Goal: Task Accomplishment & Management: Manage account settings

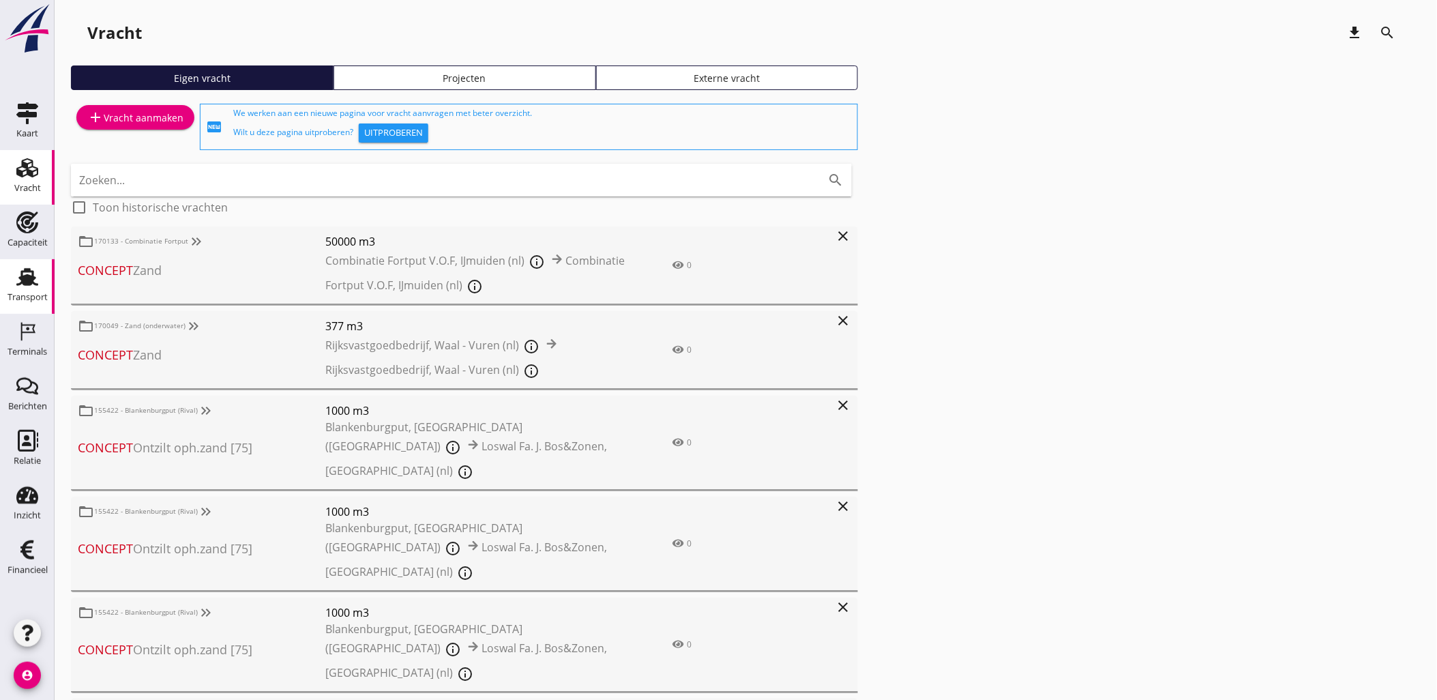
click at [19, 284] on use at bounding box center [27, 277] width 22 height 18
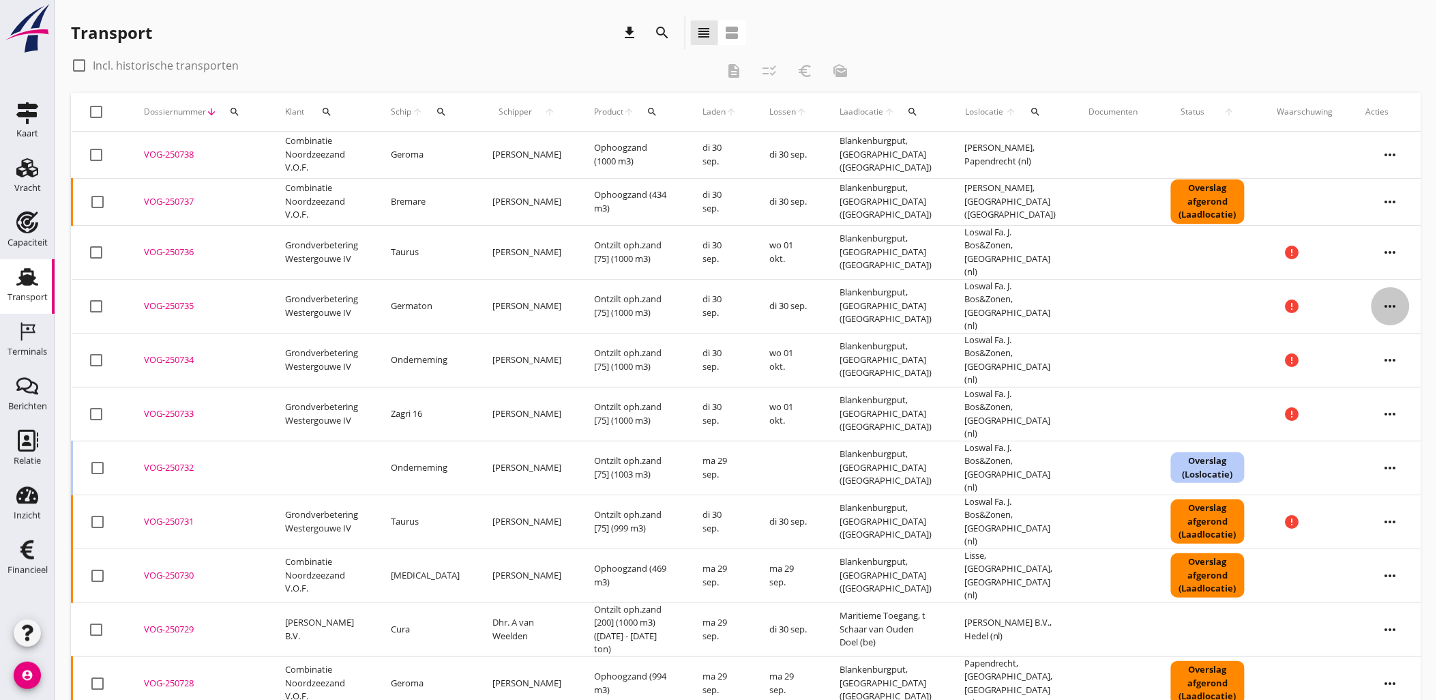
click at [1394, 295] on icon "more_horiz" at bounding box center [1390, 306] width 38 height 38
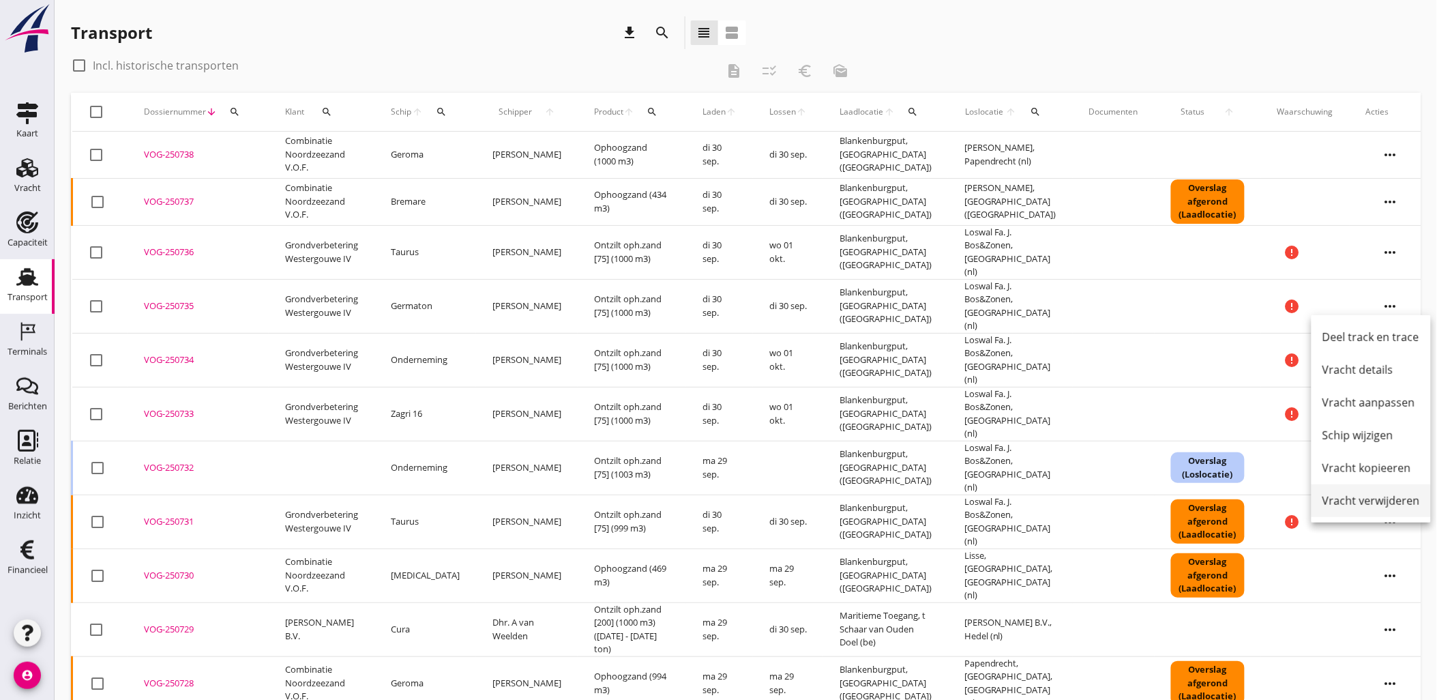
click at [1399, 496] on div "Vracht verwijderen" at bounding box center [1371, 500] width 98 height 16
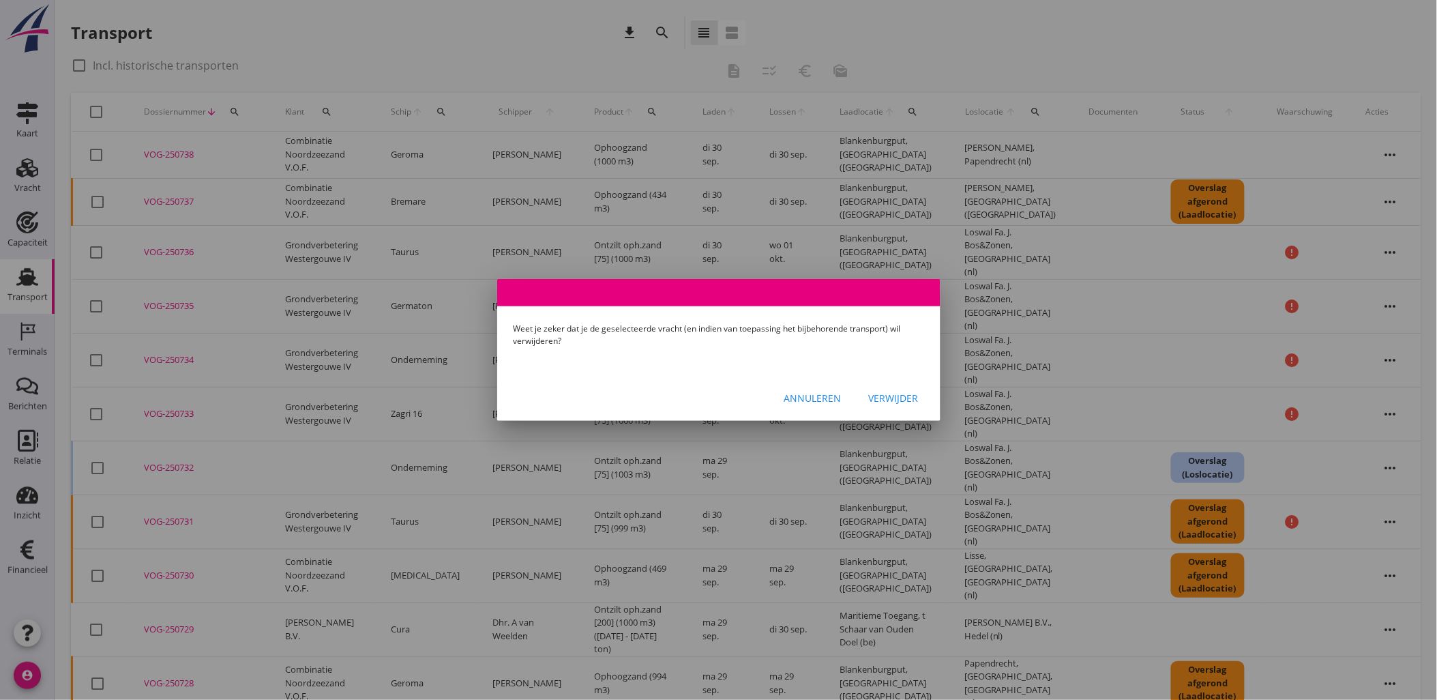
click at [900, 396] on div "Verwijder" at bounding box center [894, 398] width 50 height 14
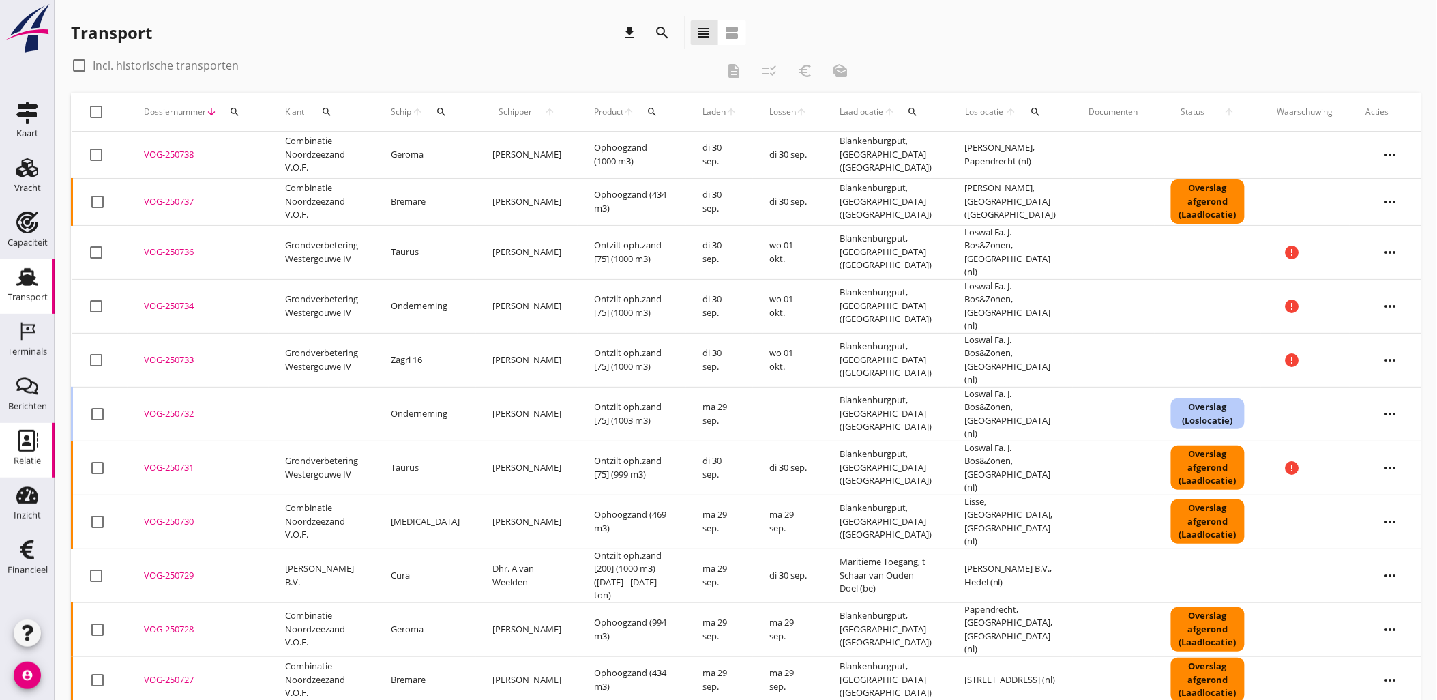
click at [38, 438] on div "Relatie" at bounding box center [27, 441] width 33 height 22
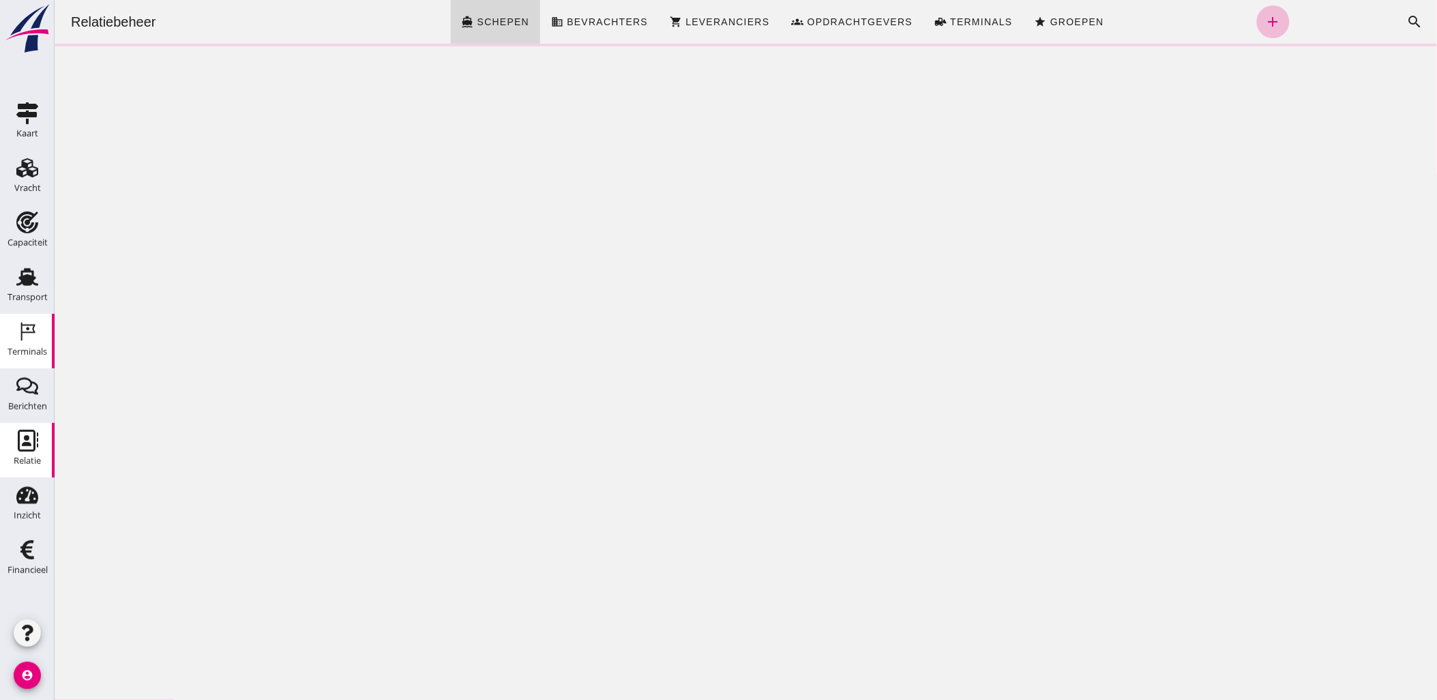
click at [34, 341] on icon "Terminals" at bounding box center [27, 331] width 22 height 22
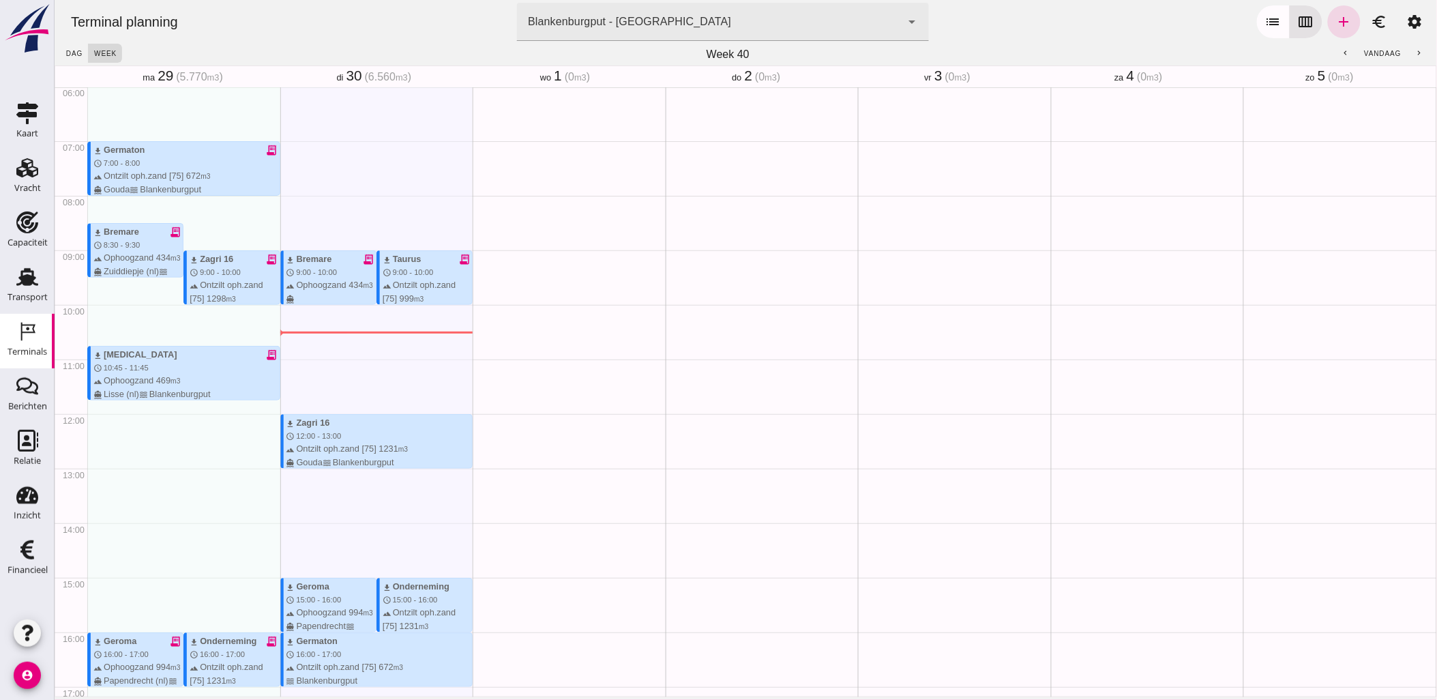
scroll to position [546, 0]
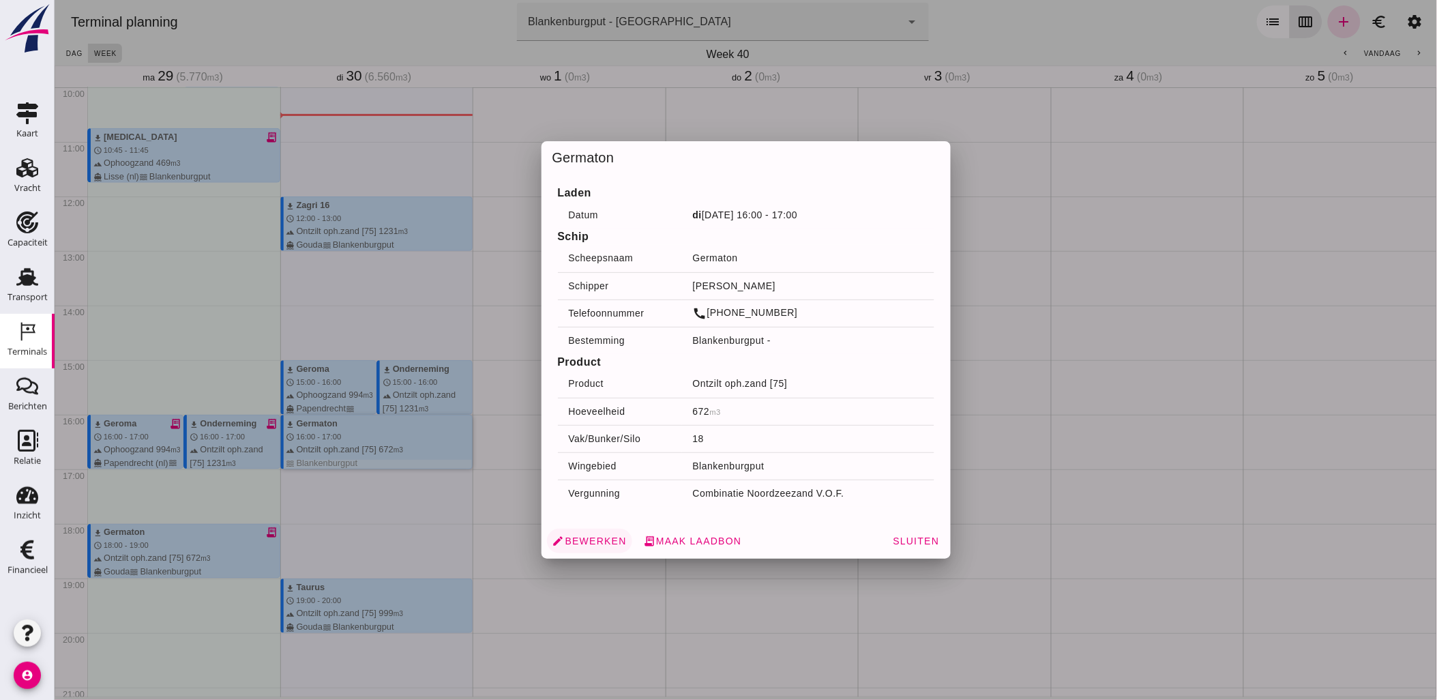
drag, startPoint x: 421, startPoint y: 437, endPoint x: 605, endPoint y: 536, distance: 209.0
click at [605, 536] on span "edit Bewerken" at bounding box center [589, 541] width 74 height 12
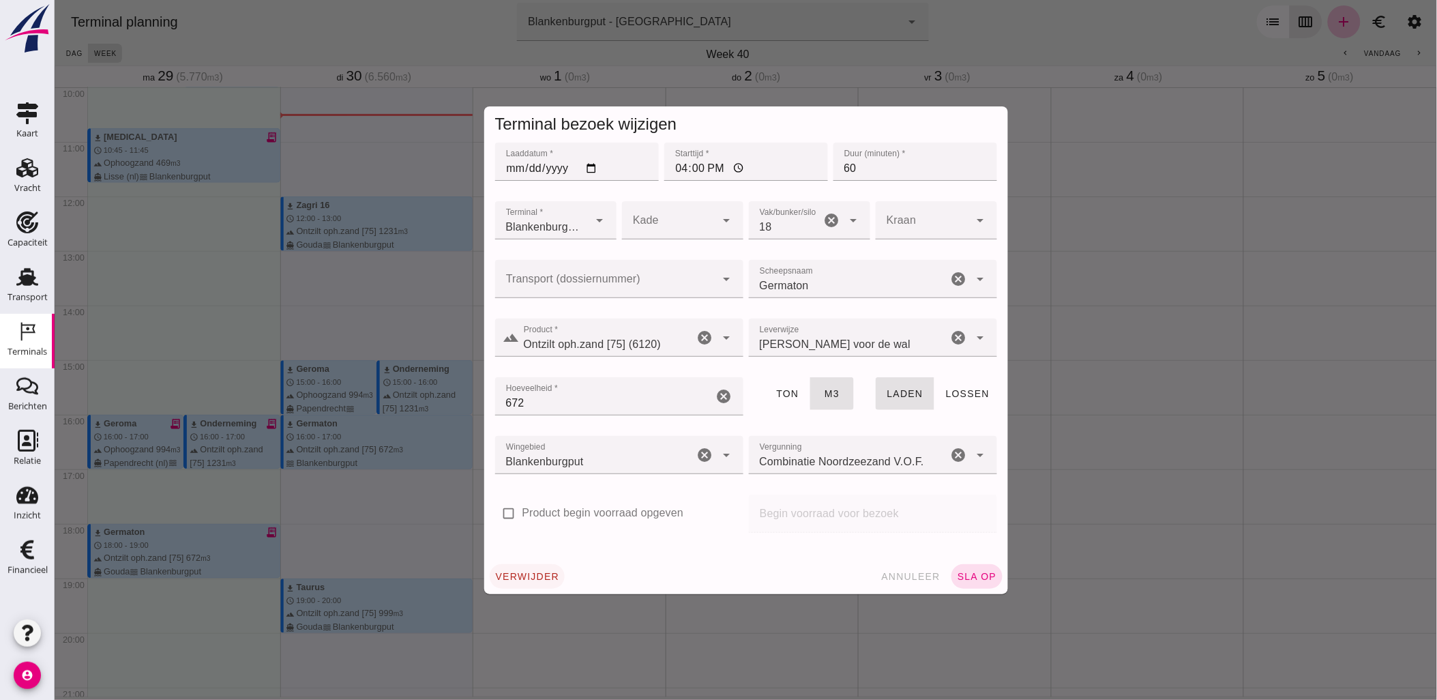
click at [529, 567] on button "verwijder" at bounding box center [527, 576] width 76 height 25
click at [614, 574] on button "bevestig check" at bounding box center [607, 576] width 84 height 25
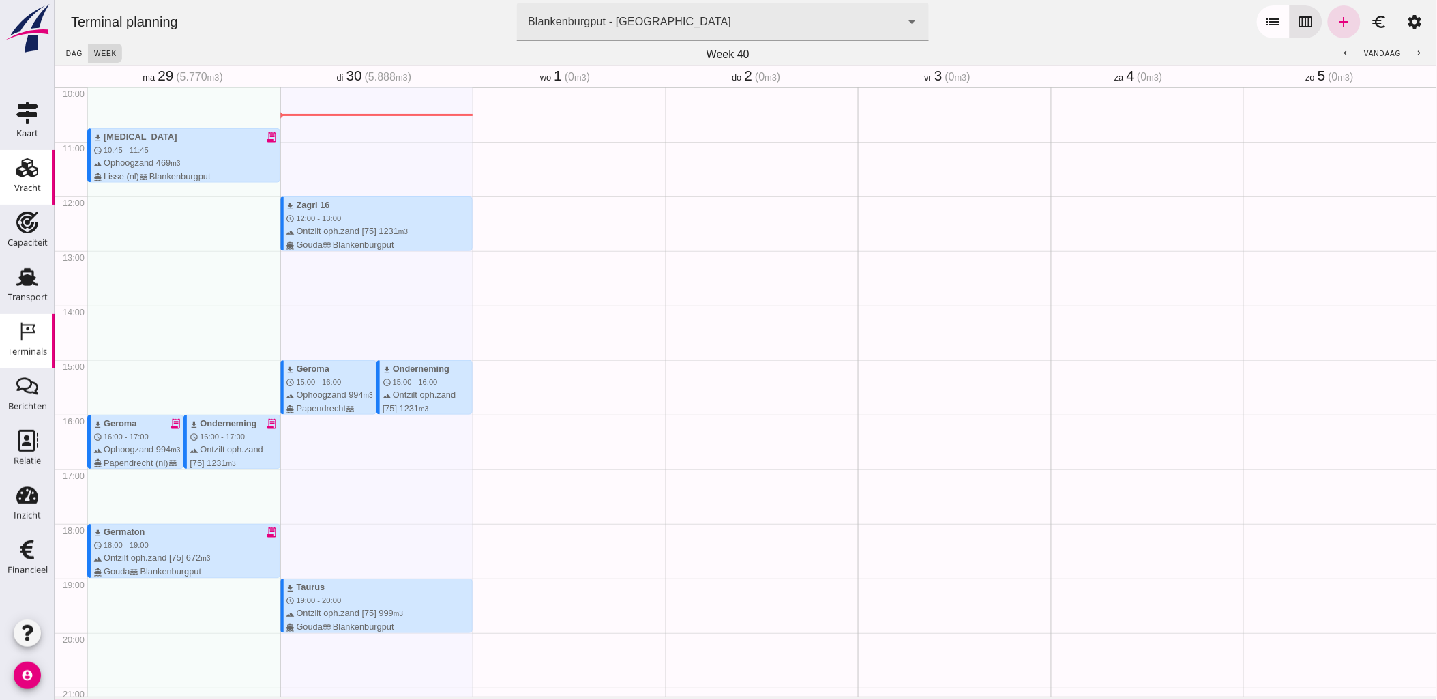
click at [26, 155] on link "Vracht Vracht" at bounding box center [27, 177] width 55 height 55
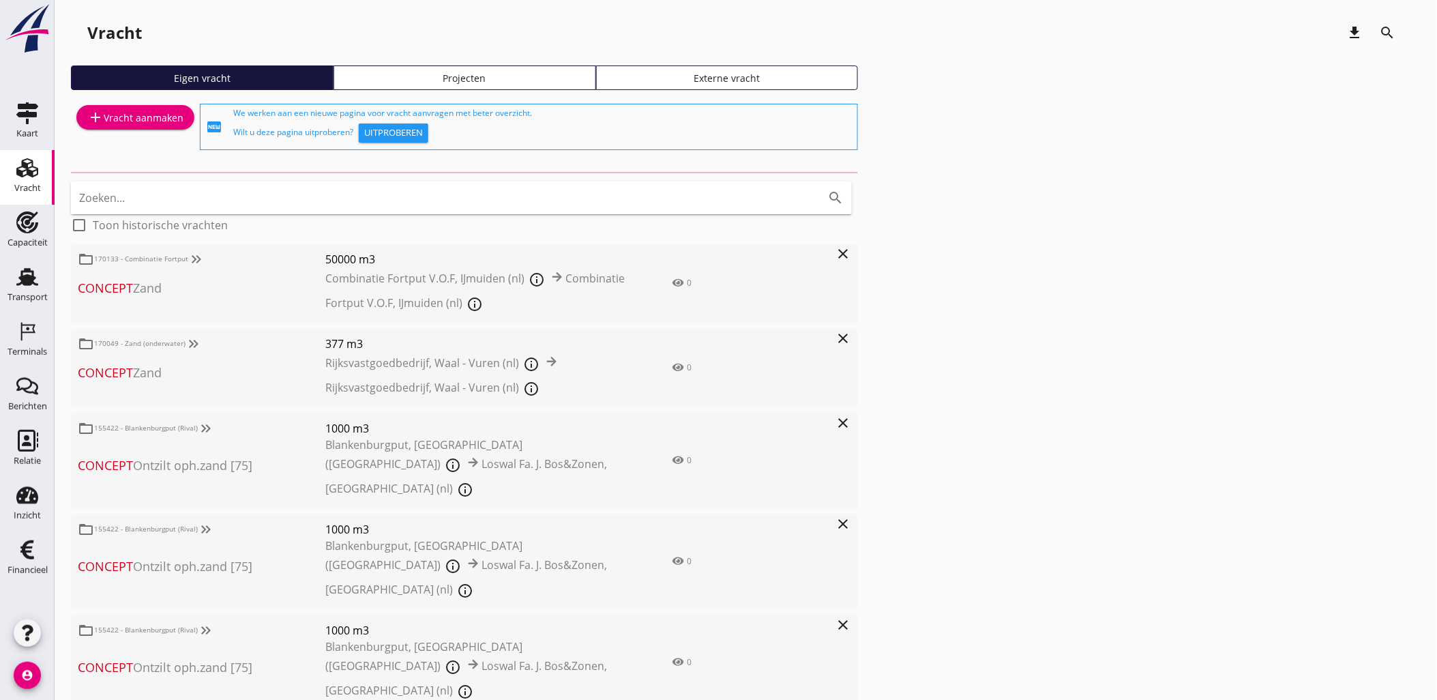
click at [396, 76] on div "Projecten" at bounding box center [465, 78] width 250 height 14
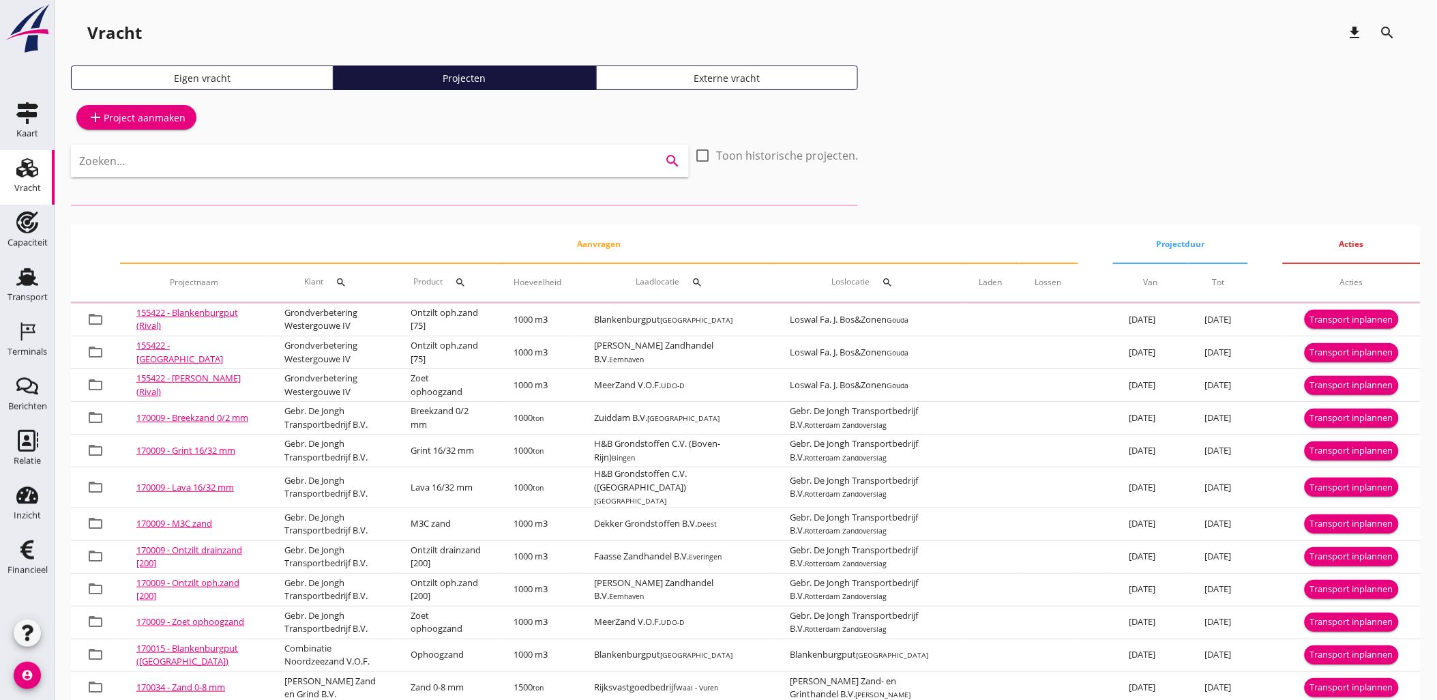
click at [471, 162] on input "Zoeken..." at bounding box center [360, 161] width 563 height 22
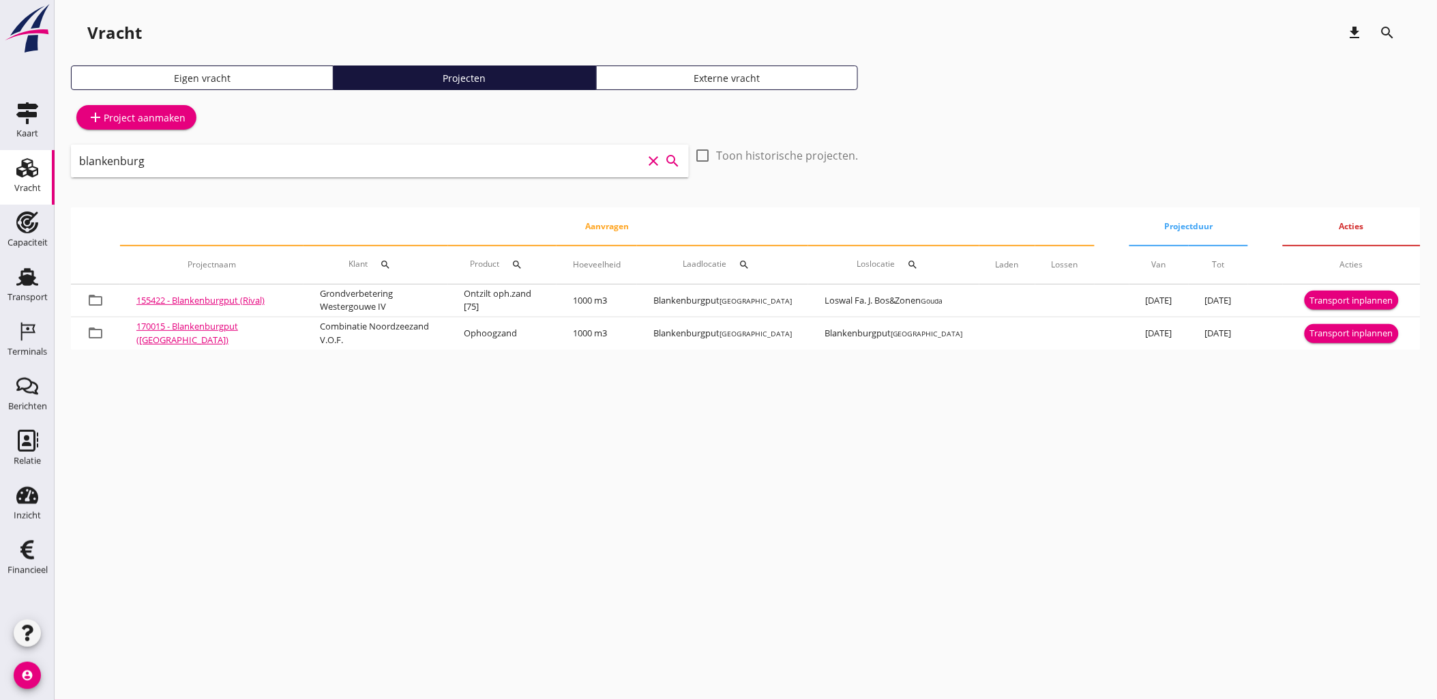
drag, startPoint x: 284, startPoint y: 155, endPoint x: -3, endPoint y: 151, distance: 287.8
click at [0, 151] on html "arrow_drop_down check Maritieme Toegang, t Schaar van Ouden Doel Rijksvastgoedb…" at bounding box center [718, 350] width 1437 height 700
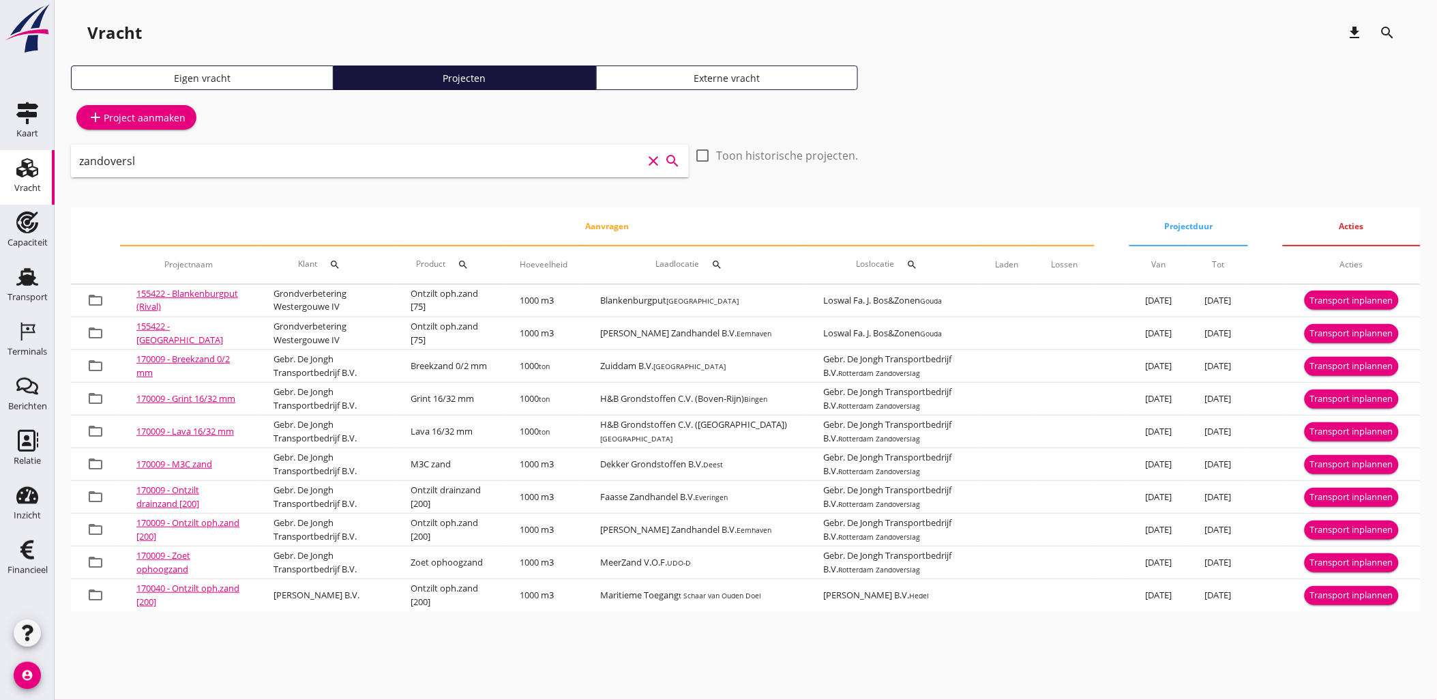
drag, startPoint x: 142, startPoint y: 162, endPoint x: -3, endPoint y: 147, distance: 146.0
click at [0, 147] on html "arrow_drop_down check Maritieme Toegang, t Schaar van Ouden Doel Rijksvastgoedb…" at bounding box center [718, 350] width 1437 height 700
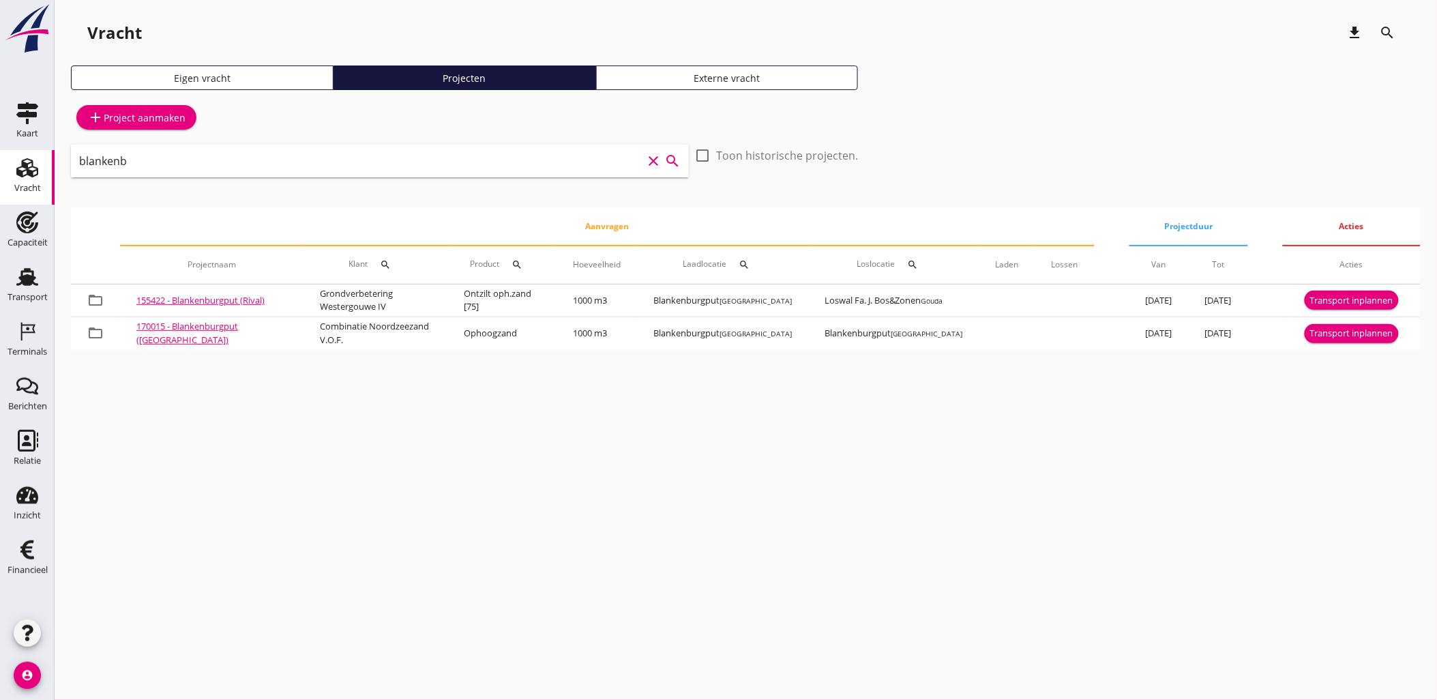
drag, startPoint x: 158, startPoint y: 164, endPoint x: -3, endPoint y: 161, distance: 161.6
click at [0, 161] on html "arrow_drop_down check Maritieme Toegang, t Schaar van Ouden Doel Rijksvastgoedb…" at bounding box center [718, 350] width 1437 height 700
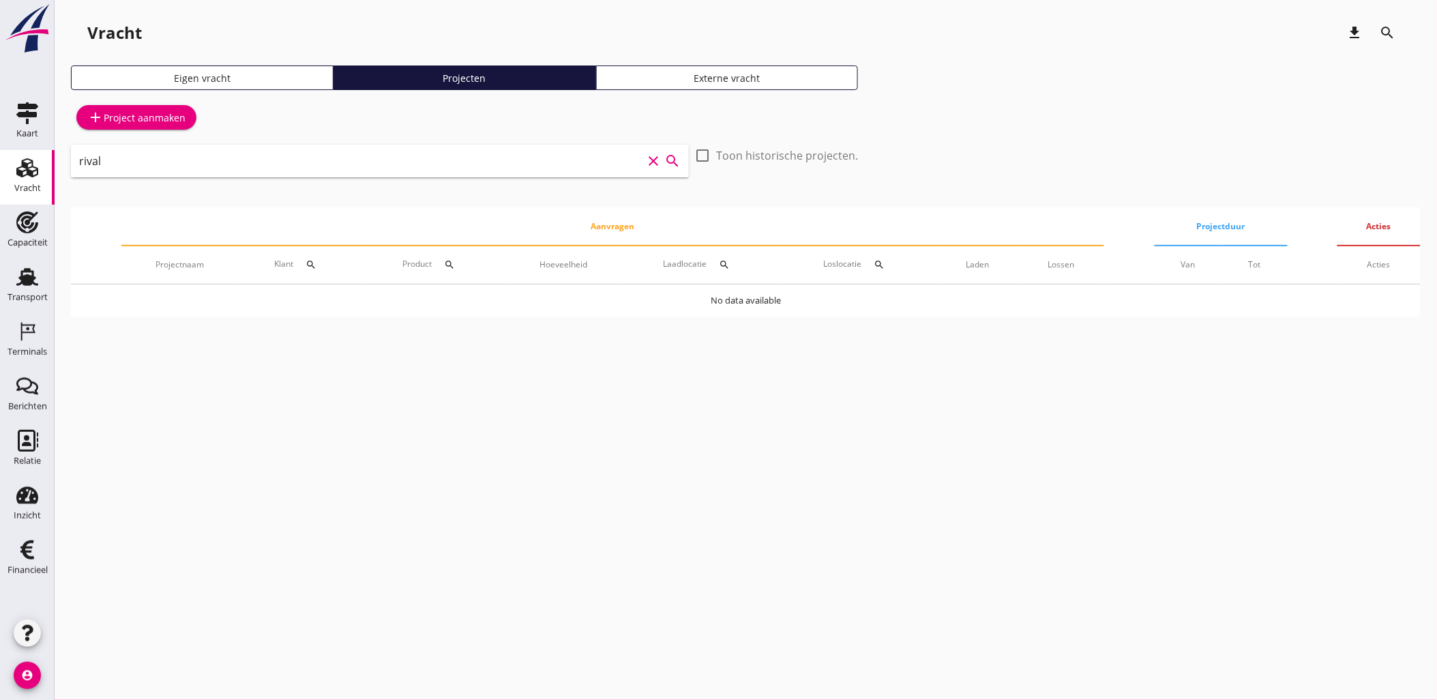
drag, startPoint x: 165, startPoint y: 159, endPoint x: 5, endPoint y: 158, distance: 159.6
click at [5, 158] on div "Kaart Kaart Vracht Vracht Capaciteit Capaciteit Transport Transport Terminals T…" at bounding box center [718, 350] width 1437 height 700
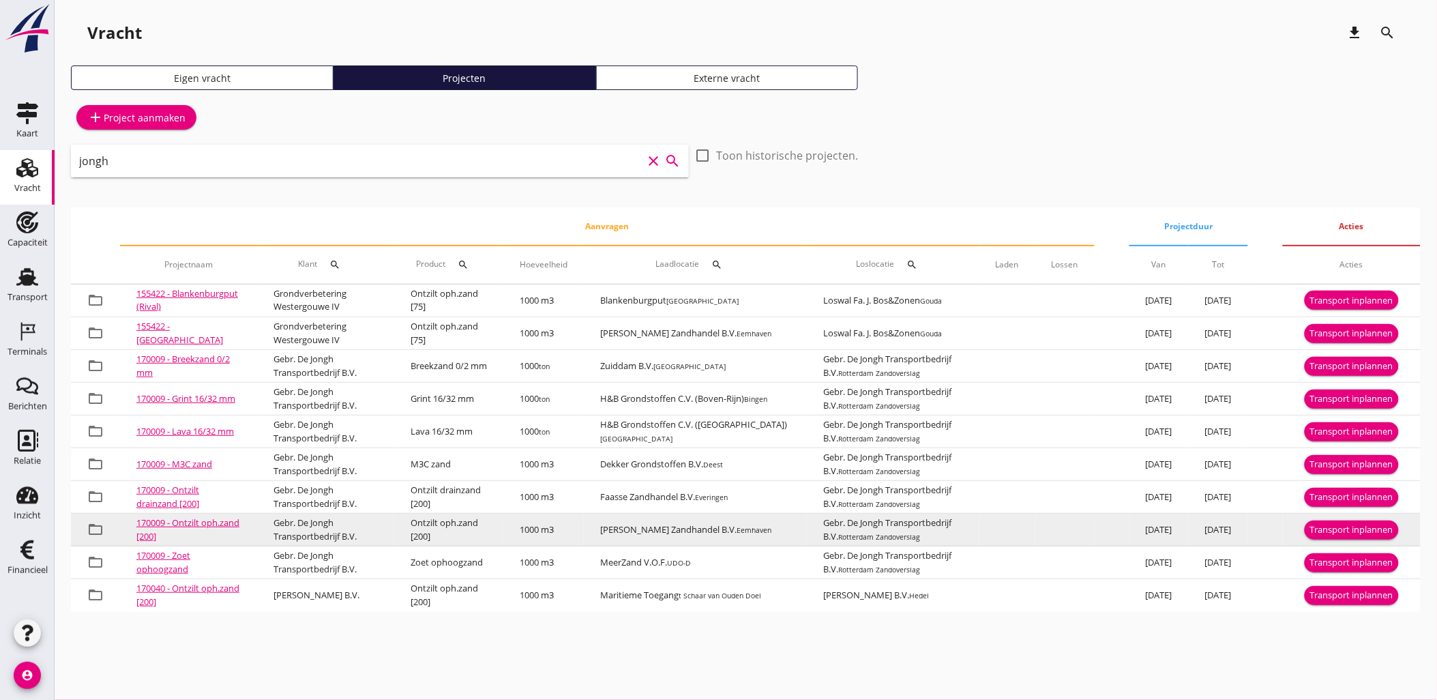
type input "jongh"
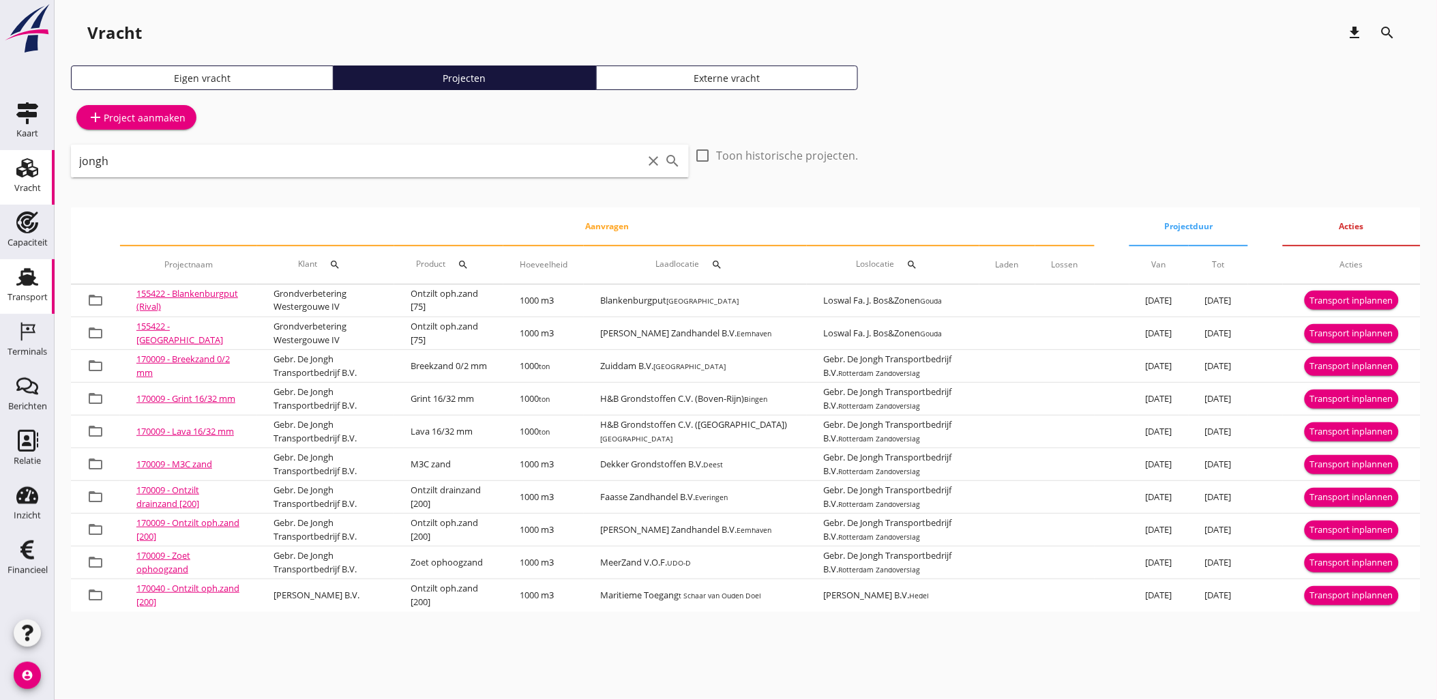
click at [31, 290] on div "Transport" at bounding box center [28, 297] width 40 height 19
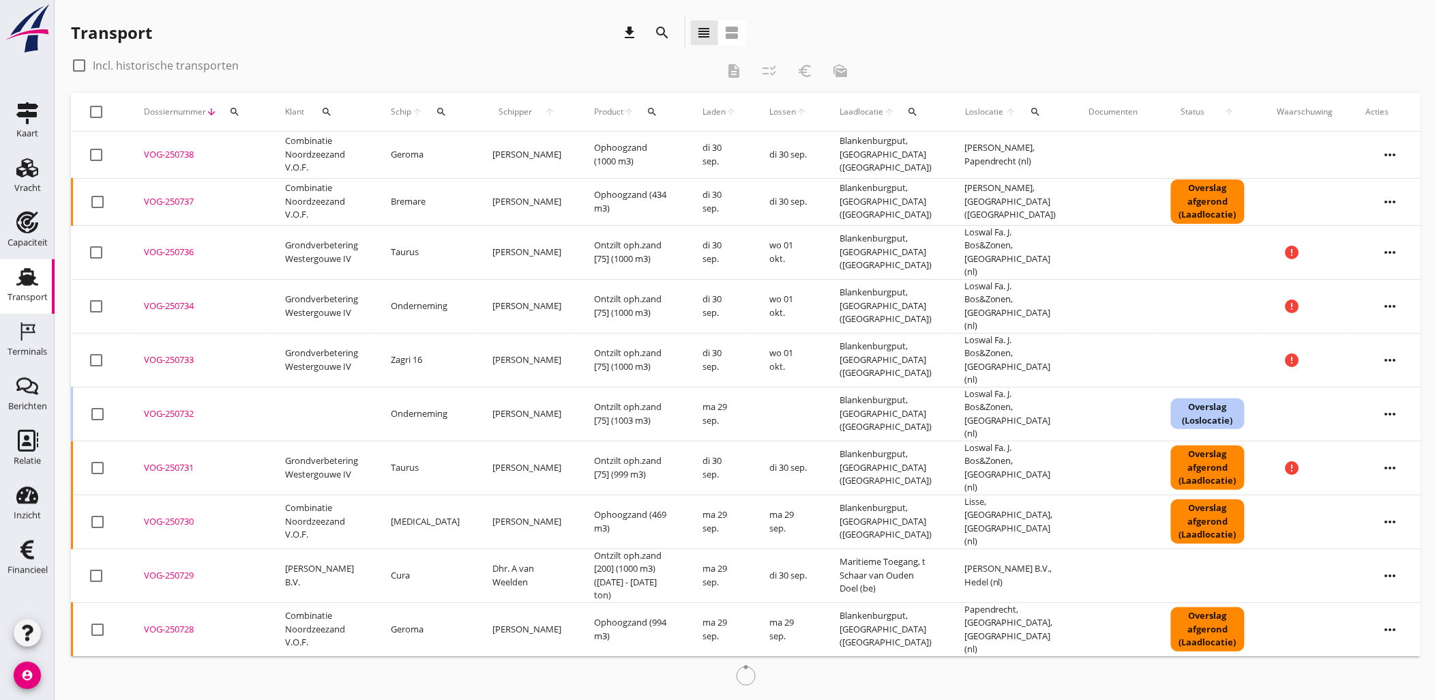
click at [451, 110] on div "search" at bounding box center [441, 111] width 25 height 11
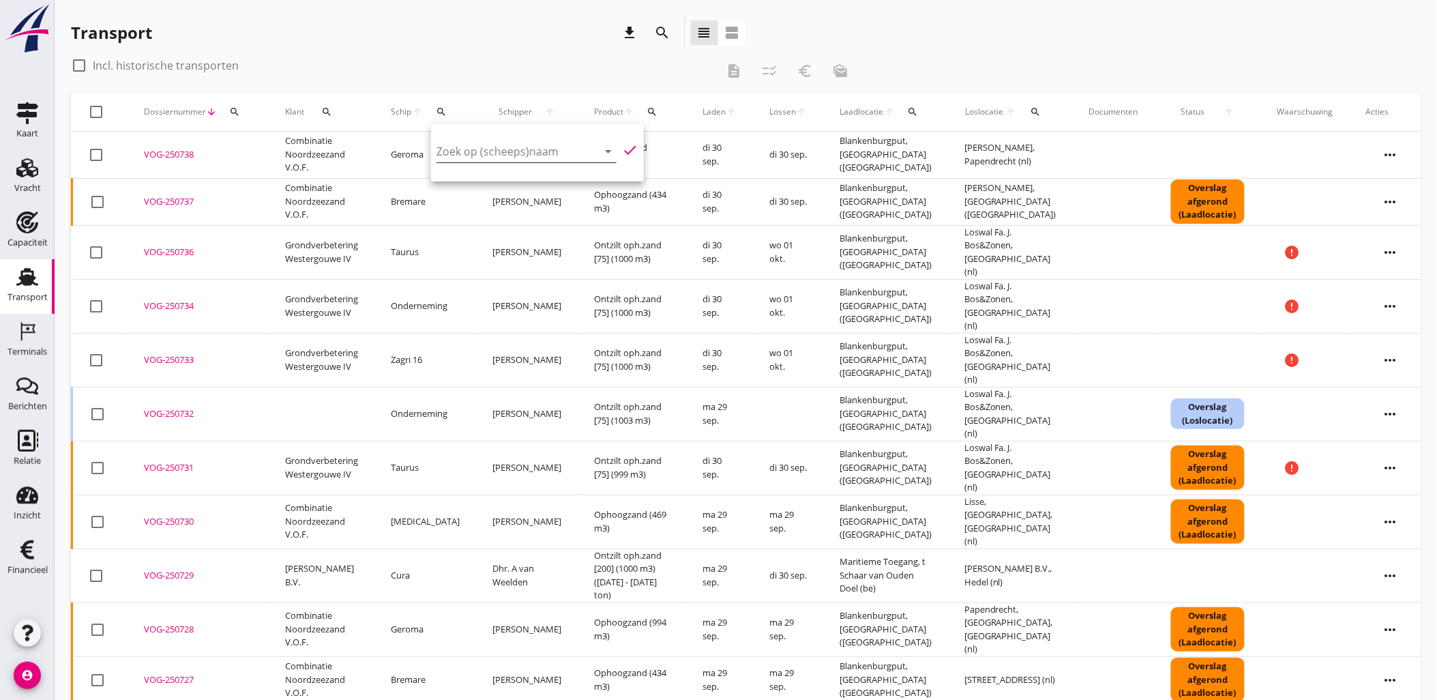
click at [492, 152] on input "Zoek op (scheeps)naam" at bounding box center [507, 151] width 142 height 22
click at [535, 188] on div "ENI: 02104893 (L:75 x B:7.55)" at bounding box center [554, 193] width 138 height 14
click at [625, 148] on icon "check" at bounding box center [630, 150] width 16 height 16
type input "Germaton"
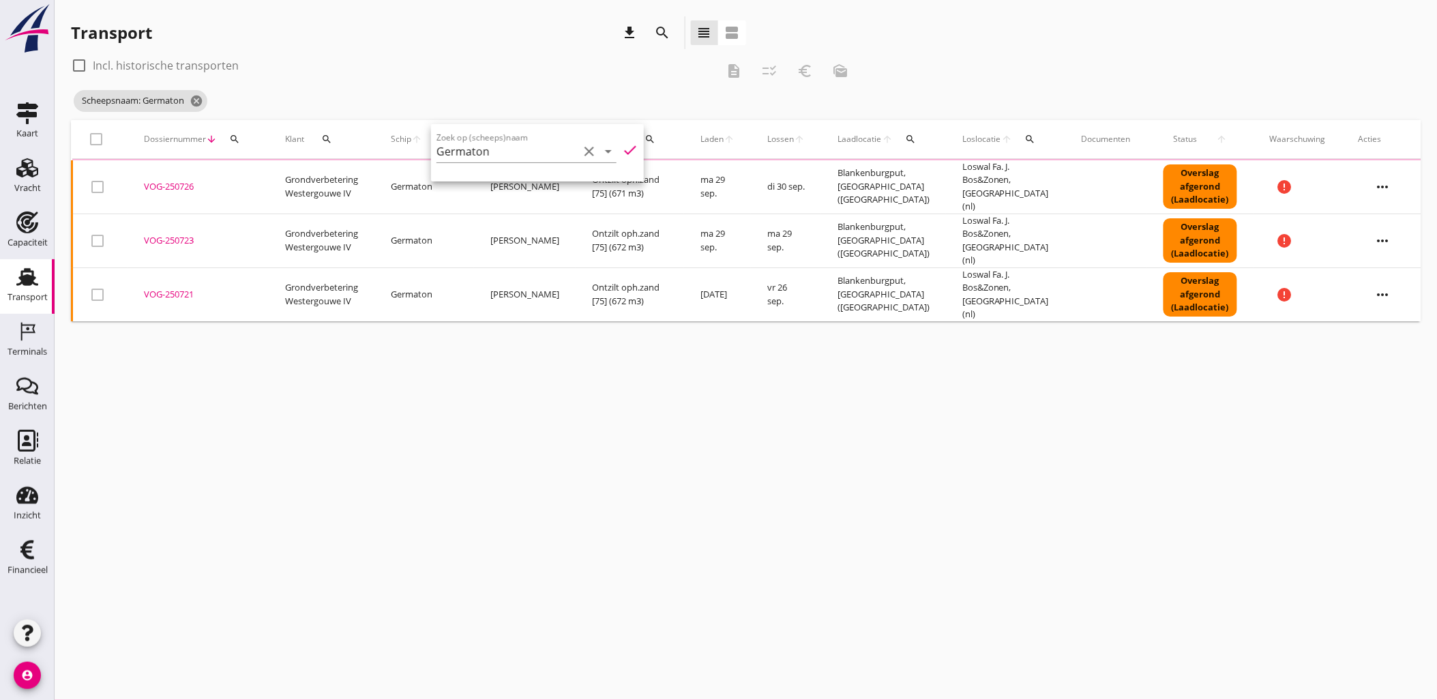
click at [93, 64] on label "Incl. historische transporten" at bounding box center [166, 66] width 146 height 14
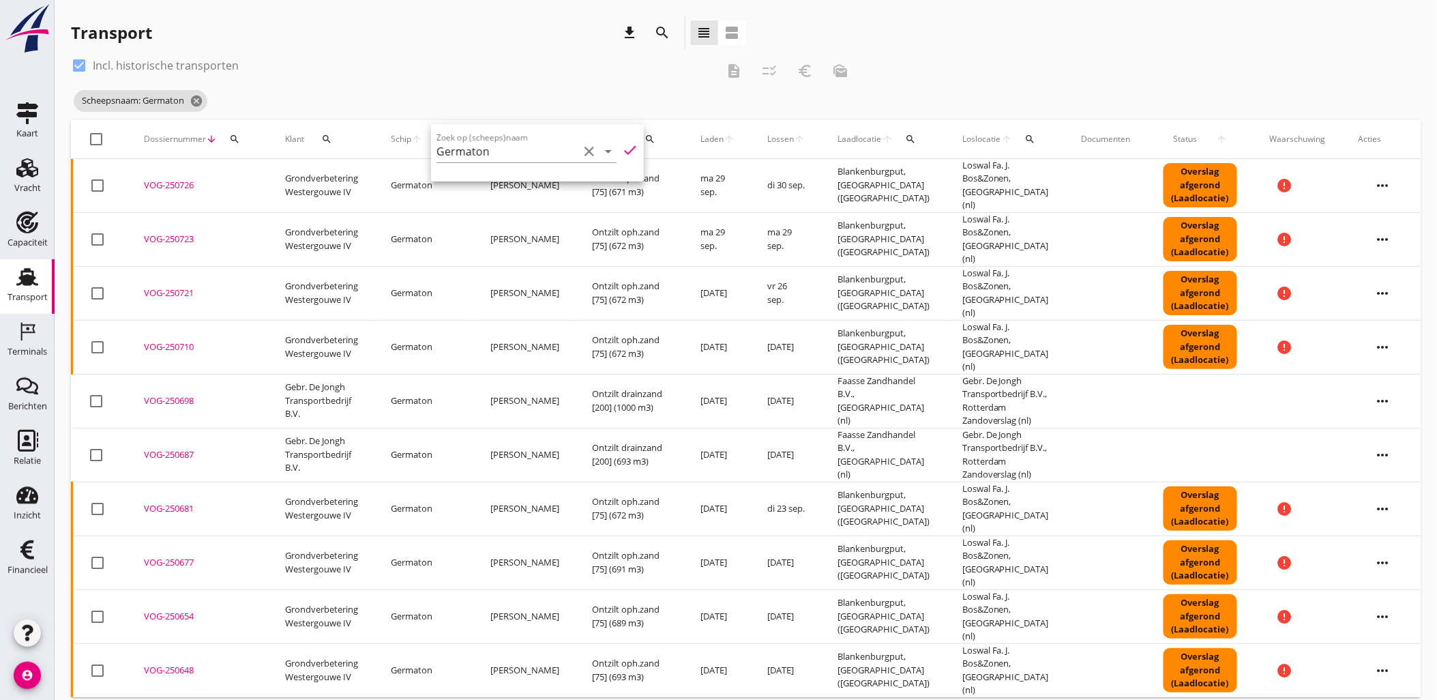
checkbox input "true"
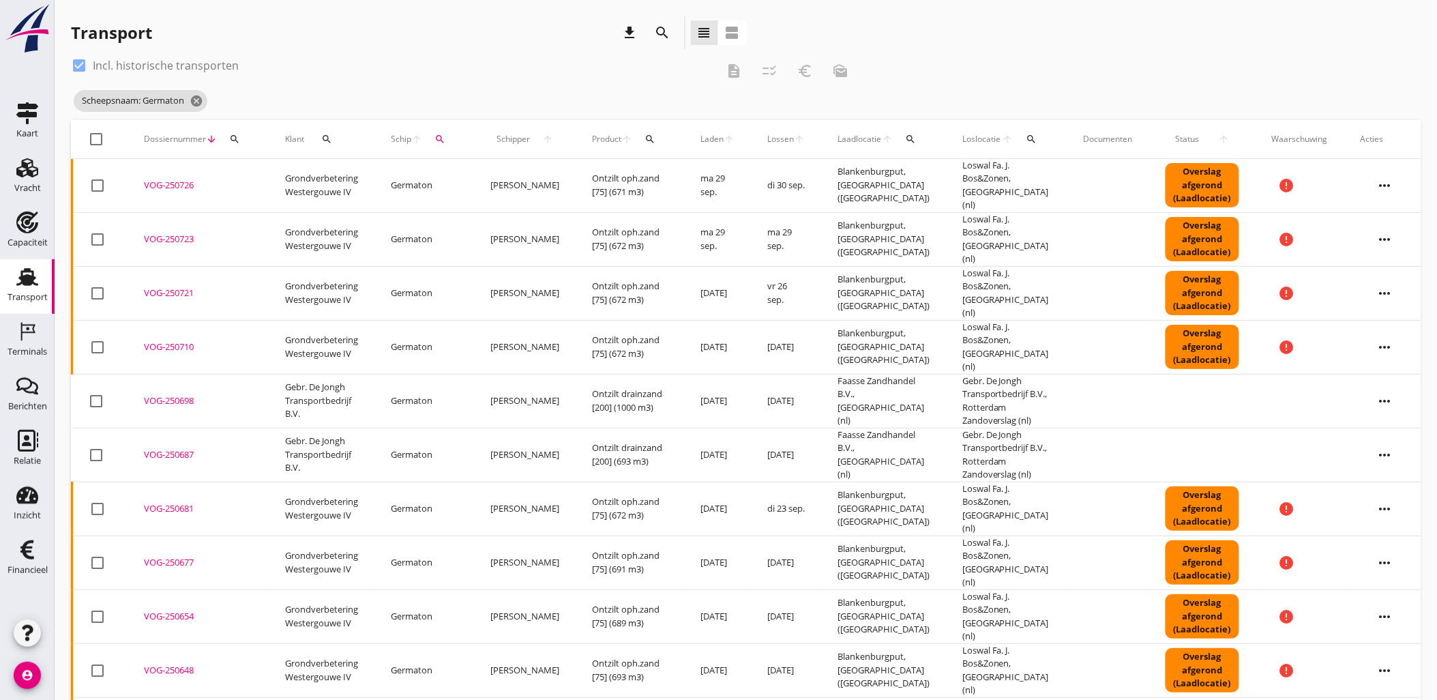
click at [705, 141] on span "Laden" at bounding box center [711, 139] width 23 height 12
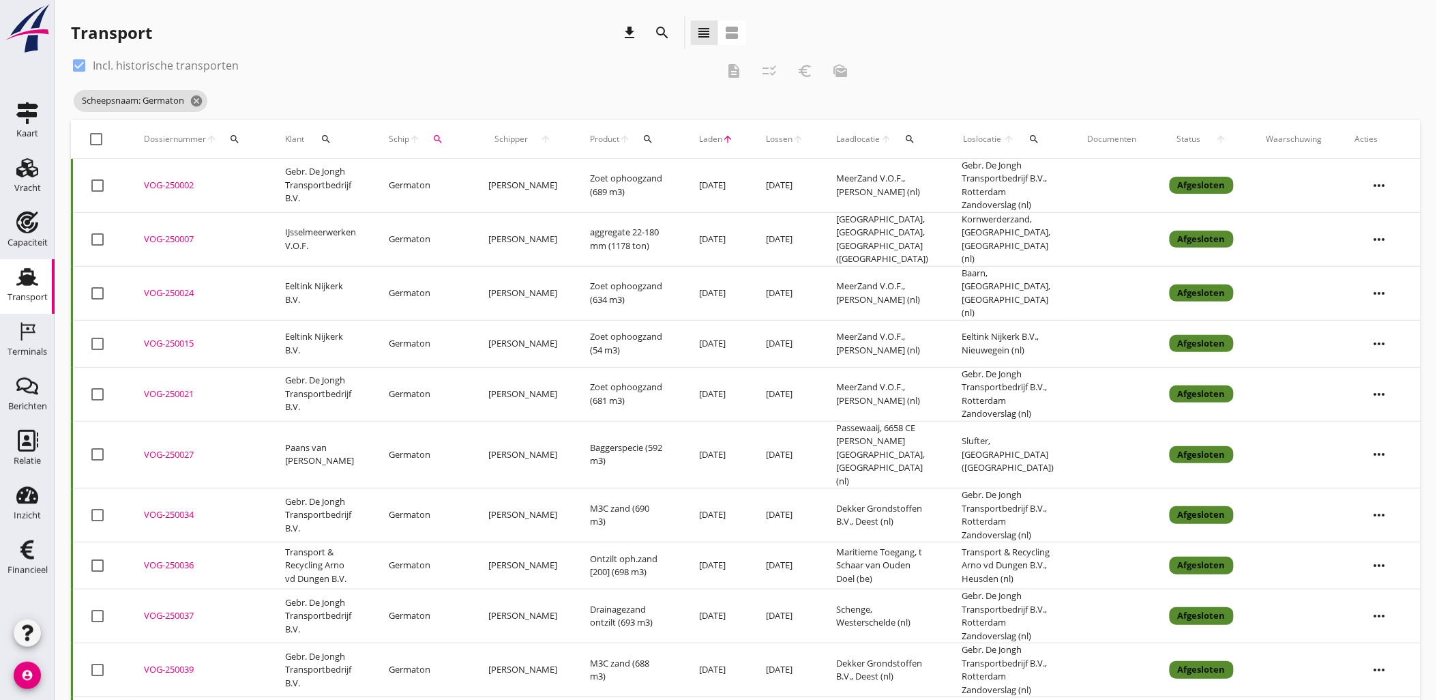
click at [702, 144] on span "Laden" at bounding box center [710, 139] width 23 height 12
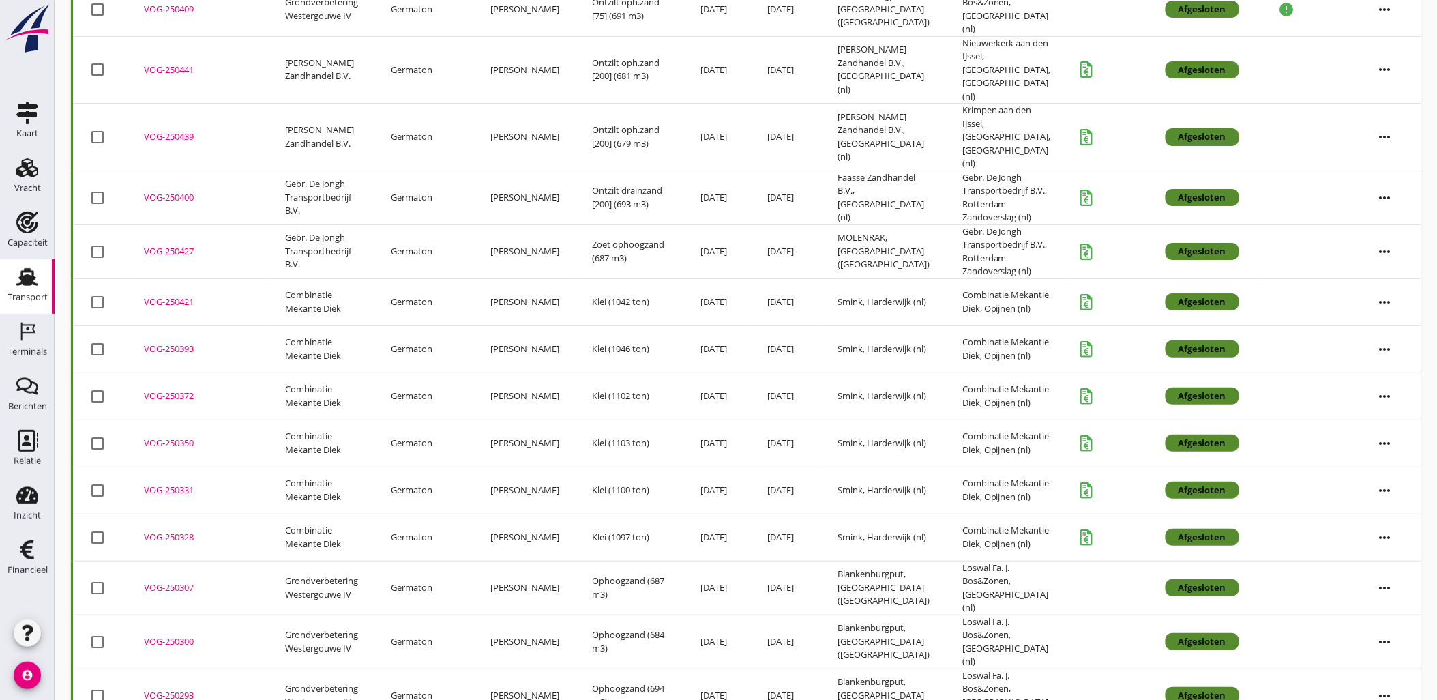
scroll to position [1914, 0]
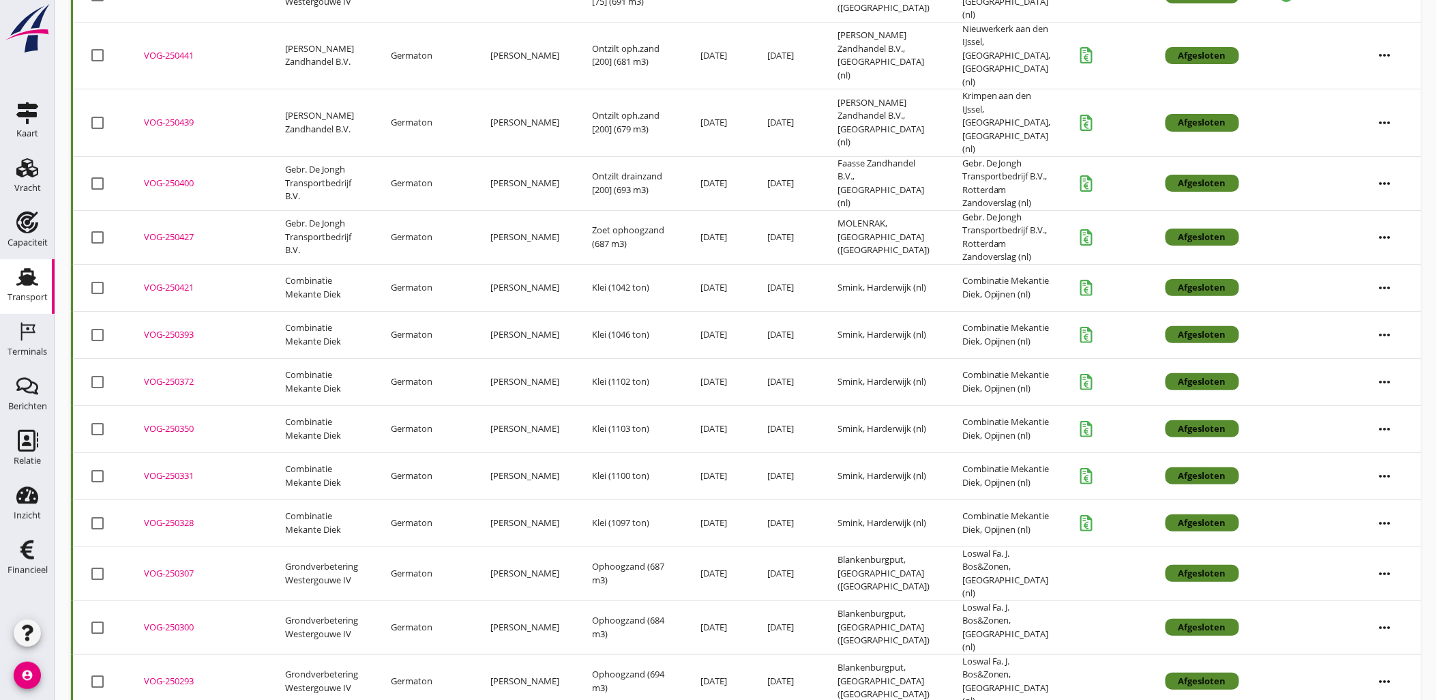
click at [1392, 644] on div "Vracht kopieeren" at bounding box center [1371, 644] width 98 height 16
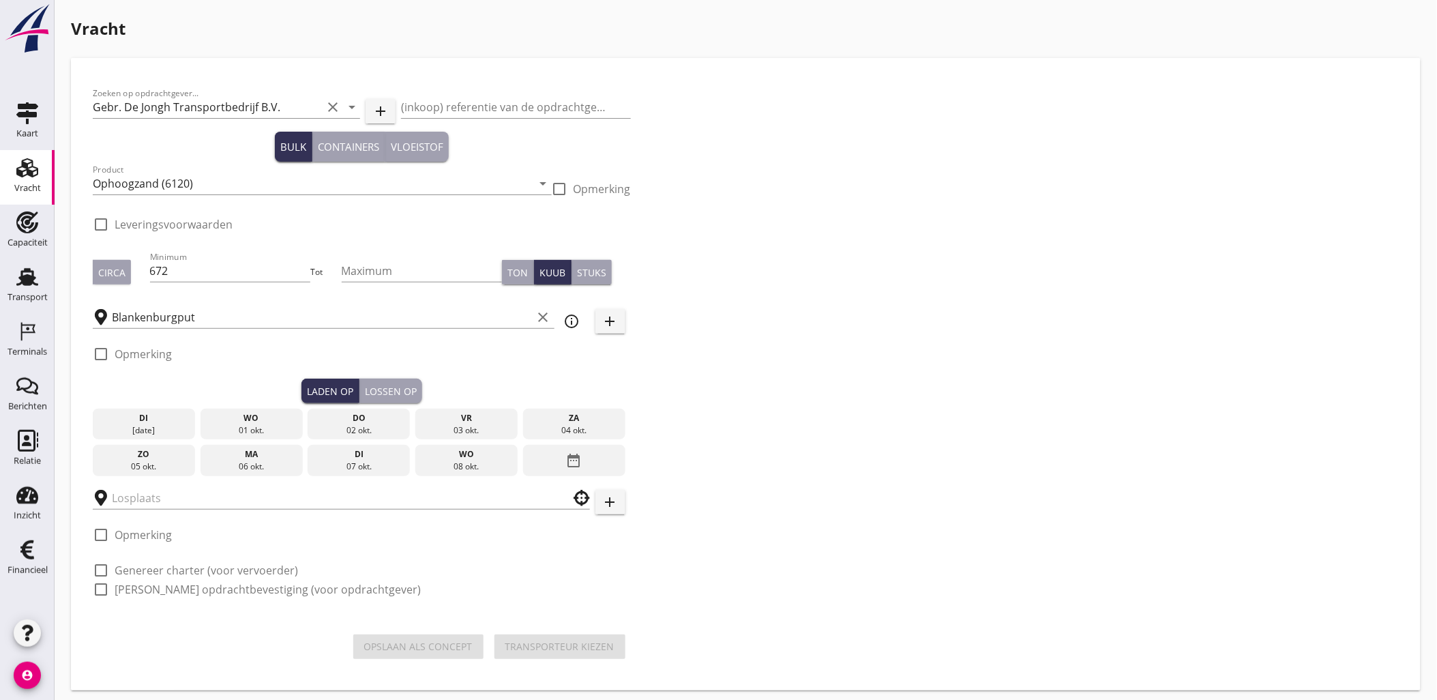
checkbox input "true"
type input "Gebr. De Jongh Transportbedrijf B.V."
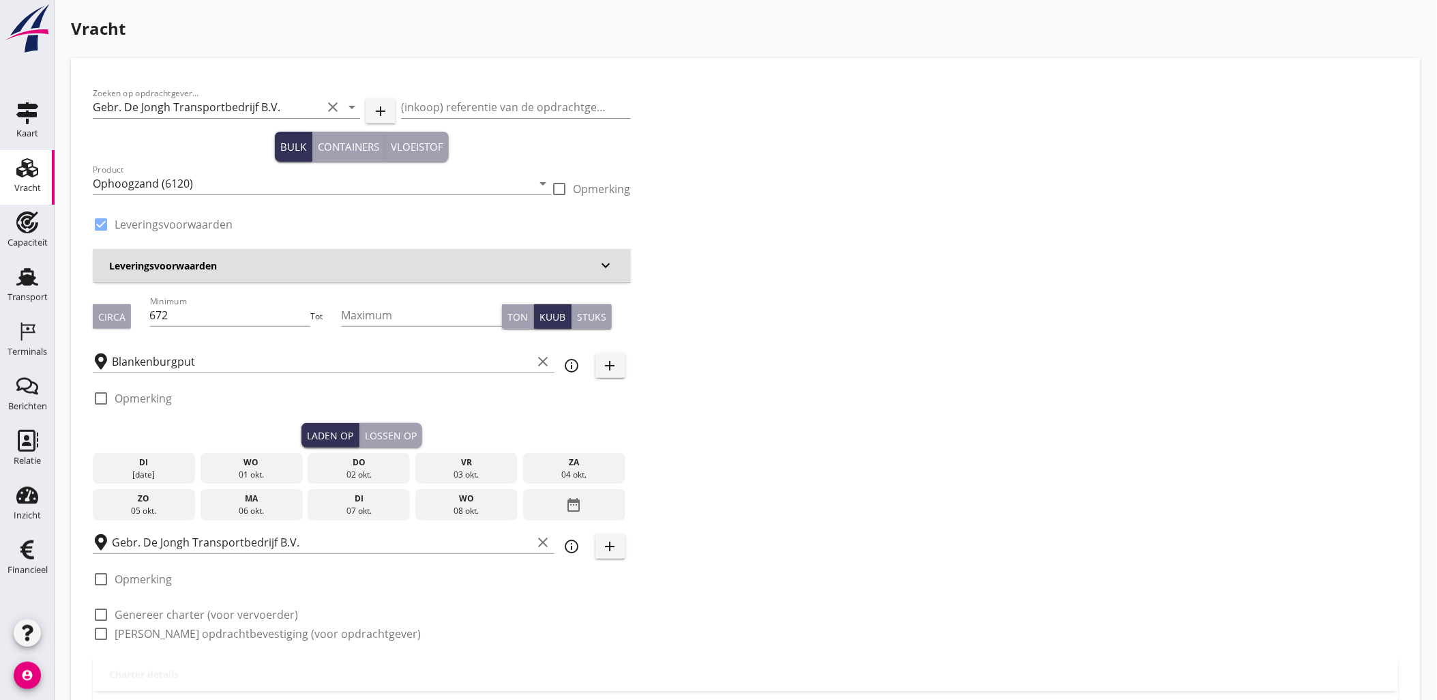
click at [157, 474] on div "[DATE]" at bounding box center [143, 474] width 95 height 12
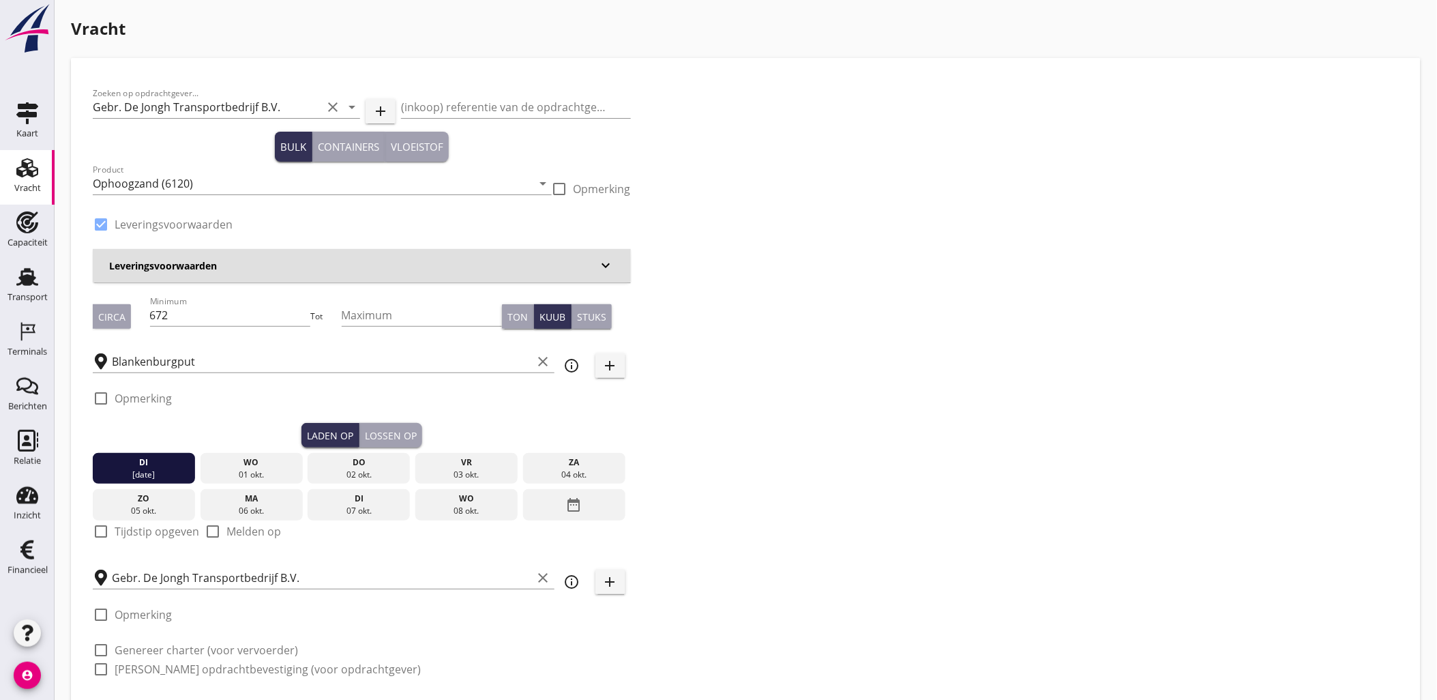
click at [393, 433] on div "Lossen op" at bounding box center [391, 435] width 52 height 14
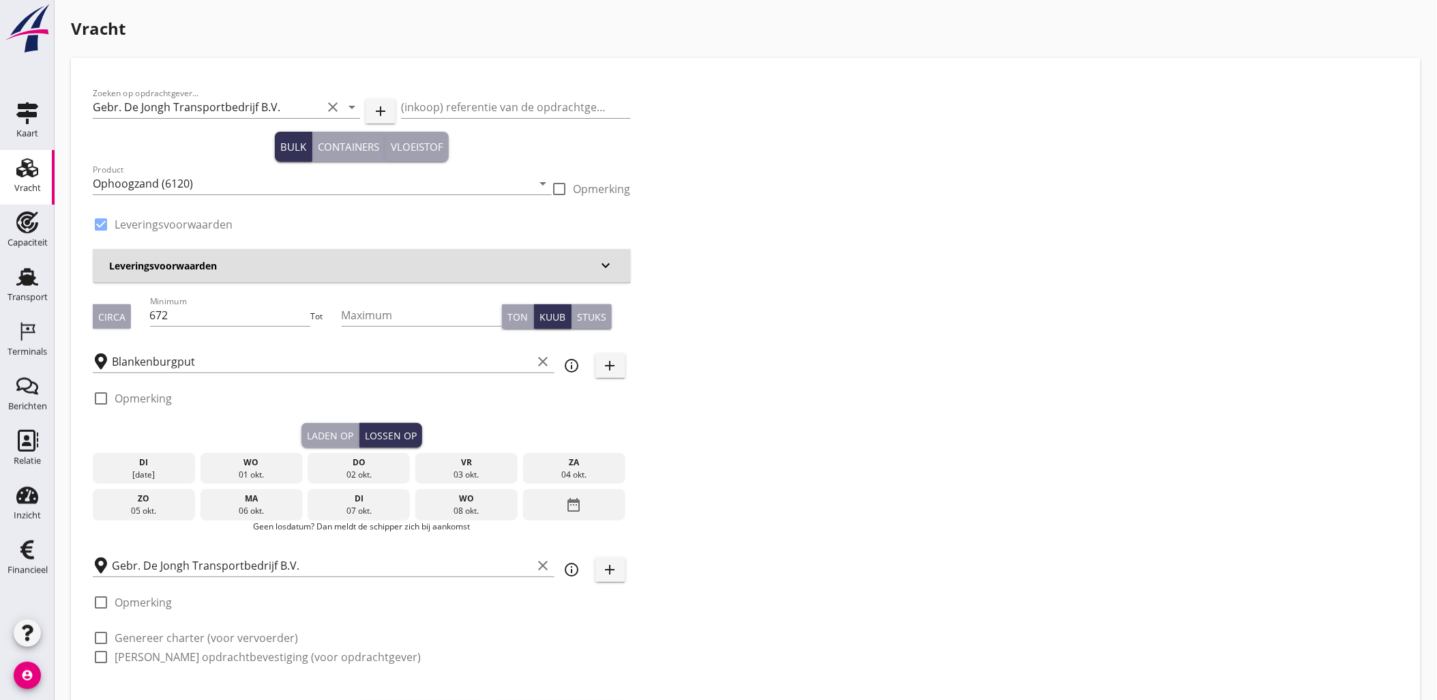
click at [263, 466] on div "wo" at bounding box center [251, 462] width 95 height 12
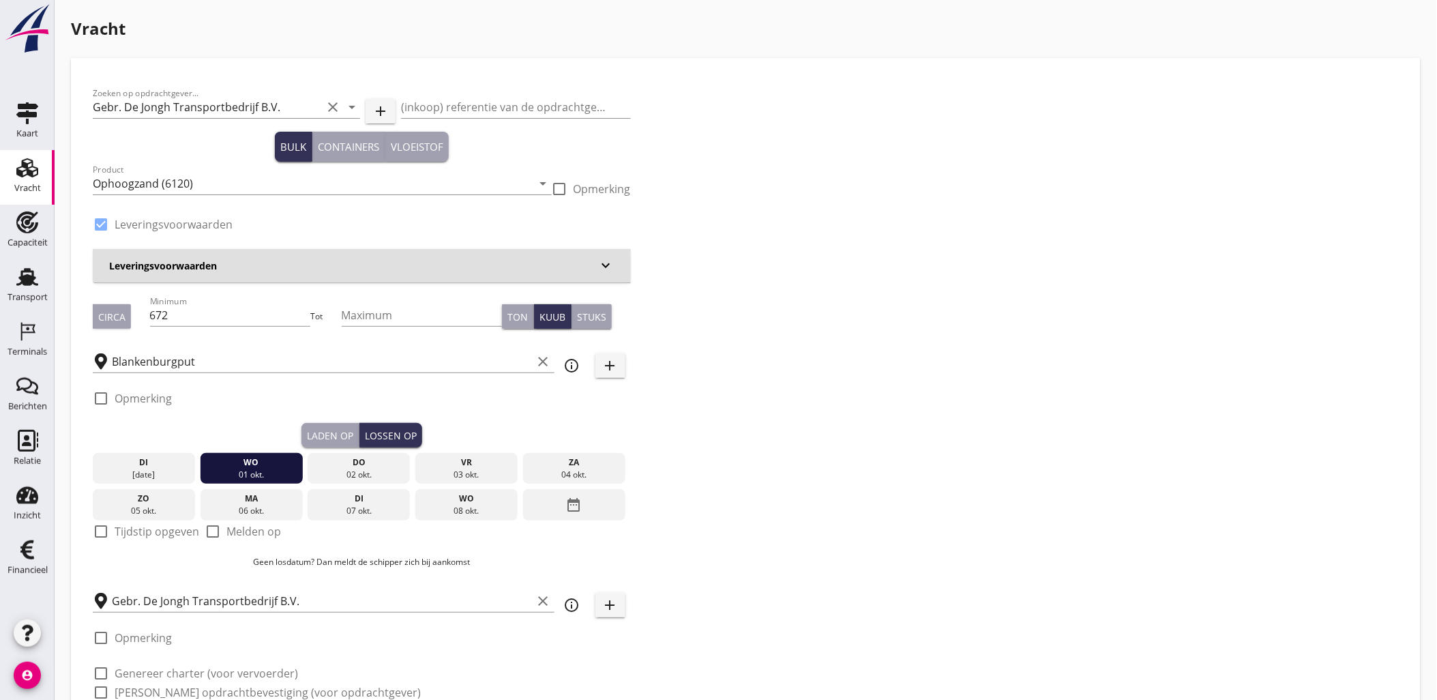
click at [331, 426] on button "Laden op" at bounding box center [330, 435] width 58 height 25
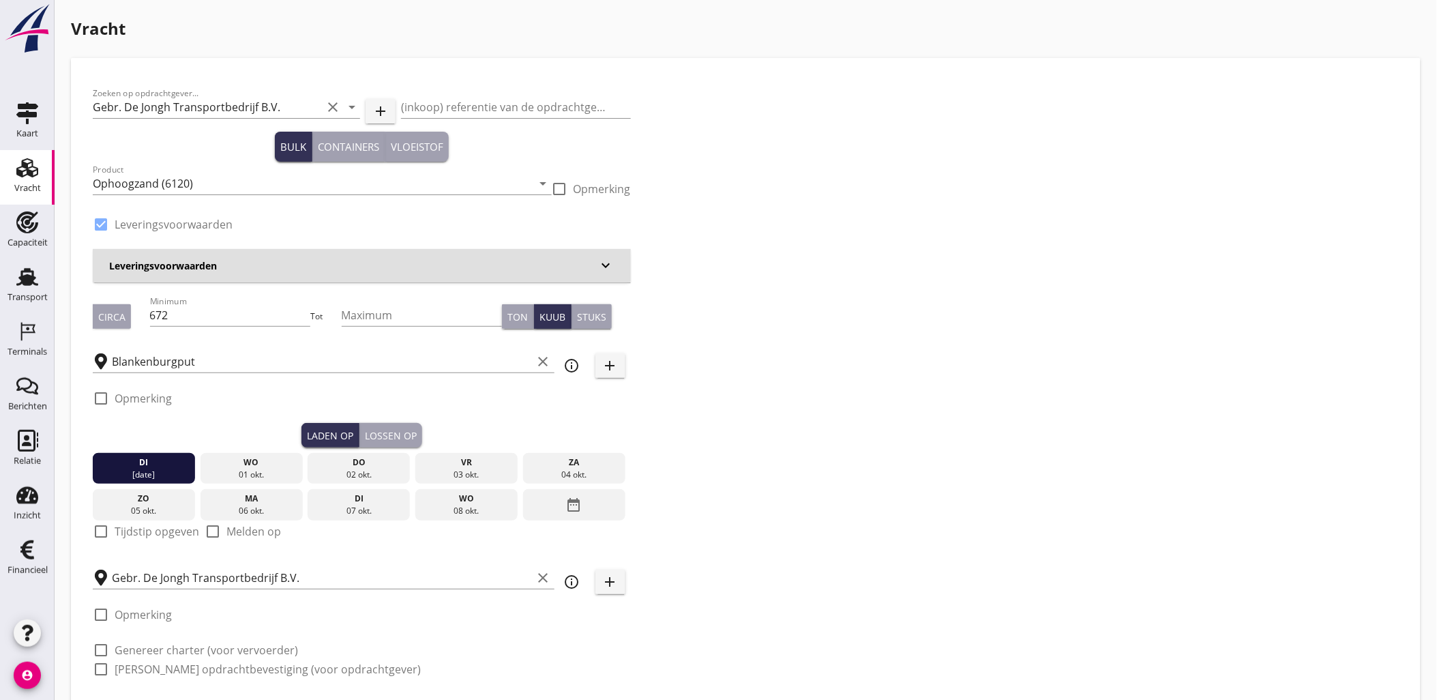
click at [134, 527] on label "Tijdstip opgeven" at bounding box center [157, 531] width 85 height 14
checkbox input "true"
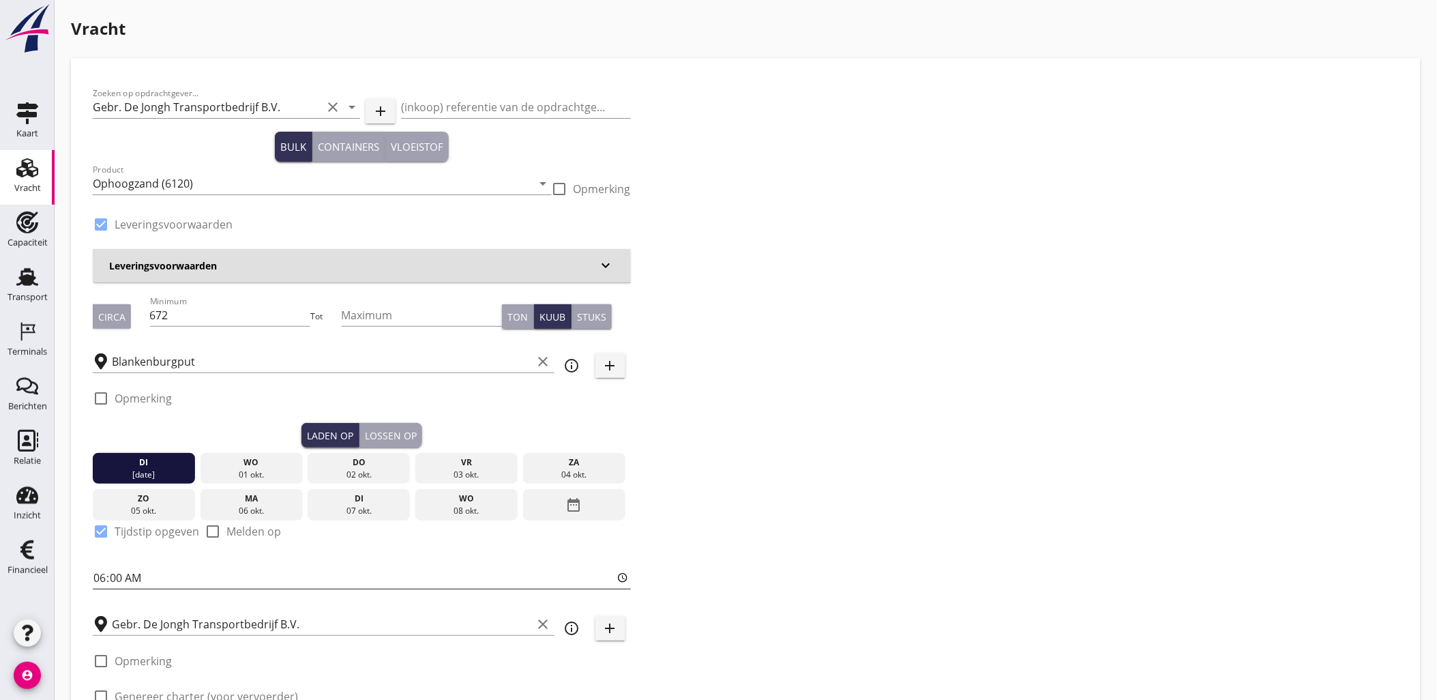
click at [99, 575] on input "06:00" at bounding box center [362, 578] width 538 height 22
type input "16:00"
click at [396, 434] on div "Lossen op" at bounding box center [391, 435] width 52 height 14
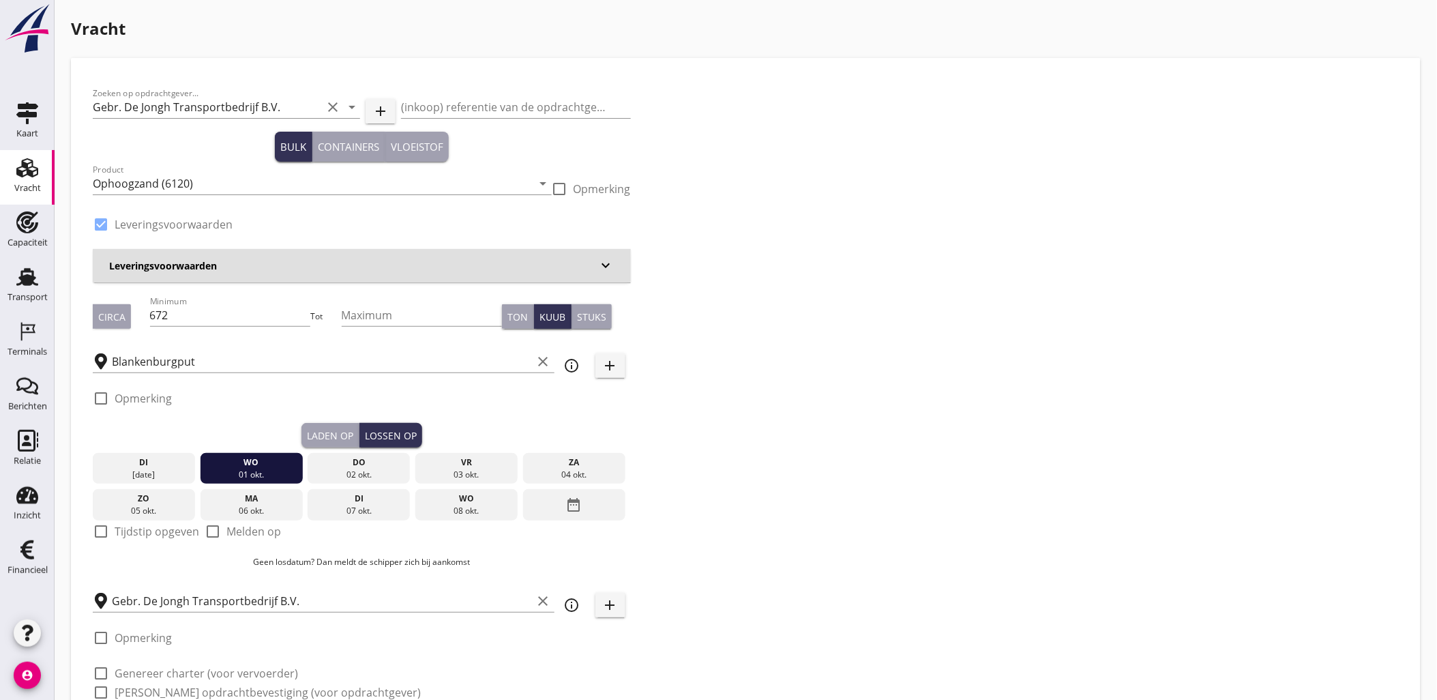
click at [121, 536] on label "Tijdstip opgeven" at bounding box center [157, 531] width 85 height 14
checkbox input "true"
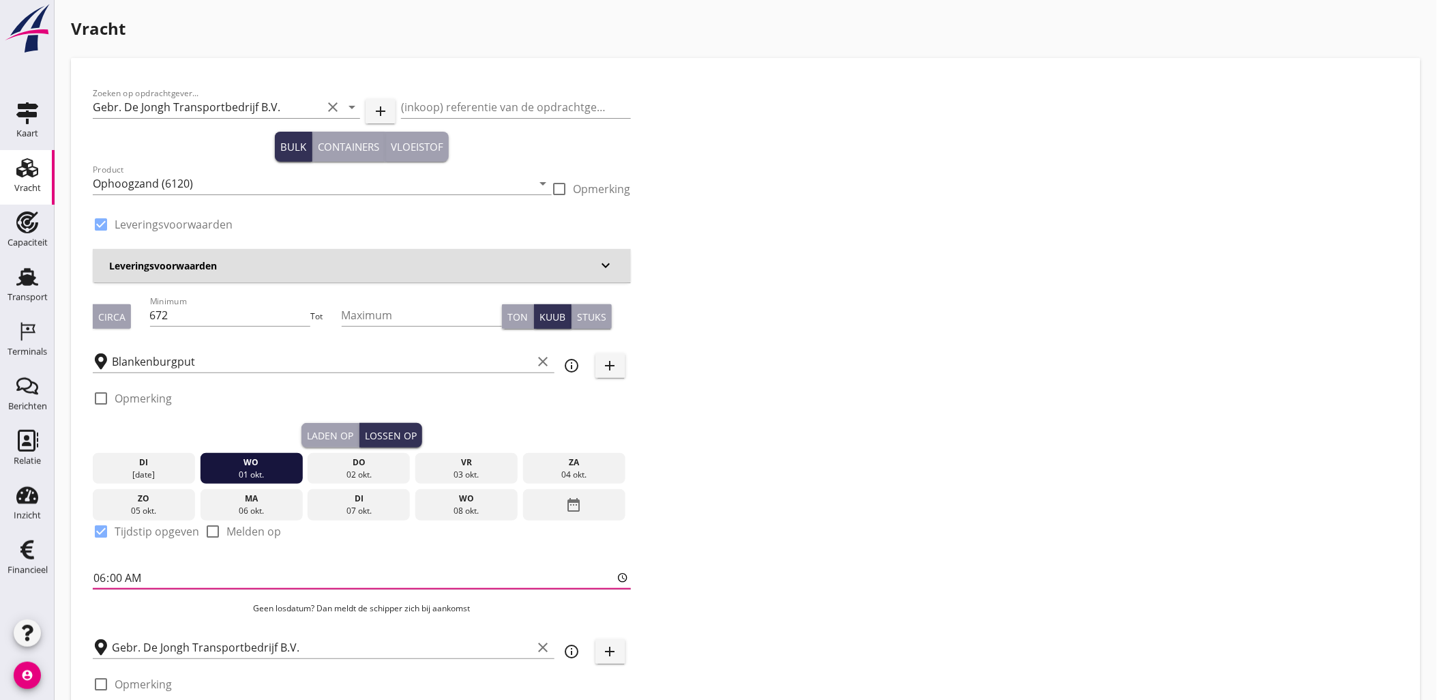
click at [98, 573] on input "06:00" at bounding box center [362, 578] width 538 height 22
type input "06:30"
click at [981, 335] on div "Zoeken op opdrachtgever... Gebr. De Jongh Transportbedrijf B.V. clear arrow_dro…" at bounding box center [745, 421] width 1317 height 683
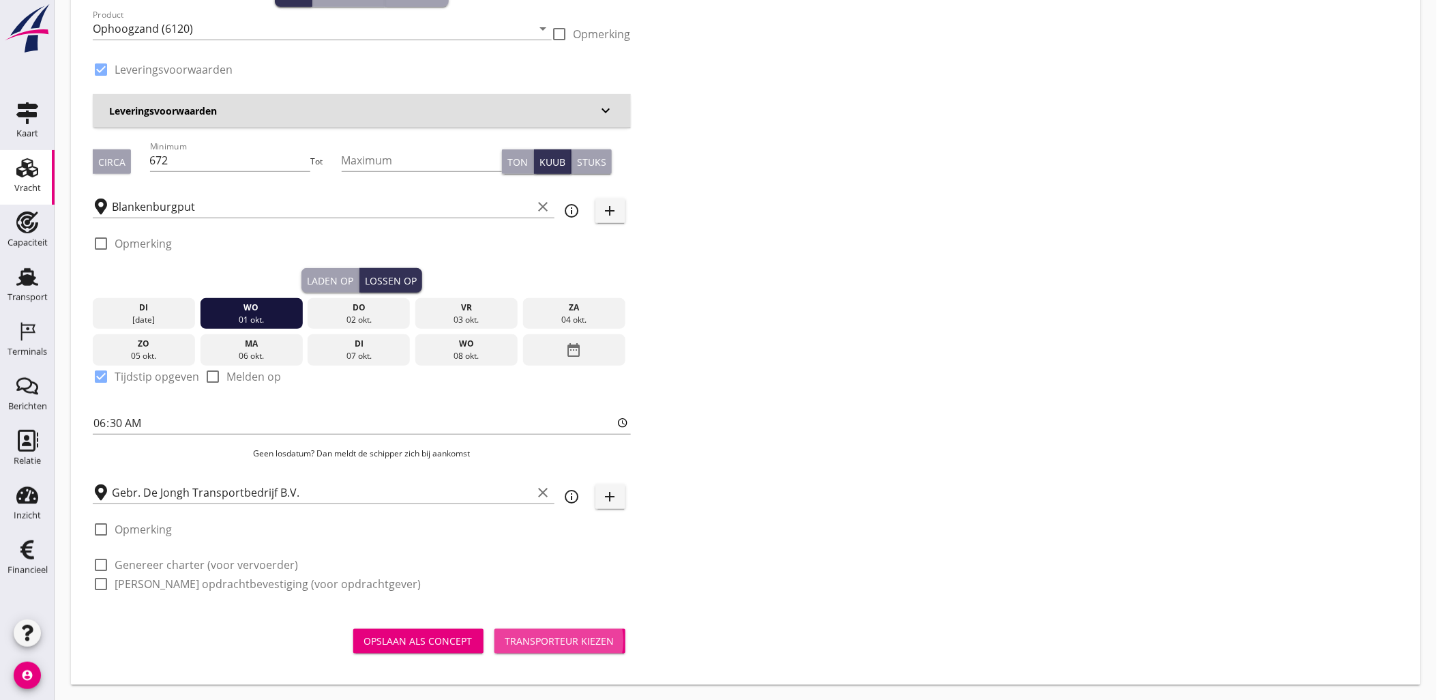
click at [558, 637] on div "Transporteur kiezen" at bounding box center [559, 640] width 109 height 14
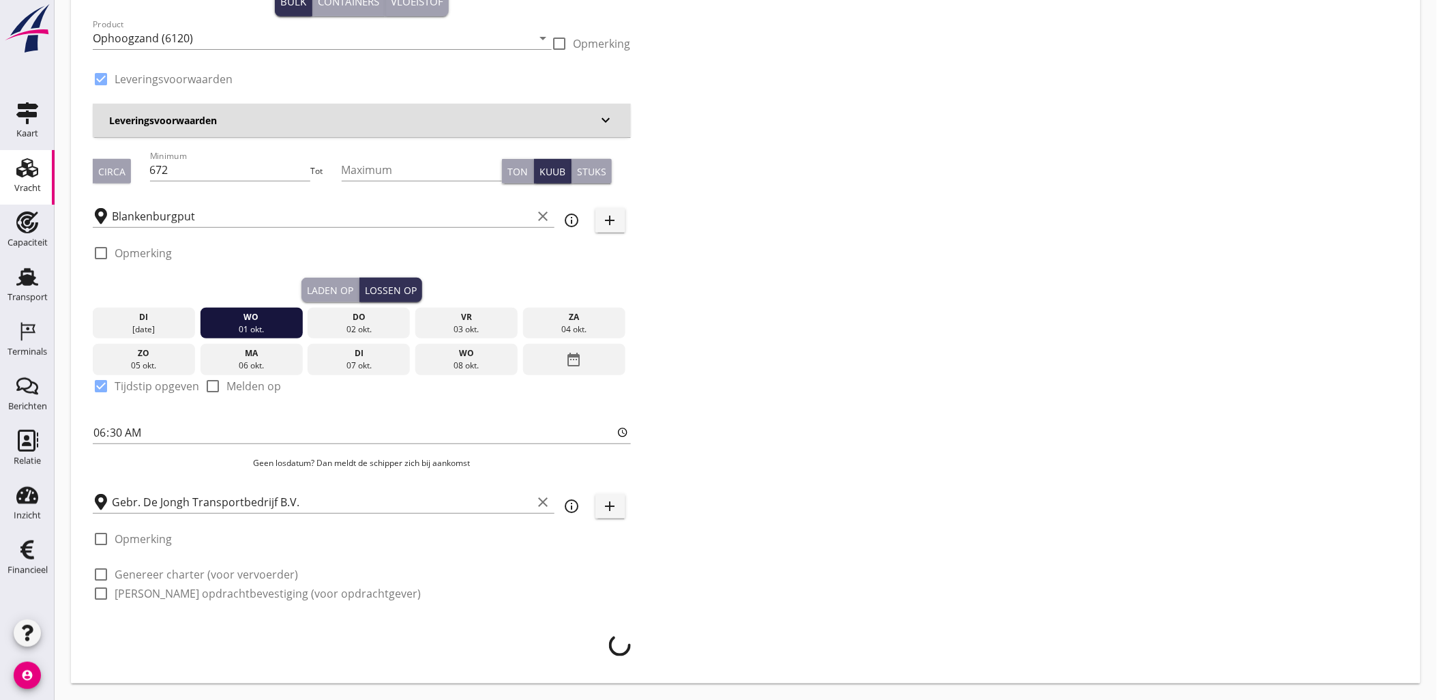
scroll to position [145, 0]
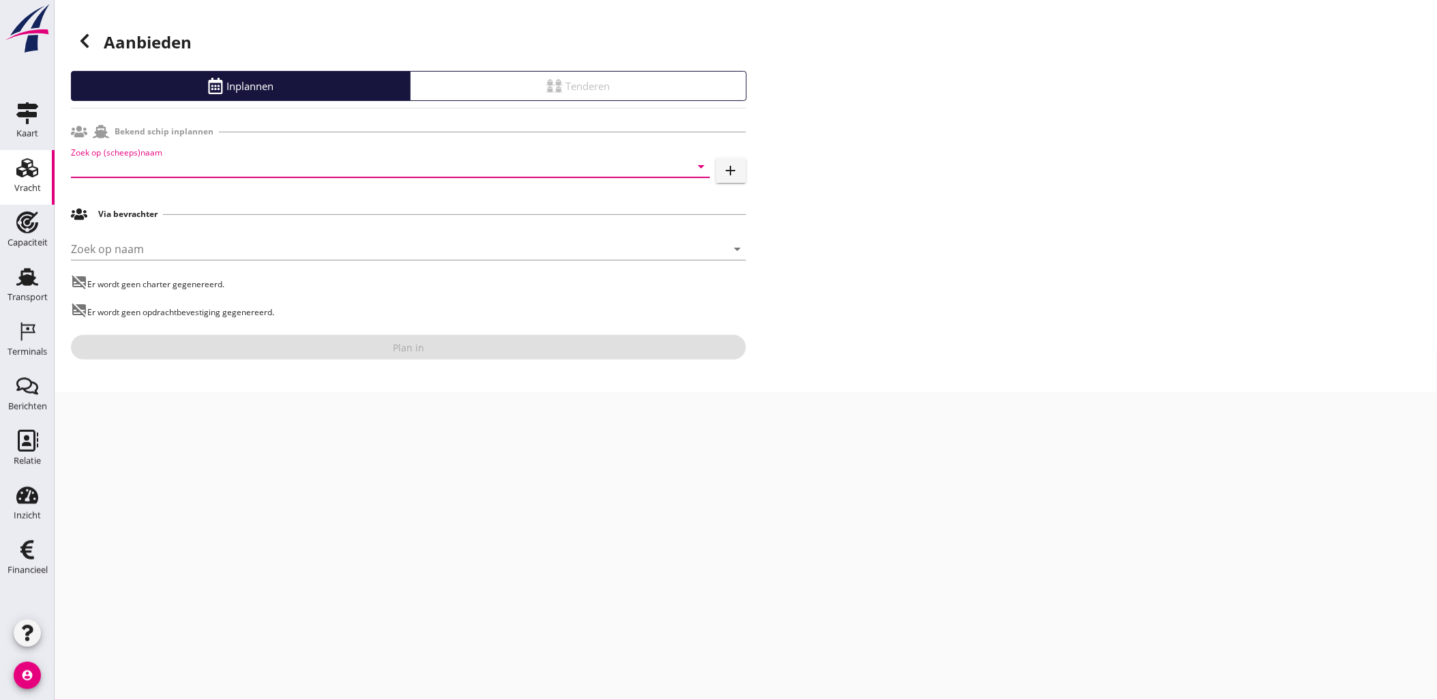
click at [179, 166] on input "Zoek op (scheeps)naam" at bounding box center [371, 166] width 601 height 22
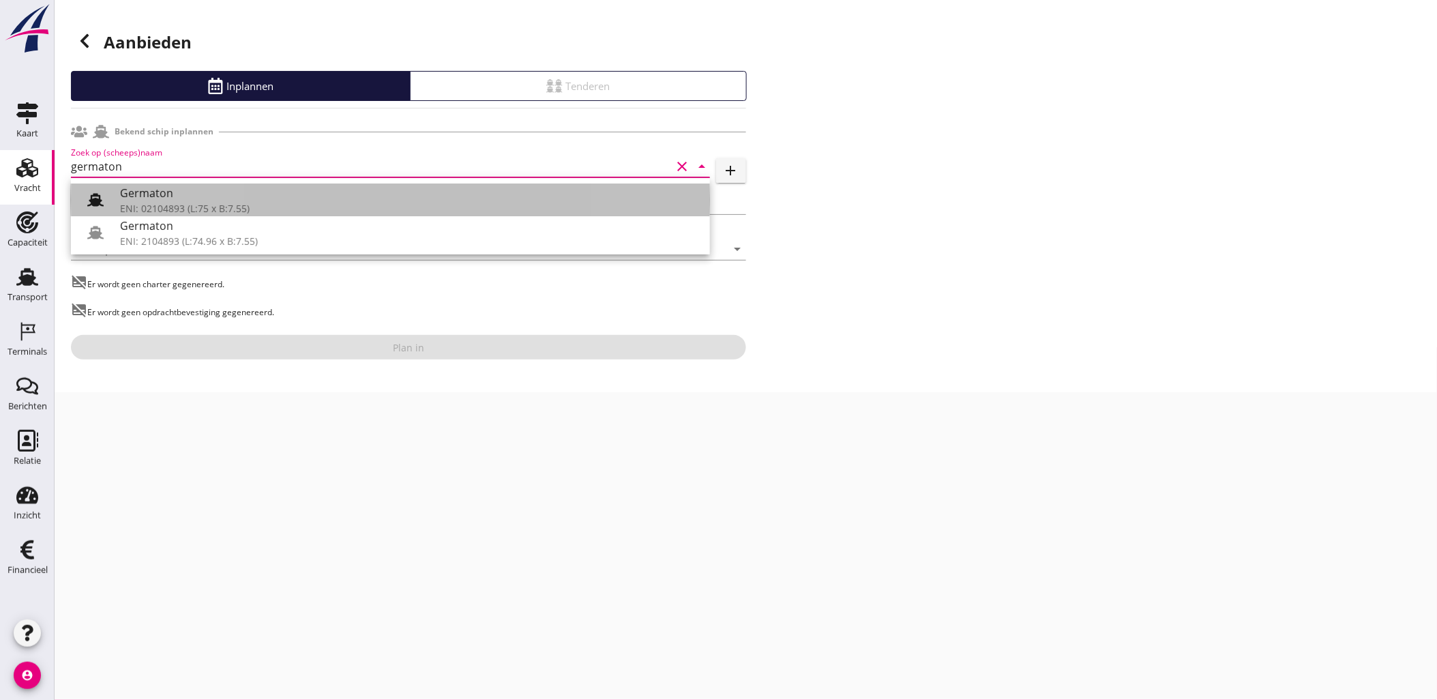
click at [258, 188] on div "Germaton" at bounding box center [409, 193] width 579 height 16
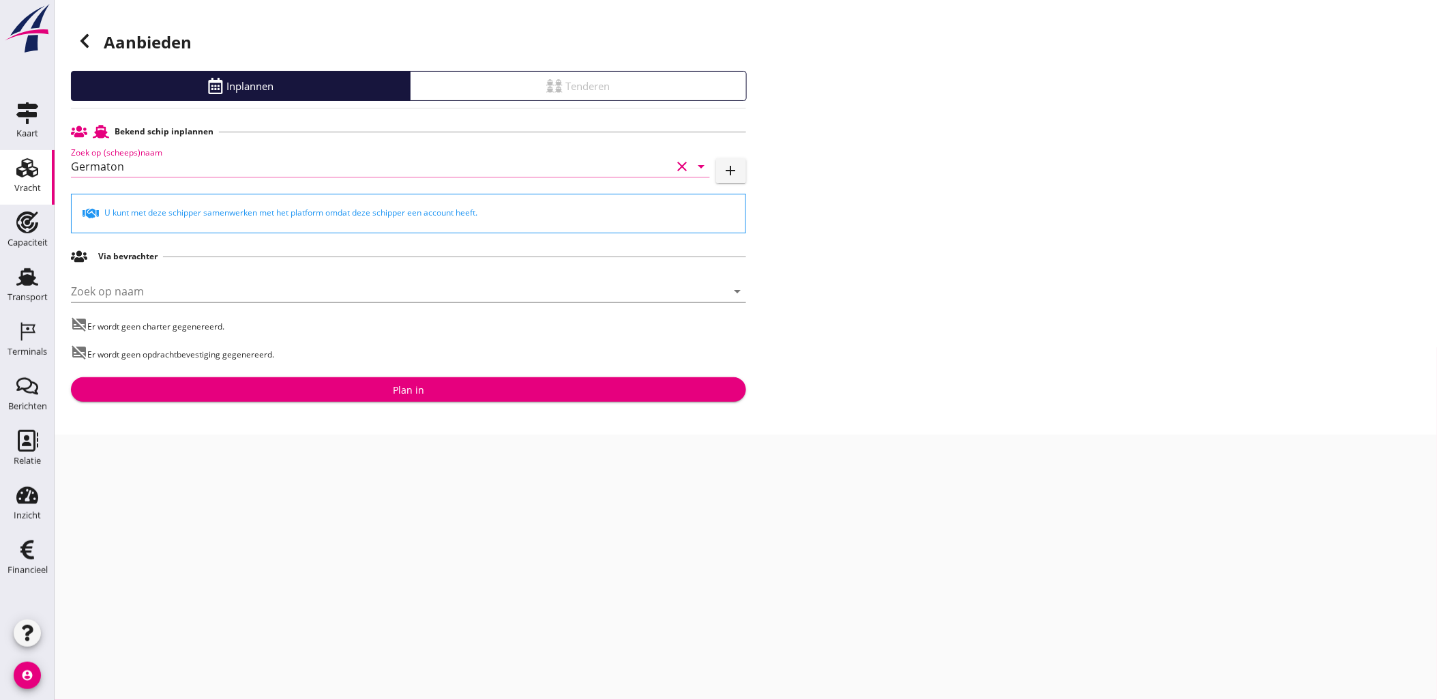
type input "Germaton"
click at [416, 385] on div "Plan in" at bounding box center [408, 390] width 31 height 14
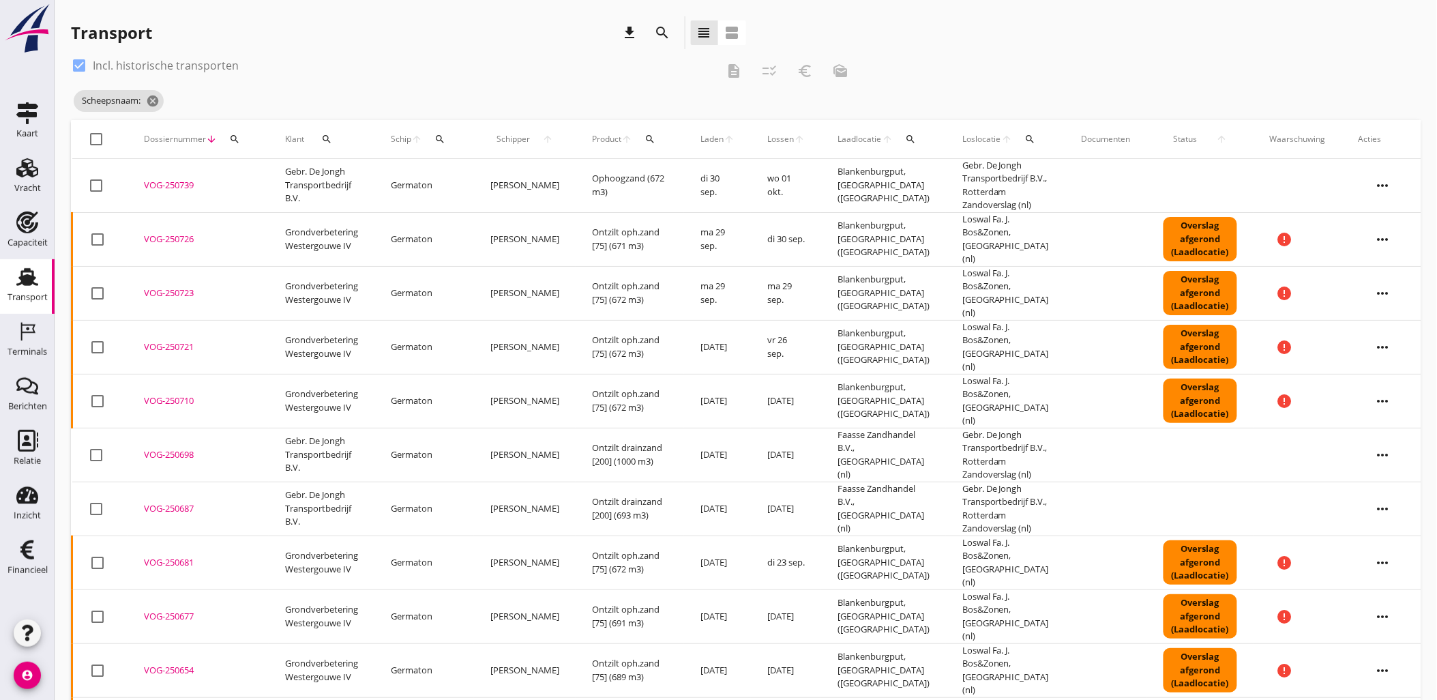
click at [176, 184] on div "VOG-250739" at bounding box center [198, 186] width 108 height 14
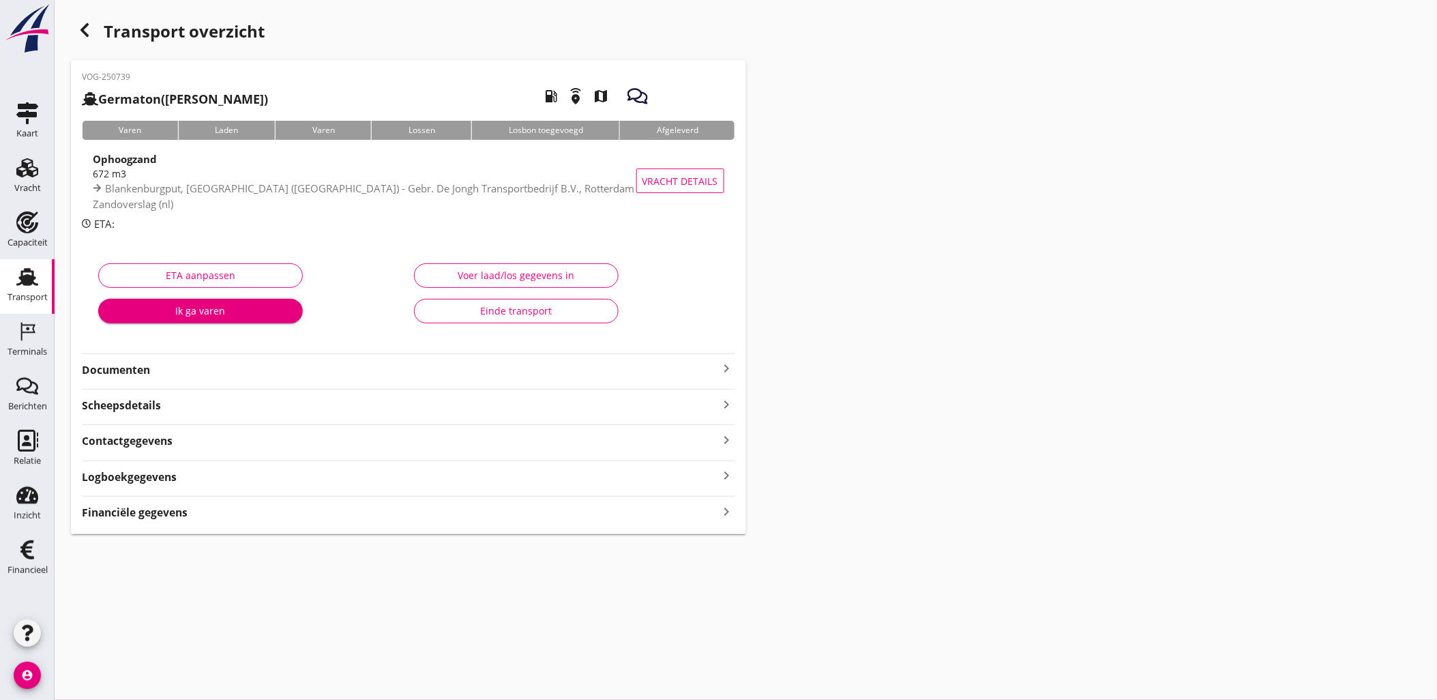
click at [202, 508] on div "Financiële gegevens keyboard_arrow_right" at bounding box center [408, 511] width 653 height 18
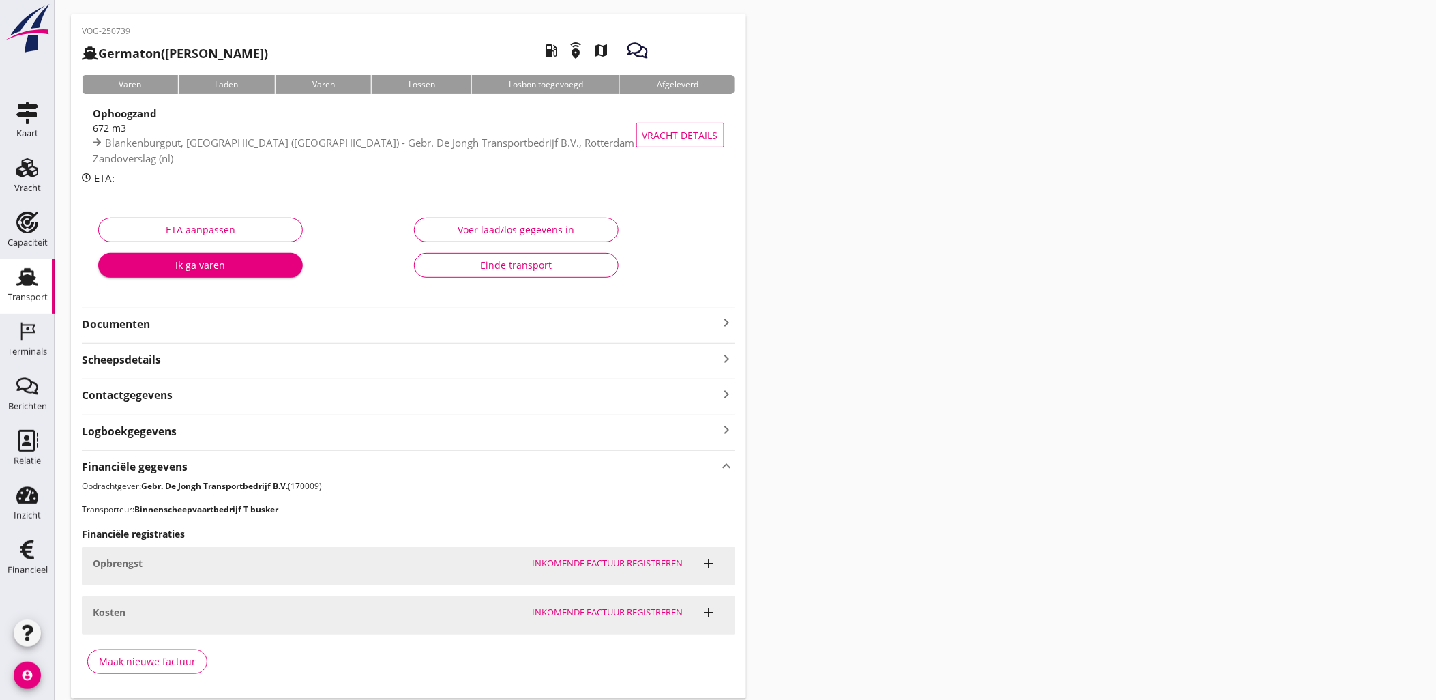
scroll to position [92, 0]
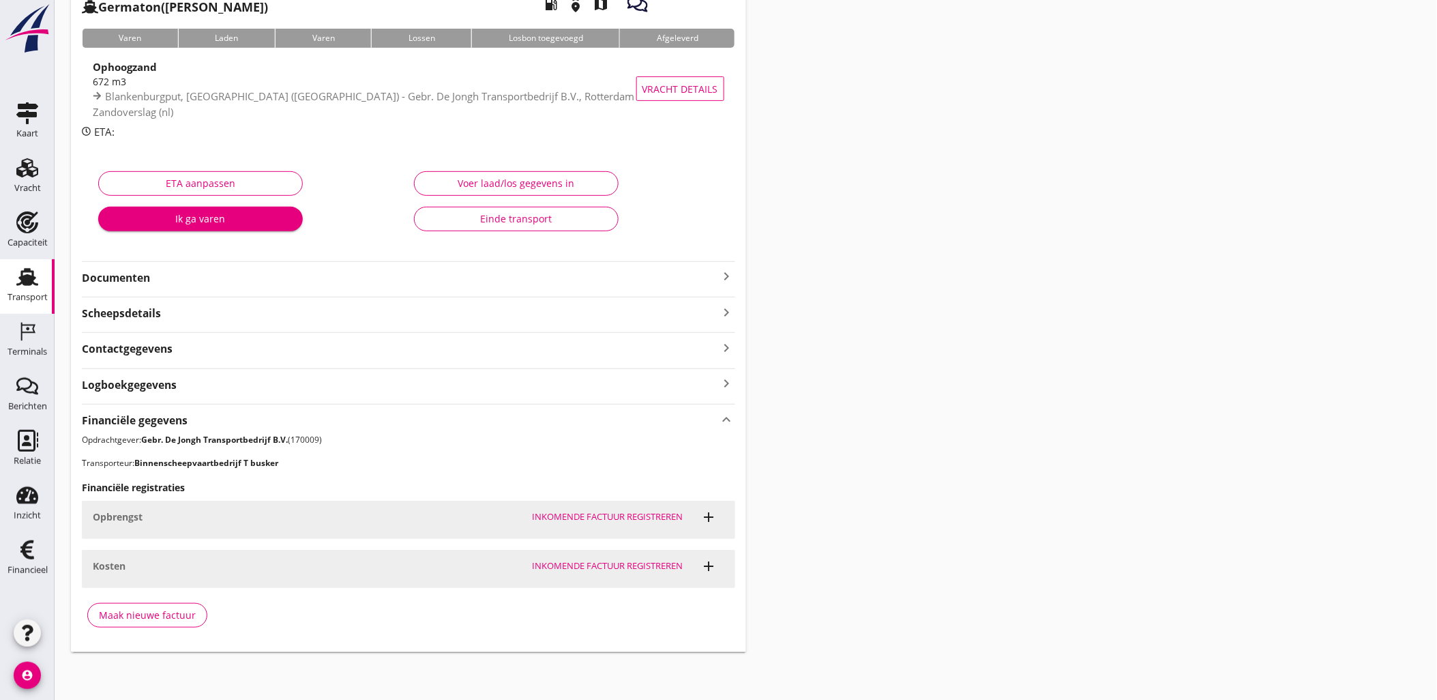
click at [33, 288] on div "Transport" at bounding box center [28, 297] width 40 height 19
click at [707, 565] on icon "add" at bounding box center [709, 566] width 16 height 16
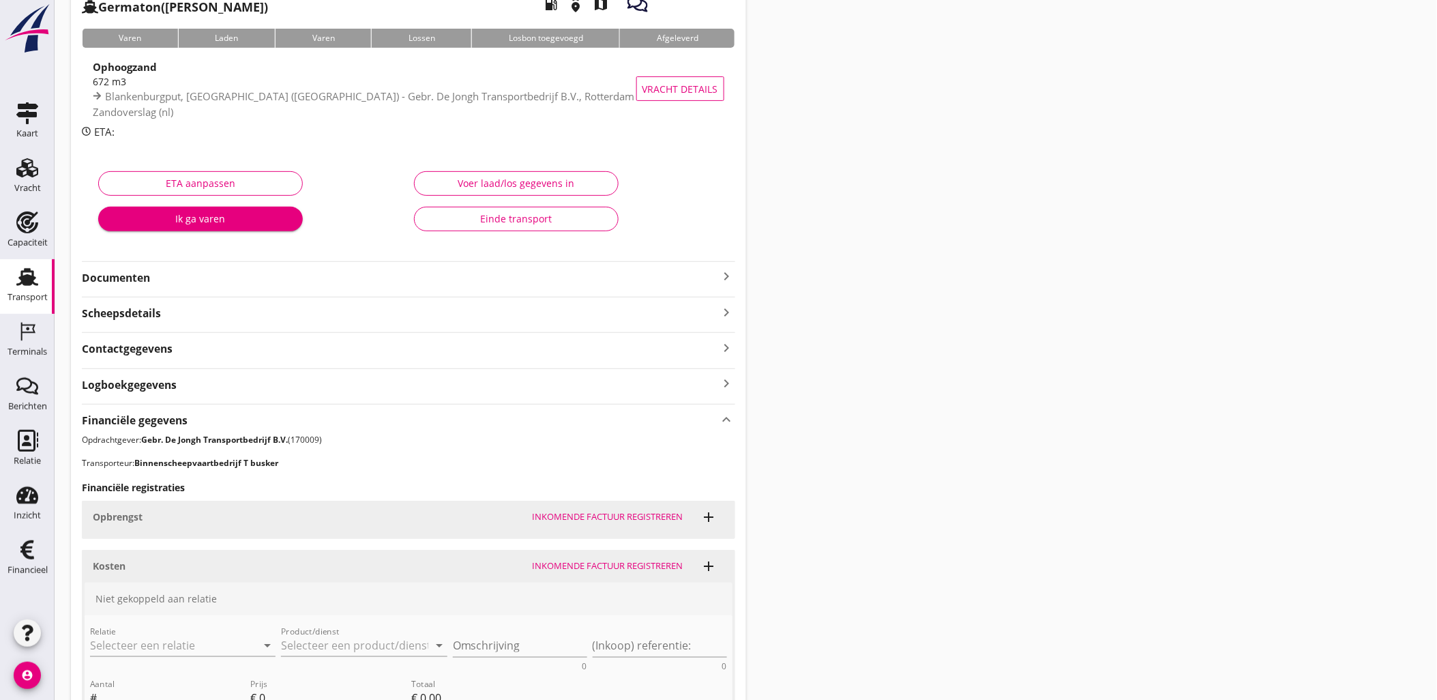
click at [710, 503] on span "add" at bounding box center [709, 516] width 30 height 27
click at [707, 514] on icon "add" at bounding box center [709, 517] width 16 height 16
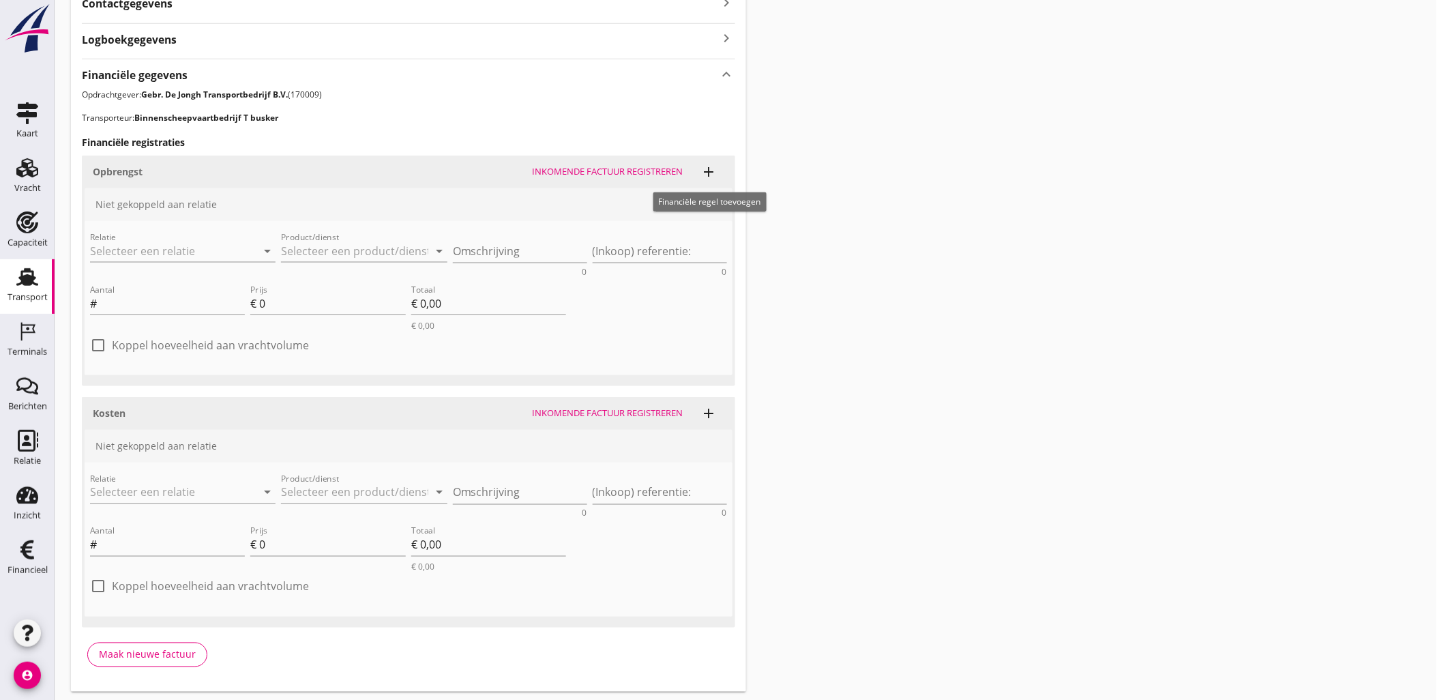
scroll to position [471, 0]
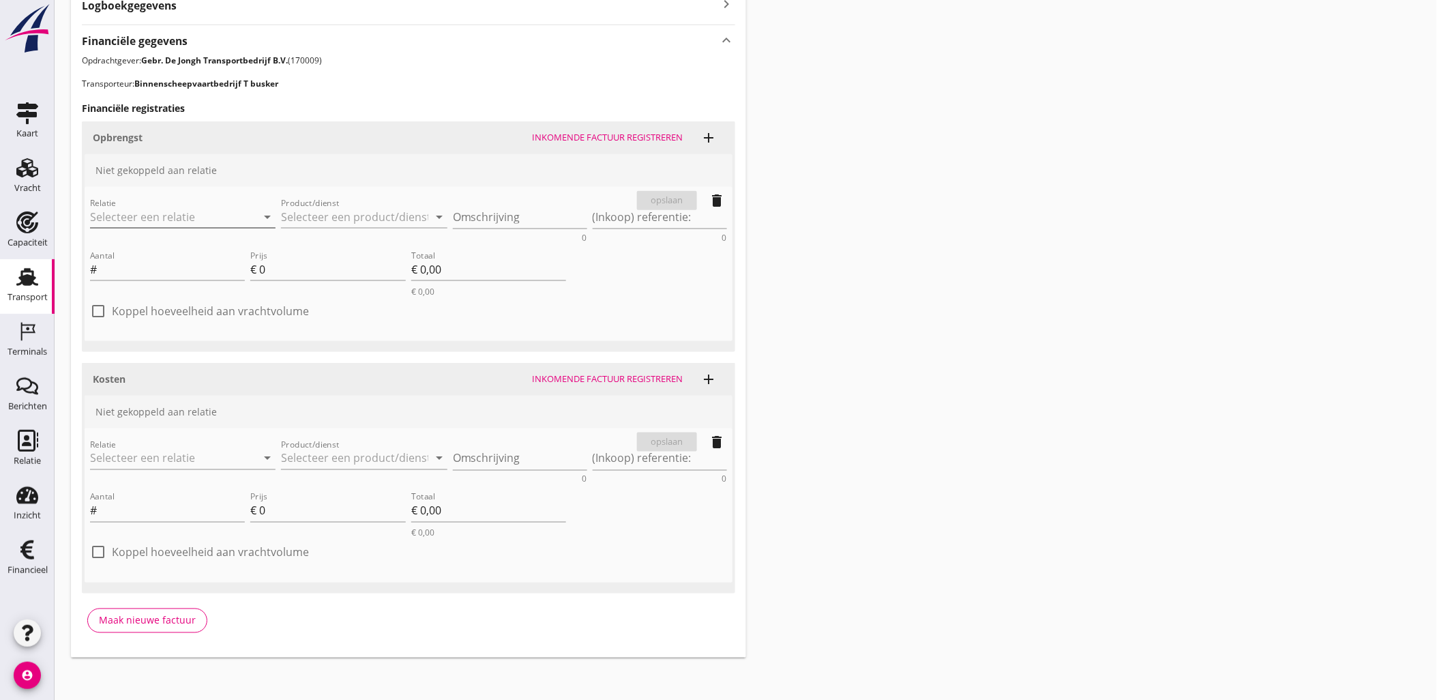
click at [181, 216] on input "Relatie" at bounding box center [163, 217] width 147 height 22
click at [203, 220] on input "Relatie" at bounding box center [163, 217] width 147 height 22
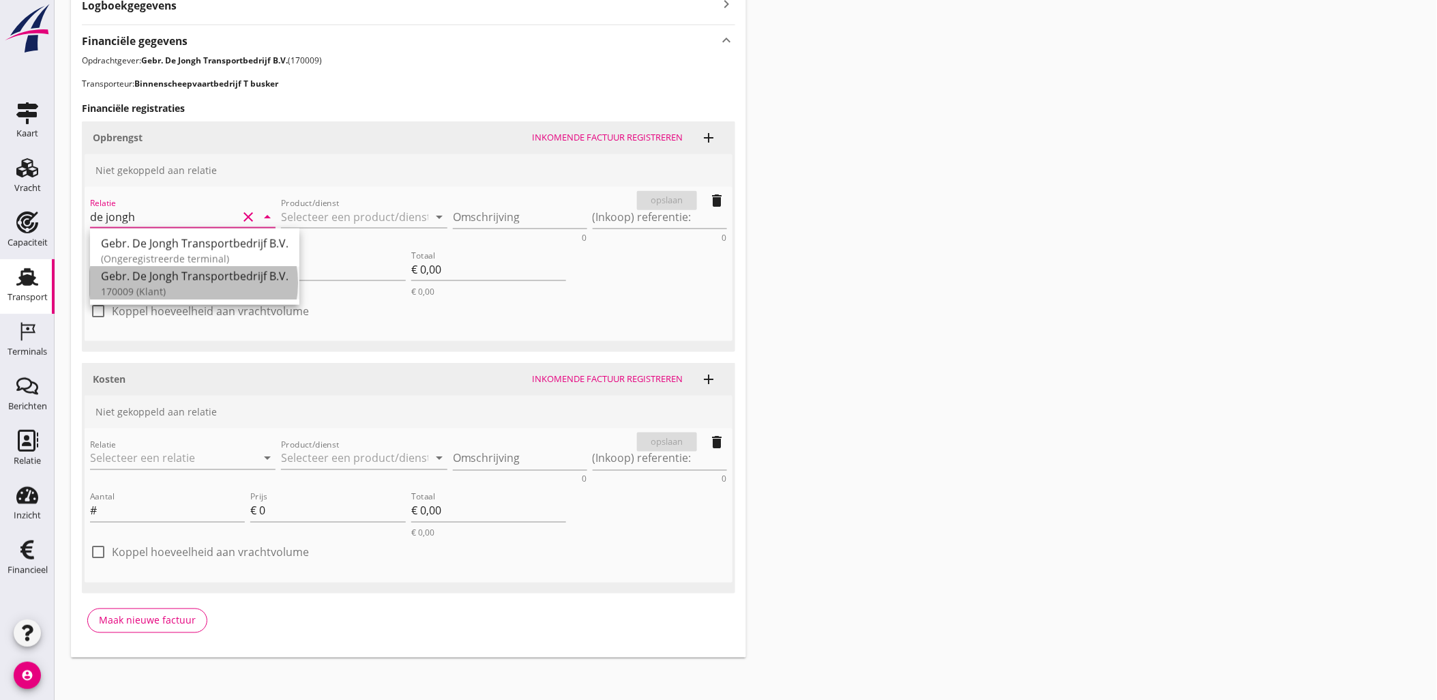
click at [209, 278] on div "Gebr. De Jongh Transportbedrijf B.V." at bounding box center [195, 276] width 188 height 16
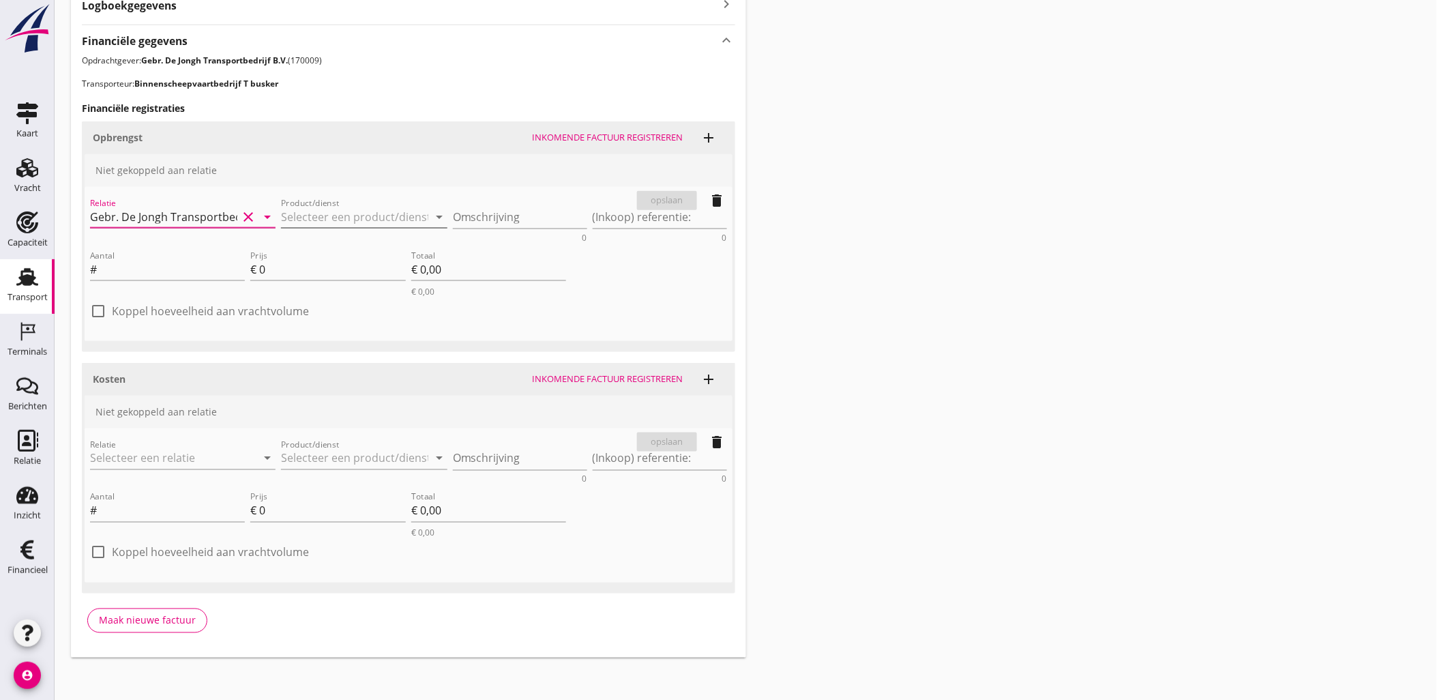
type input "Gebr. De Jongh Transportbedrijf B.V. (170009)"
click at [330, 214] on input "Product/dienst" at bounding box center [354, 217] width 147 height 22
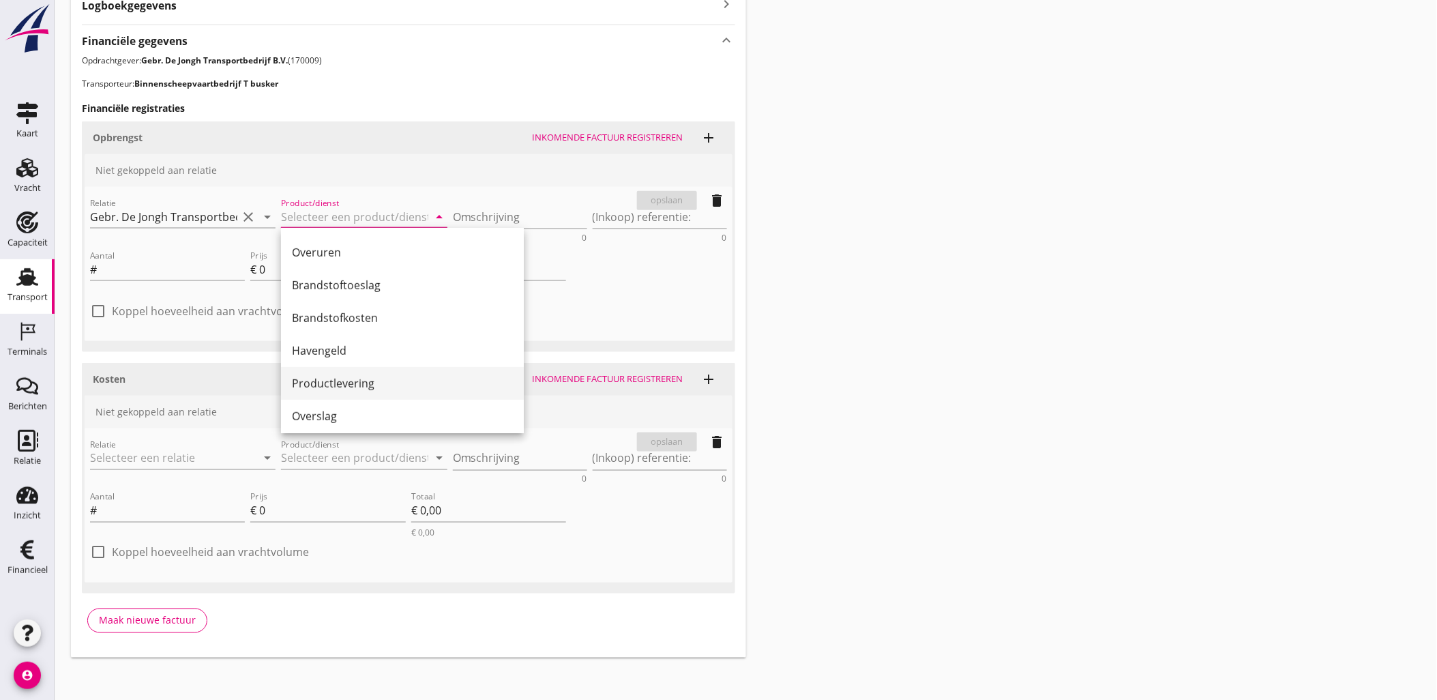
scroll to position [303, 0]
click at [358, 316] on div "Productlevering" at bounding box center [402, 307] width 221 height 33
type input "Productlevering"
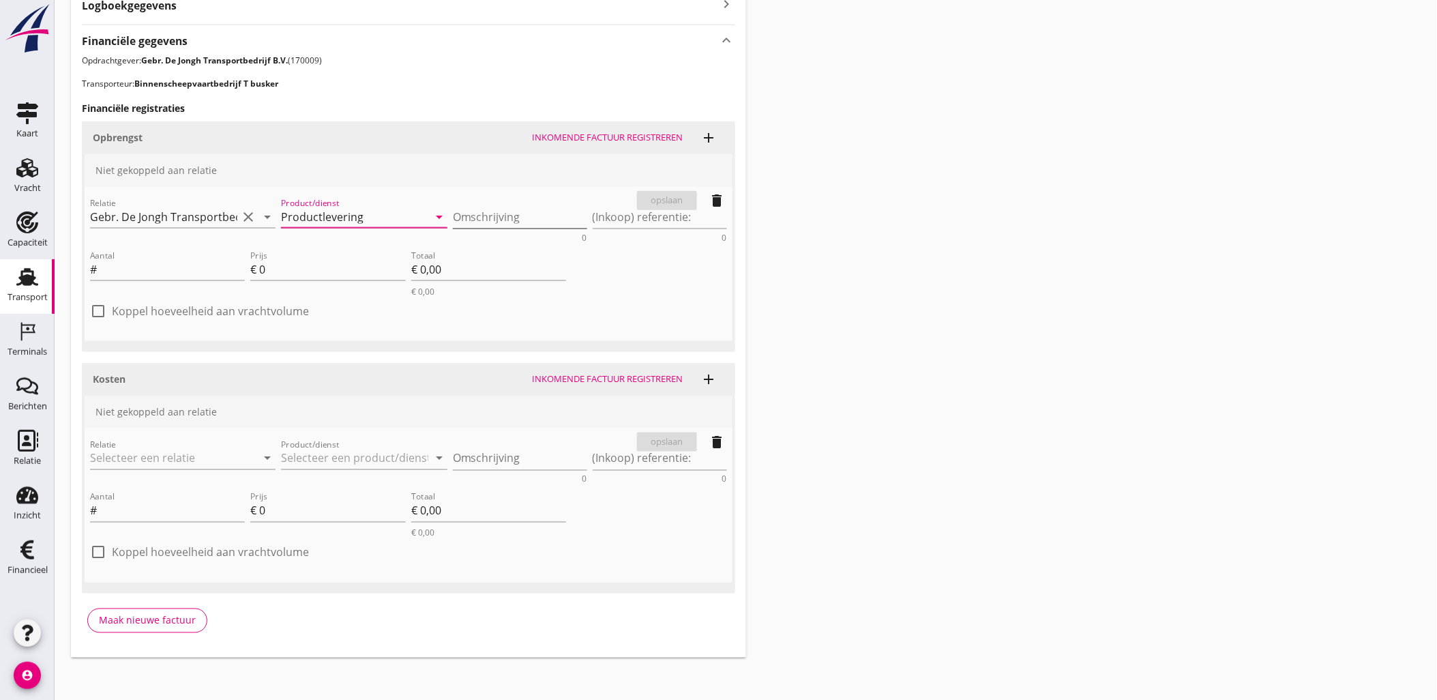
click at [481, 211] on textarea "Omschrijving" at bounding box center [520, 217] width 134 height 23
type textarea "Z"
type textarea "Ontzilt ophoogzand [200]"
click at [167, 269] on input "Aantal" at bounding box center [172, 269] width 145 height 22
drag, startPoint x: 288, startPoint y: 267, endPoint x: 227, endPoint y: 263, distance: 61.5
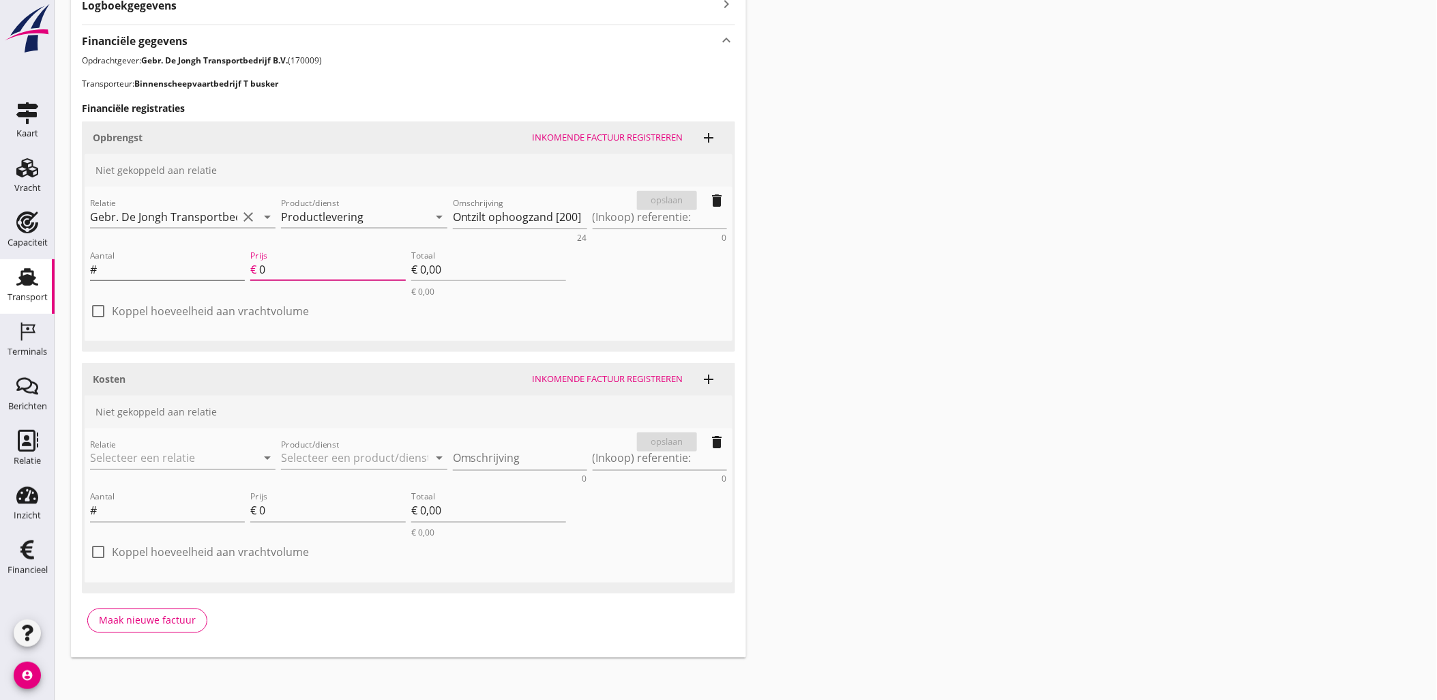
click at [227, 263] on div "Aantal # Prijs € 0 Totaal € 0,00 € 0,00" at bounding box center [327, 272] width 481 height 55
type input "12.10"
click at [174, 267] on input "Aantal" at bounding box center [172, 269] width 145 height 22
type input "6"
type input "€ 72,60"
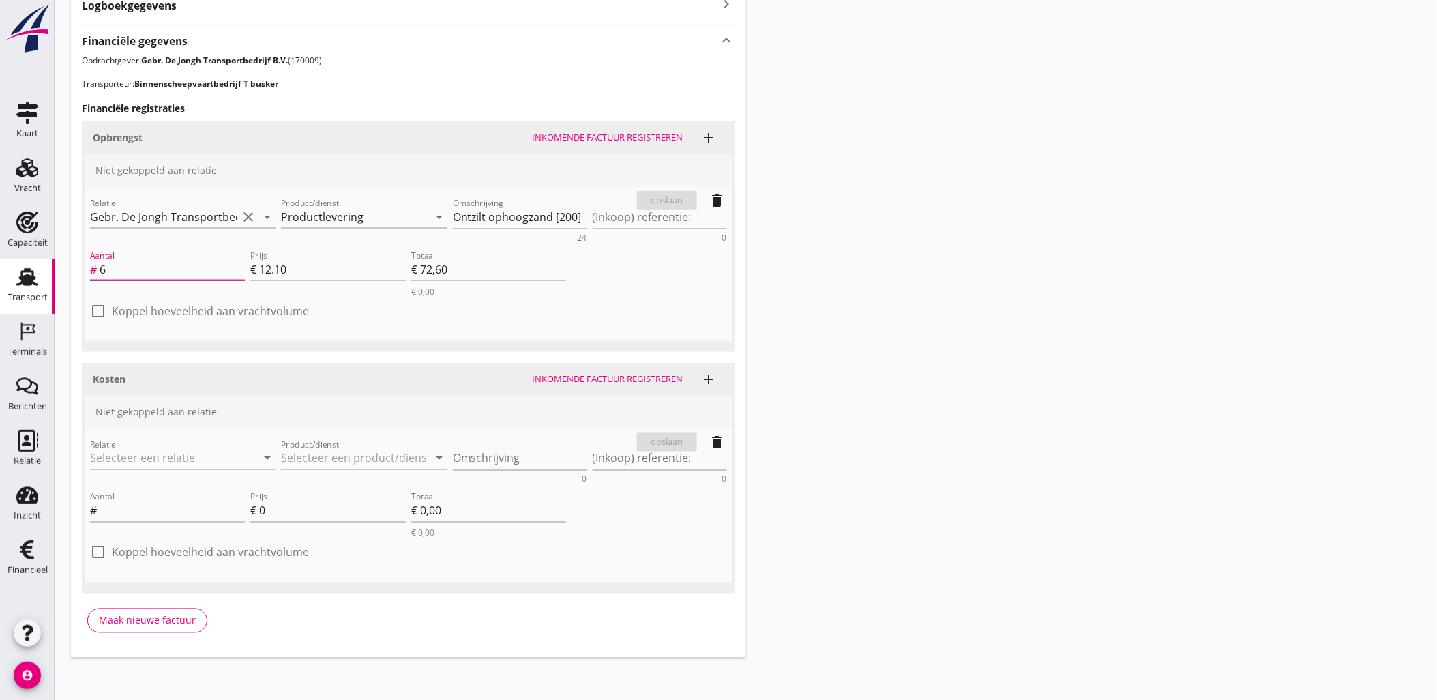
type input "67"
type input "€ 810,70"
type input "672"
type input "€ 8.131,20"
type input "672"
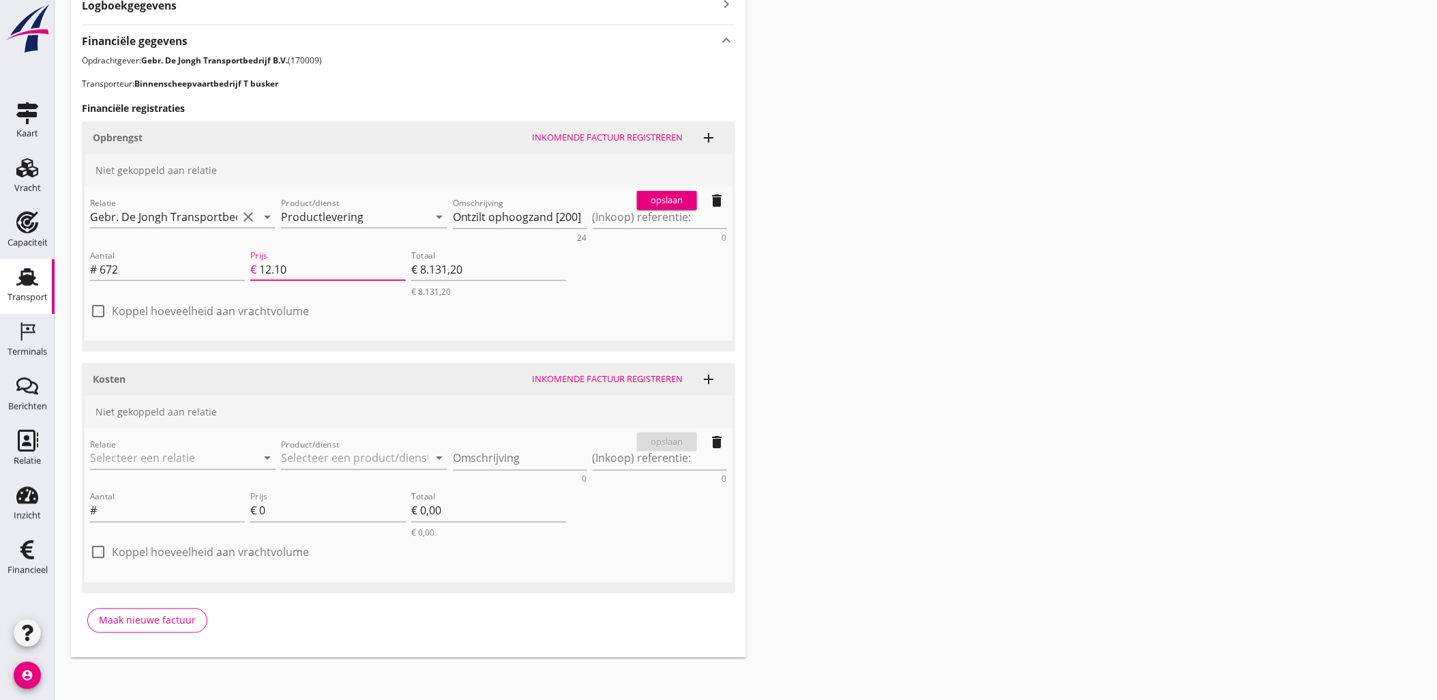
click at [154, 308] on label "Koppel hoeveelheid aan vrachtvolume" at bounding box center [210, 311] width 197 height 14
checkbox input "true"
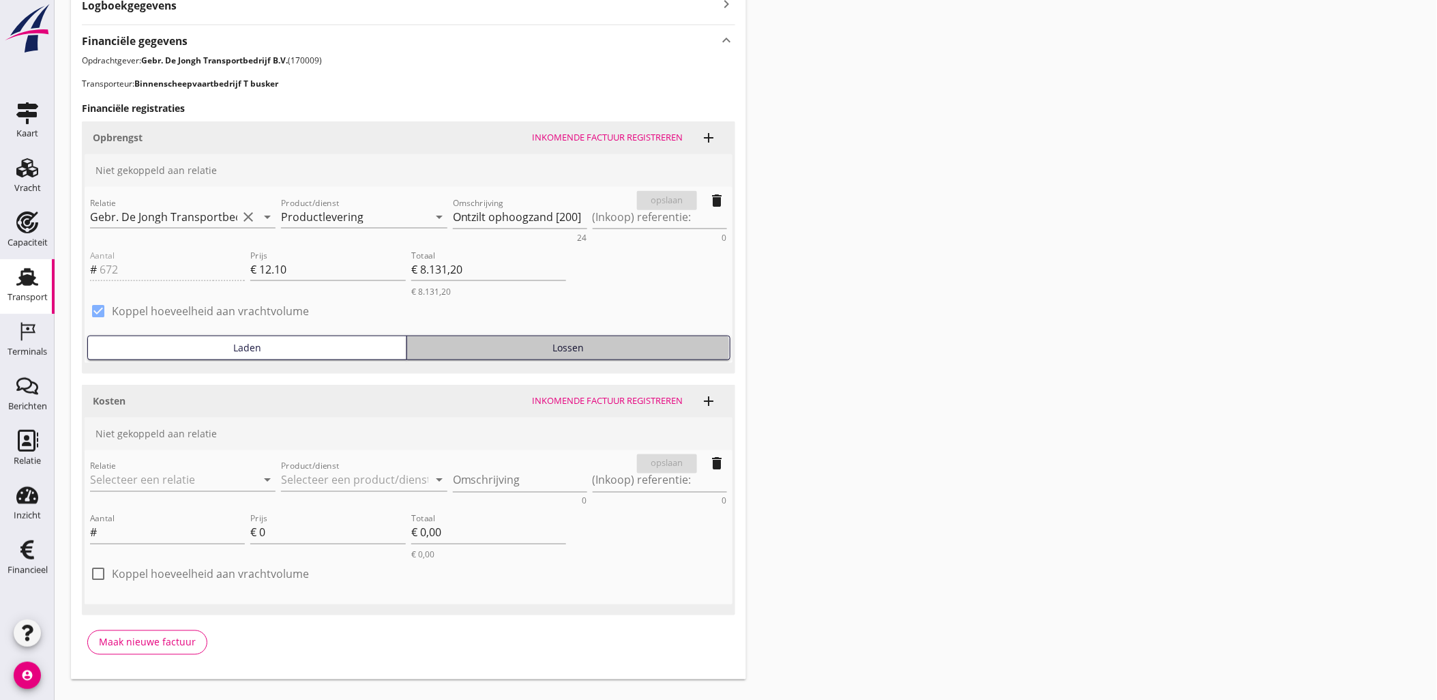
click at [551, 350] on div "Lossen" at bounding box center [568, 347] width 311 height 14
type input "€ 0,00"
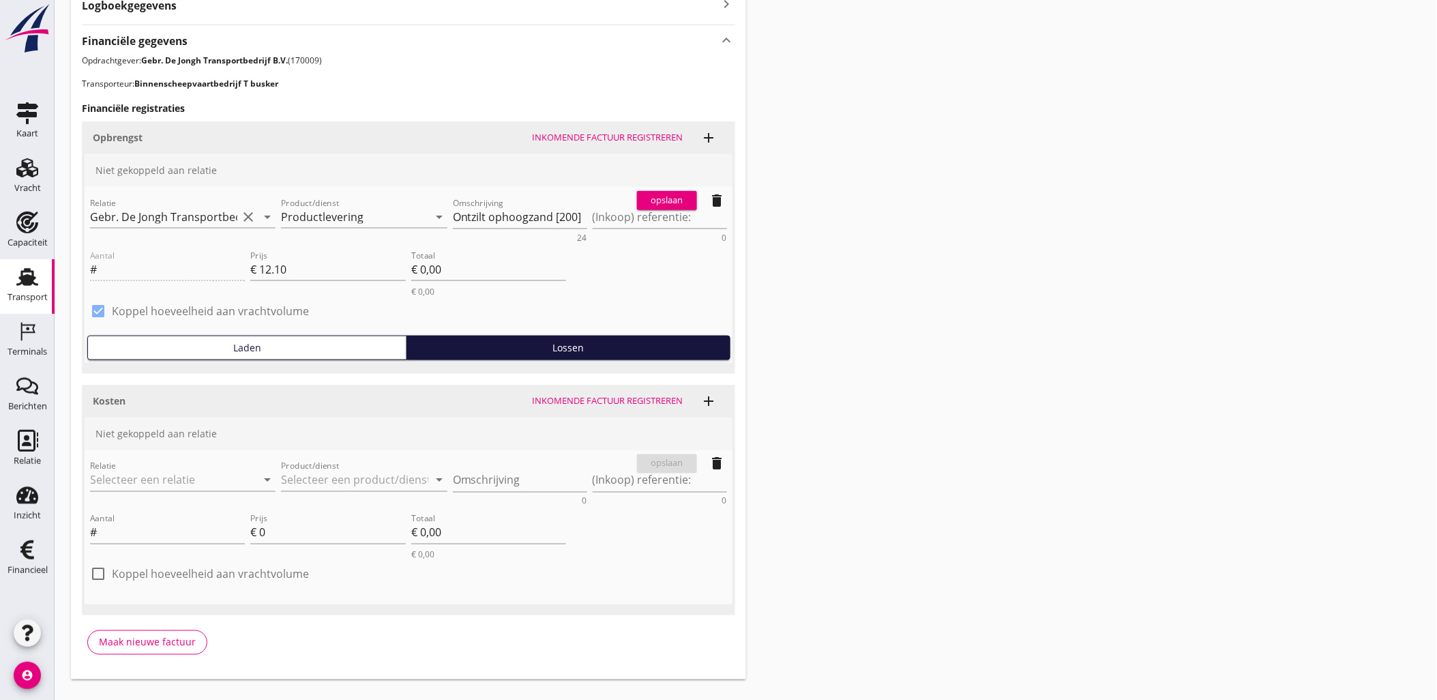
click at [666, 200] on div "opslaan" at bounding box center [666, 201] width 49 height 14
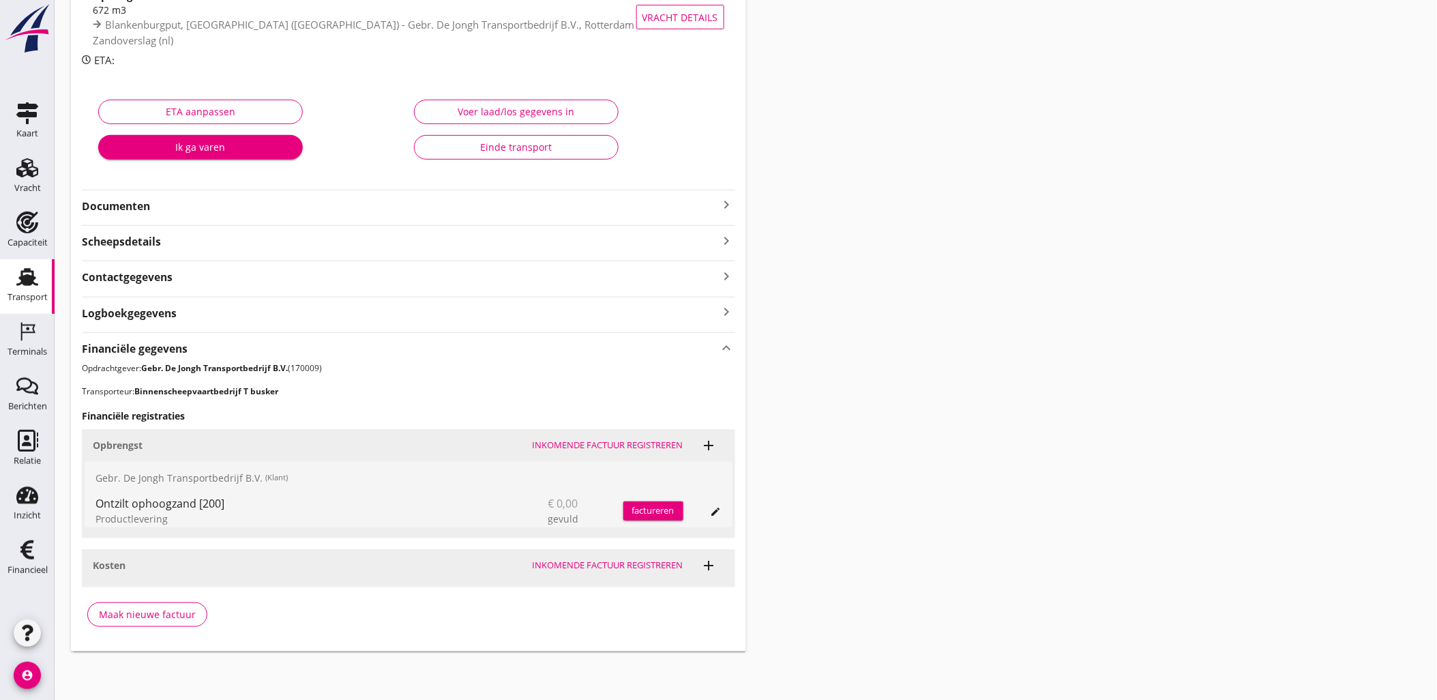
click at [714, 568] on icon "add" at bounding box center [709, 565] width 16 height 16
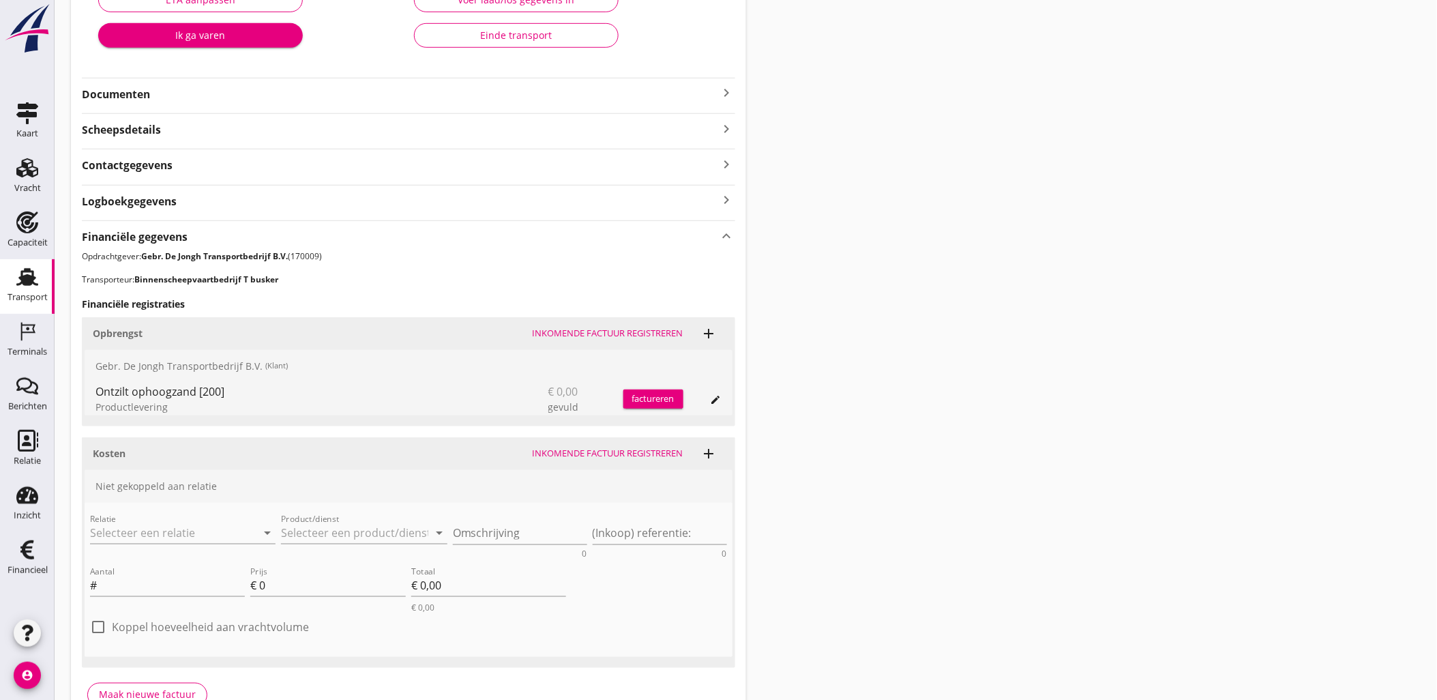
scroll to position [355, 0]
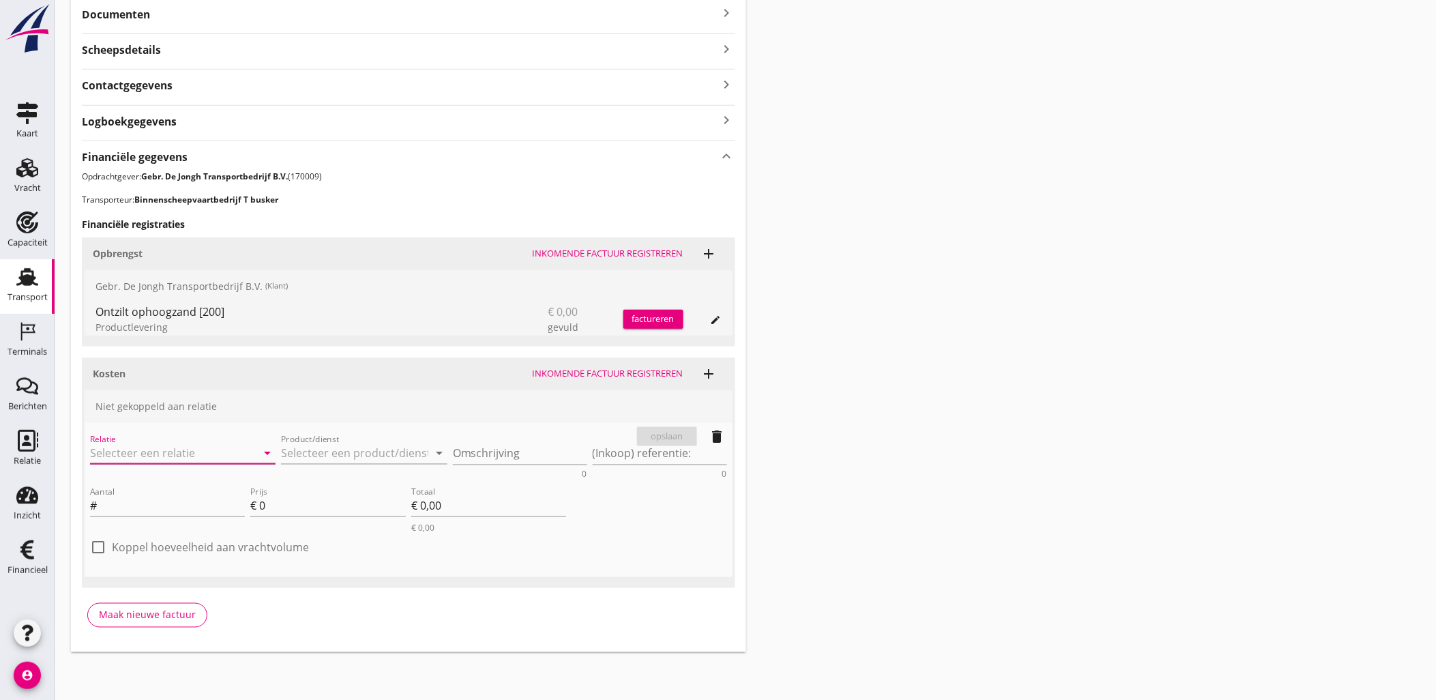
click at [165, 455] on input "Relatie" at bounding box center [163, 453] width 147 height 22
click at [168, 485] on div "Van Oord Grondstoffen B.V." at bounding box center [183, 478] width 164 height 16
type input "Van Oord Grondstoffen B.V. (0231)"
click at [308, 444] on input "Product/dienst" at bounding box center [354, 453] width 147 height 22
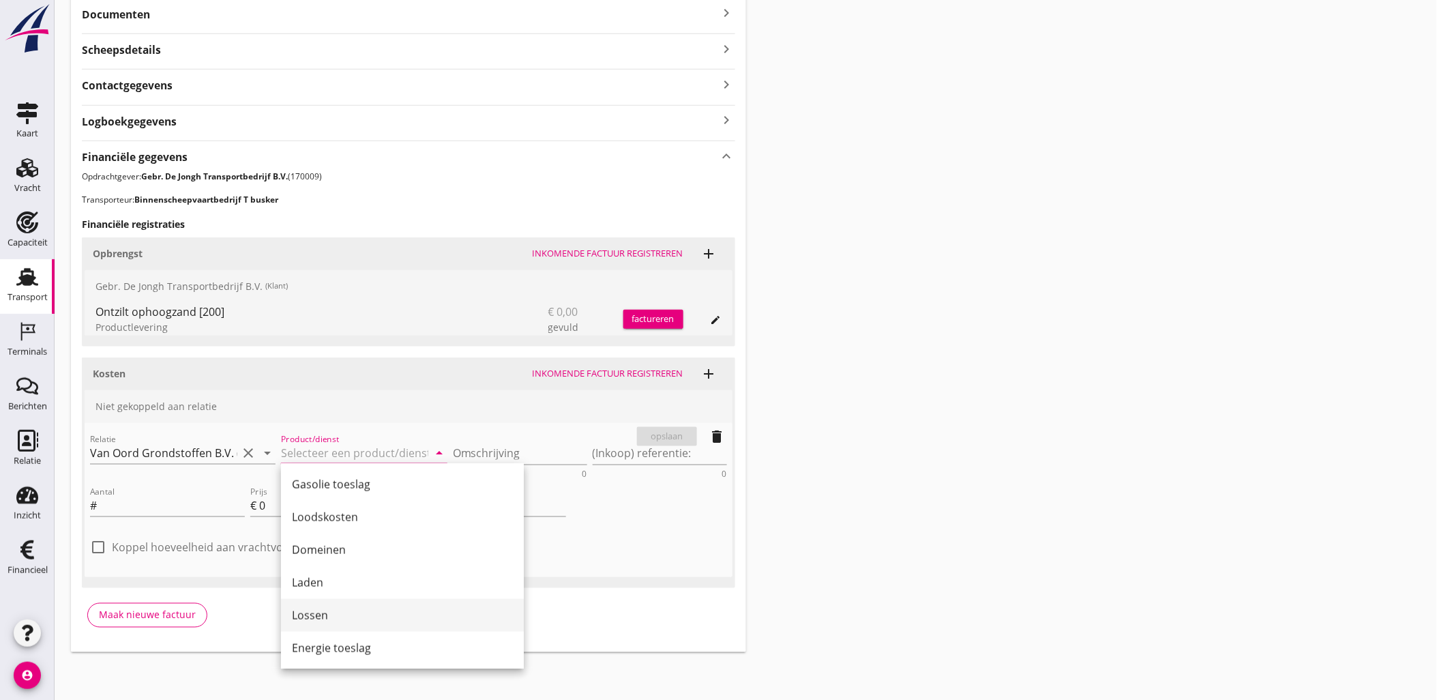
scroll to position [559, 0]
click at [351, 582] on div "Laden" at bounding box center [402, 581] width 221 height 16
type input "Laden"
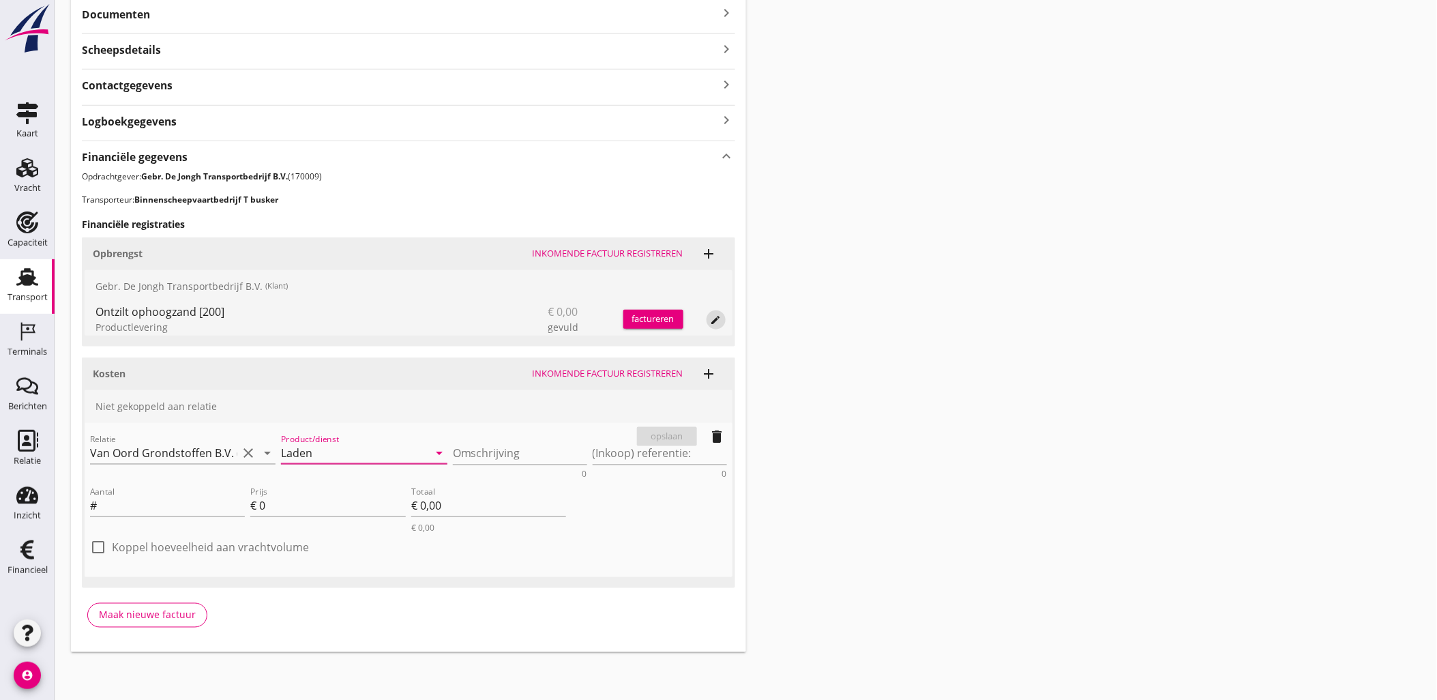
click at [711, 319] on icon "edit" at bounding box center [716, 319] width 11 height 11
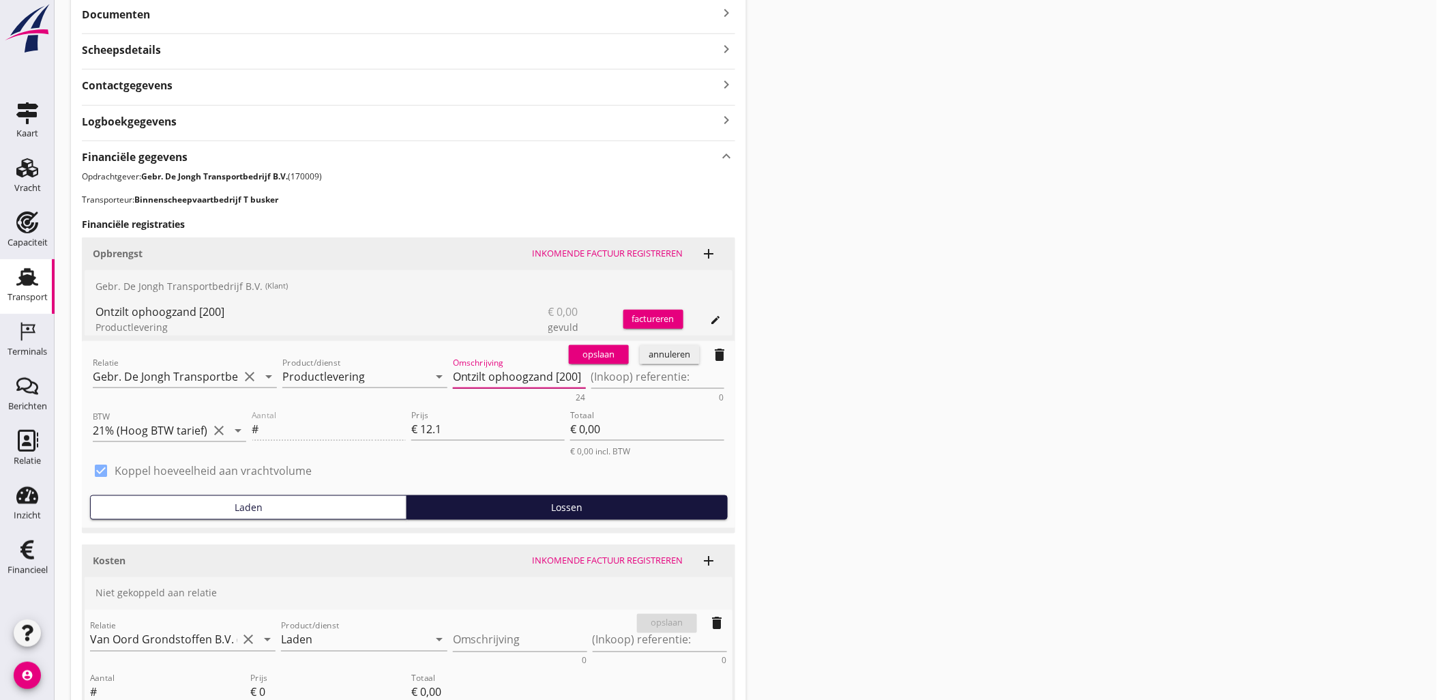
click at [530, 377] on textarea "Ontzilt ophoogzand [200]" at bounding box center [519, 376] width 133 height 23
click at [668, 353] on div "annuleren" at bounding box center [669, 355] width 49 height 14
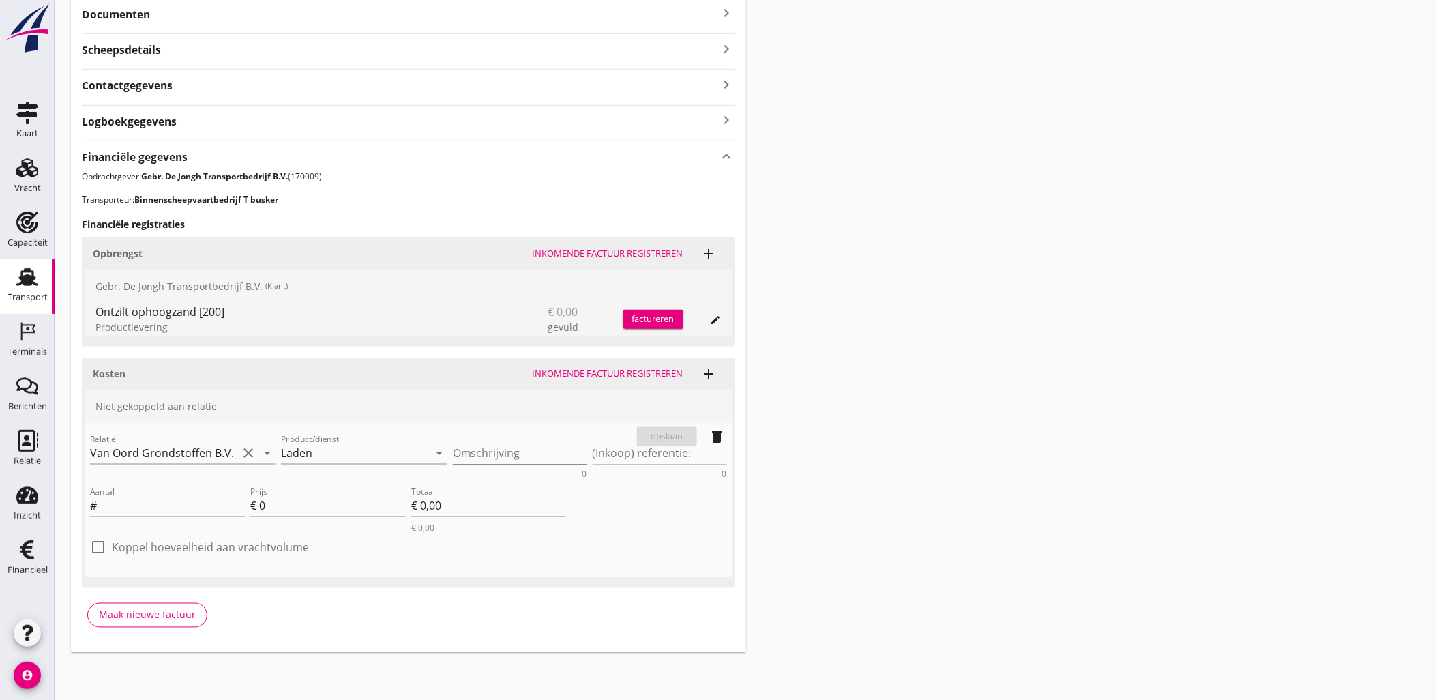
click at [523, 454] on textarea "Omschrijving" at bounding box center [520, 453] width 134 height 23
paste textarea "Ontzilt ophoogzand [200]"
type textarea "Ontzilt ophoogzand [200]"
type textarea "Rival"
click at [192, 540] on label "Koppel hoeveelheid aan vrachtvolume" at bounding box center [210, 547] width 197 height 14
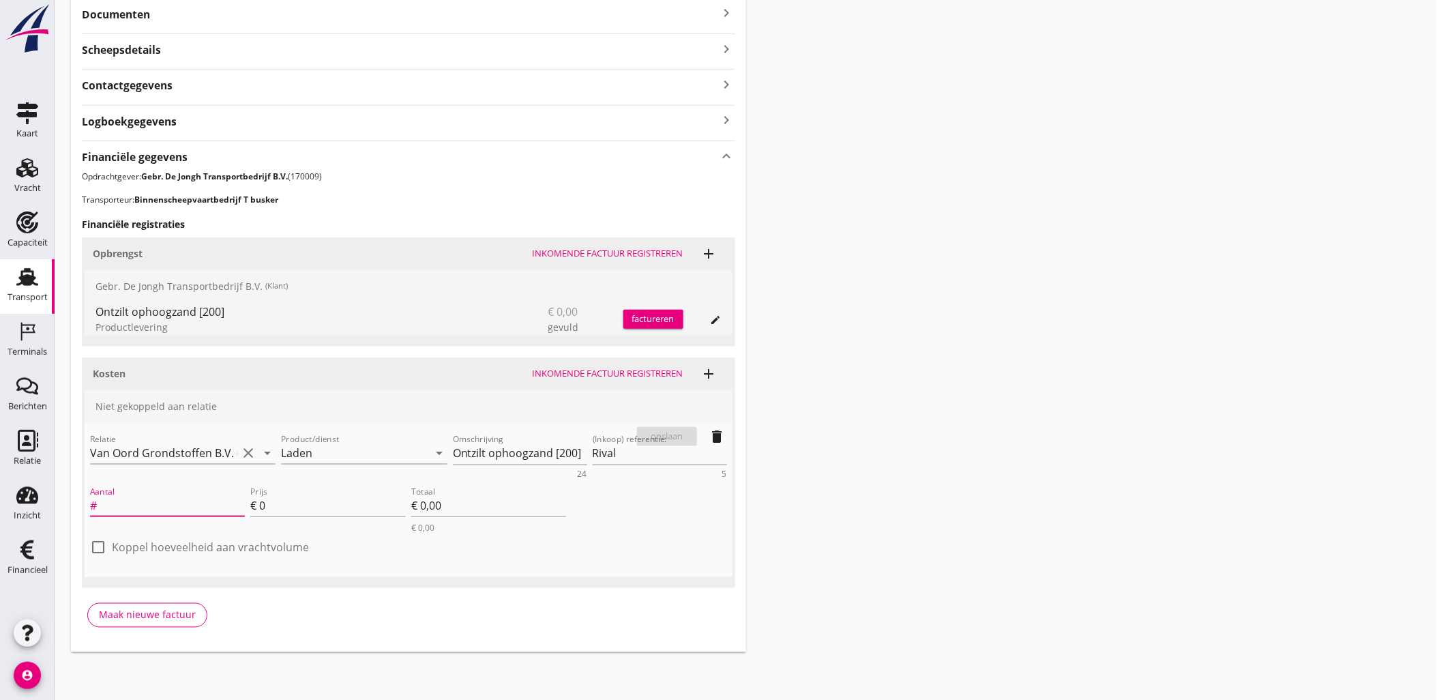
checkbox input "true"
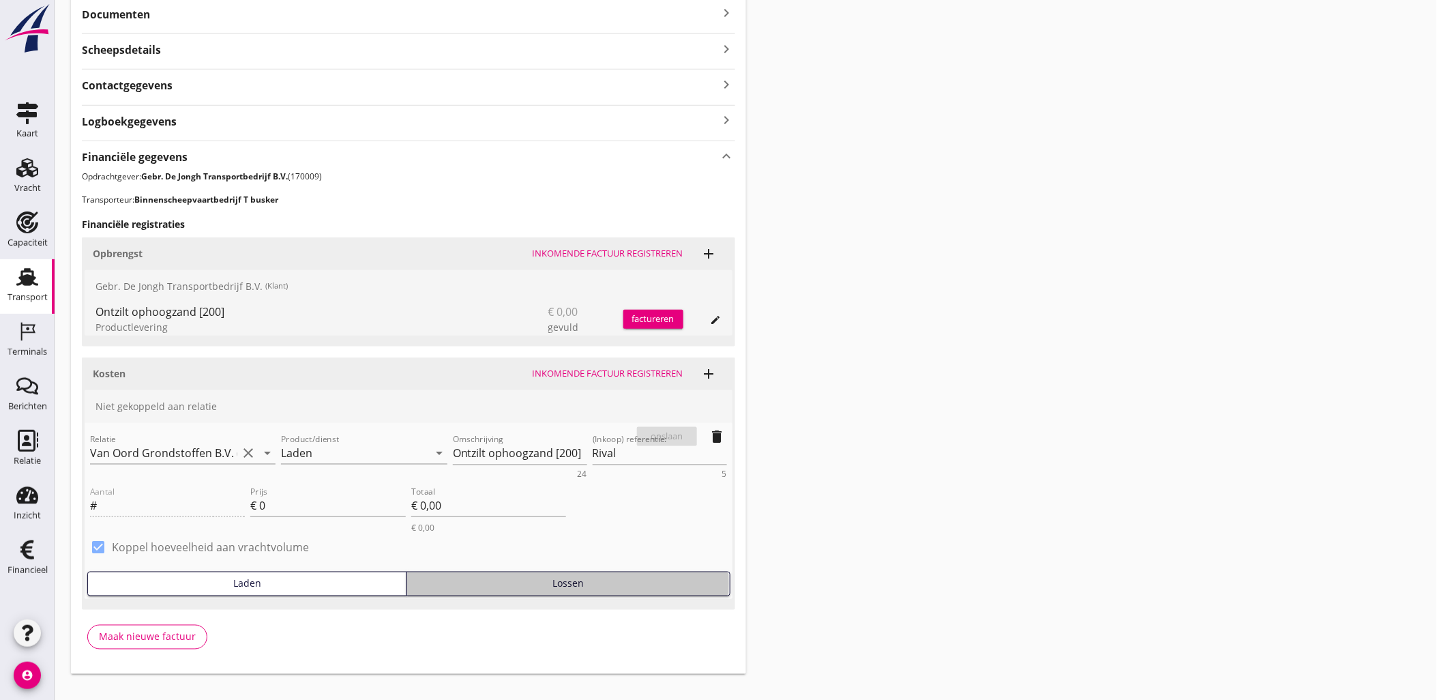
drag, startPoint x: 563, startPoint y: 583, endPoint x: 343, endPoint y: 528, distance: 227.1
click at [563, 584] on div "Lossen" at bounding box center [568, 583] width 311 height 14
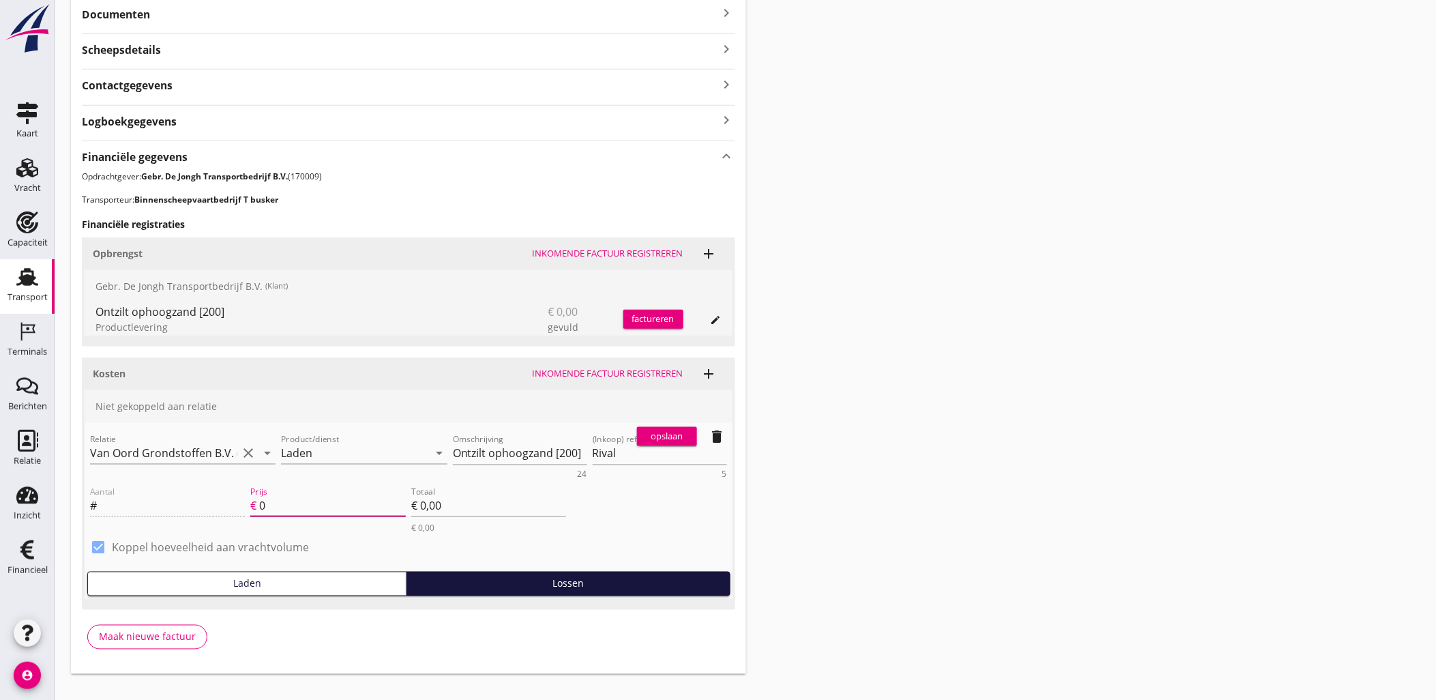
click at [295, 505] on input "0" at bounding box center [332, 505] width 146 height 22
type input "1"
type input "0.9"
click at [663, 437] on div "opslaan" at bounding box center [666, 437] width 49 height 14
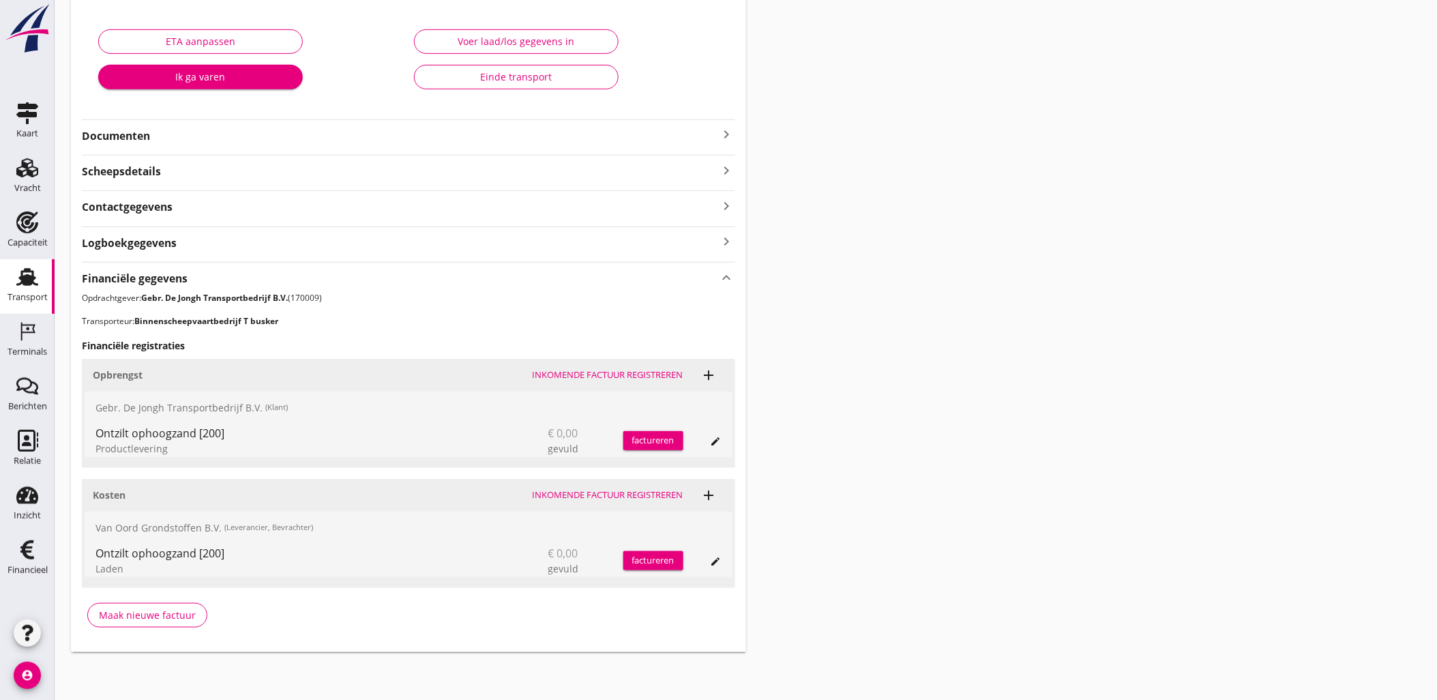
click at [709, 495] on icon "add" at bounding box center [709, 495] width 16 height 16
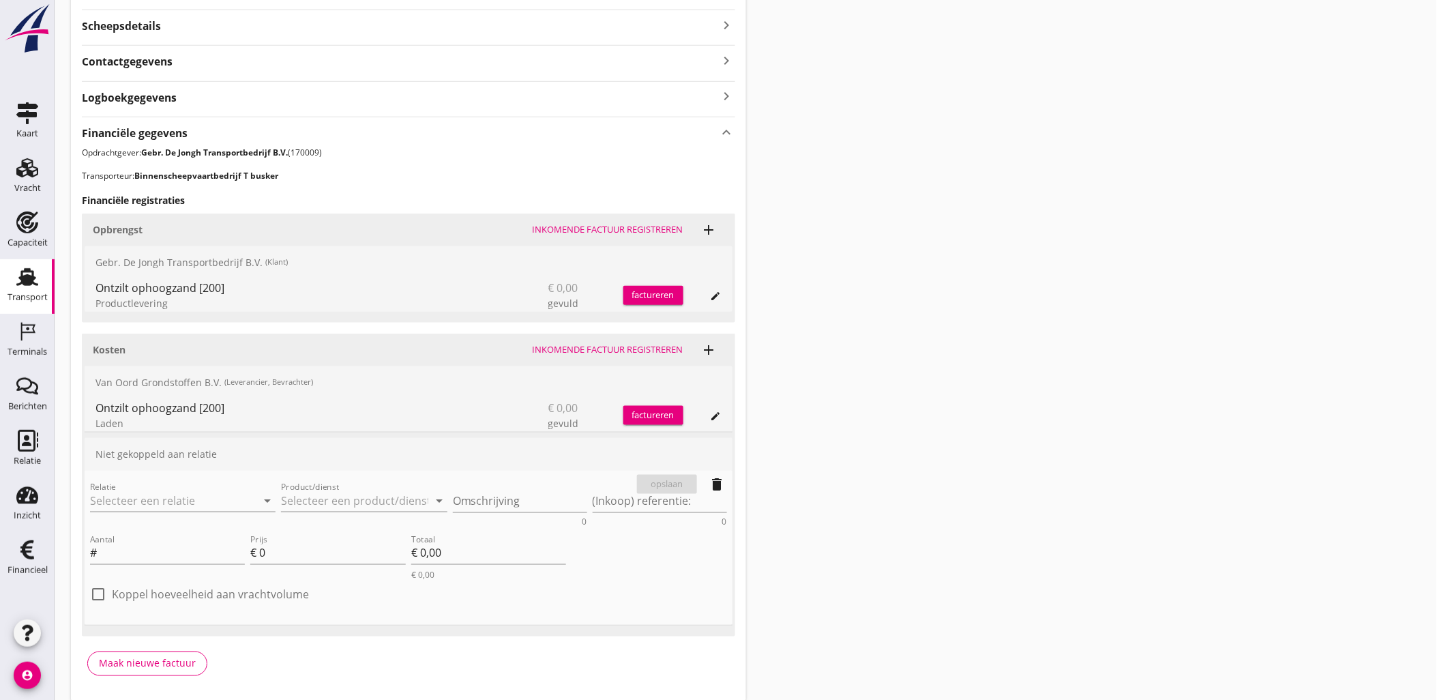
scroll to position [385, 0]
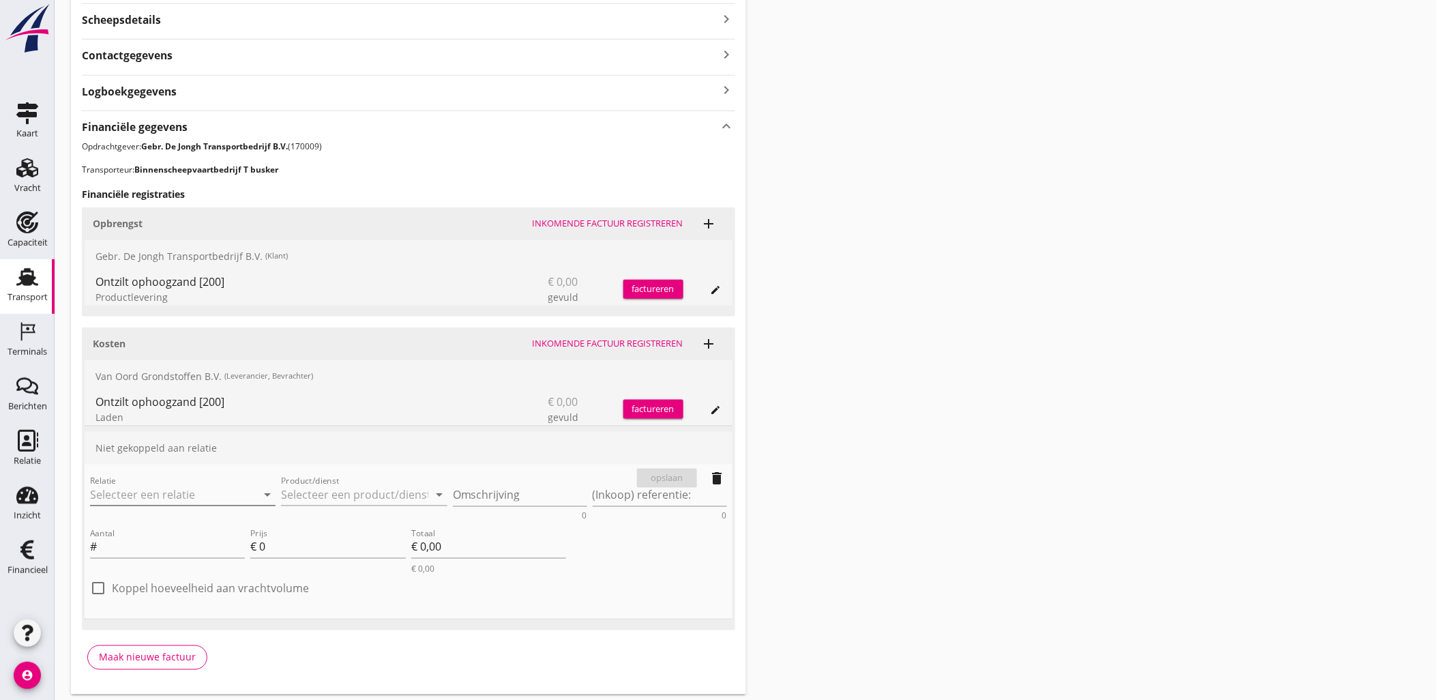
click at [192, 492] on input "Relatie" at bounding box center [163, 494] width 147 height 22
click at [219, 526] on div "Van Oord Grondstoffen B.V." at bounding box center [183, 520] width 164 height 16
type input "Van Oord Grondstoffen B.V. (0231)"
click at [363, 494] on input "Product/dienst" at bounding box center [354, 494] width 147 height 22
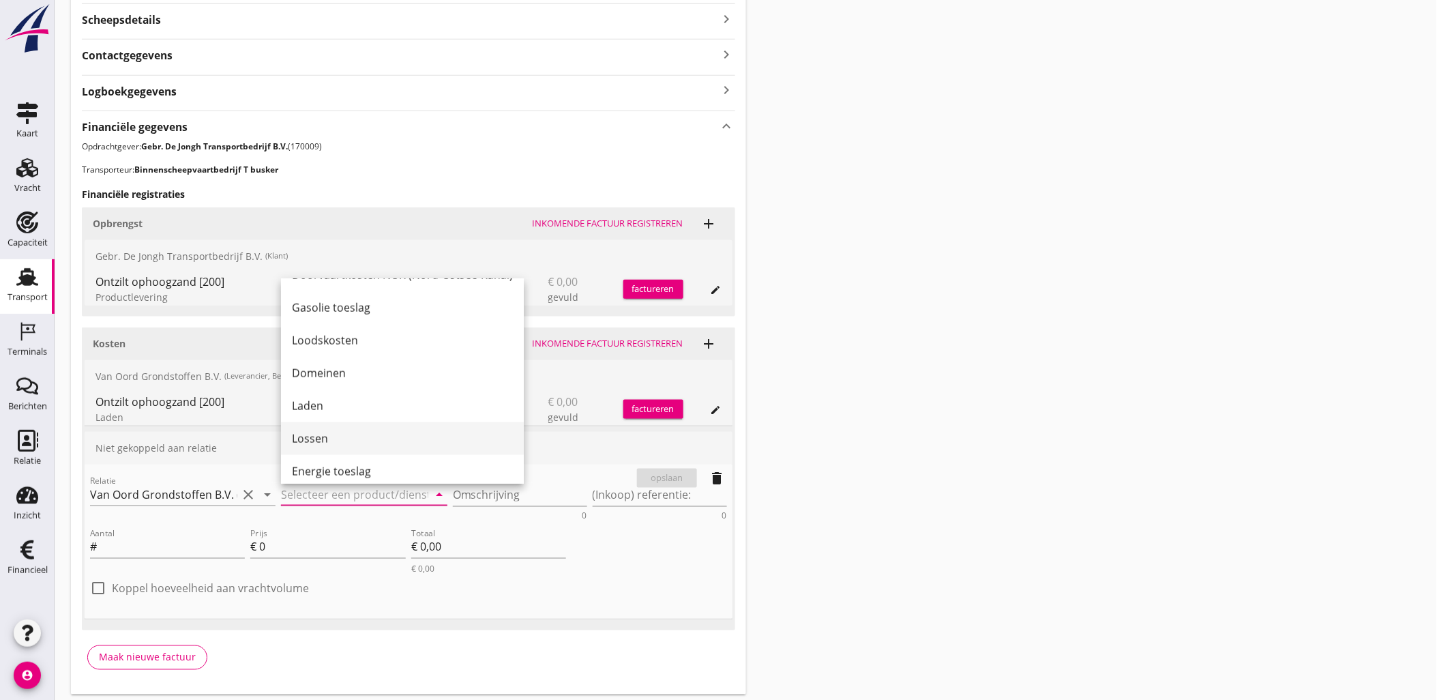
scroll to position [559, 0]
click at [359, 421] on div "Lossen" at bounding box center [402, 429] width 221 height 16
type input "Lossen"
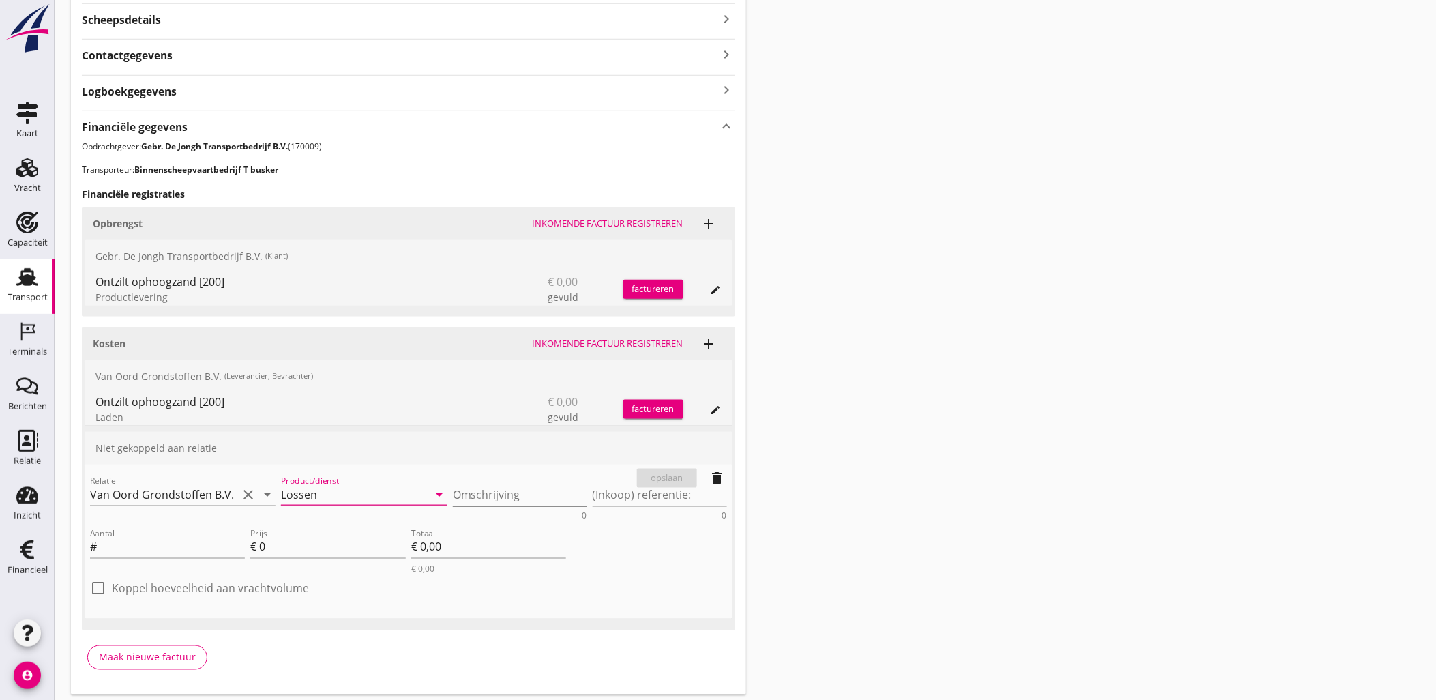
click at [499, 498] on textarea "Omschrijving" at bounding box center [520, 494] width 134 height 23
paste textarea "Ontzilt ophoogzand [200]"
type textarea "Ontzilt ophoogzand [200]"
type textarea "R"
type textarea "Weert"
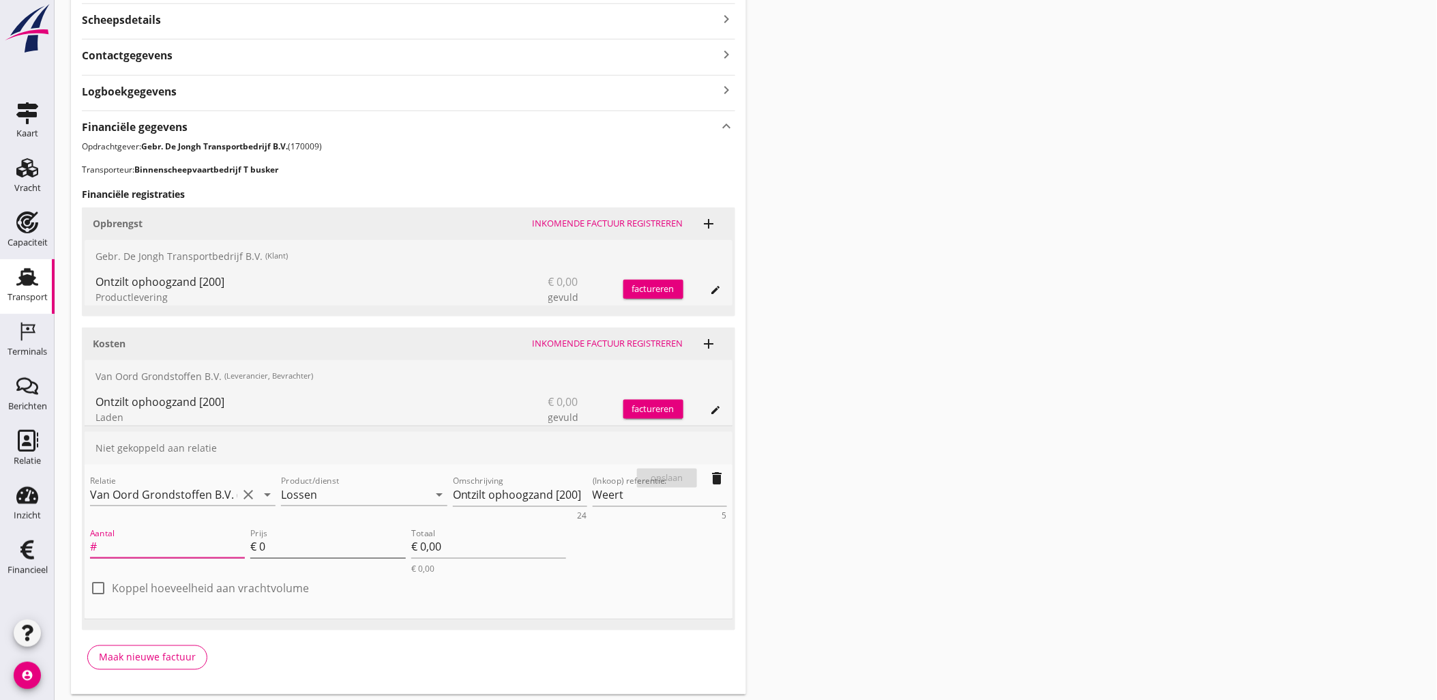
click at [271, 544] on input "0" at bounding box center [332, 547] width 146 height 22
type input "1.35"
click at [230, 582] on label "Koppel hoeveelheid aan vrachtvolume" at bounding box center [210, 589] width 197 height 14
checkbox input "true"
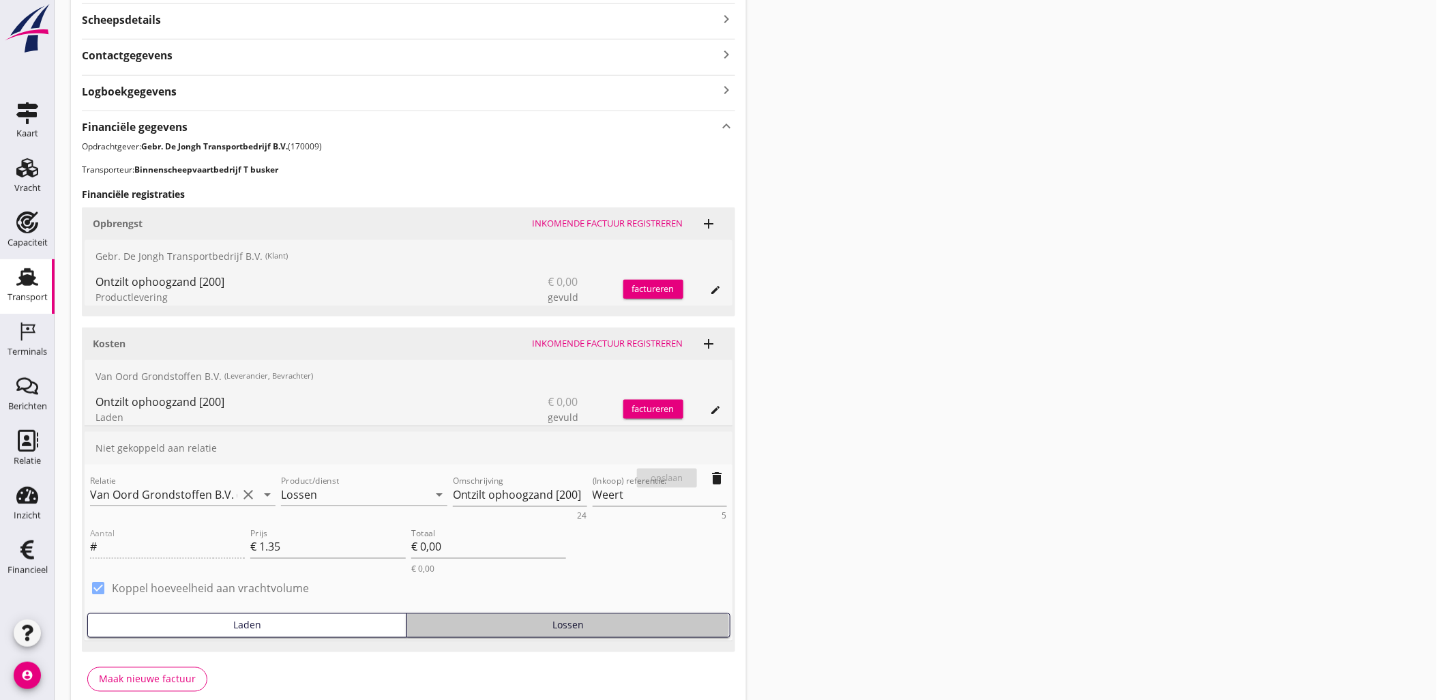
click at [500, 618] on div "Lossen" at bounding box center [568, 625] width 311 height 14
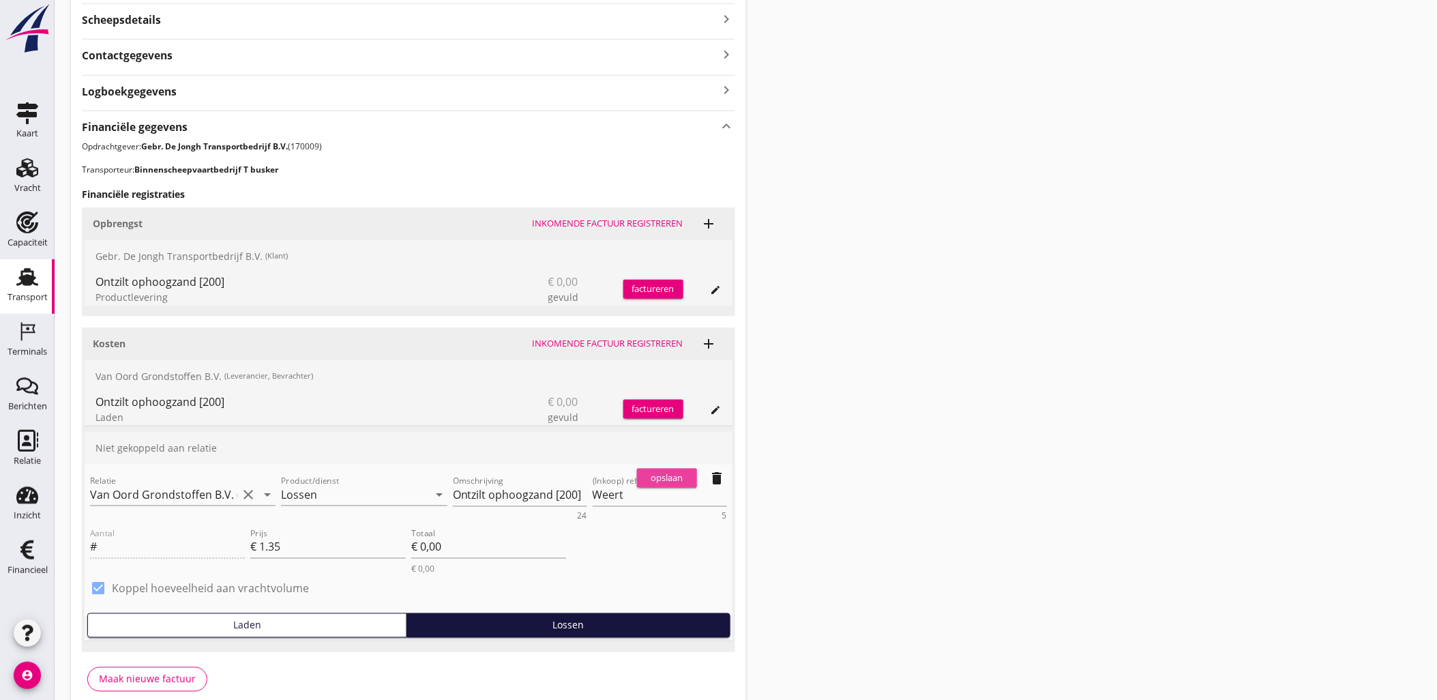
click at [682, 473] on div "opslaan" at bounding box center [666, 478] width 49 height 14
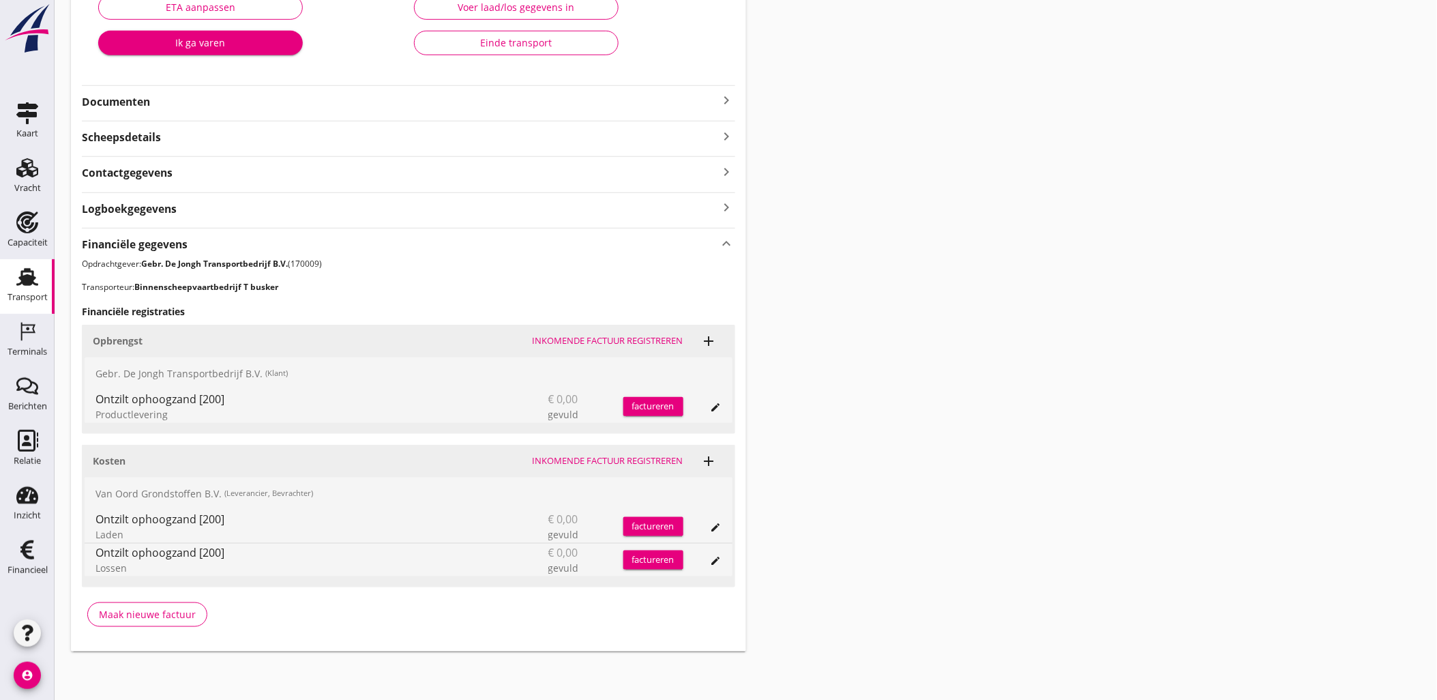
click at [703, 457] on icon "add" at bounding box center [709, 461] width 16 height 16
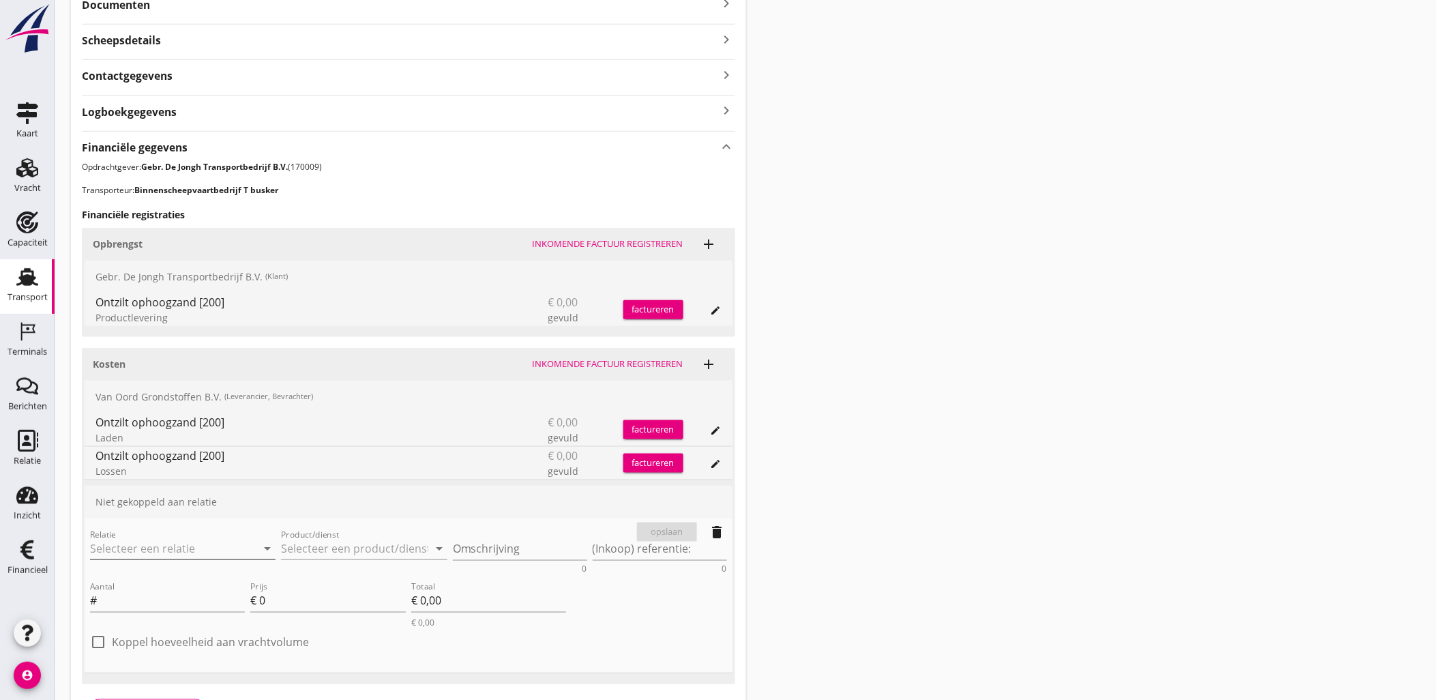
scroll to position [461, 0]
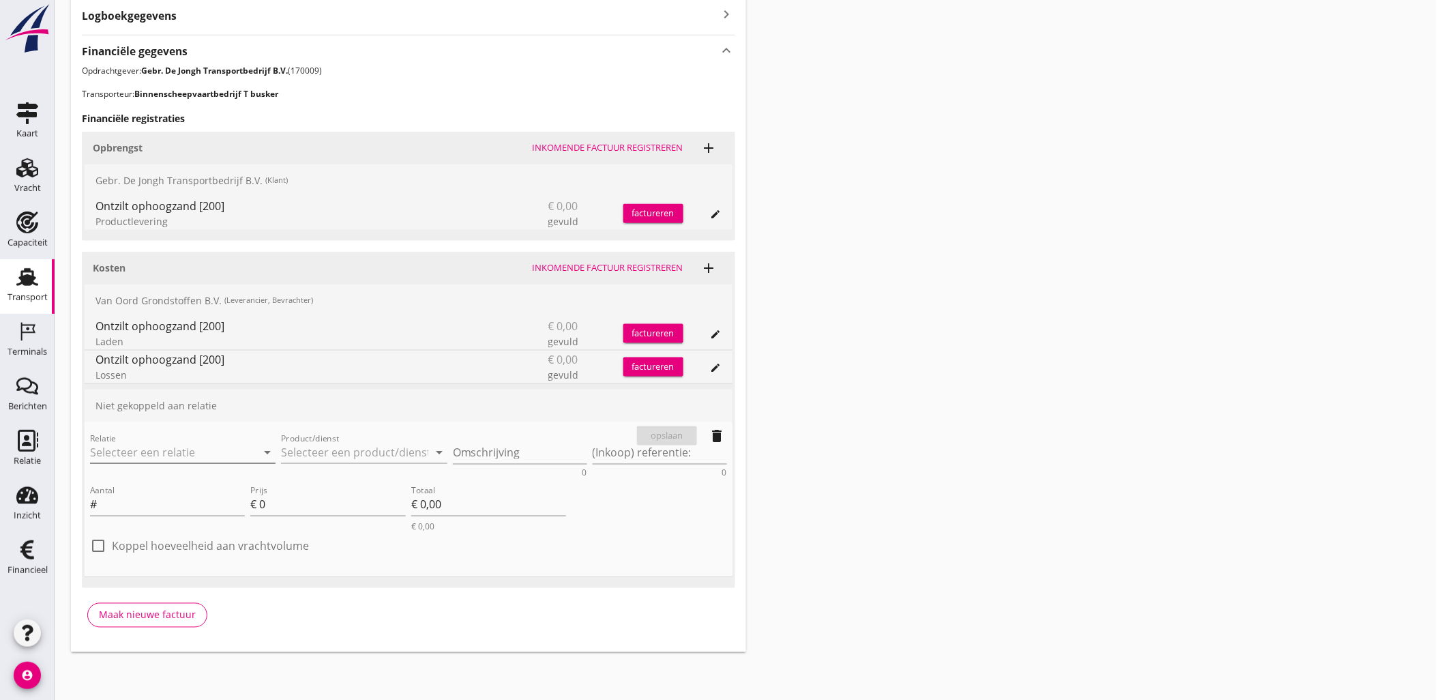
click at [226, 445] on input "Relatie" at bounding box center [163, 452] width 147 height 22
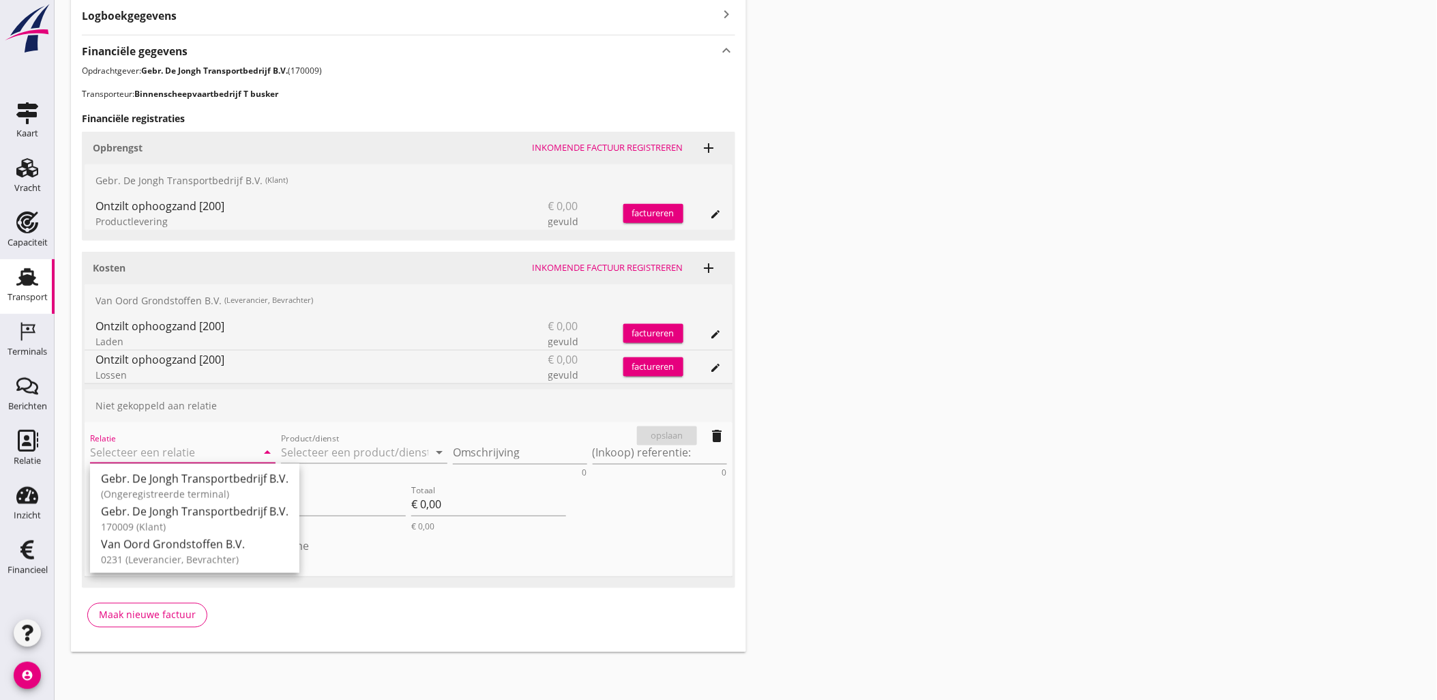
click at [196, 442] on input "Relatie" at bounding box center [163, 452] width 147 height 22
drag, startPoint x: 262, startPoint y: 488, endPoint x: 270, endPoint y: 479, distance: 12.1
click at [262, 488] on div "(Geregistreerd schip)" at bounding box center [191, 493] width 180 height 14
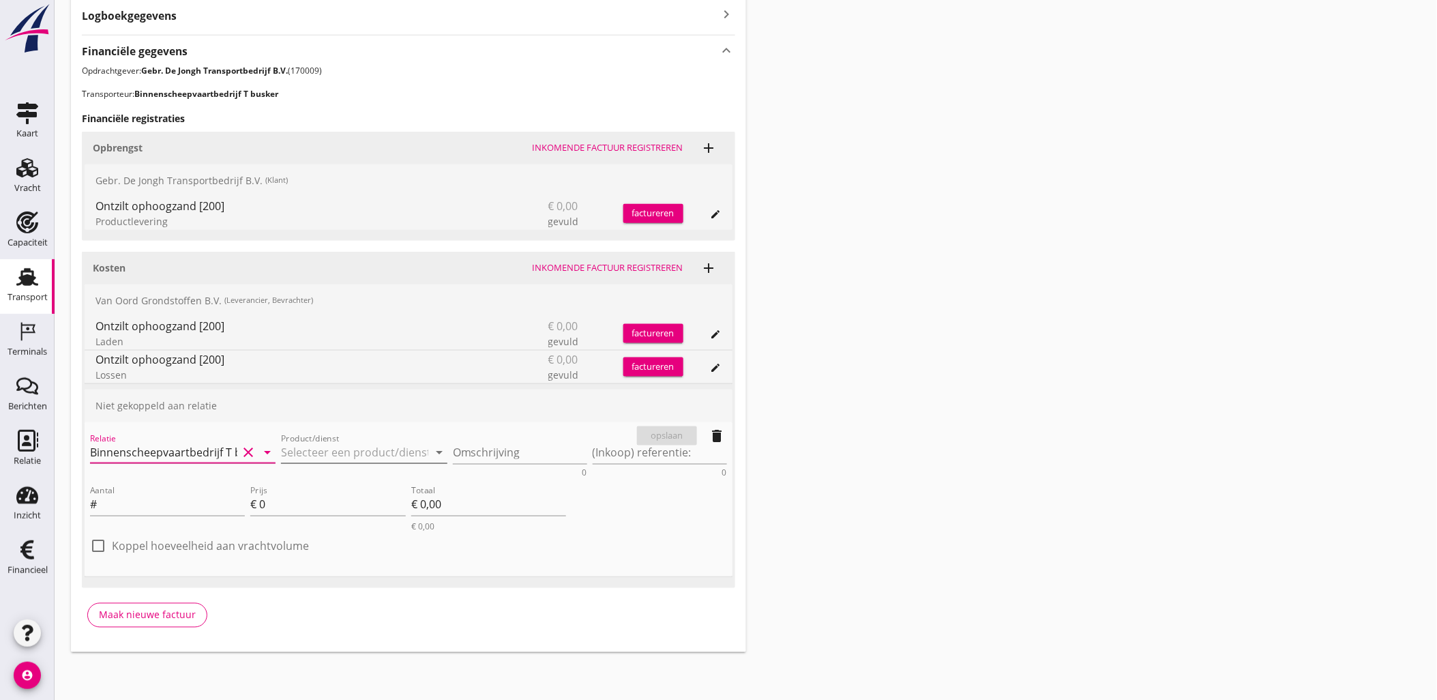
click at [295, 458] on input "Product/dienst" at bounding box center [354, 452] width 147 height 22
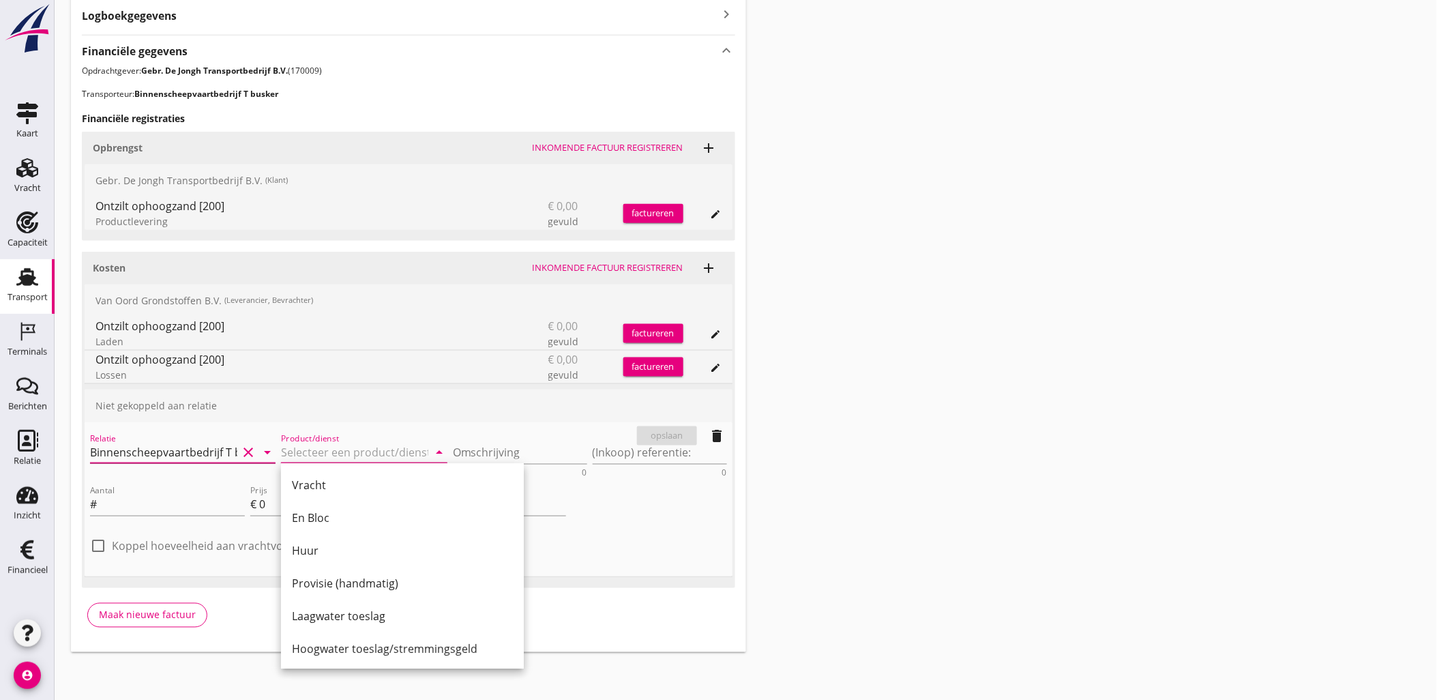
click at [218, 441] on input "Binnenscheepvaartbedrijf T busker" at bounding box center [163, 452] width 147 height 22
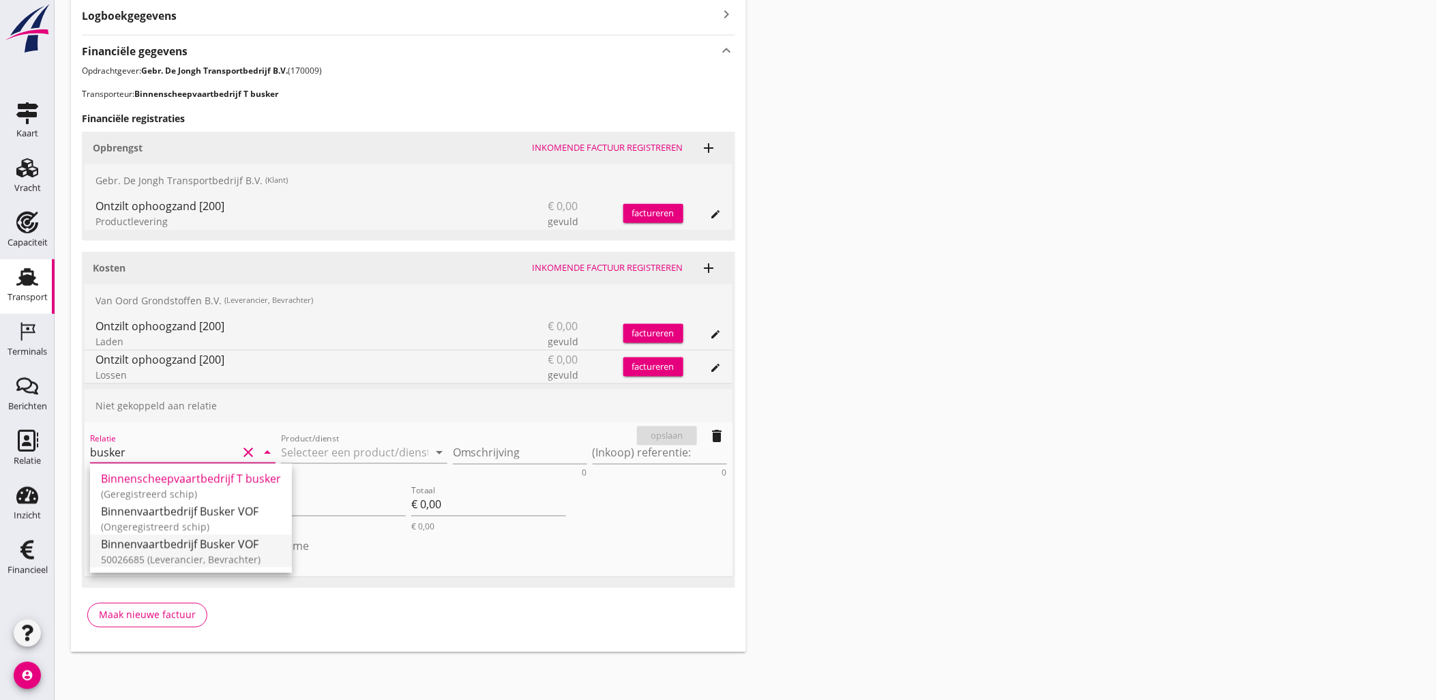
click at [230, 550] on div "Binnenvaartbedrijf Busker VOF" at bounding box center [191, 543] width 180 height 16
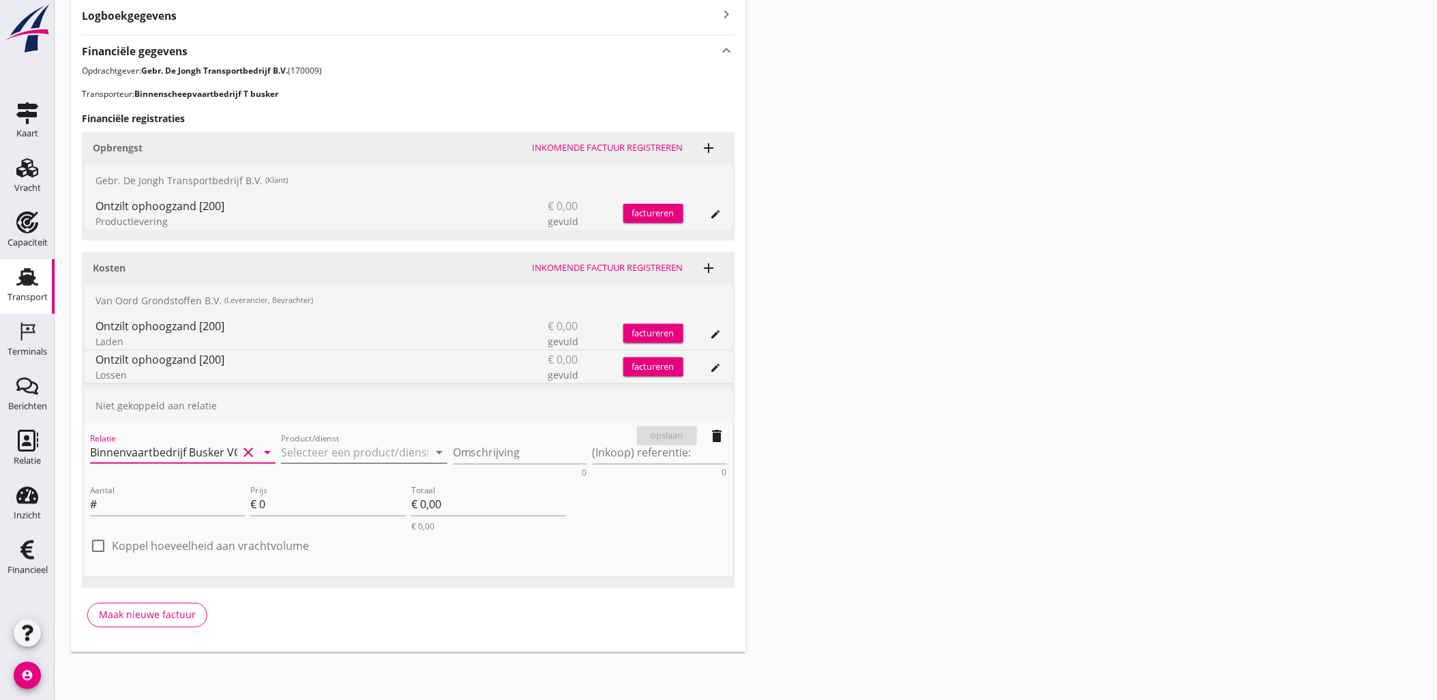
type input "Binnenvaartbedrijf Busker VOF (50026685)"
click at [332, 459] on input "Product/dienst" at bounding box center [354, 452] width 147 height 22
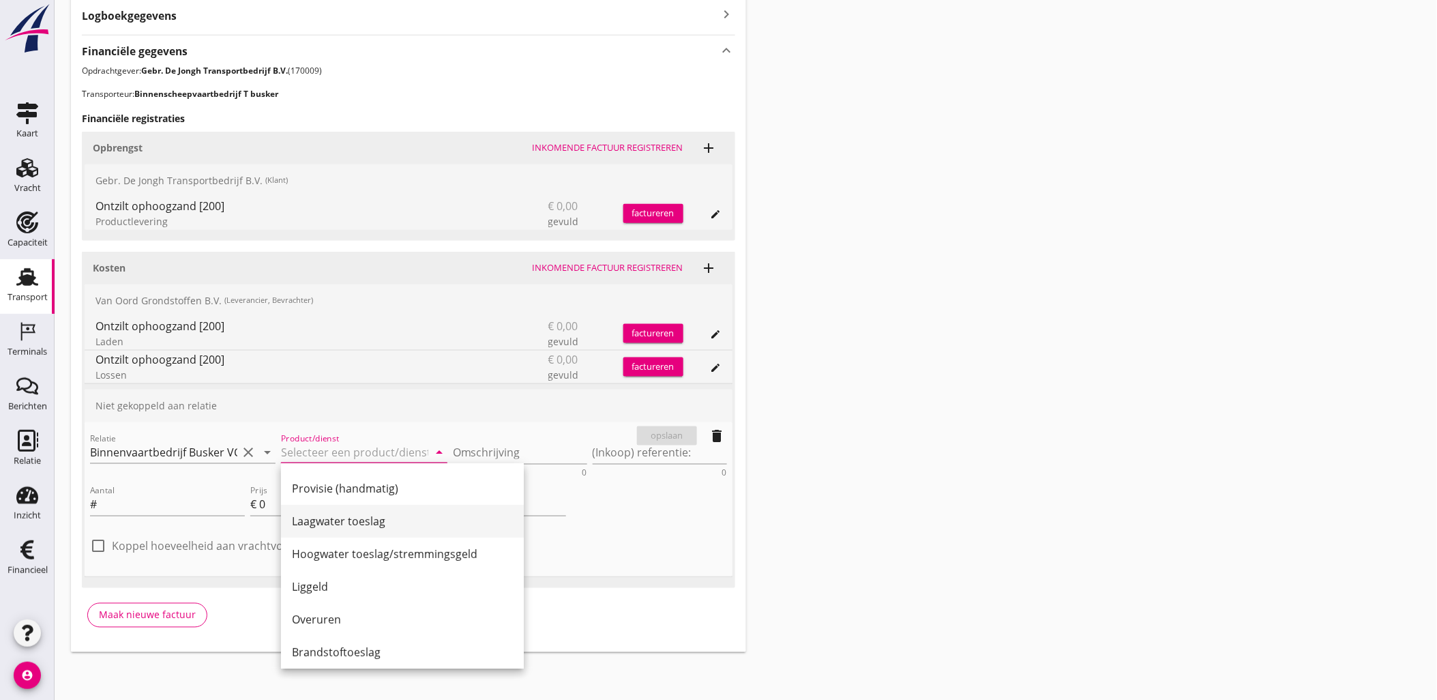
scroll to position [0, 0]
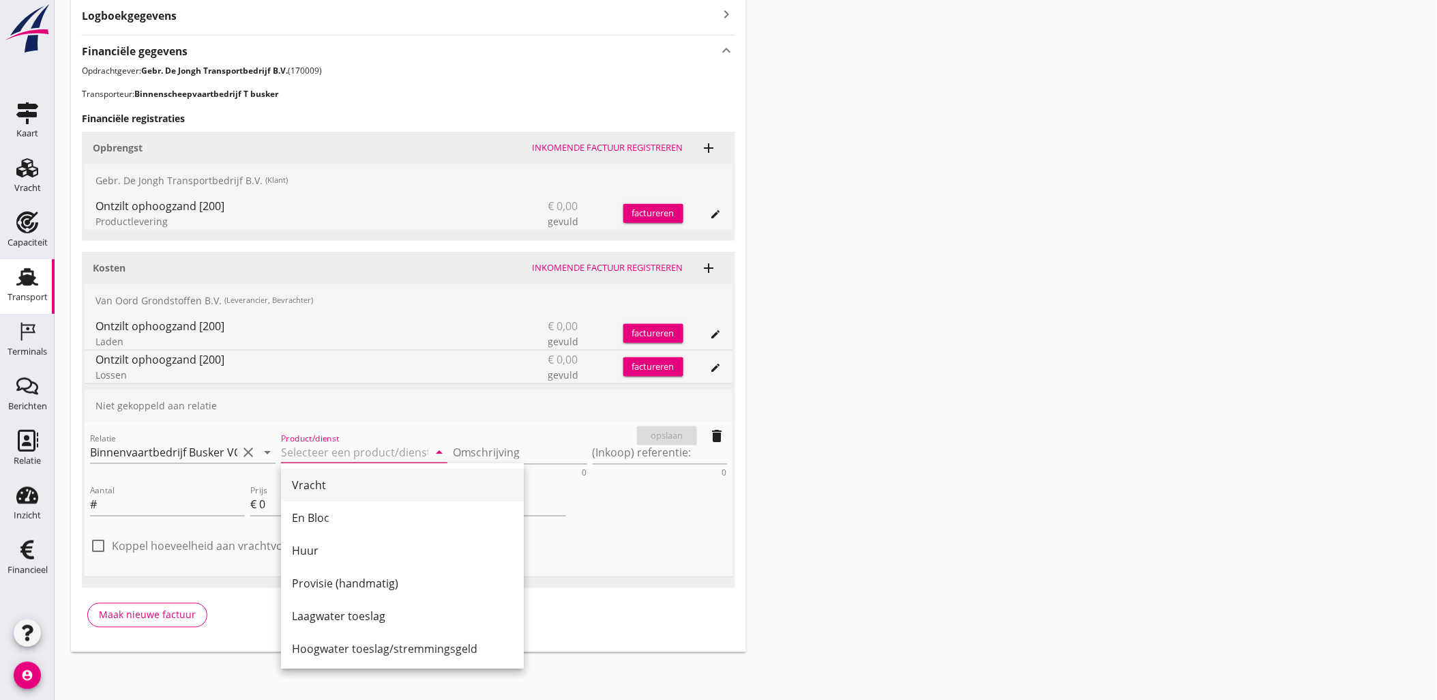
click at [372, 485] on div "Vracht" at bounding box center [402, 485] width 221 height 16
type input "Vracht"
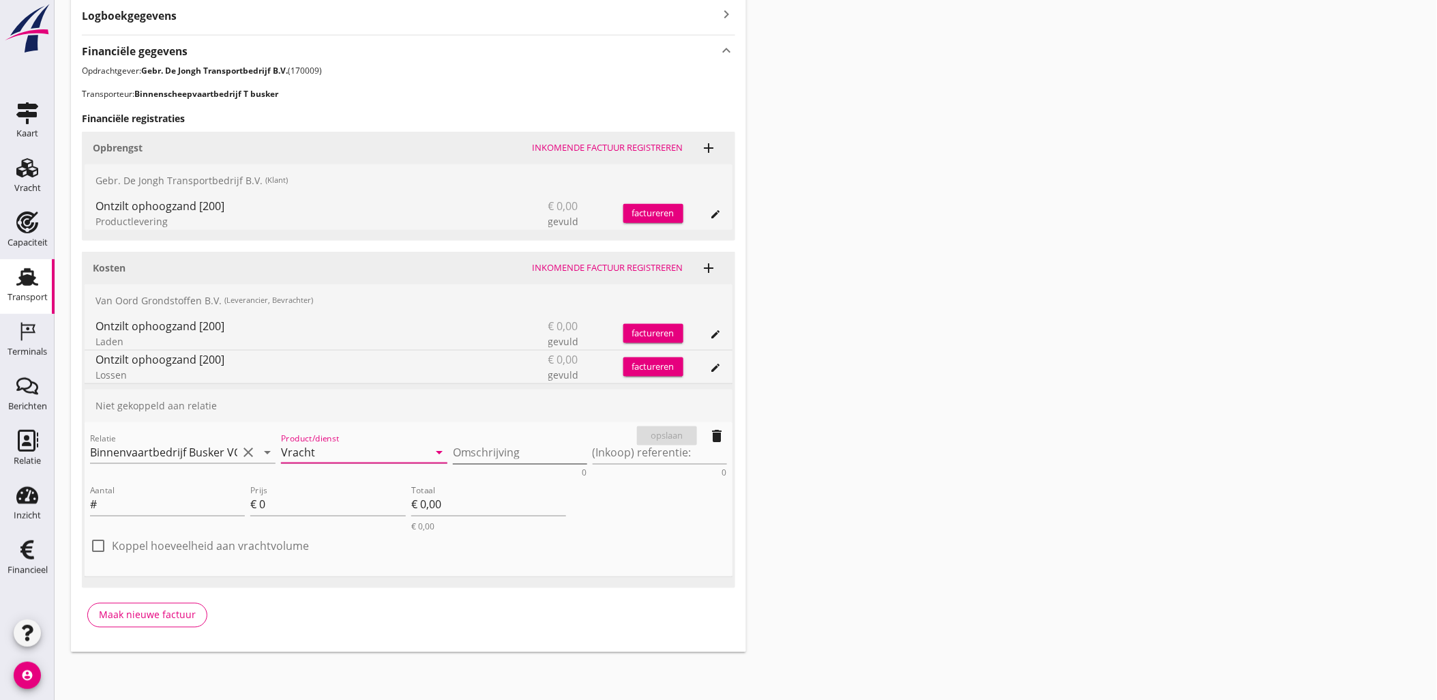
click at [481, 450] on textarea "Omschrijving" at bounding box center [520, 452] width 134 height 23
click at [634, 454] on textarea "(Inkoop) referentie:" at bounding box center [660, 452] width 134 height 23
click at [192, 507] on input "Aantal" at bounding box center [172, 505] width 145 height 22
click at [312, 508] on input "0" at bounding box center [332, 505] width 146 height 22
type input "2.30"
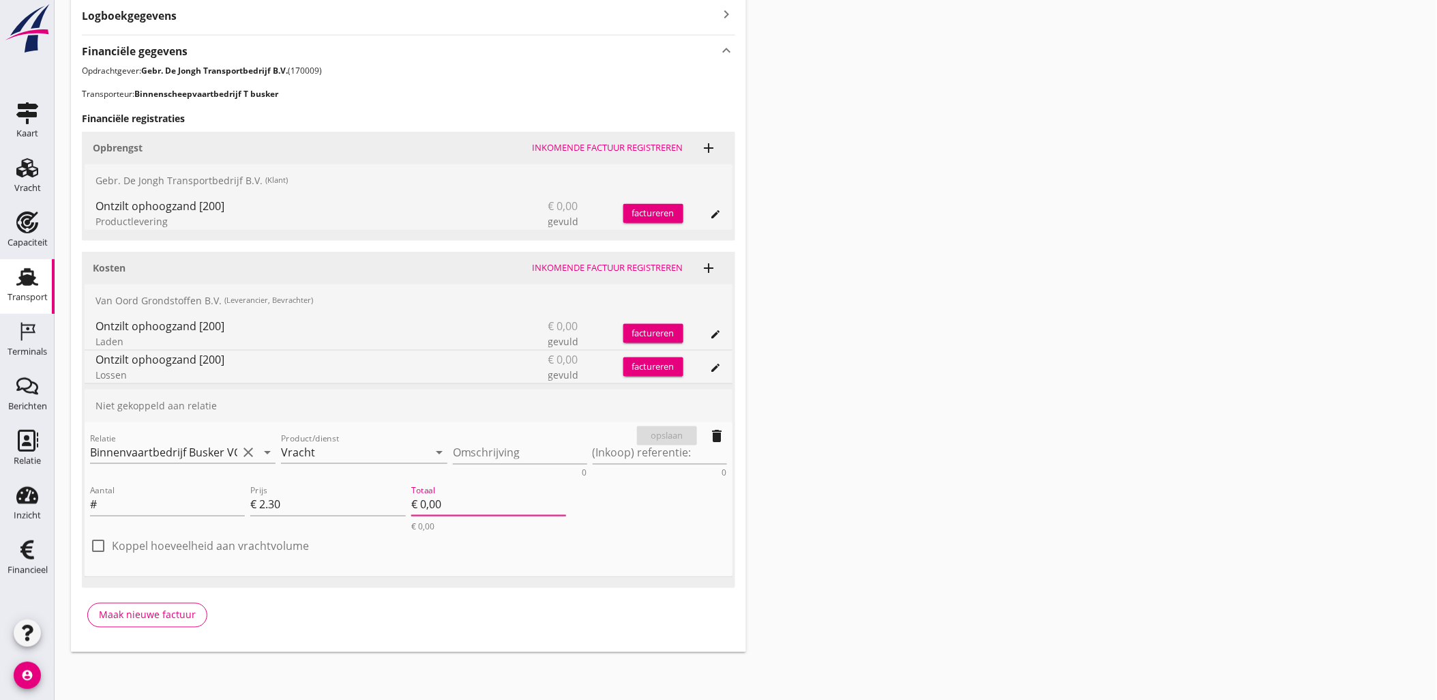
click at [225, 547] on label "Koppel hoeveelheid aan vrachtvolume" at bounding box center [210, 546] width 197 height 14
checkbox input "true"
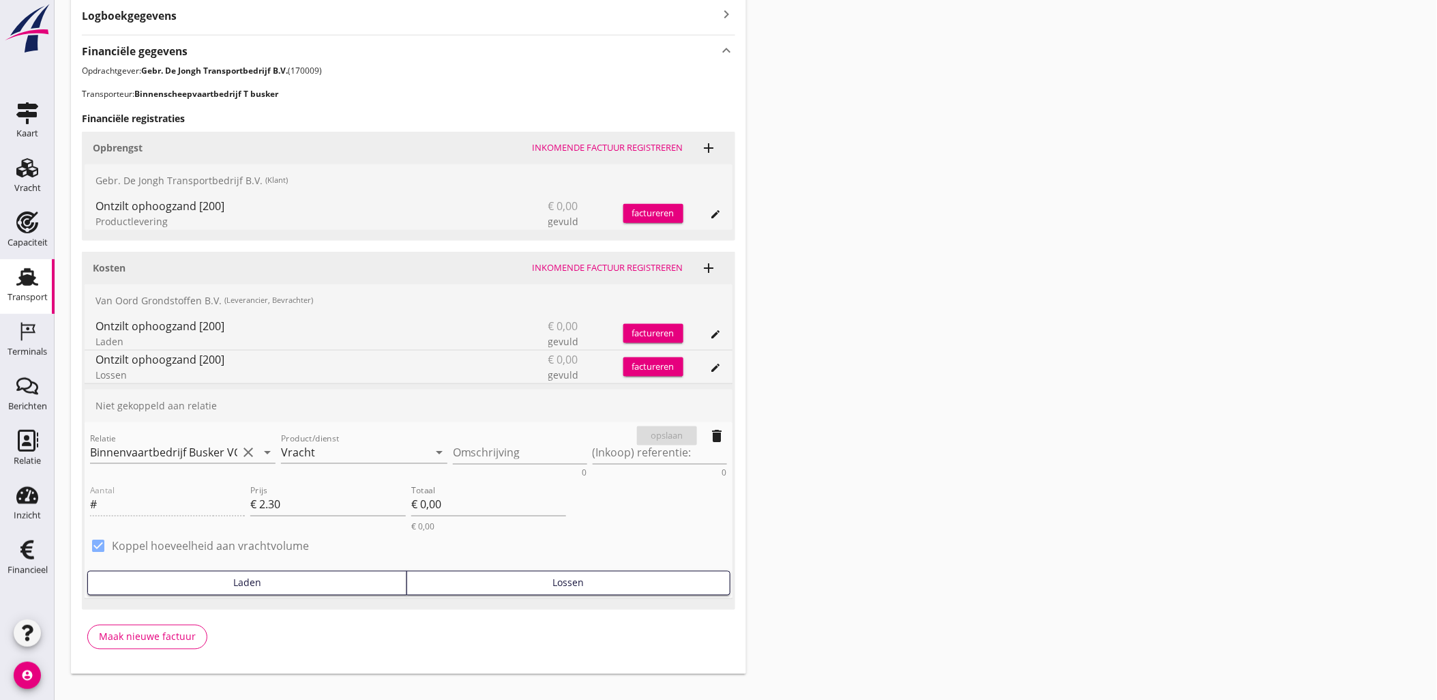
click at [506, 583] on div "Lossen" at bounding box center [568, 583] width 311 height 14
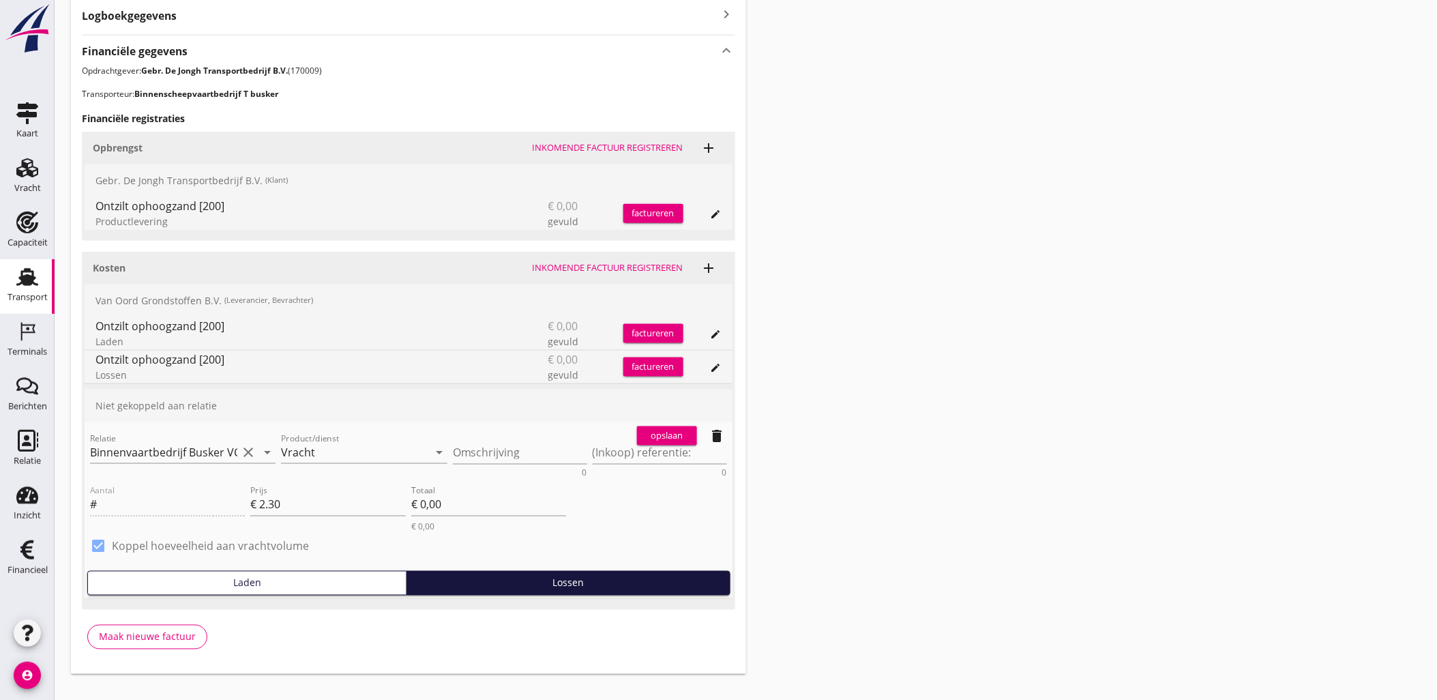
click at [655, 441] on div "opslaan" at bounding box center [666, 436] width 49 height 14
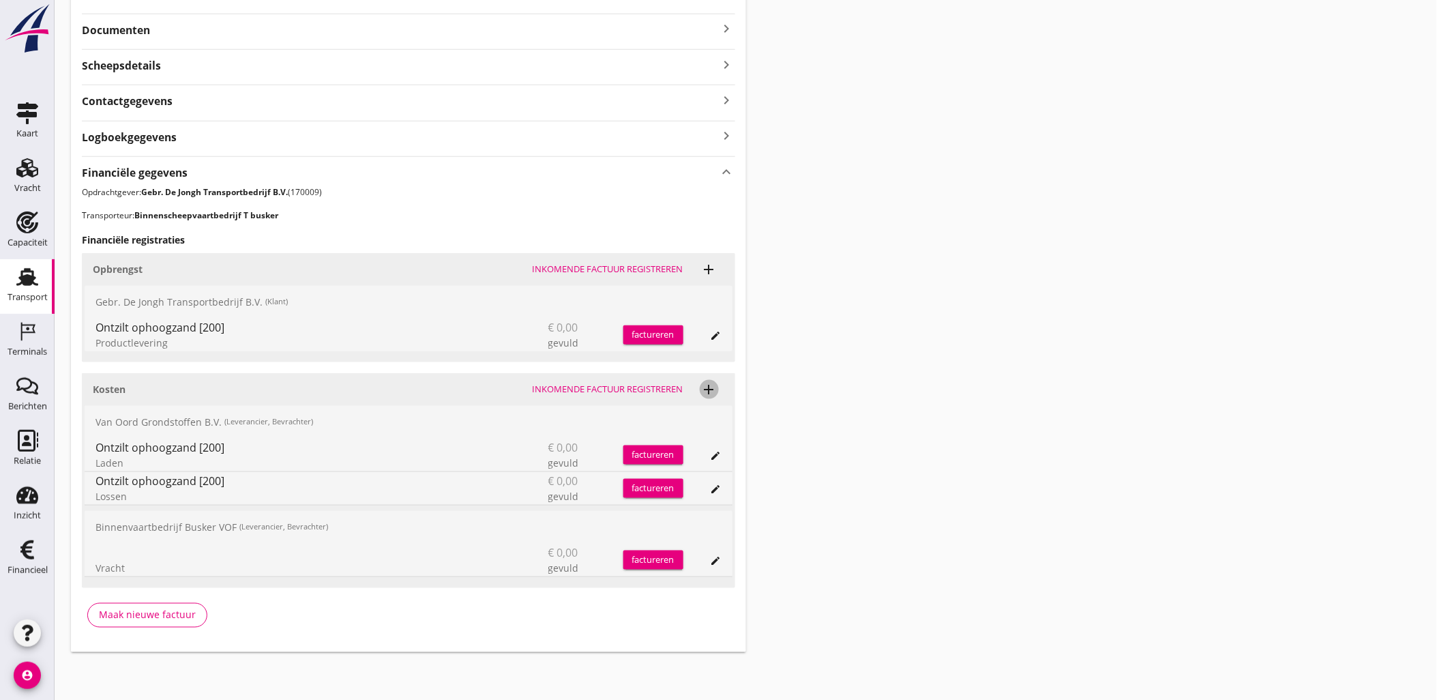
click at [702, 389] on icon "add" at bounding box center [709, 389] width 16 height 16
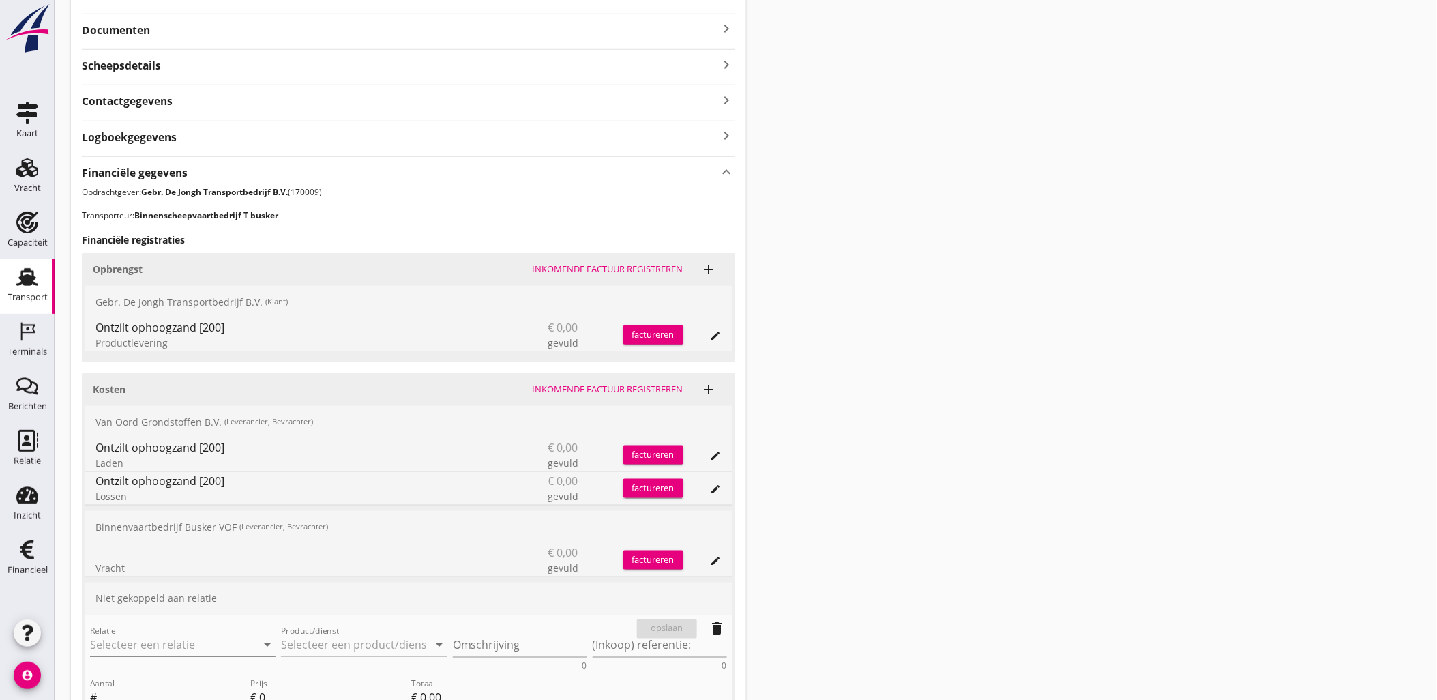
click at [178, 642] on input "Relatie" at bounding box center [163, 645] width 147 height 22
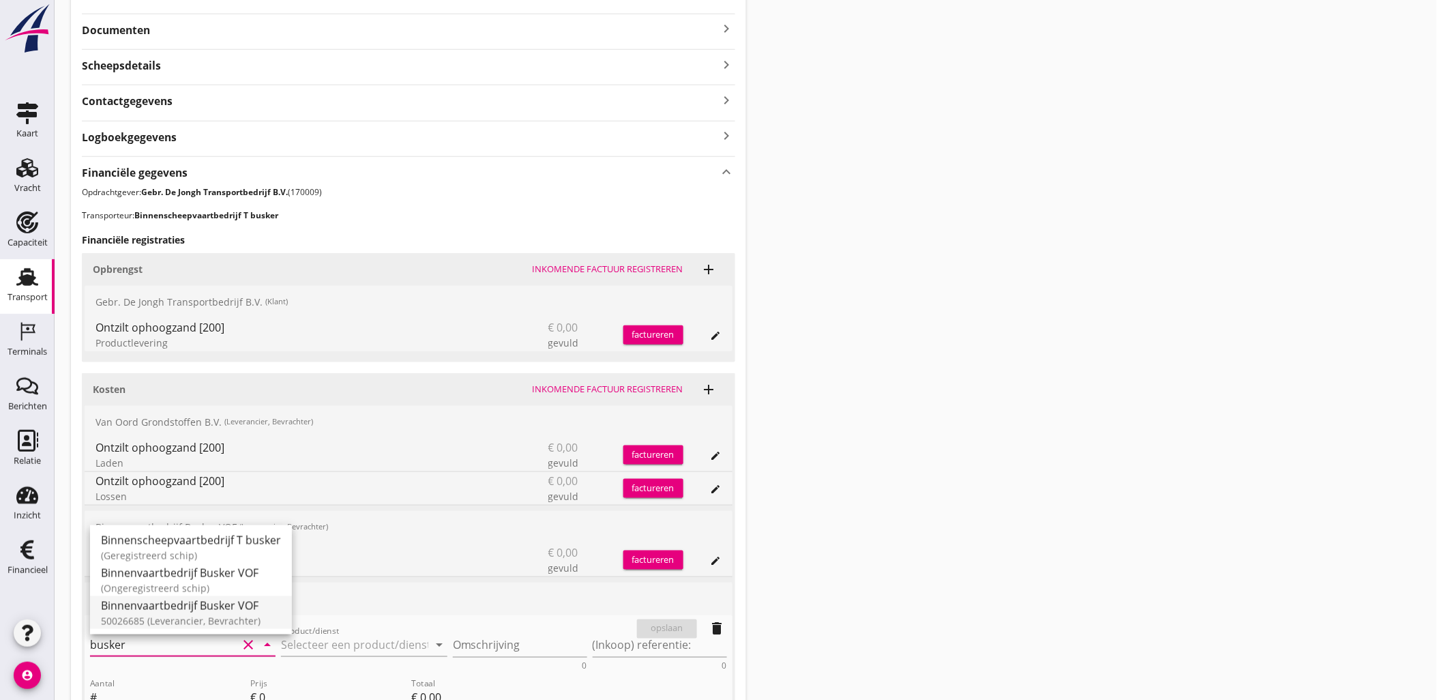
click at [246, 616] on div "50026685 (Leverancier, Bevrachter)" at bounding box center [191, 620] width 180 height 14
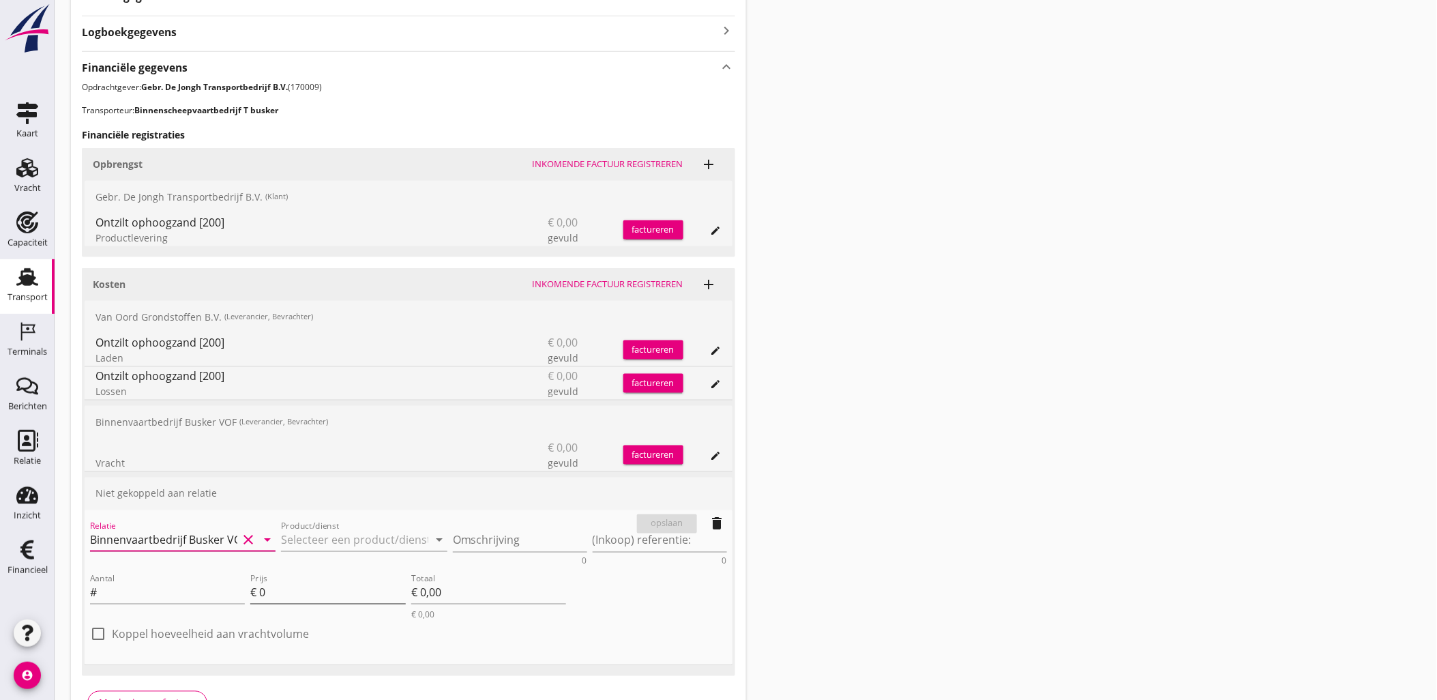
scroll to position [492, 0]
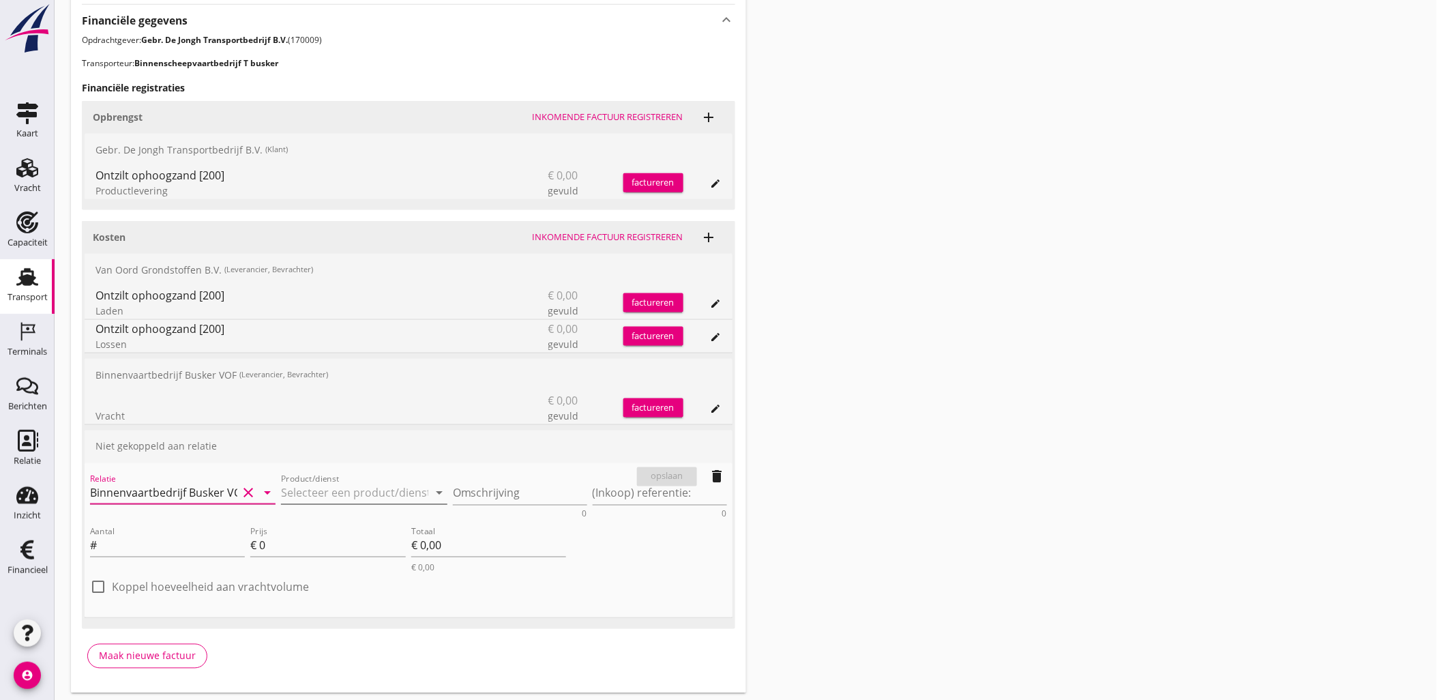
type input "Binnenvaartbedrijf Busker VOF (50026685)"
click at [361, 498] on input "Product/dienst" at bounding box center [354, 493] width 147 height 22
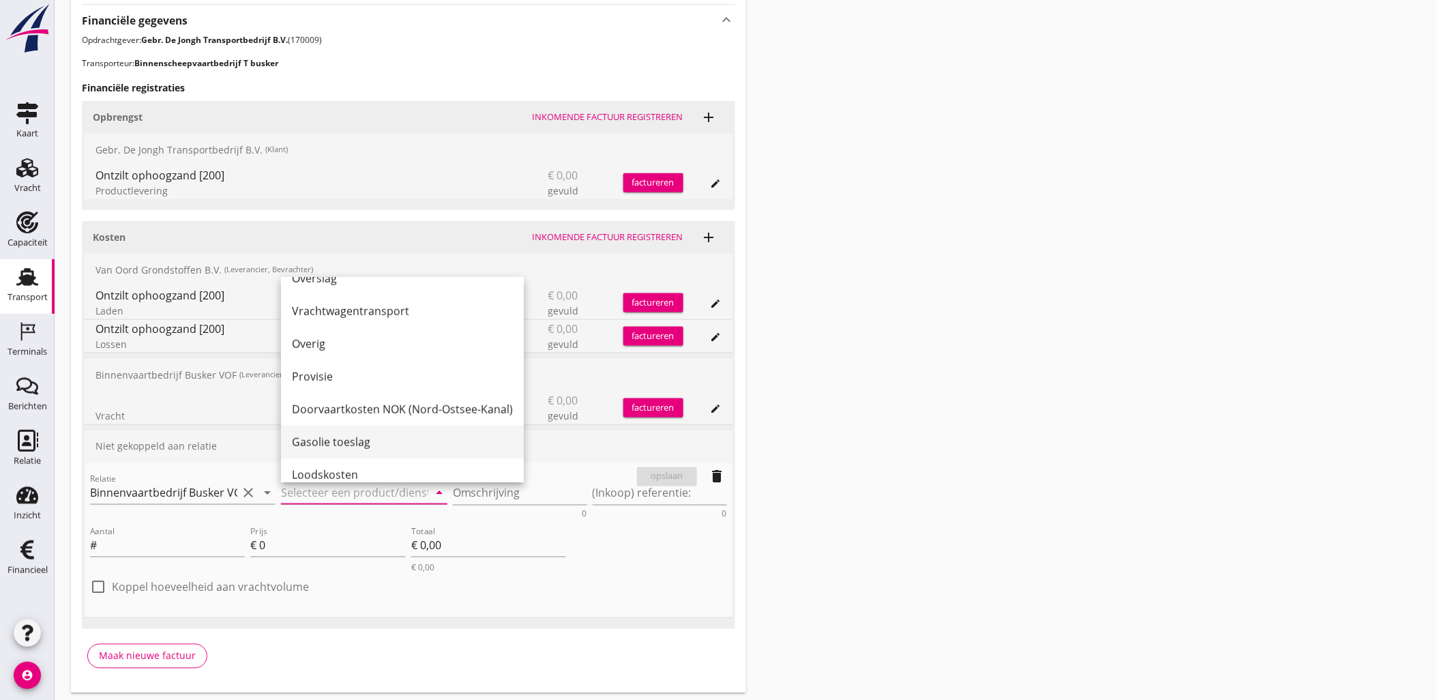
scroll to position [454, 0]
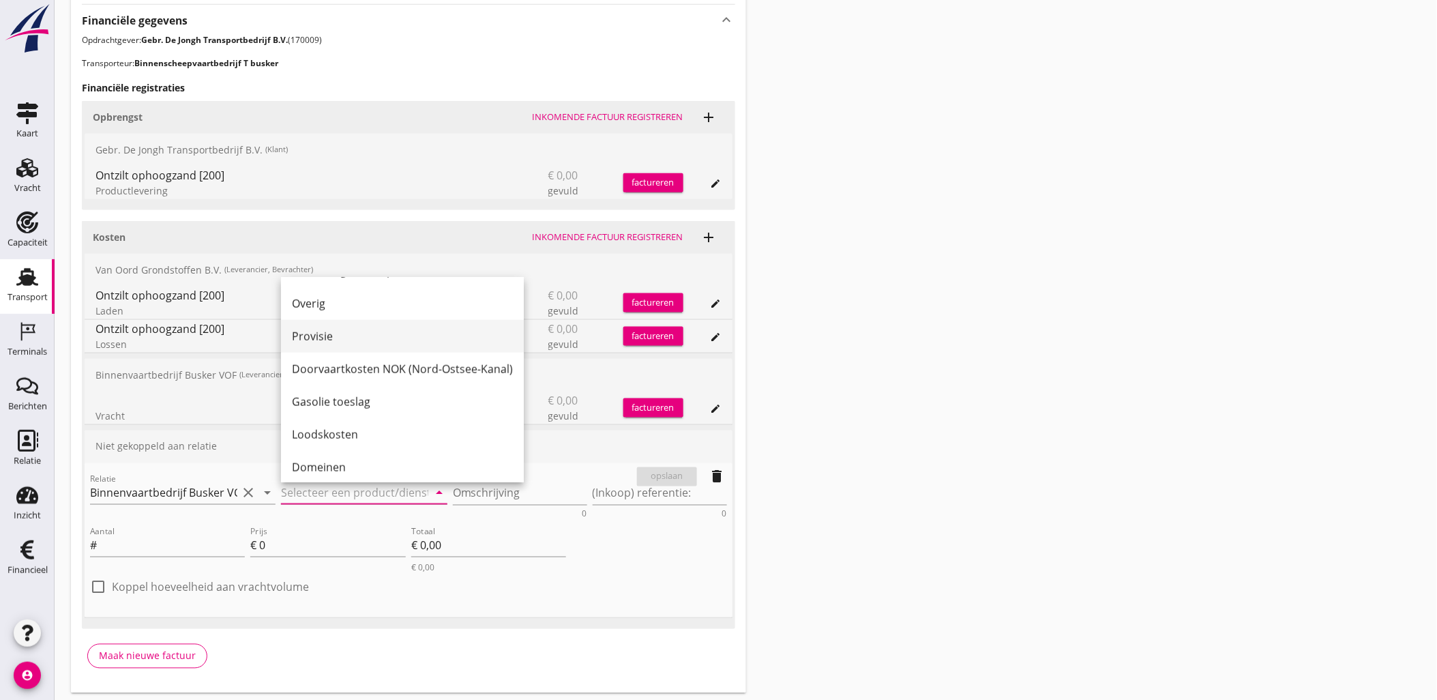
click at [370, 329] on div "Provisie" at bounding box center [402, 336] width 221 height 16
type input "Provisie"
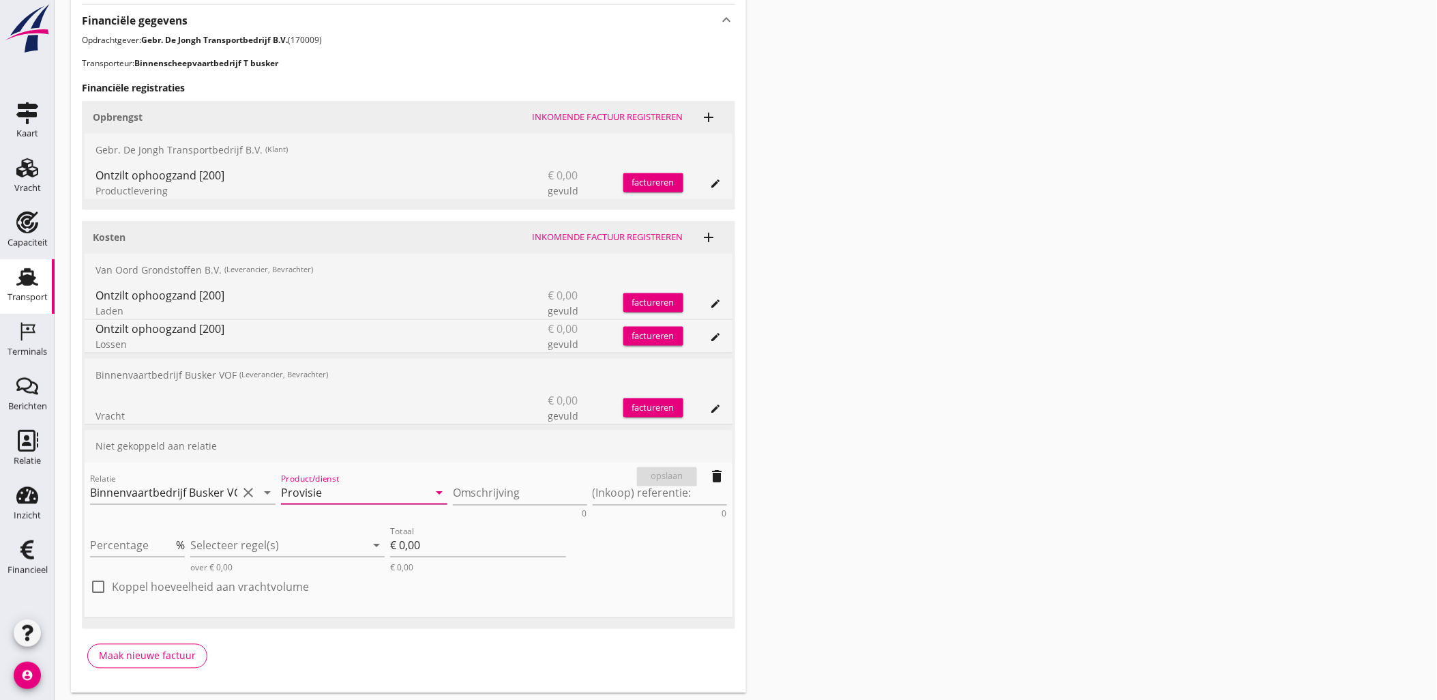
click at [157, 588] on label "Koppel hoeveelheid aan vrachtvolume" at bounding box center [210, 587] width 197 height 14
checkbox input "true"
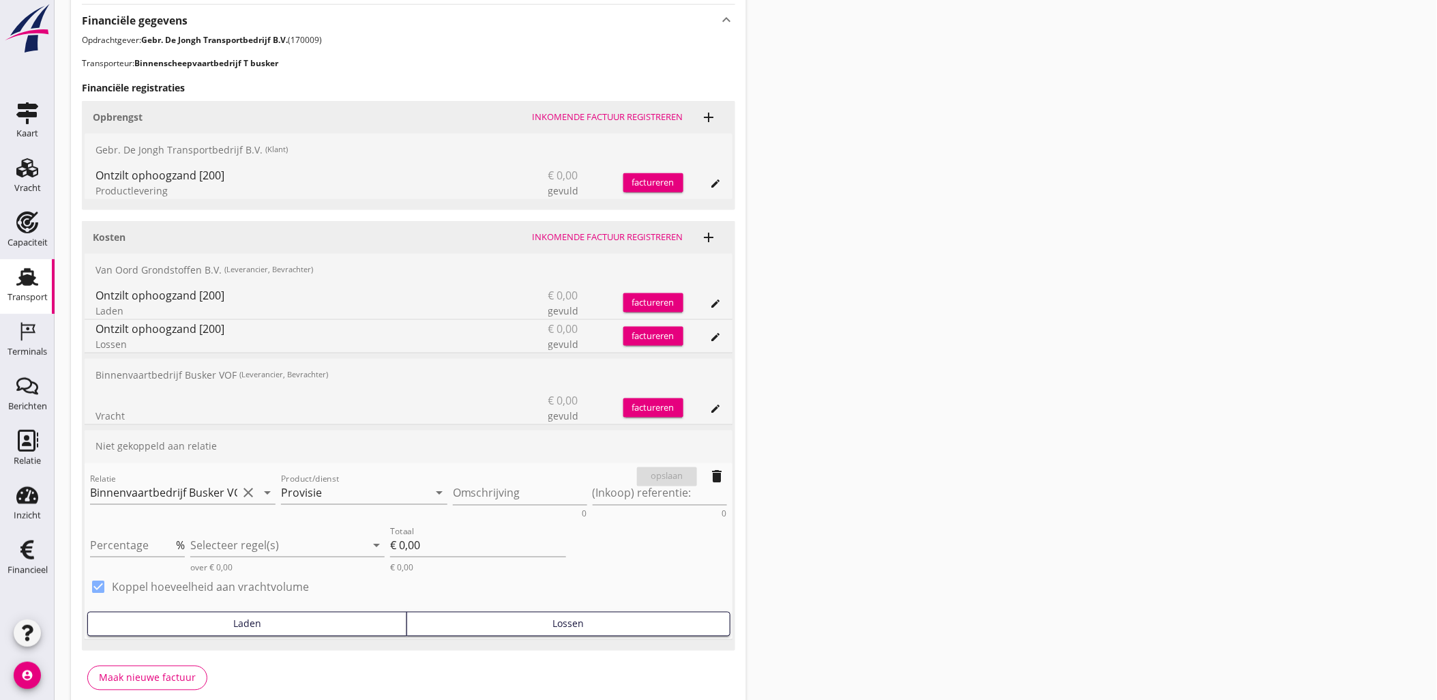
click at [471, 612] on button "Lossen" at bounding box center [567, 624] width 323 height 25
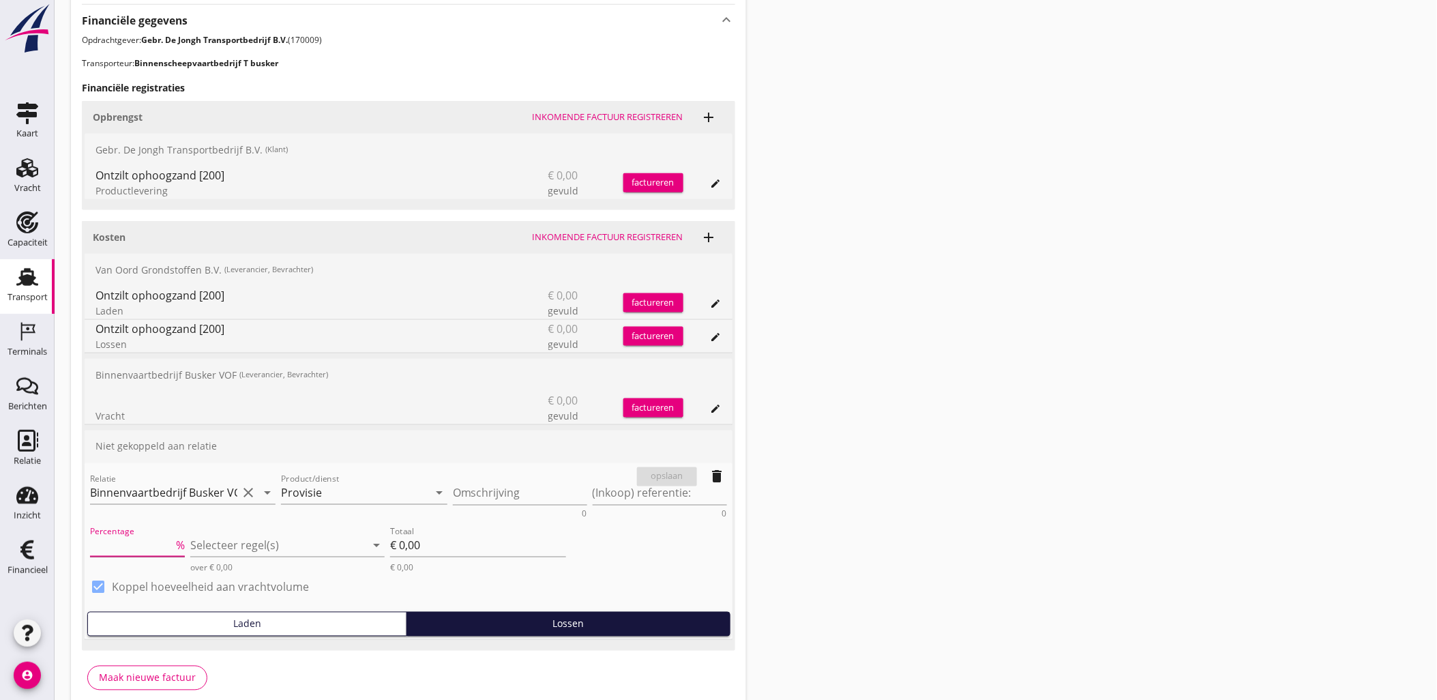
click at [147, 546] on input "Percentage" at bounding box center [131, 546] width 83 height 22
type input "-2"
type input "€ -0,00"
type input "-2"
click at [473, 496] on textarea "Omschrijving" at bounding box center [520, 493] width 134 height 23
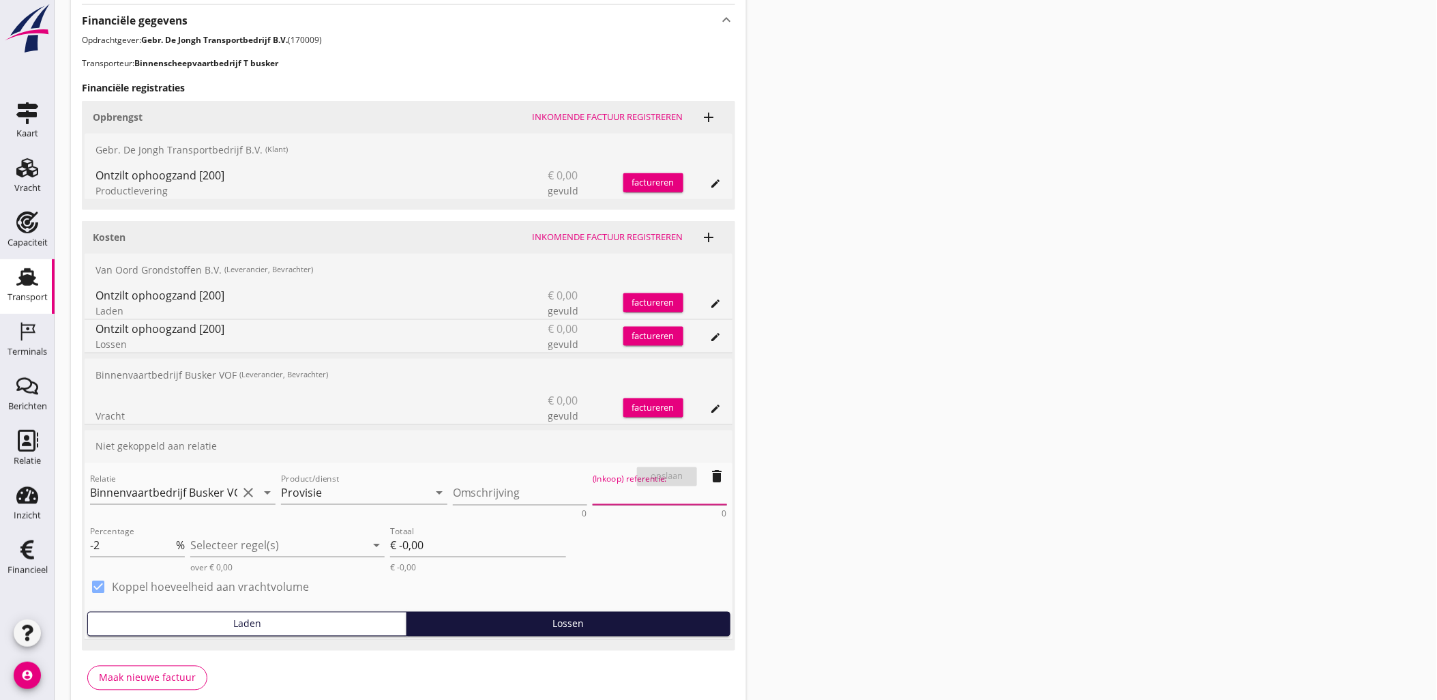
click at [624, 496] on textarea "(Inkoop) referentie:" at bounding box center [660, 493] width 134 height 23
click at [548, 485] on textarea "Omschrijving" at bounding box center [520, 493] width 134 height 23
paste textarea "Ontzilt ophoogzand [200]"
type textarea "Ontzilt ophoogzand [200]"
click at [624, 490] on textarea "(Inkoop) referentie:" at bounding box center [660, 493] width 134 height 23
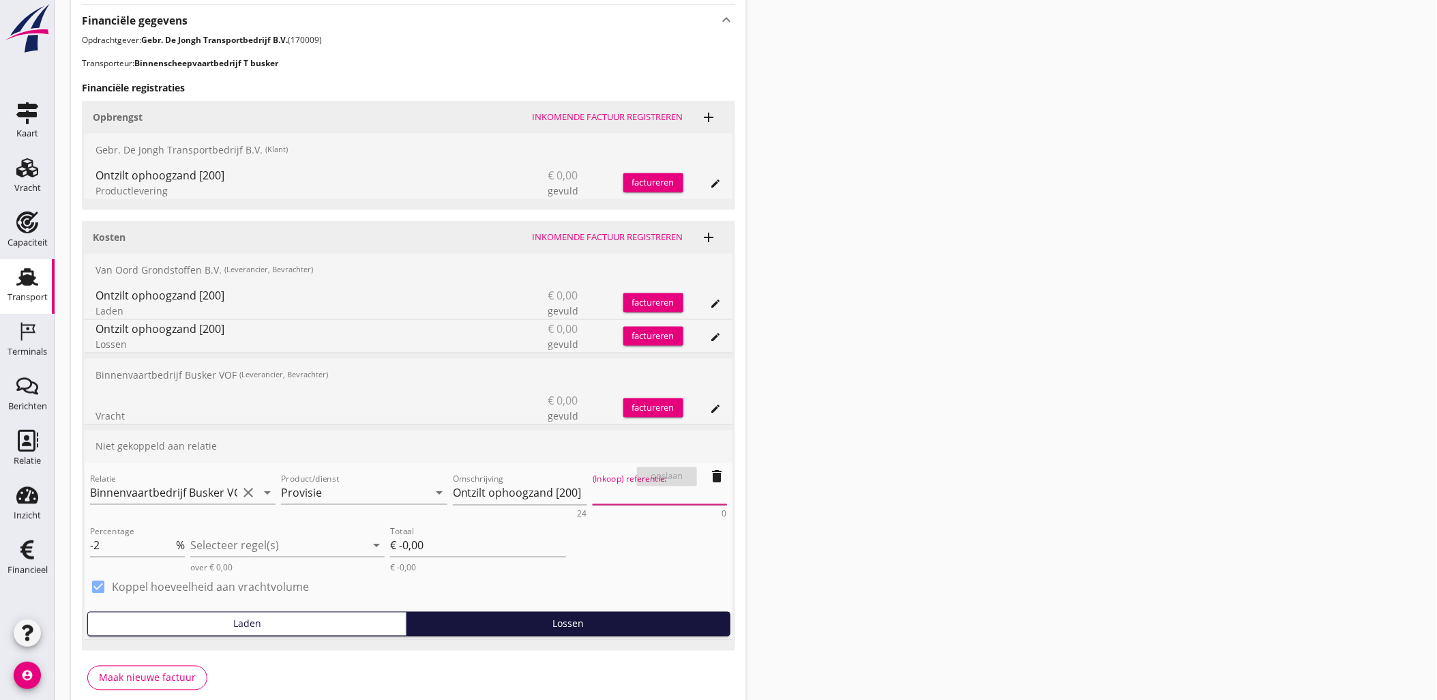
paste textarea "Ontzilt ophoogzand [200]"
type textarea "Ontzilt ophoogzand [200]"
click at [282, 543] on div at bounding box center [278, 546] width 176 height 22
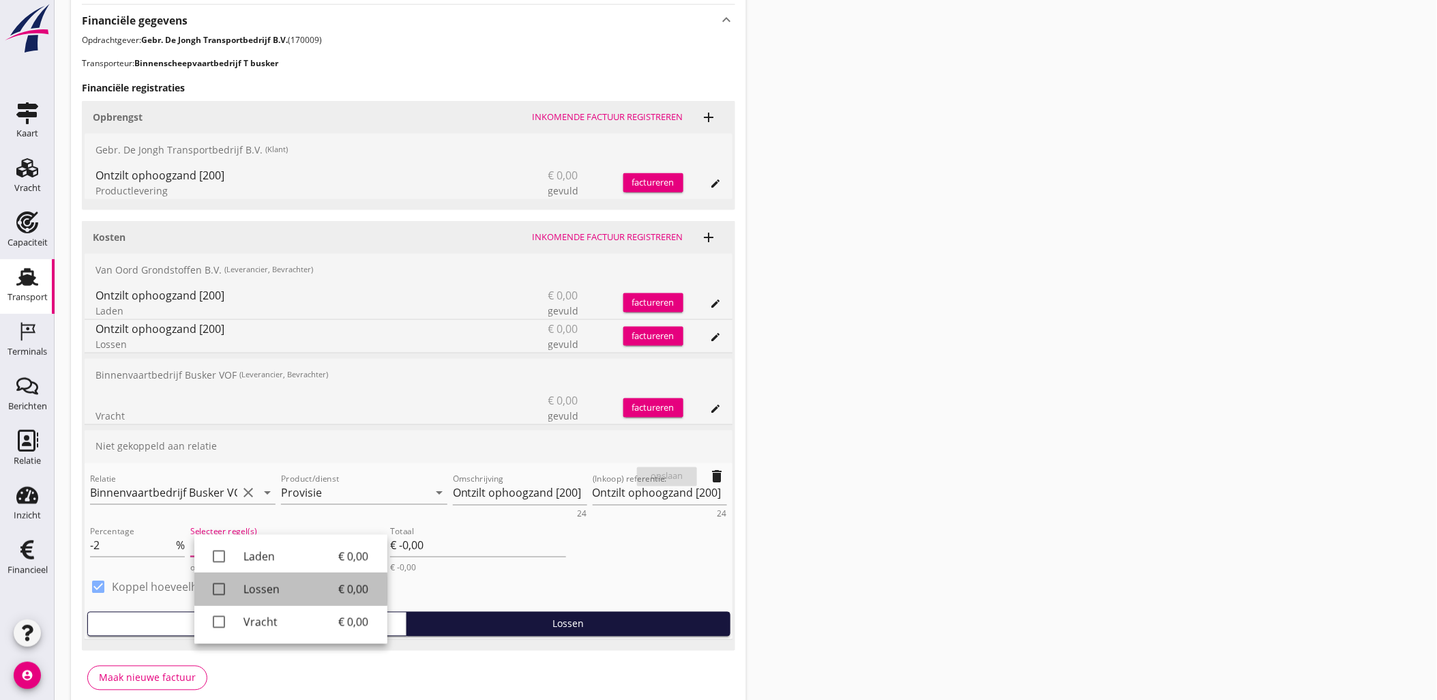
click at [295, 595] on div "Lossen" at bounding box center [290, 589] width 95 height 16
click at [527, 593] on div "check_box Koppel hoeveelheid aan vrachtvolume" at bounding box center [408, 593] width 637 height 35
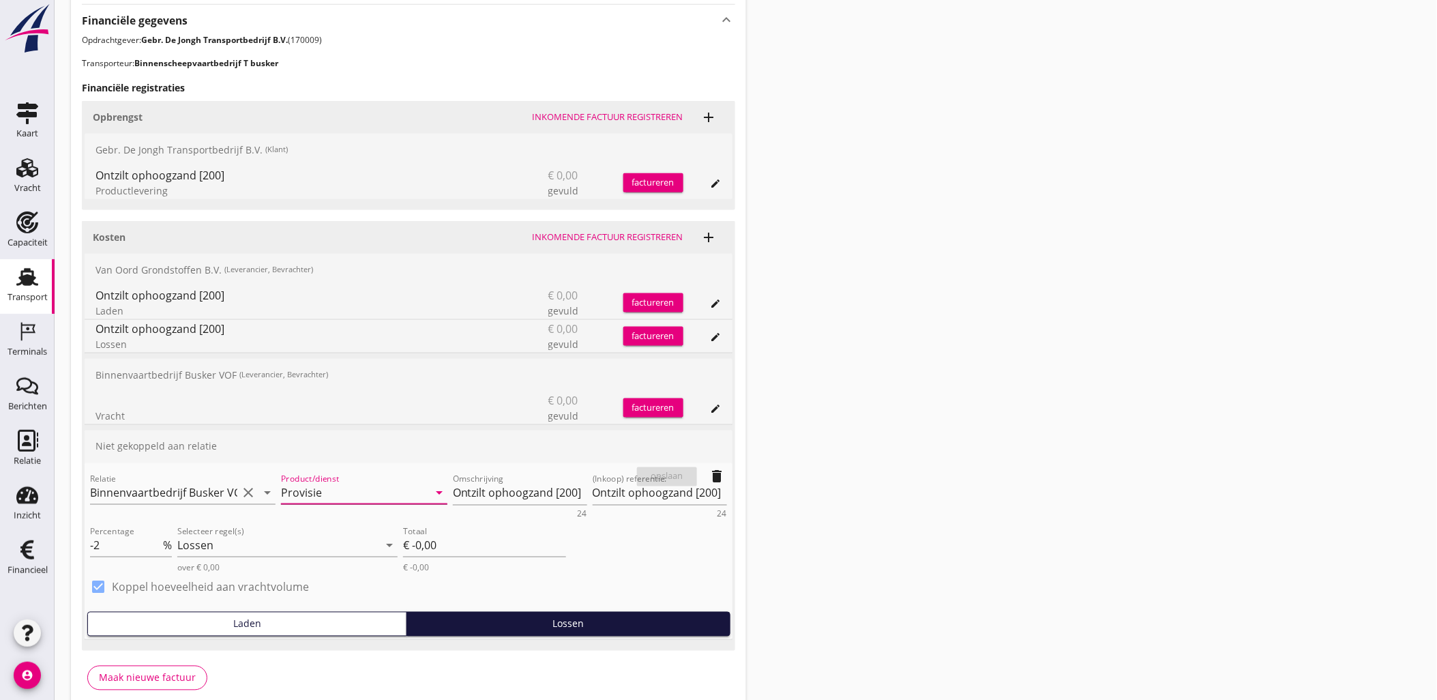
click at [325, 488] on input "Provisie" at bounding box center [354, 493] width 147 height 22
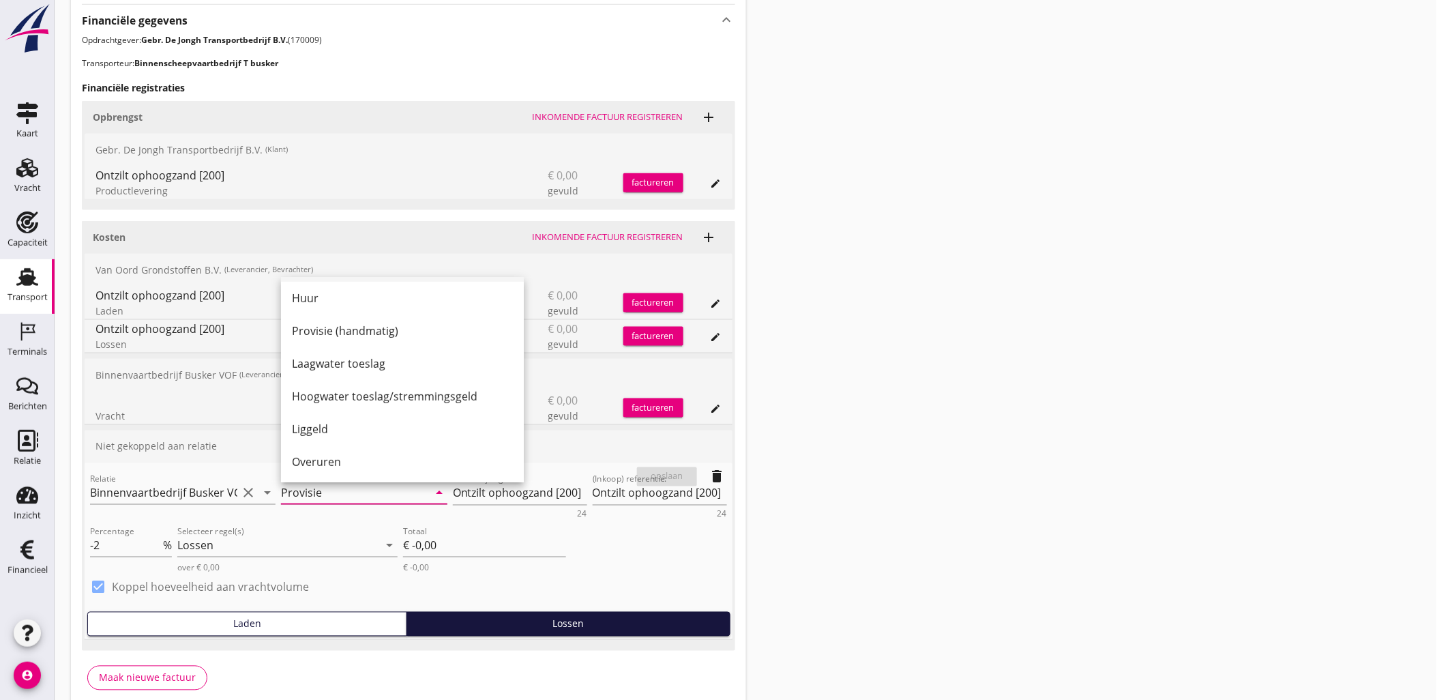
scroll to position [0, 0]
click at [363, 299] on div "Provisie" at bounding box center [402, 299] width 221 height 16
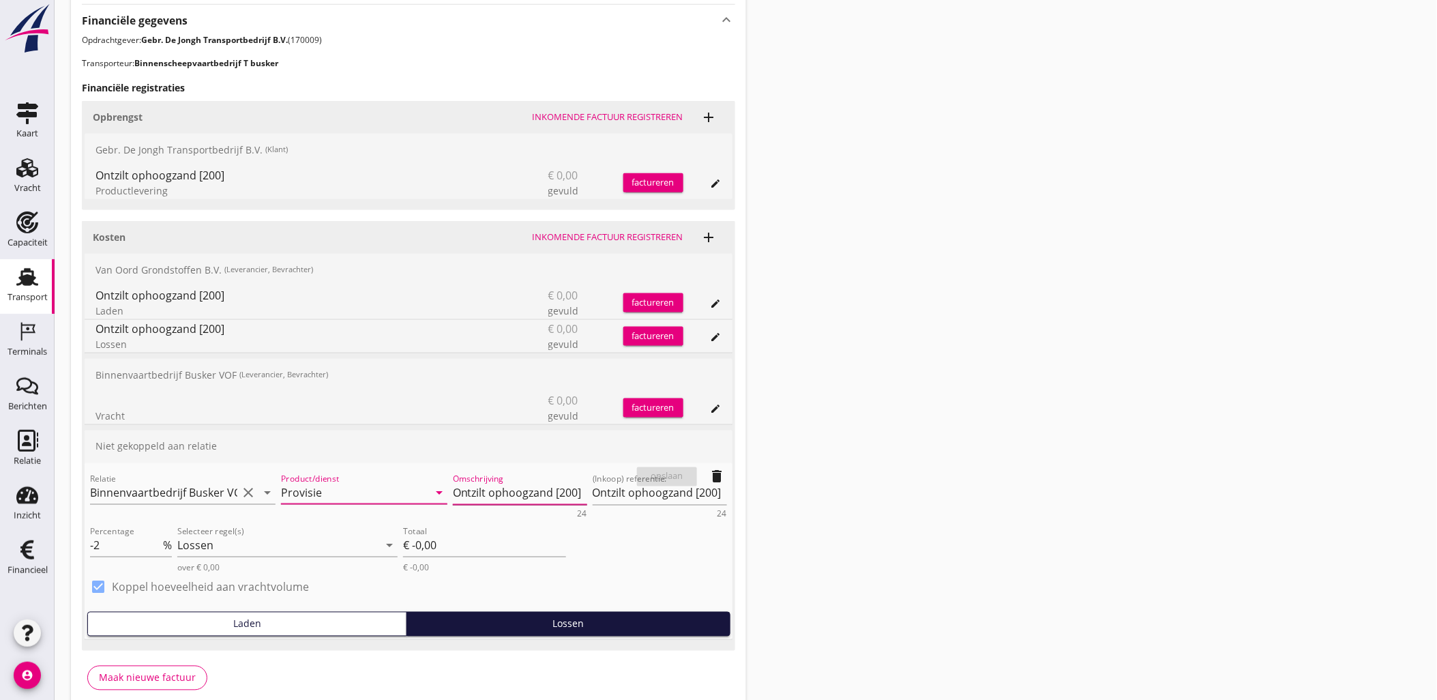
click at [525, 493] on textarea "Ontzilt ophoogzand [200]" at bounding box center [520, 493] width 134 height 23
click at [155, 547] on input "-3" at bounding box center [125, 546] width 70 height 22
click at [523, 561] on div "Totaal € -0,00 € -0,00" at bounding box center [484, 554] width 163 height 39
type input "-2"
click at [159, 540] on input "-2" at bounding box center [125, 546] width 70 height 22
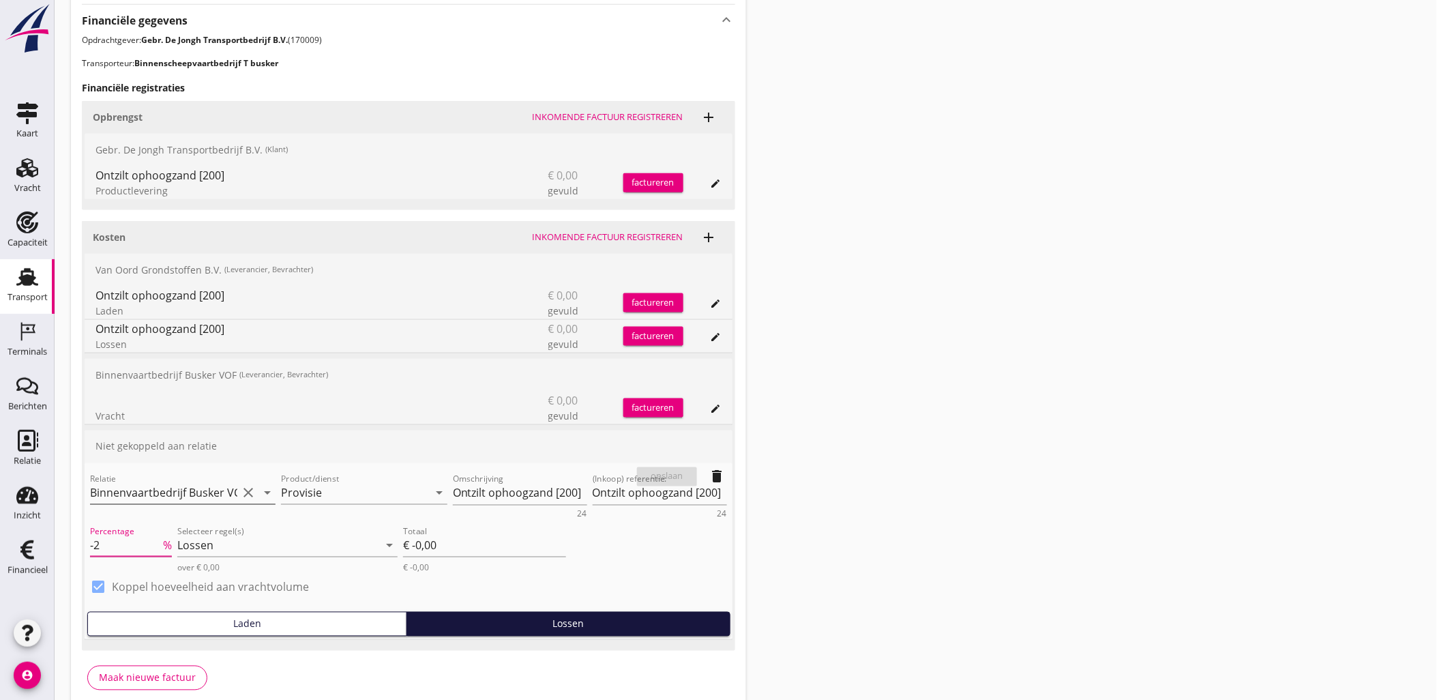
click at [220, 492] on input "Binnenvaartbedrijf Busker VOF (50026685)" at bounding box center [163, 493] width 147 height 22
click at [243, 523] on div "Binnenvaartbedrijf Busker VOF" at bounding box center [183, 519] width 164 height 16
click at [250, 495] on icon "clear" at bounding box center [248, 493] width 16 height 16
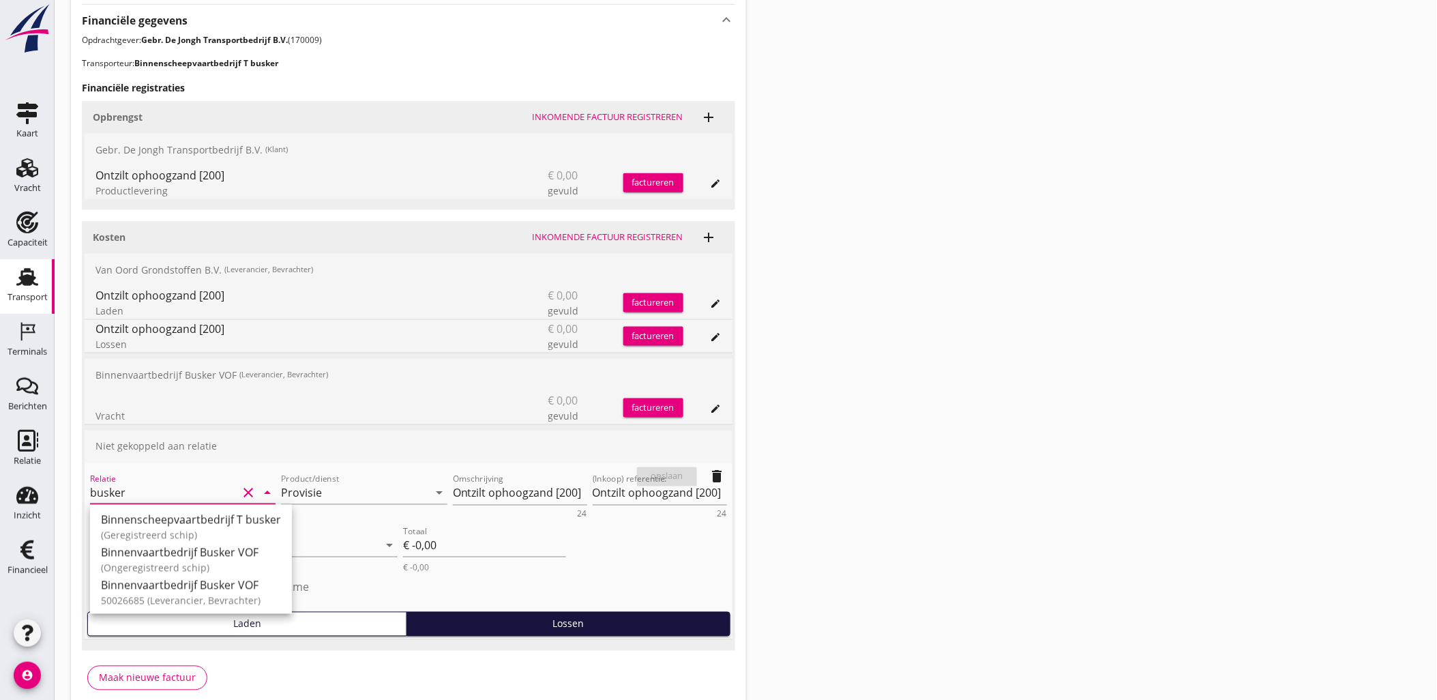
click at [249, 518] on div "Binnenscheepvaartbedrijf T busker" at bounding box center [191, 519] width 180 height 16
type input "Binnenscheepvaartbedrijf T busker"
click at [305, 488] on input "Provisie" at bounding box center [354, 493] width 147 height 22
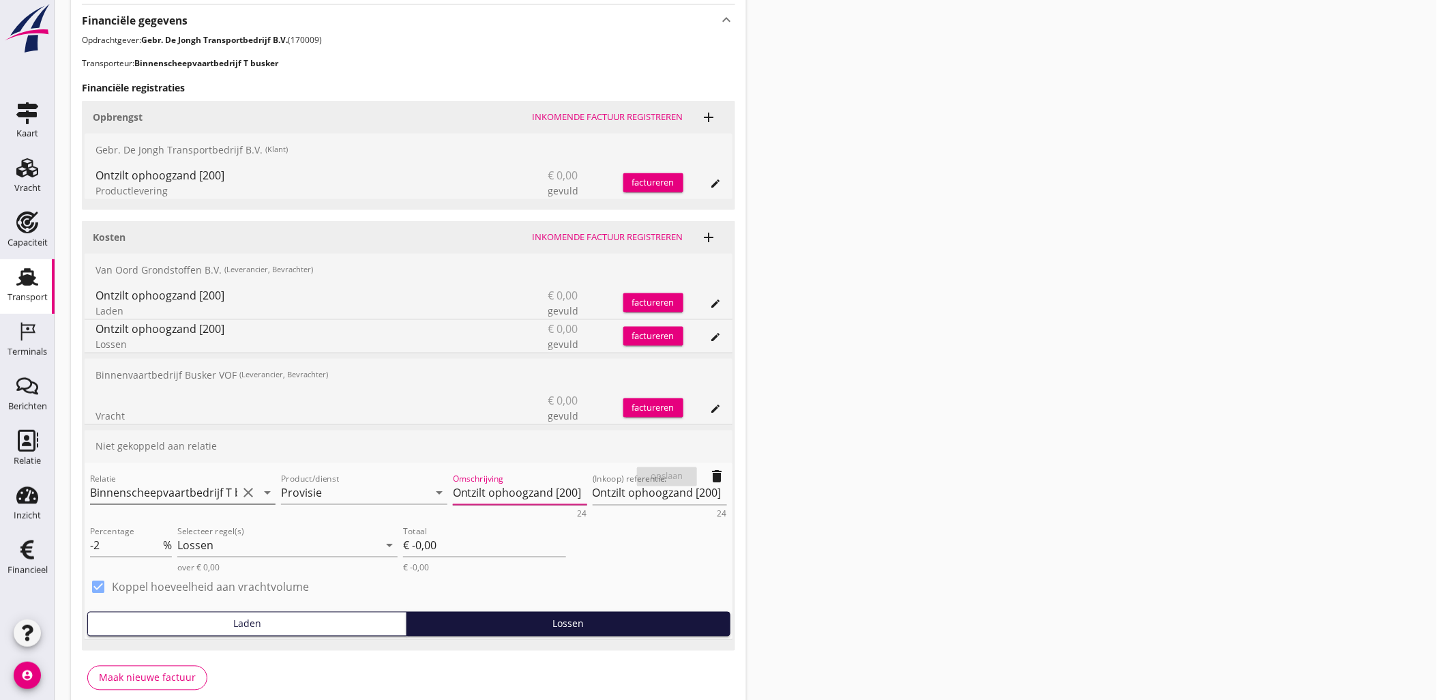
click at [476, 485] on textarea "Ontzilt ophoogzand [200]" at bounding box center [520, 493] width 134 height 23
click at [621, 496] on textarea "Ontzilt ophoogzand [200]" at bounding box center [660, 493] width 134 height 23
click at [333, 551] on div "Lossen" at bounding box center [278, 546] width 202 height 22
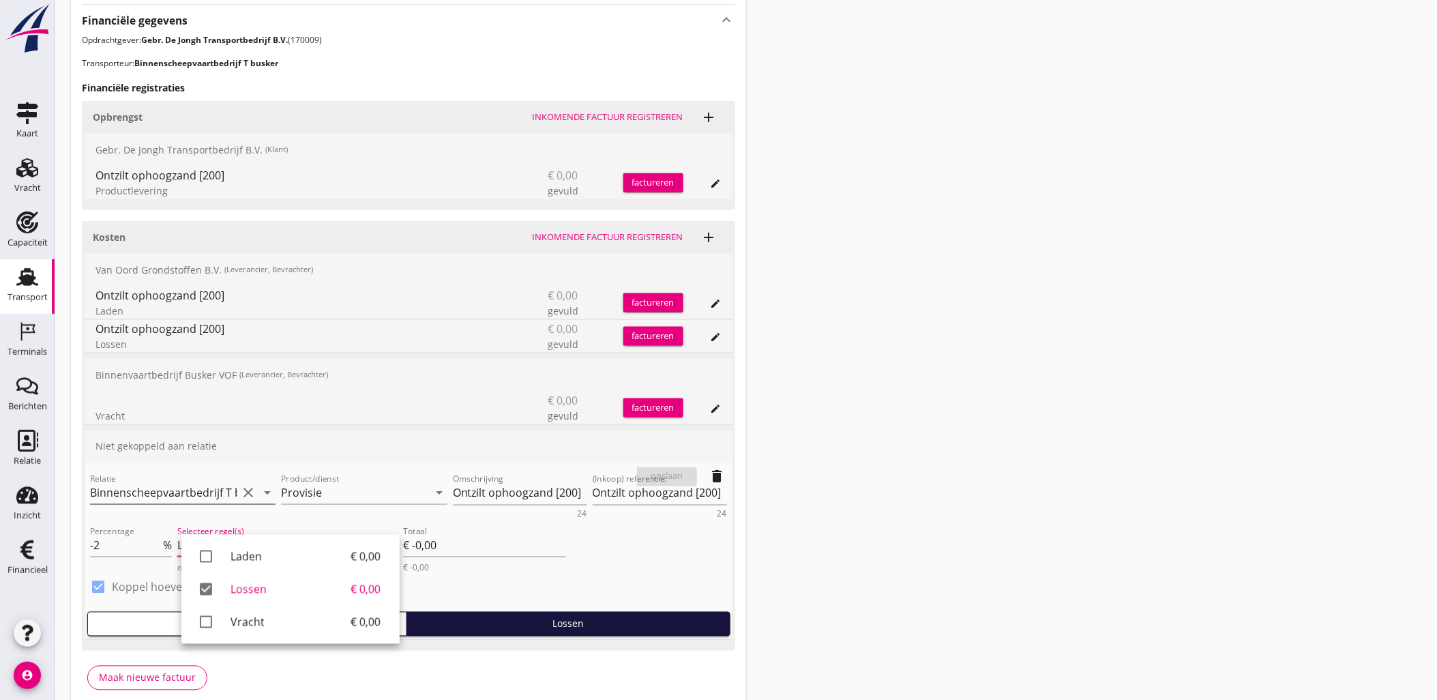
click at [791, 549] on div "Transport overzicht VOG-250739 Germaton ([PERSON_NAME]) local_gas_station emerg…" at bounding box center [746, 119] width 1382 height 1223
click at [330, 548] on div "Lossen" at bounding box center [278, 546] width 202 height 22
click at [321, 623] on div "Vracht" at bounding box center [290, 622] width 120 height 16
click at [310, 595] on div "Lossen" at bounding box center [291, 589] width 146 height 16
click at [829, 552] on div "Transport overzicht VOG-250739 Germaton ([PERSON_NAME]) local_gas_station emerg…" at bounding box center [746, 119] width 1382 height 1223
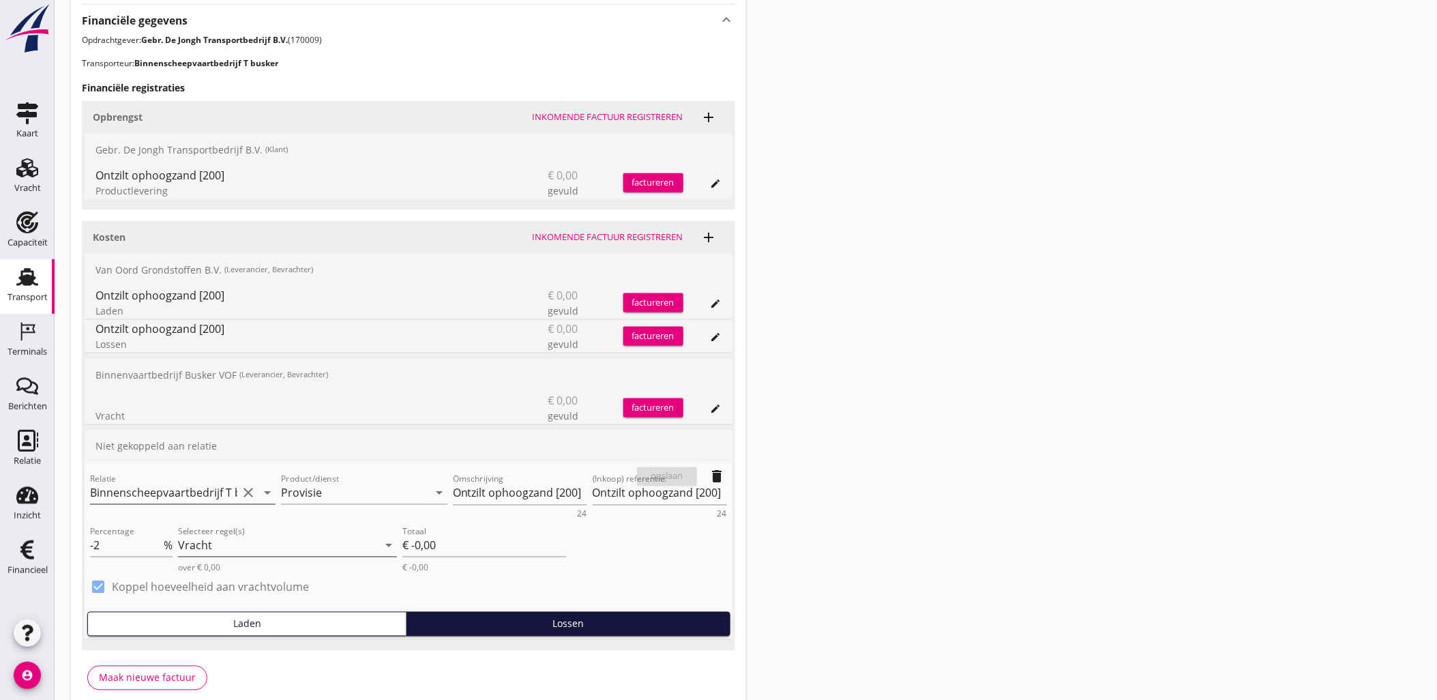
drag, startPoint x: 454, startPoint y: 550, endPoint x: 219, endPoint y: 534, distance: 235.8
click at [219, 534] on div "Percentage -2 % Selecteer regel(s) Vracht arrow_drop_down over € 0,00 Totaal € …" at bounding box center [327, 548] width 481 height 55
click at [215, 584] on label "Koppel hoeveelheid aan vrachtvolume" at bounding box center [210, 587] width 197 height 14
type input "0"
type input "€ 0,00"
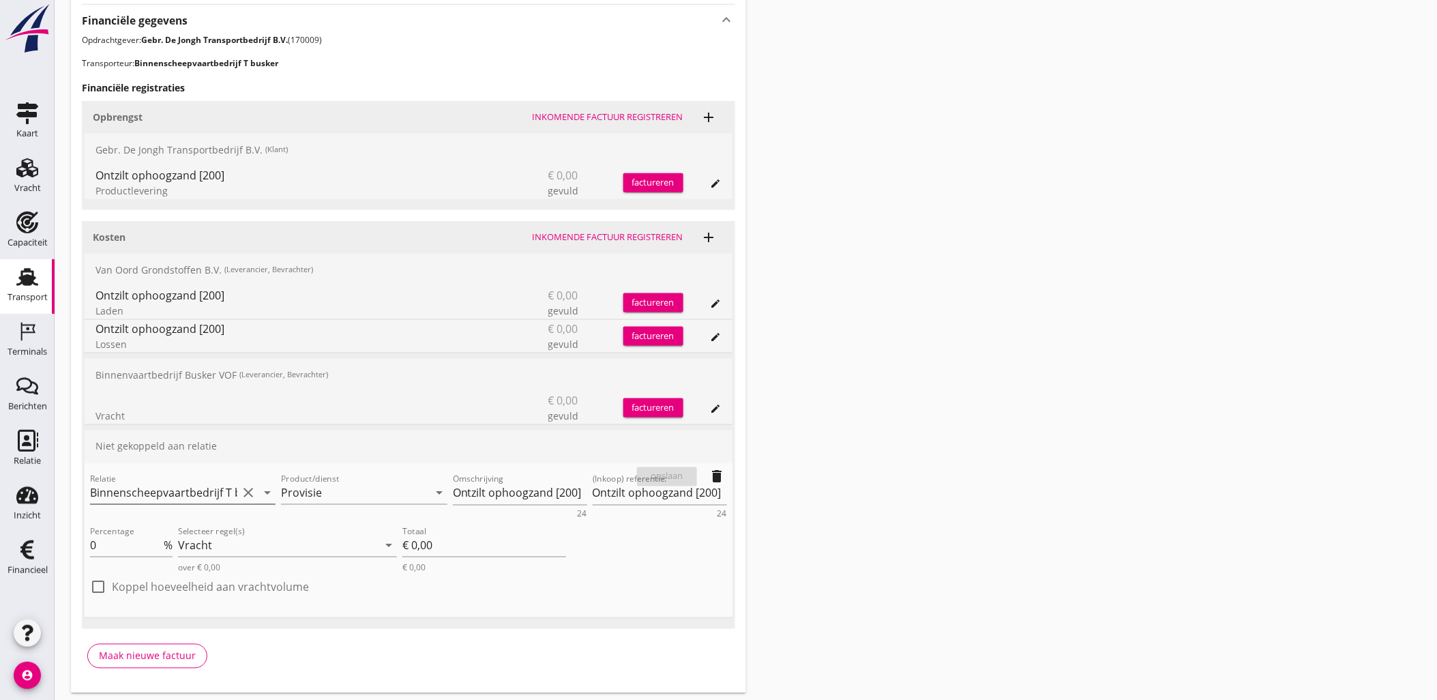
click at [300, 582] on label "Koppel hoeveelheid aan vrachtvolume" at bounding box center [210, 587] width 197 height 14
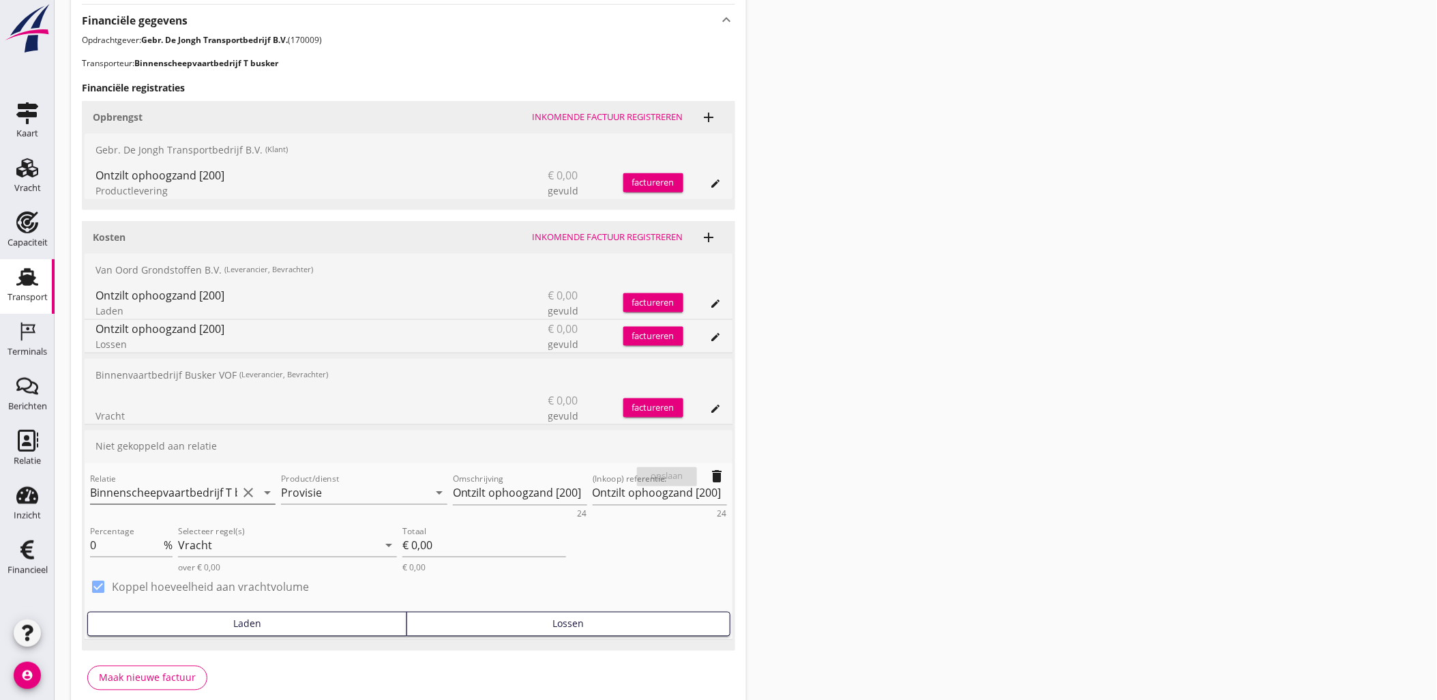
click at [300, 582] on label "Koppel hoeveelheid aan vrachtvolume" at bounding box center [210, 587] width 197 height 14
checkbox input "false"
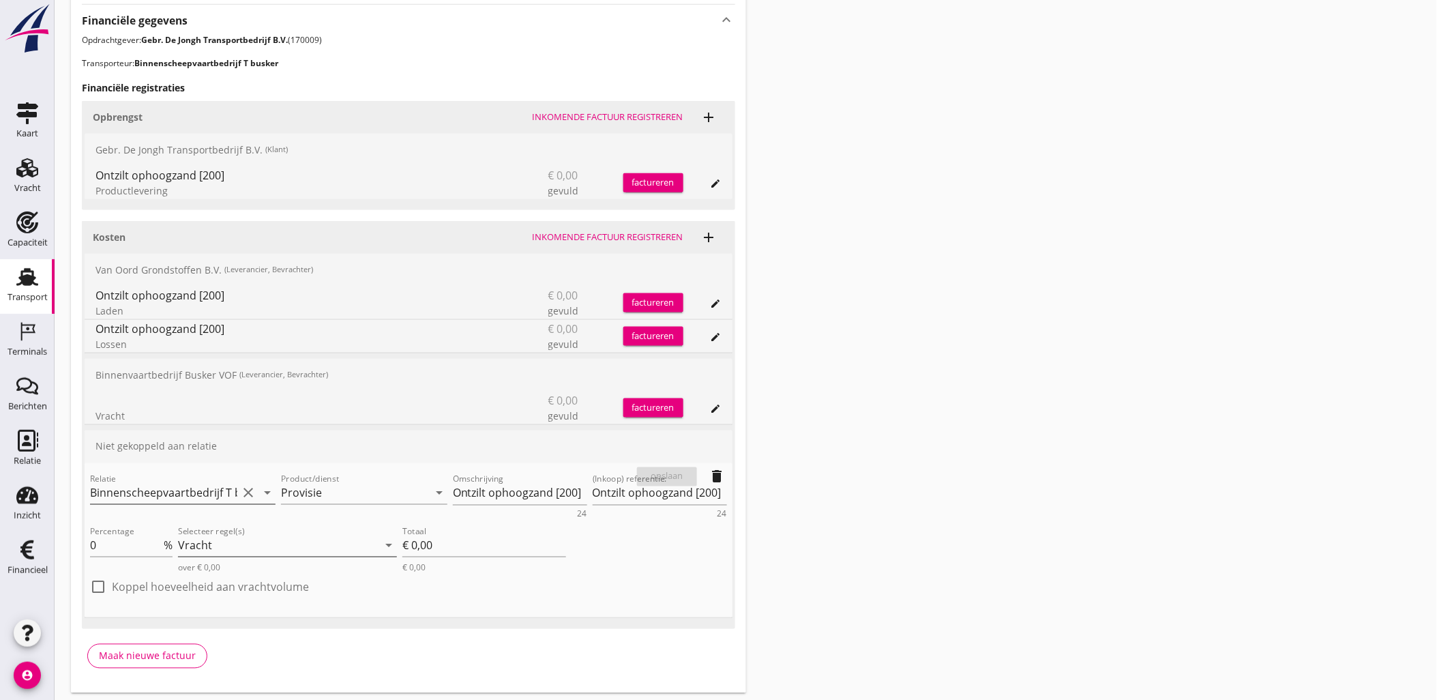
click at [285, 547] on div "Vracht" at bounding box center [278, 546] width 200 height 22
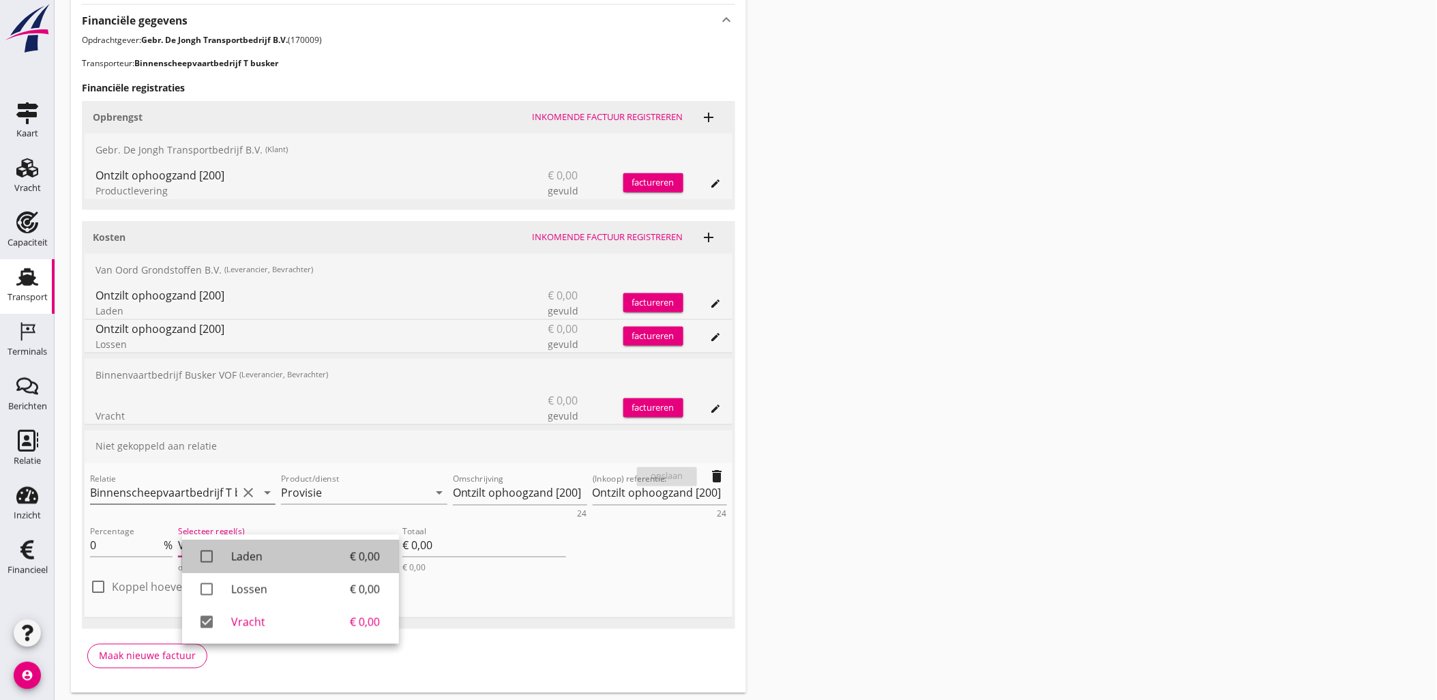
click at [284, 548] on div "Laden" at bounding box center [290, 556] width 119 height 16
click at [293, 568] on link "check_box Laden € 0,00" at bounding box center [290, 556] width 241 height 33
click at [297, 578] on link "check_box_outline_blank Lossen € 0,00" at bounding box center [290, 589] width 217 height 33
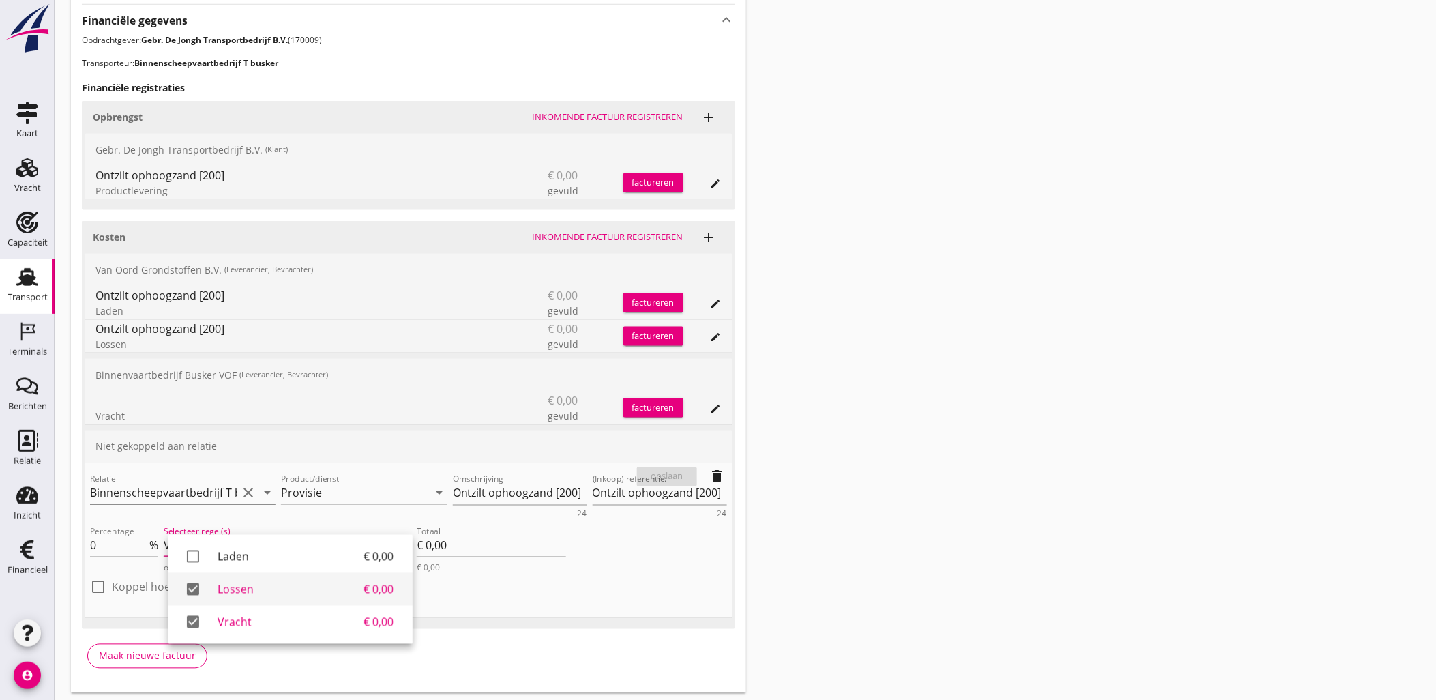
click at [297, 597] on link "check_box Lossen € 0,00" at bounding box center [290, 589] width 244 height 33
click at [296, 611] on link "check_box Vracht € 0,00" at bounding box center [290, 622] width 217 height 33
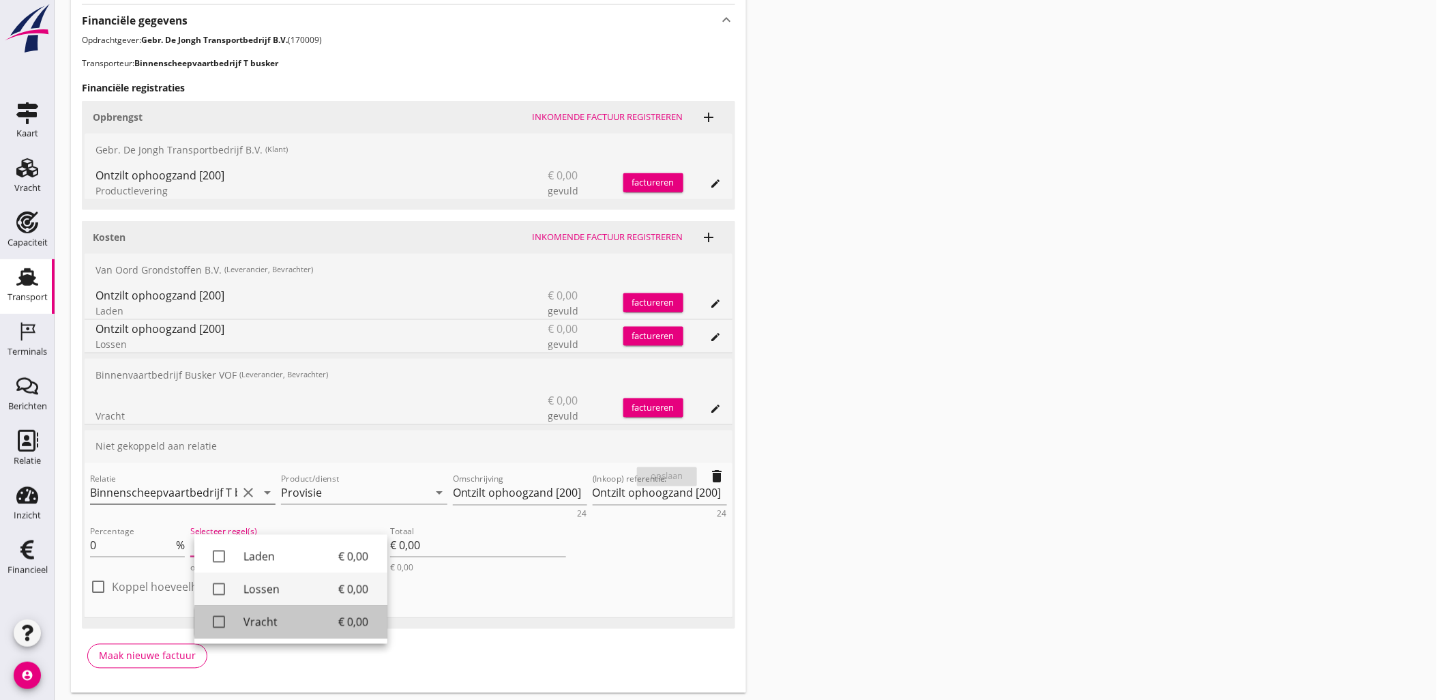
click at [295, 584] on div "Lossen" at bounding box center [290, 589] width 95 height 16
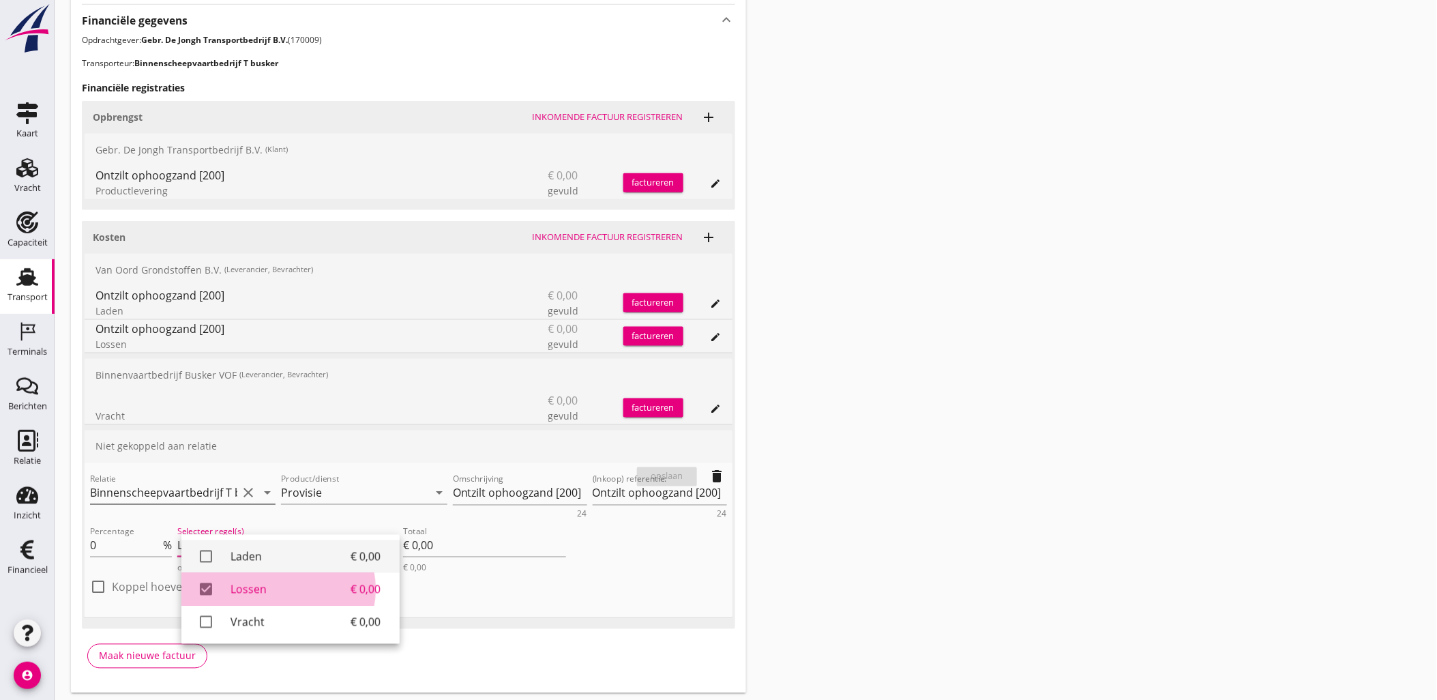
click at [295, 569] on link "check_box_outline_blank Laden € 0,00" at bounding box center [290, 556] width 218 height 33
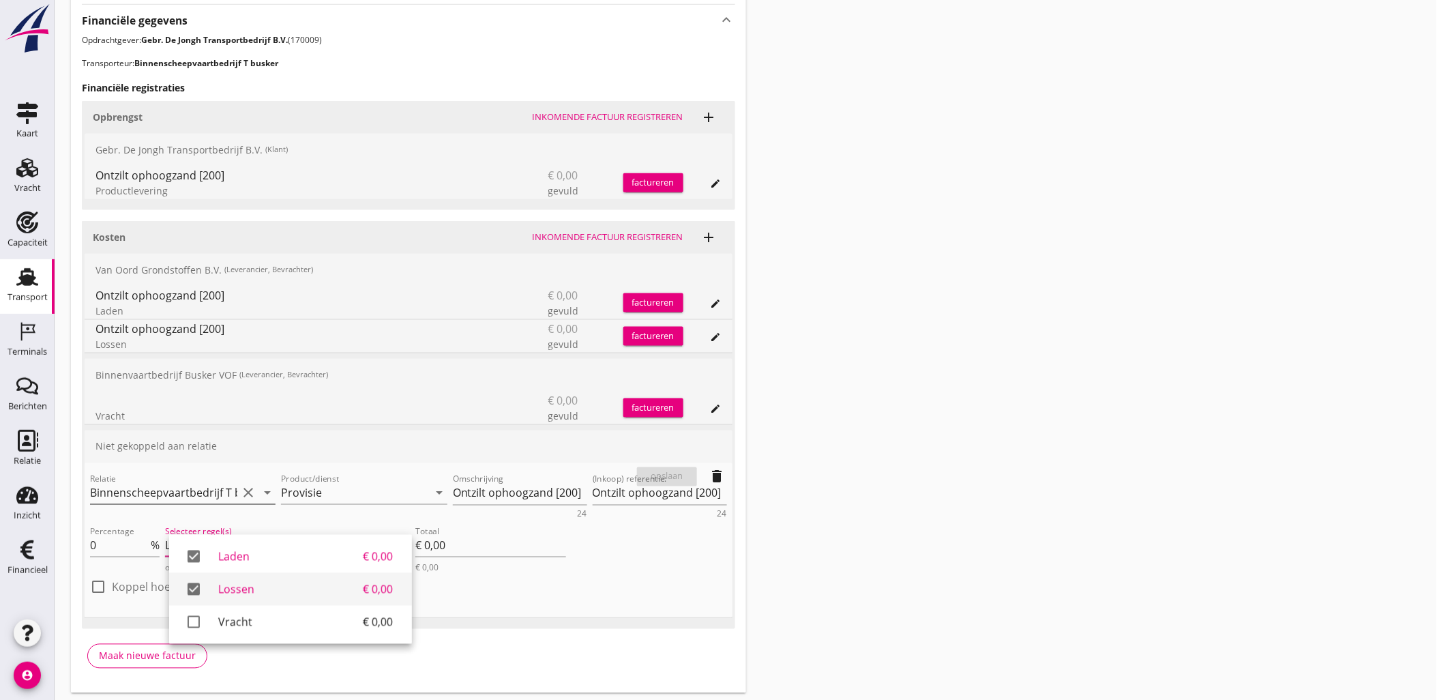
click at [296, 596] on div "Lossen" at bounding box center [290, 589] width 145 height 16
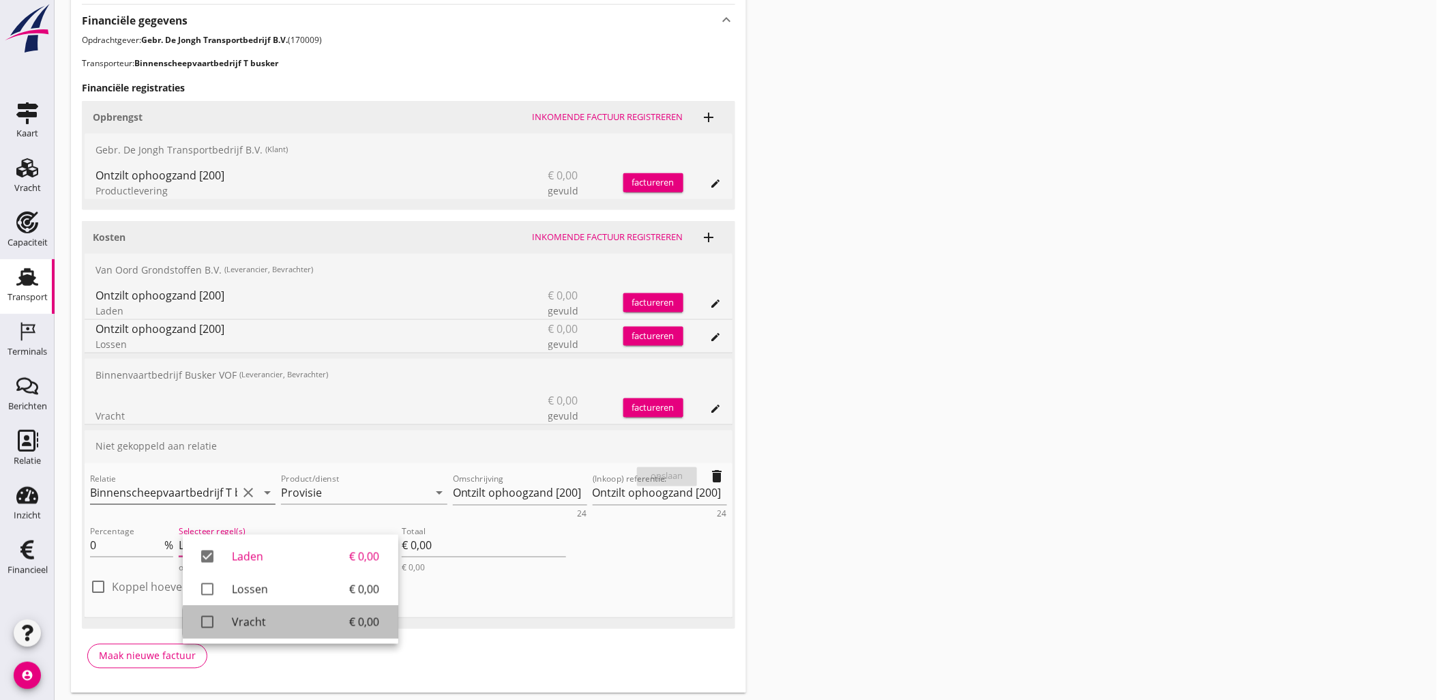
click at [299, 616] on div "Vracht" at bounding box center [290, 622] width 117 height 16
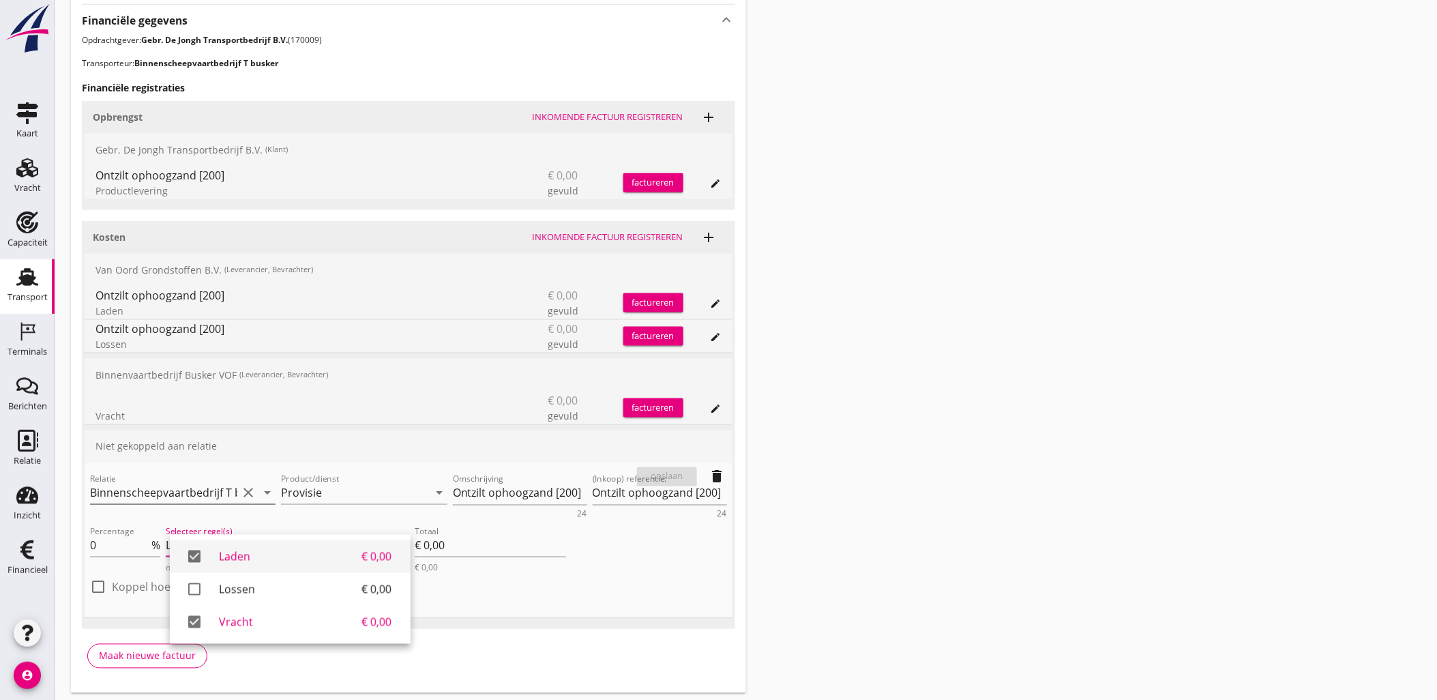
click at [299, 559] on div "Laden" at bounding box center [290, 556] width 143 height 16
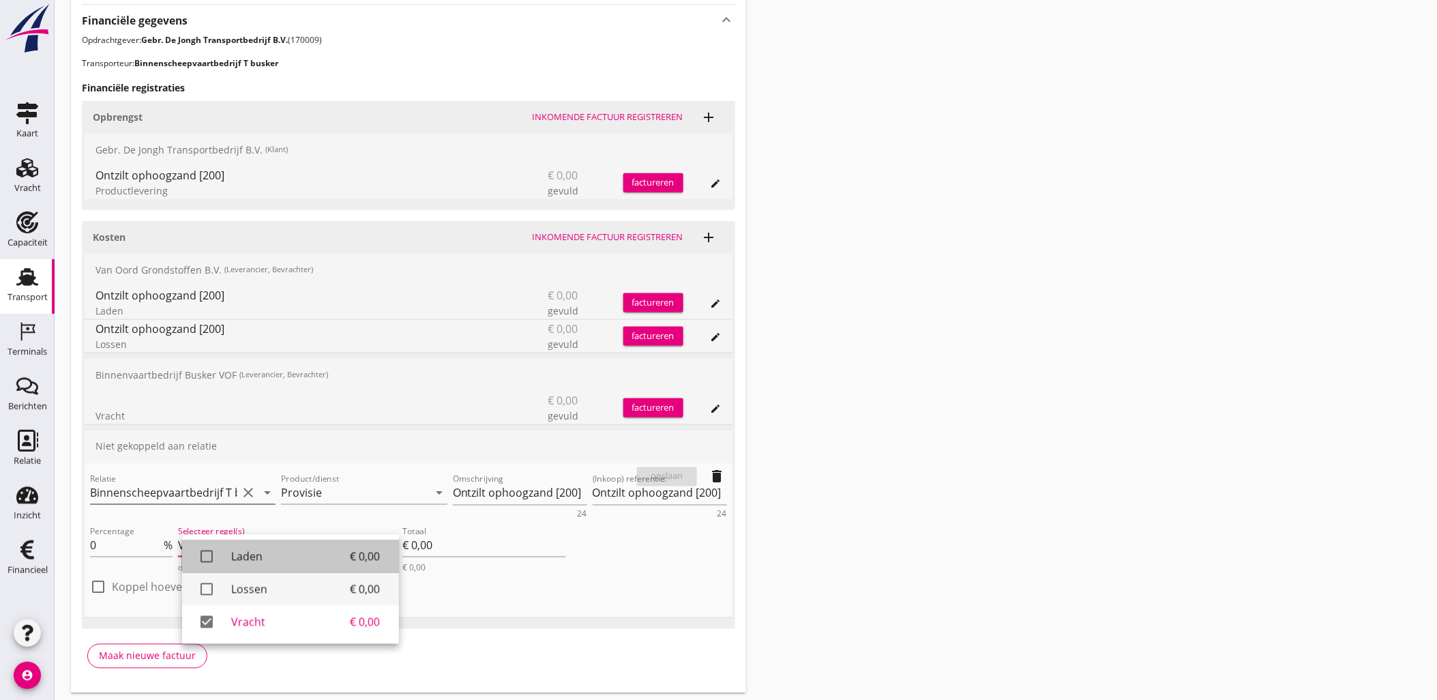
click at [294, 601] on link "check_box_outline_blank Lossen € 0,00" at bounding box center [290, 589] width 217 height 33
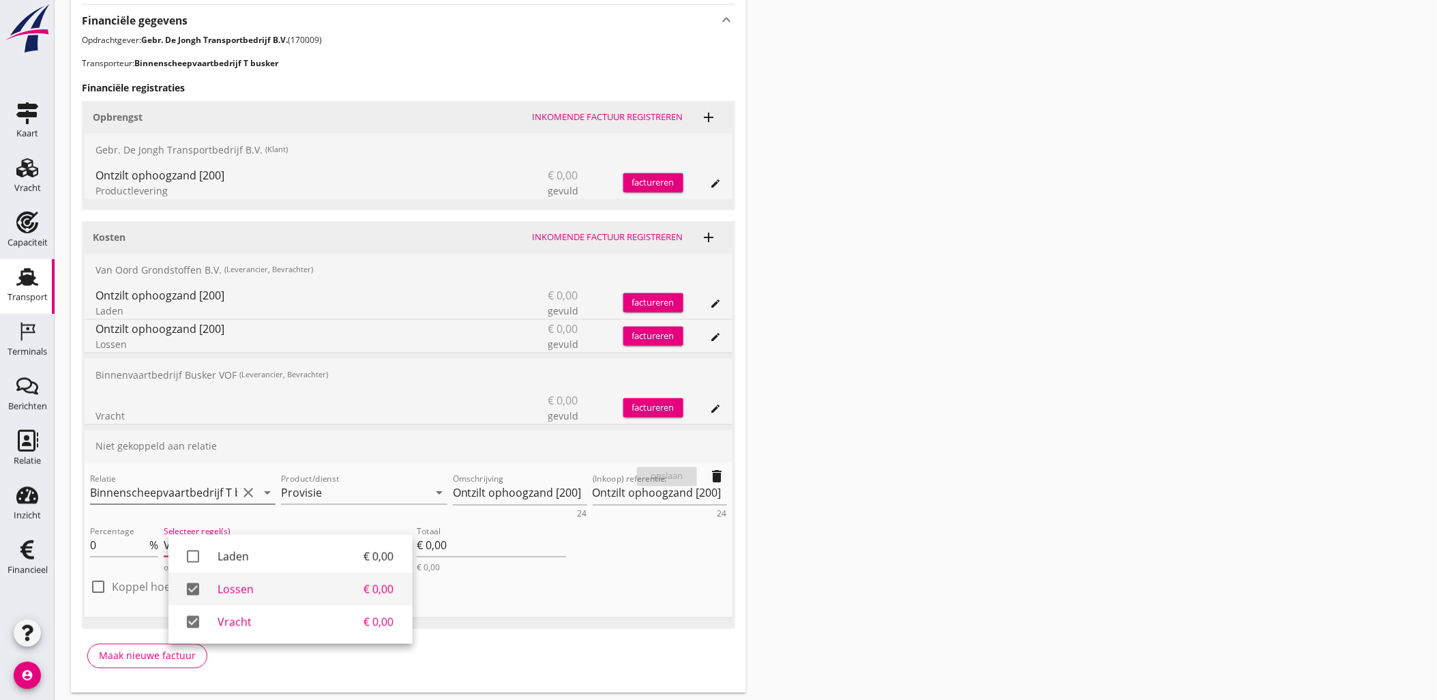
click at [288, 603] on link "check_box Lossen € 0,00" at bounding box center [290, 589] width 244 height 33
click at [288, 616] on link "check_box Vracht € 0,00" at bounding box center [290, 622] width 217 height 33
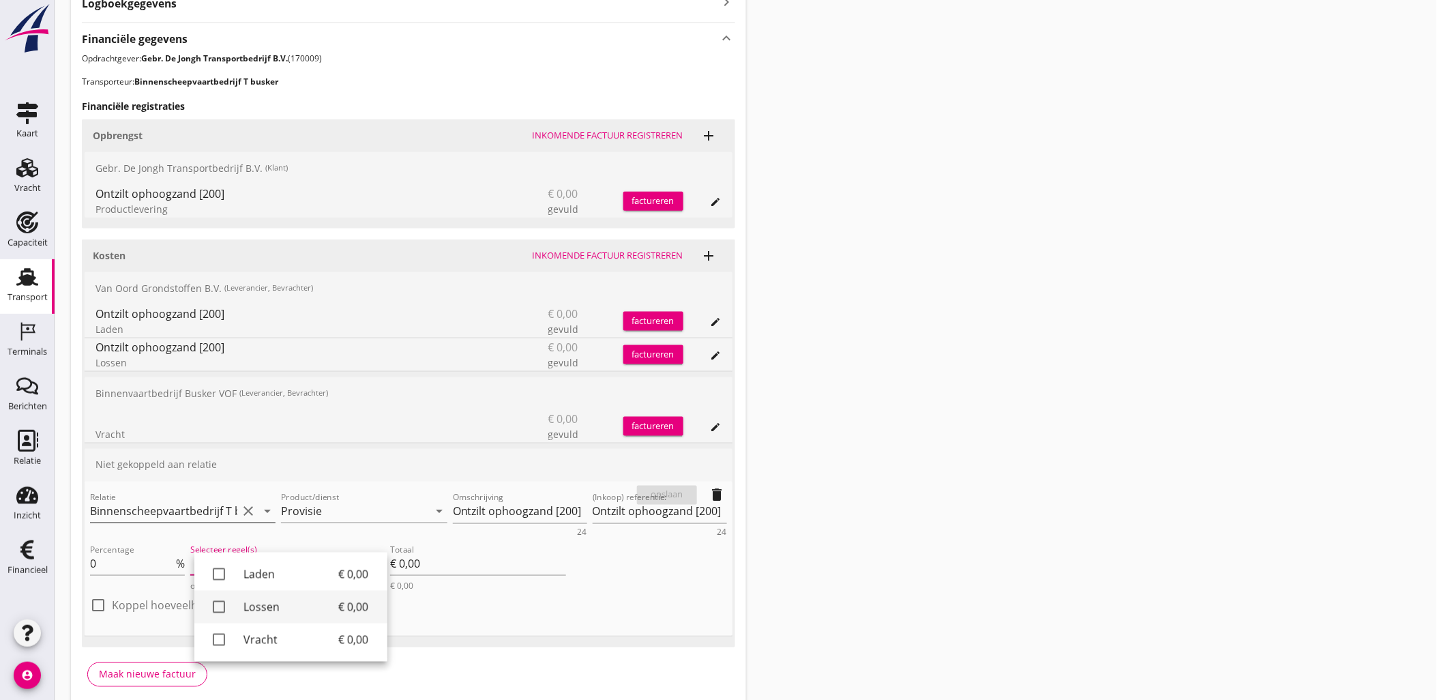
scroll to position [533, 0]
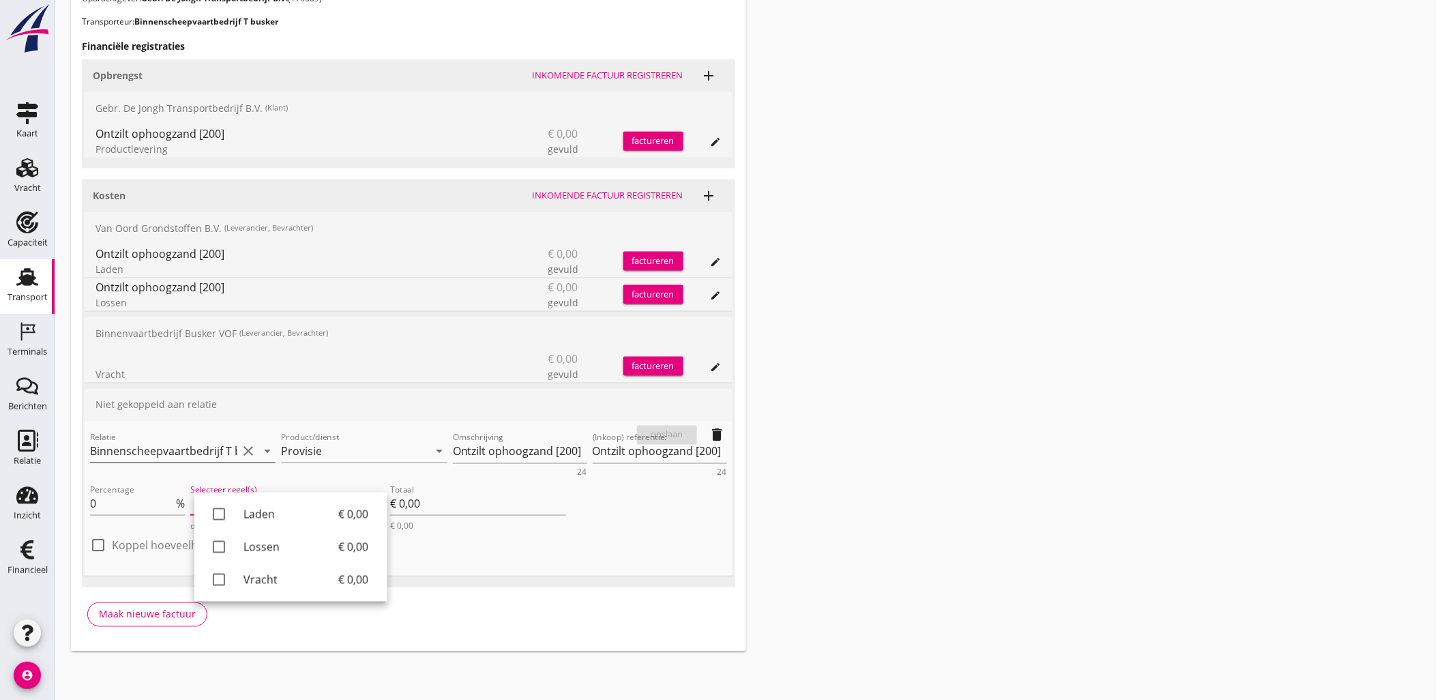
click at [260, 455] on icon "arrow_drop_down" at bounding box center [267, 451] width 16 height 16
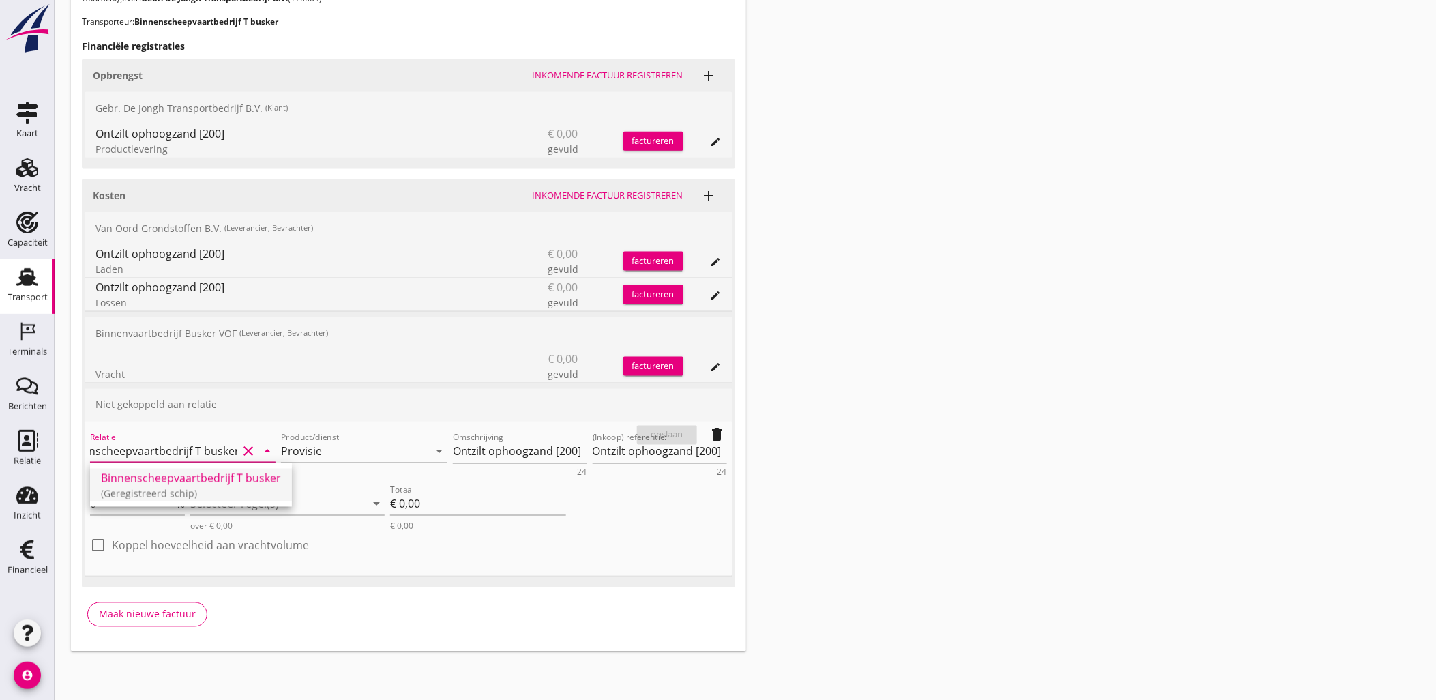
click at [263, 453] on icon "arrow_drop_down" at bounding box center [267, 451] width 16 height 16
click at [250, 449] on icon "clear" at bounding box center [248, 451] width 16 height 16
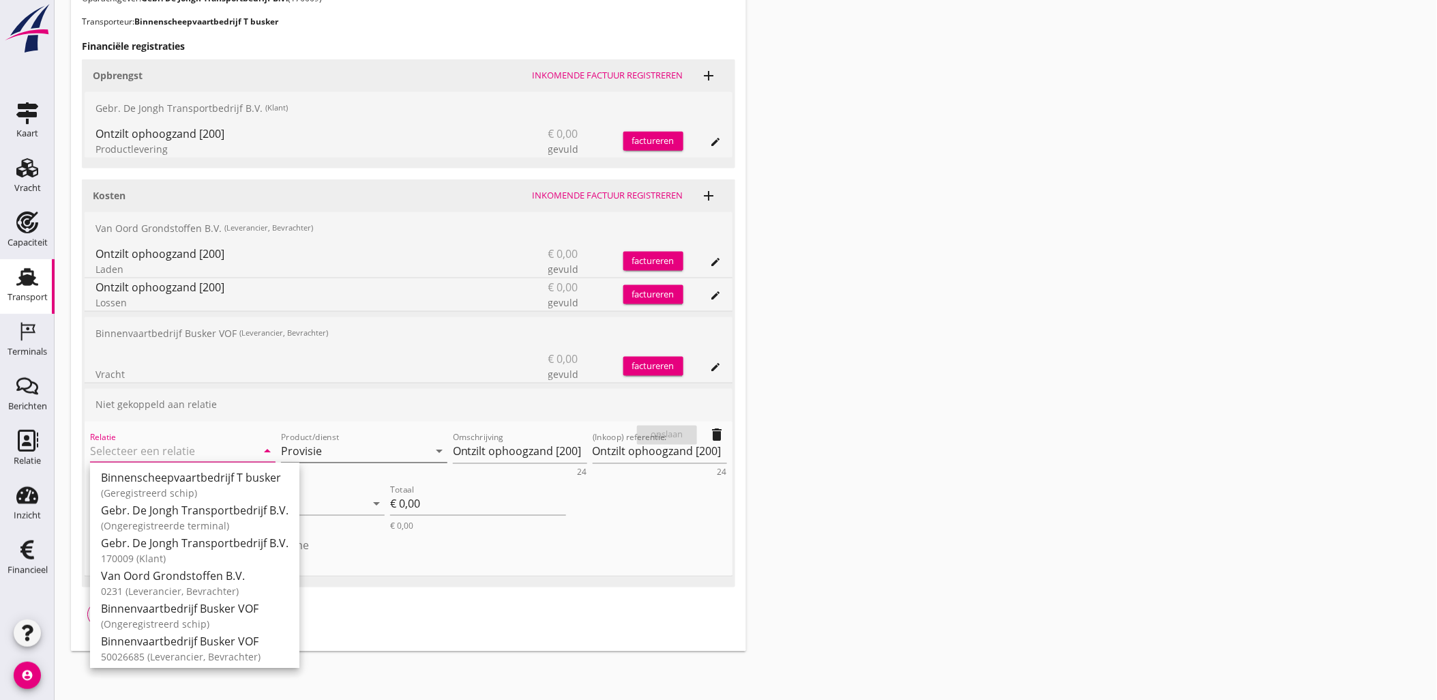
scroll to position [0, 0]
click at [350, 451] on input "Provisie" at bounding box center [354, 451] width 147 height 22
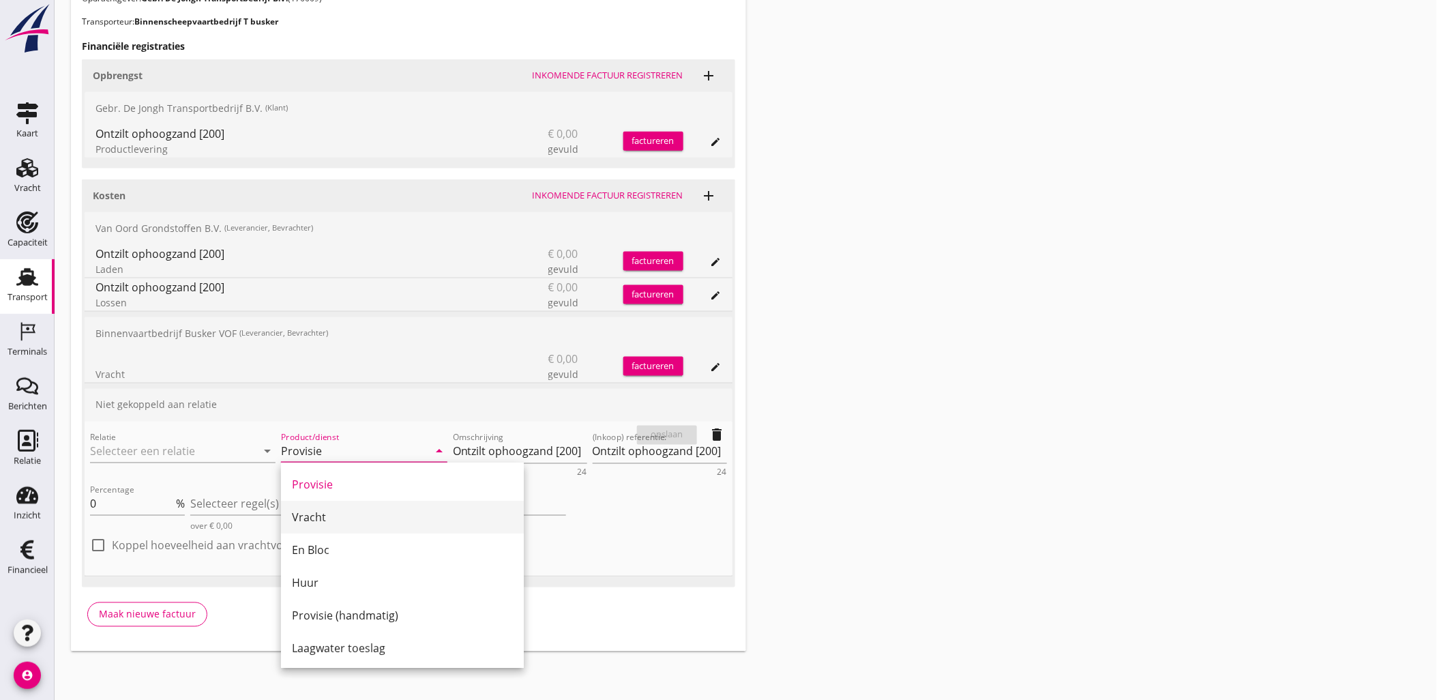
click at [385, 514] on div "Vracht" at bounding box center [402, 517] width 221 height 16
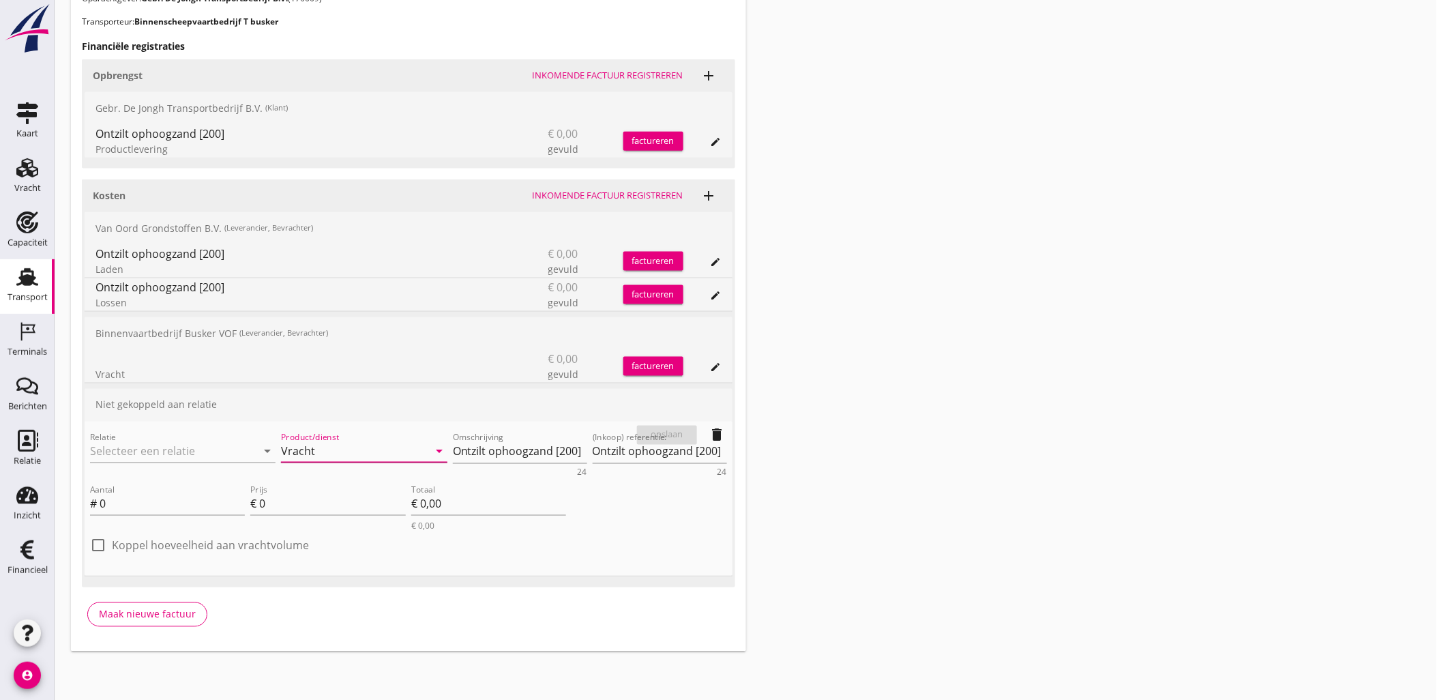
click at [377, 455] on input "Vracht" at bounding box center [354, 451] width 147 height 22
click at [362, 485] on div "Provisie (handmatig)" at bounding box center [364, 485] width 145 height 16
type input "Provisie (handmatig)"
click at [198, 505] on input "0" at bounding box center [172, 504] width 145 height 22
type input "-2"
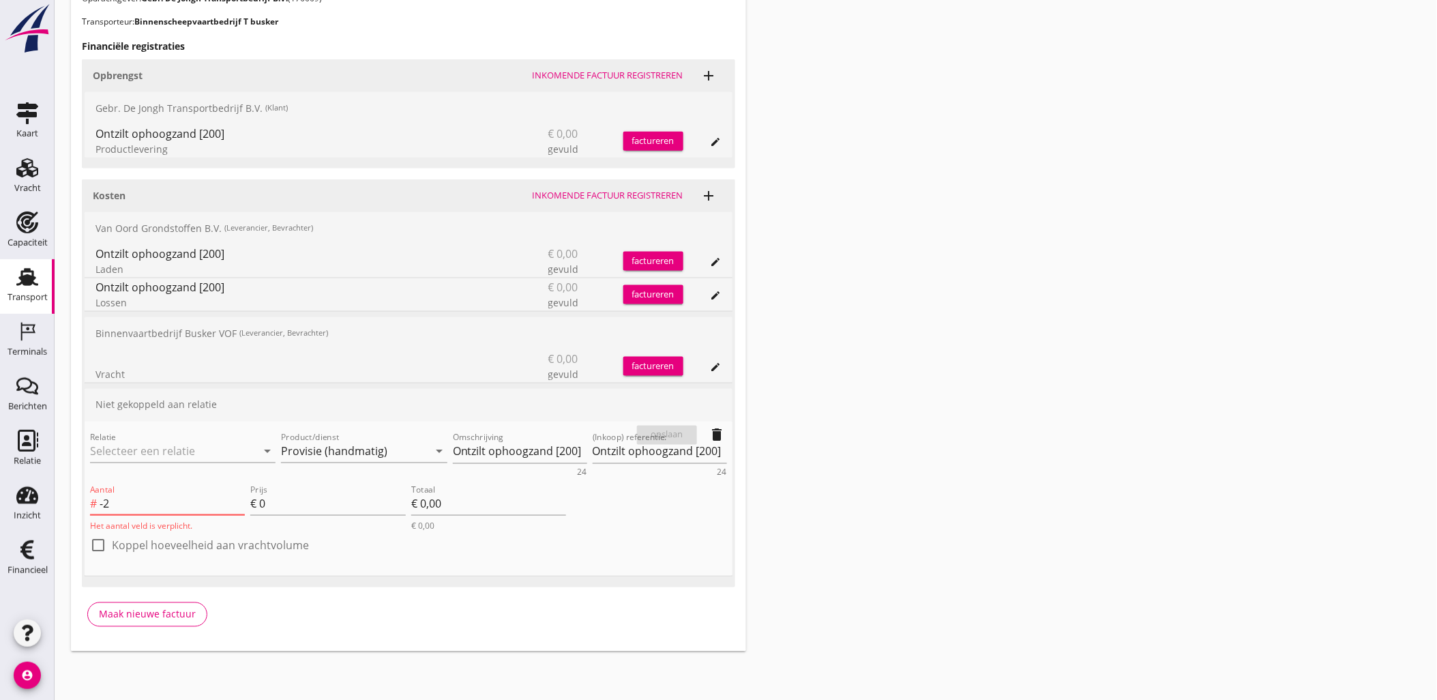
type input "€ -0,00"
type input "-2"
type input "5"
type input "€ -112,00"
type input "566"
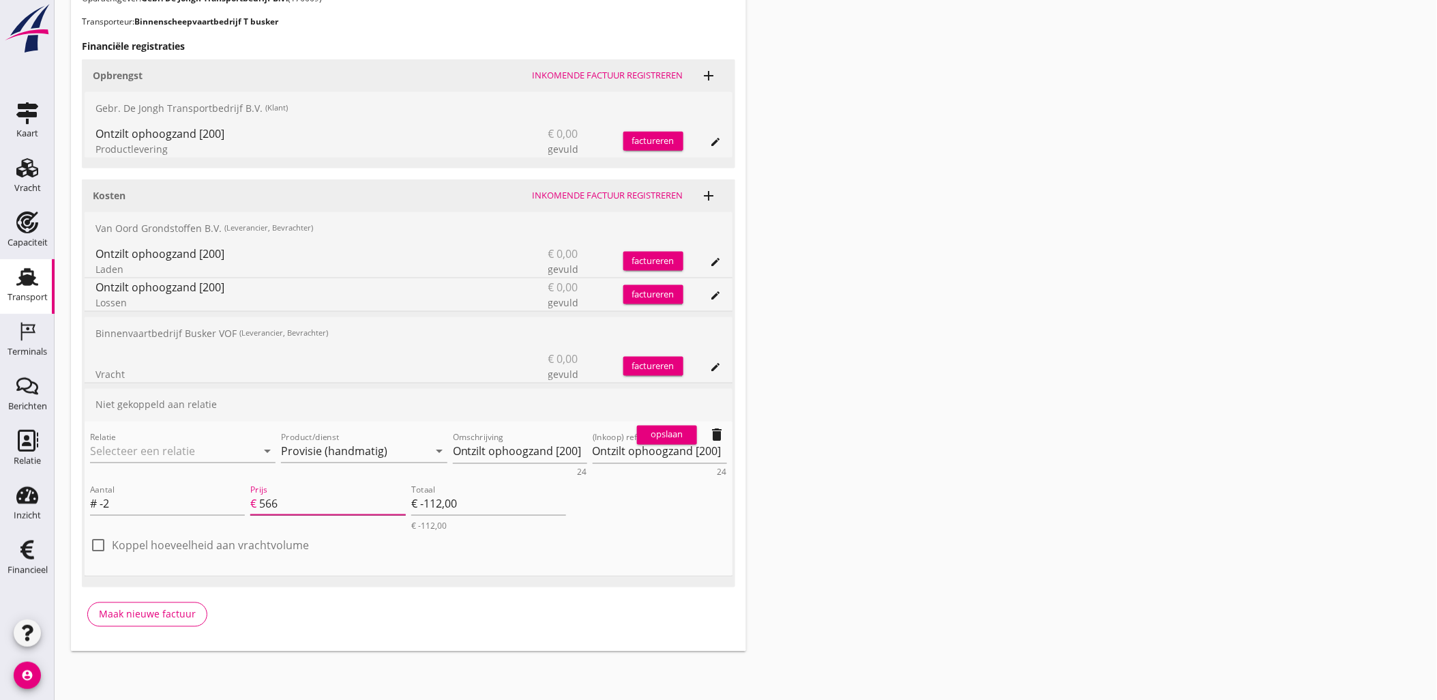
type input "€ -11.330,00"
type input "5665"
type input "€ -113.308,00"
type input "56654"
type input "€ -11.330,00"
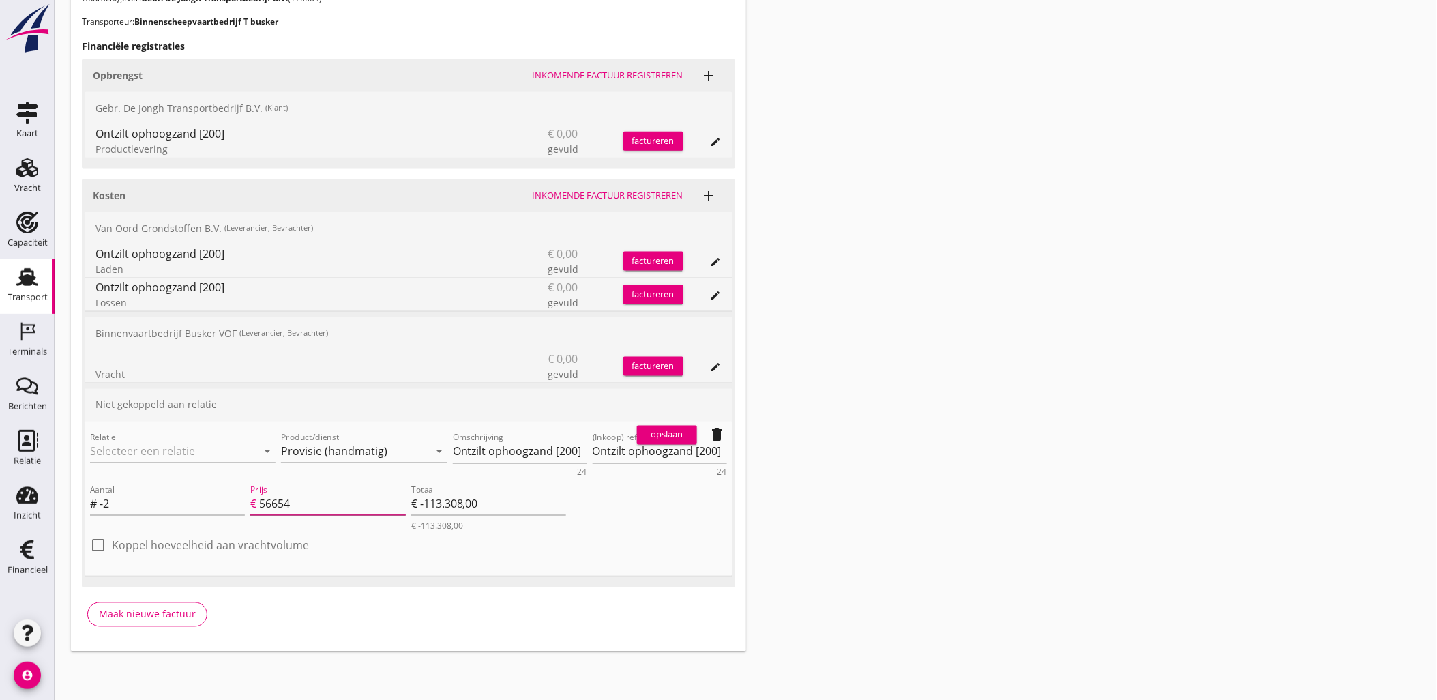
type input "5665"
type input "€ -1.132,00"
type input "566"
type input "€ -112,00"
type input "56"
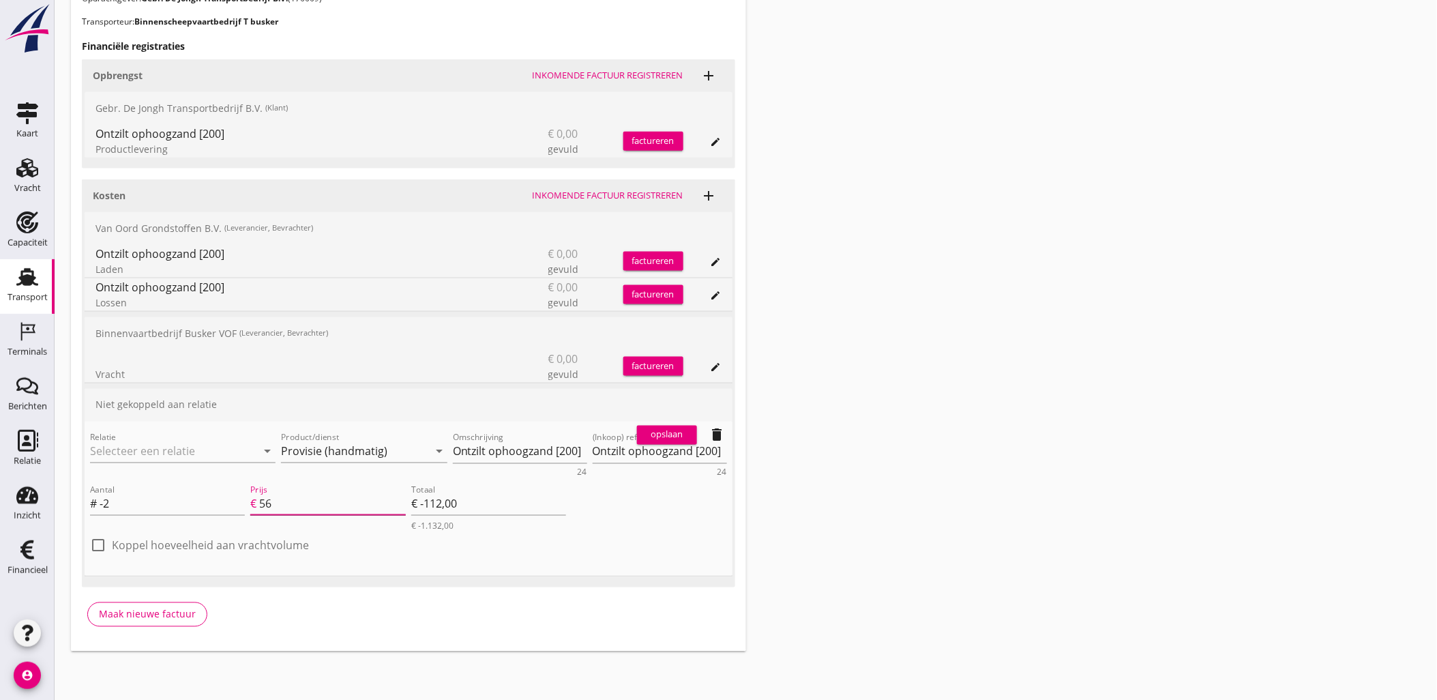
type input "€ -10,00"
type input "5"
type input "€ -0,00"
type input "€ -4,00"
type input "2"
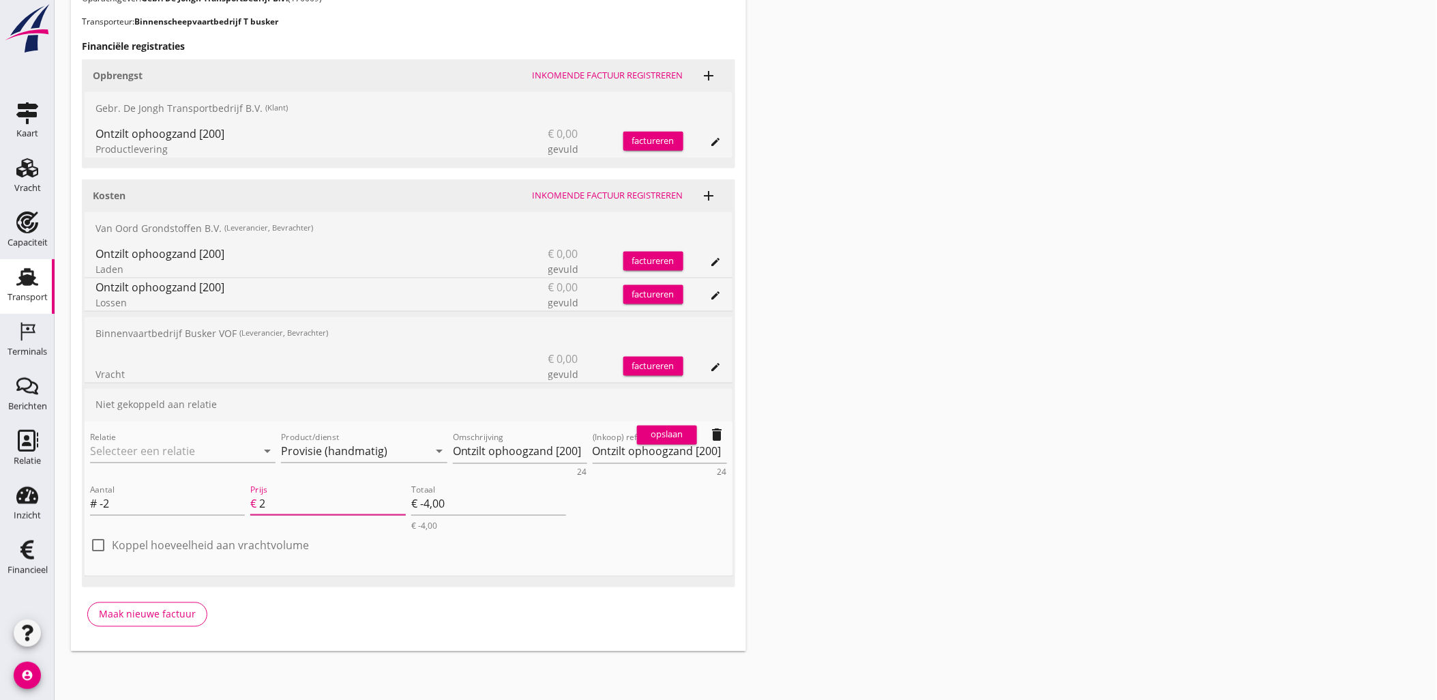
type input "€ -0,00"
type input "€ -18,00"
type input "9"
type input "€ -198,00"
type input "99"
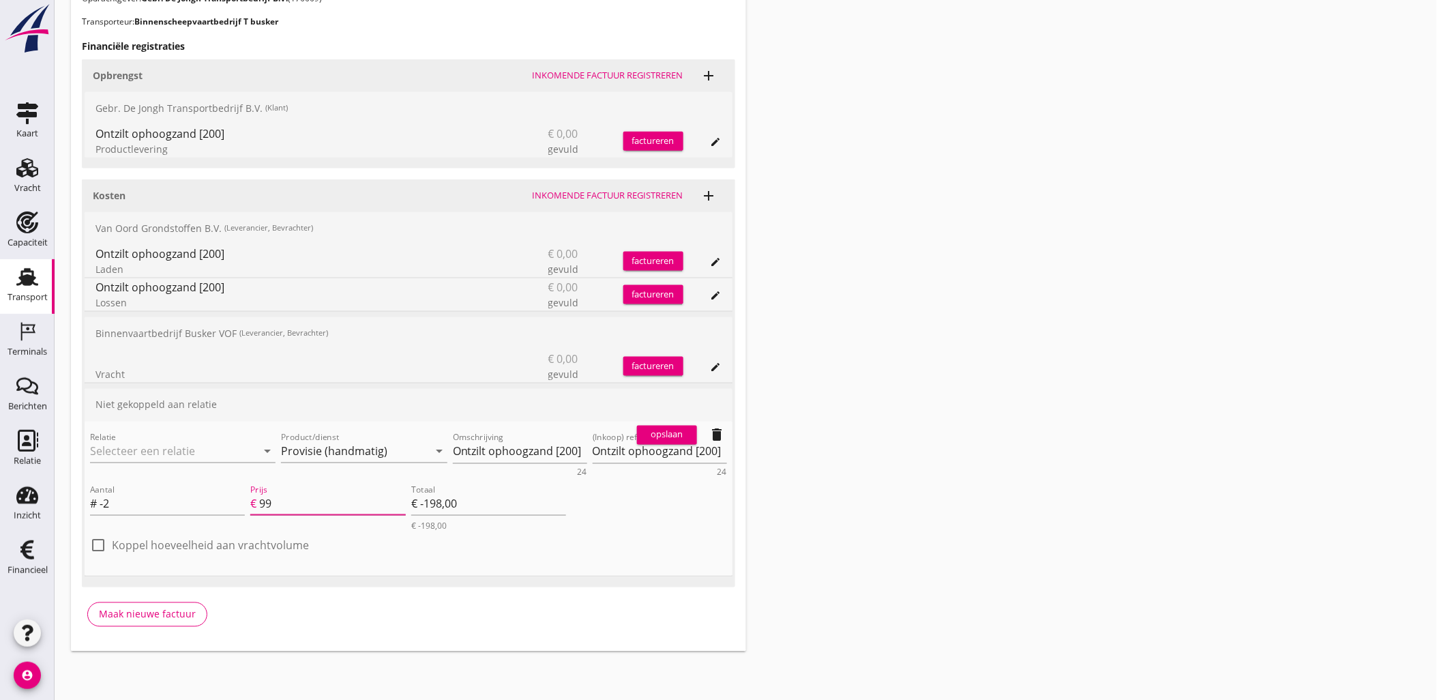
type input "€ -1.998,00"
type input "999"
click at [1000, 420] on div "Transport overzicht VOG-250739 Germaton ([PERSON_NAME]) local_gas_station emerg…" at bounding box center [746, 67] width 1382 height 1201
click at [207, 449] on input "Relatie" at bounding box center [163, 451] width 147 height 22
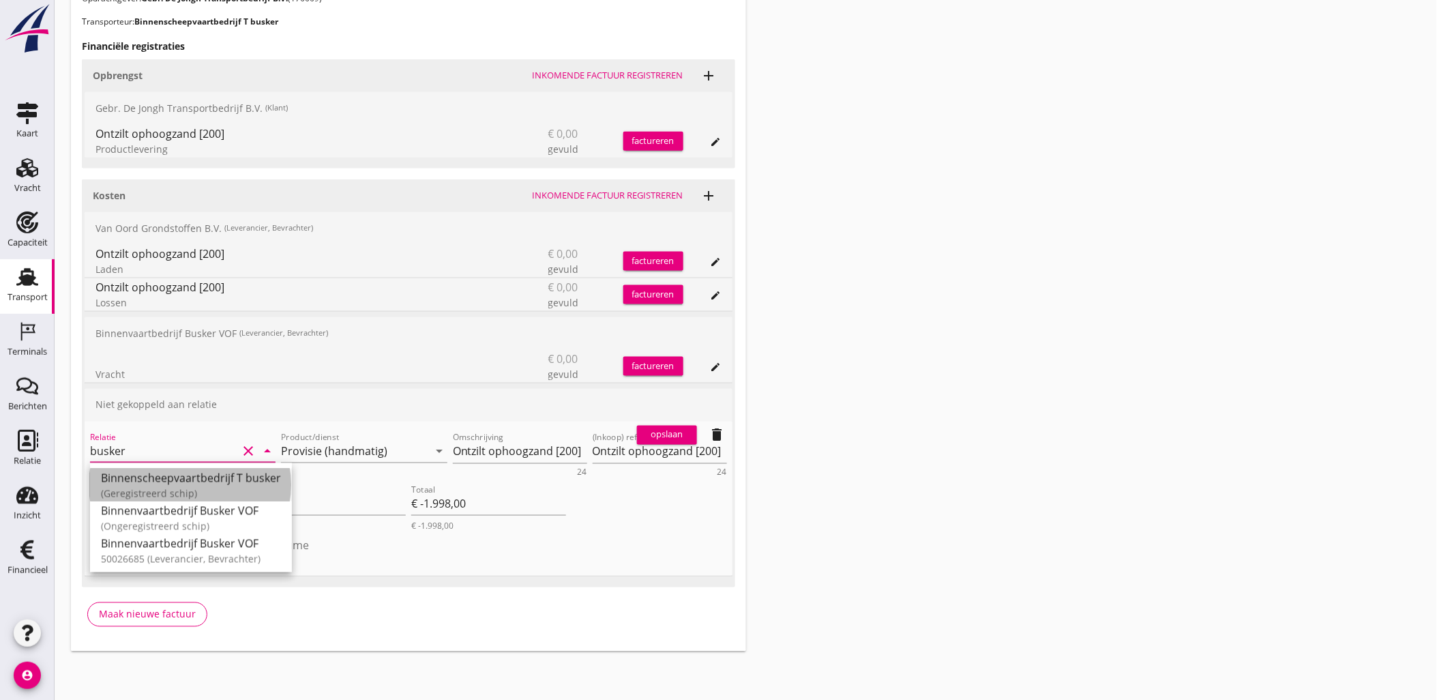
click at [250, 488] on div "(Geregistreerd schip)" at bounding box center [191, 493] width 180 height 14
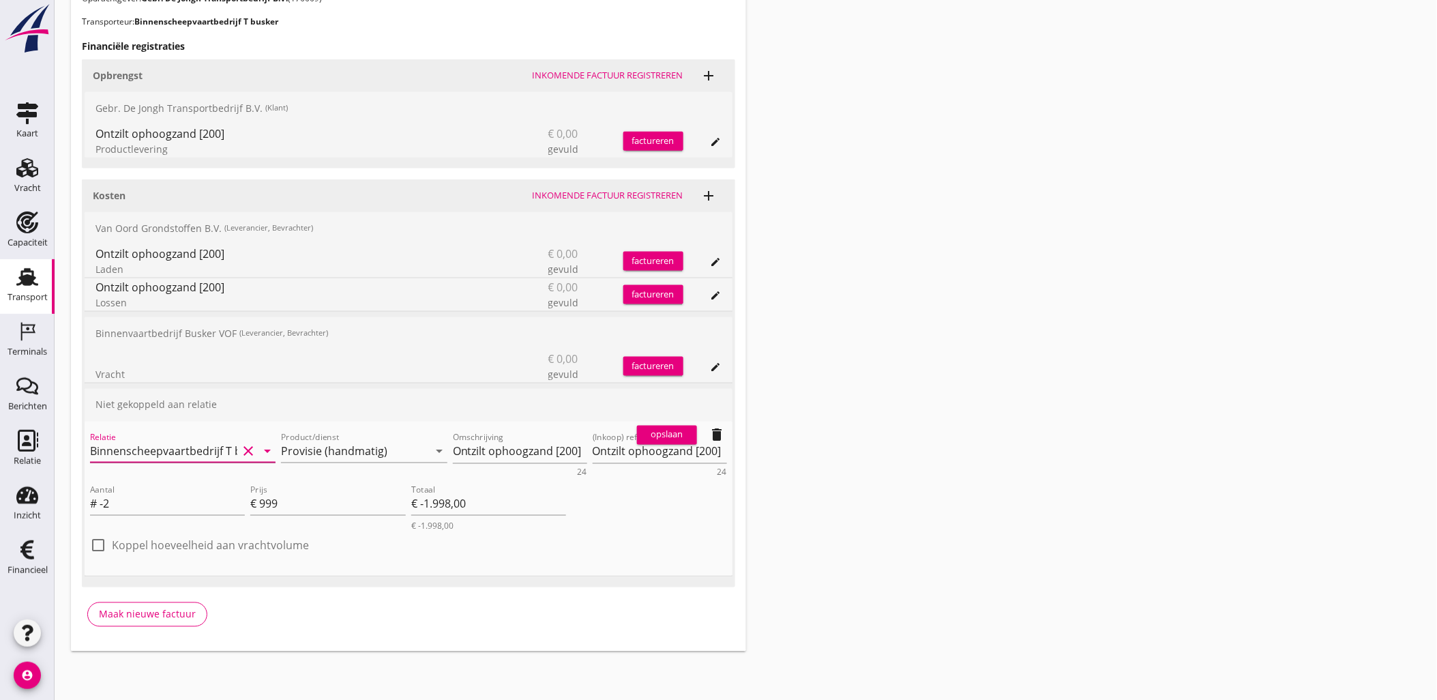
click at [216, 459] on input "Binnenscheepvaartbedrijf T busker" at bounding box center [163, 451] width 147 height 22
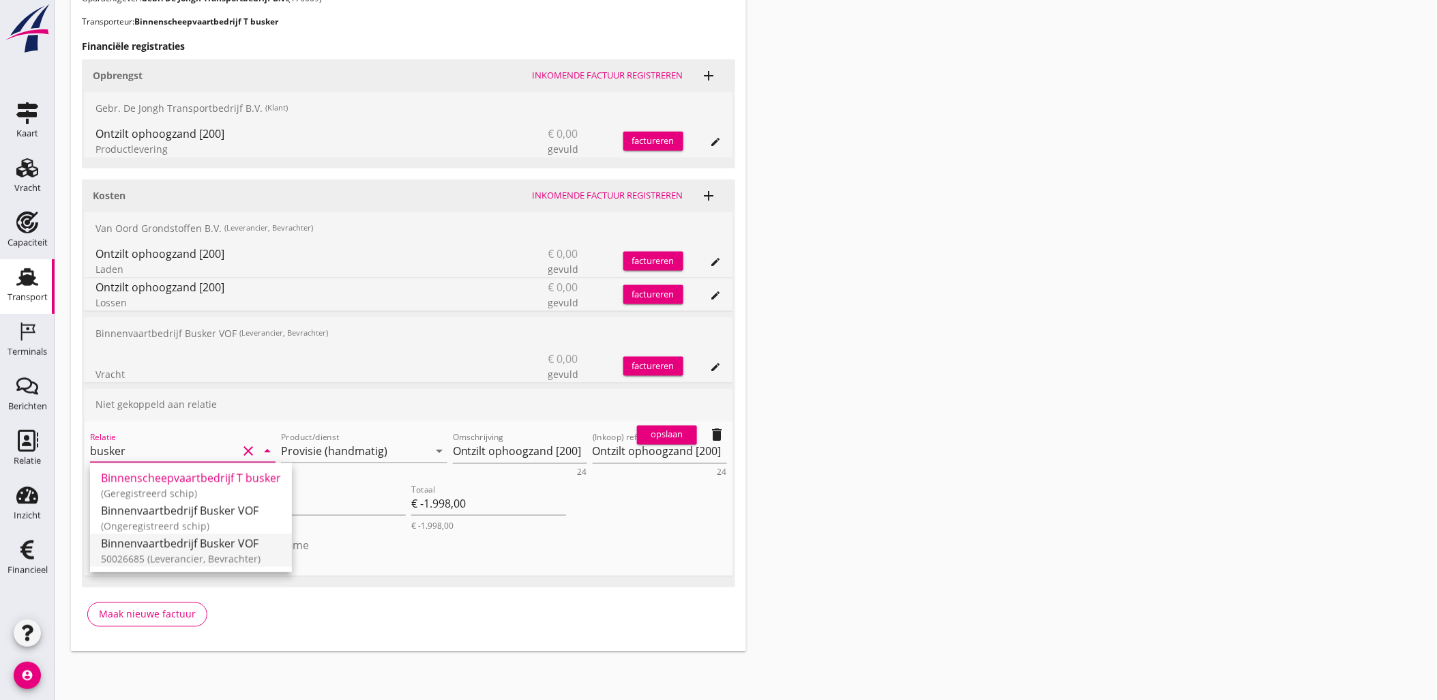
click at [230, 539] on div "Binnenvaartbedrijf Busker VOF" at bounding box center [191, 543] width 180 height 16
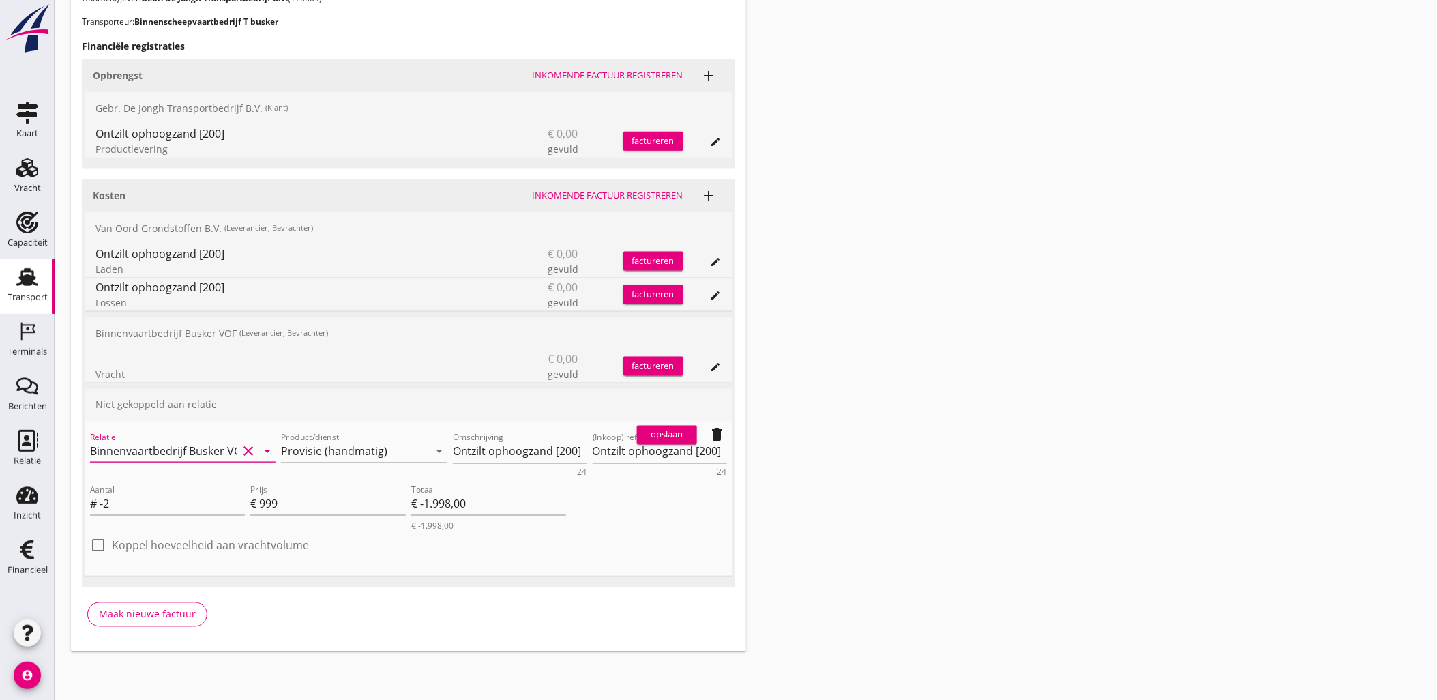
type input "Binnenvaartbedrijf Busker VOF (50026685)"
click at [666, 421] on div "opslaan delete" at bounding box center [681, 434] width 101 height 27
click at [669, 435] on div "opslaan" at bounding box center [666, 435] width 49 height 14
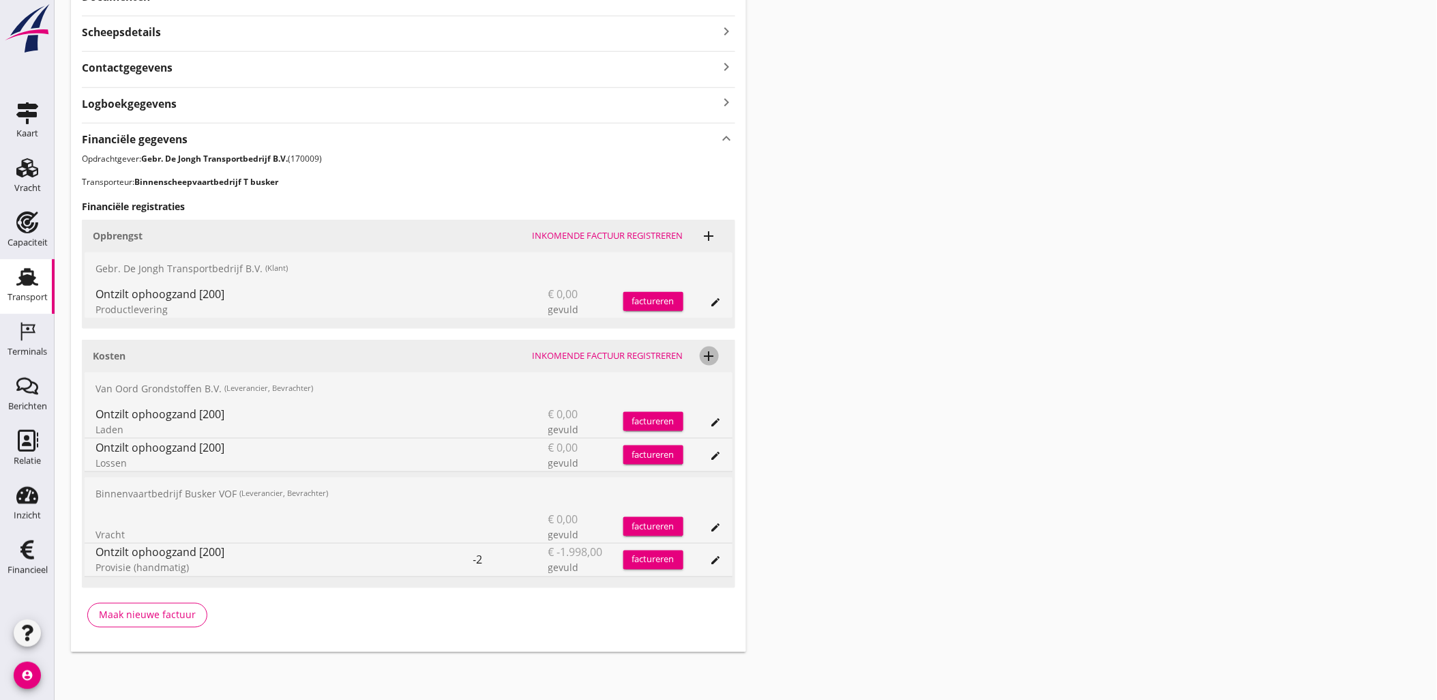
click at [706, 353] on icon "add" at bounding box center [709, 356] width 16 height 16
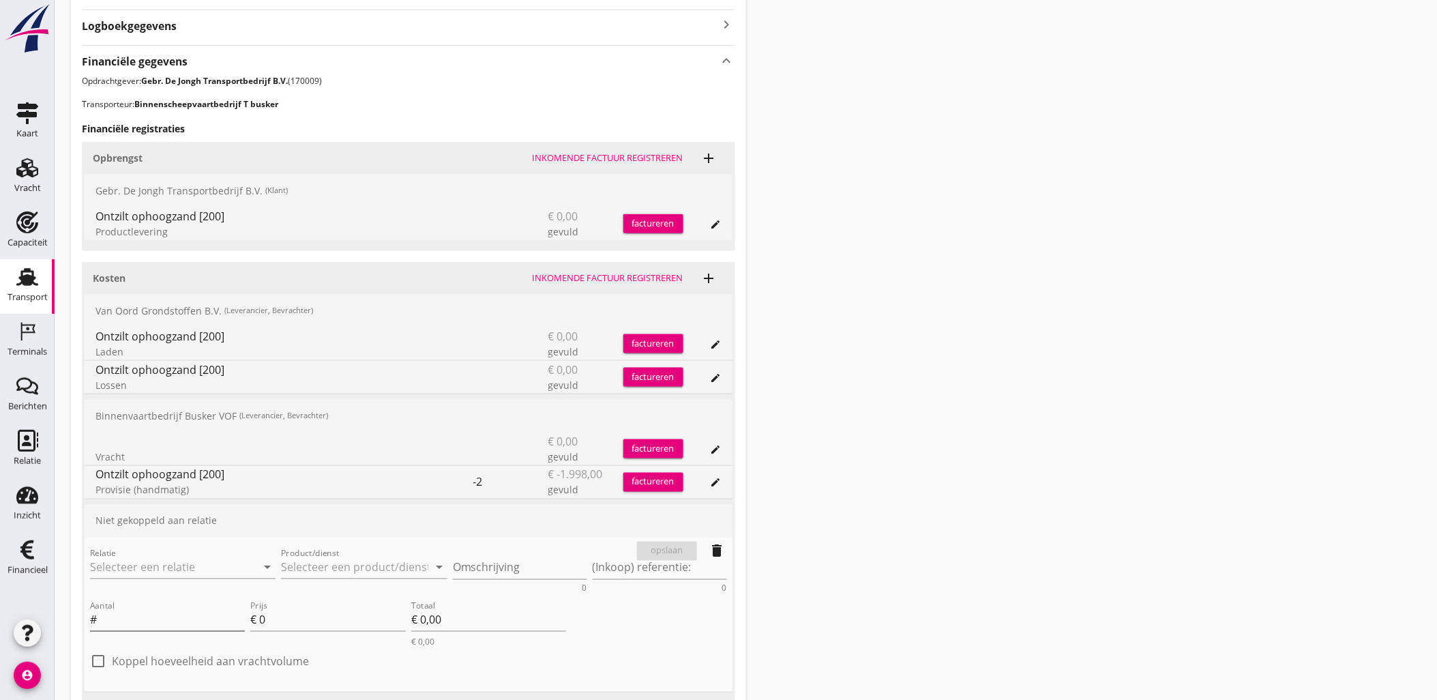
scroll to position [567, 0]
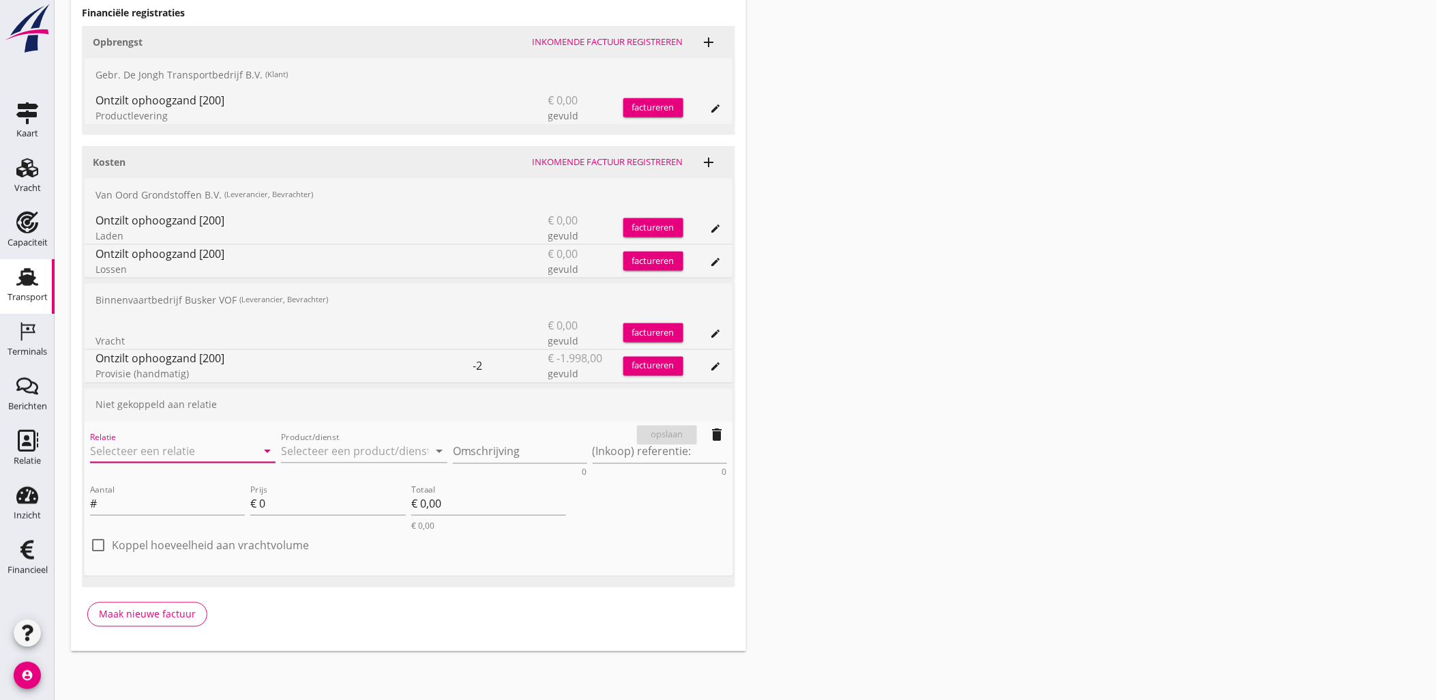
click at [213, 447] on input "Relatie" at bounding box center [163, 451] width 147 height 22
drag, startPoint x: 215, startPoint y: 521, endPoint x: 222, endPoint y: 509, distance: 13.8
click at [215, 521] on div "170015 (Klant)" at bounding box center [211, 526] width 220 height 14
type input "Combinatie Noordzeezand V.O.F. (170015)"
click at [349, 460] on input "Product/dienst" at bounding box center [354, 451] width 147 height 22
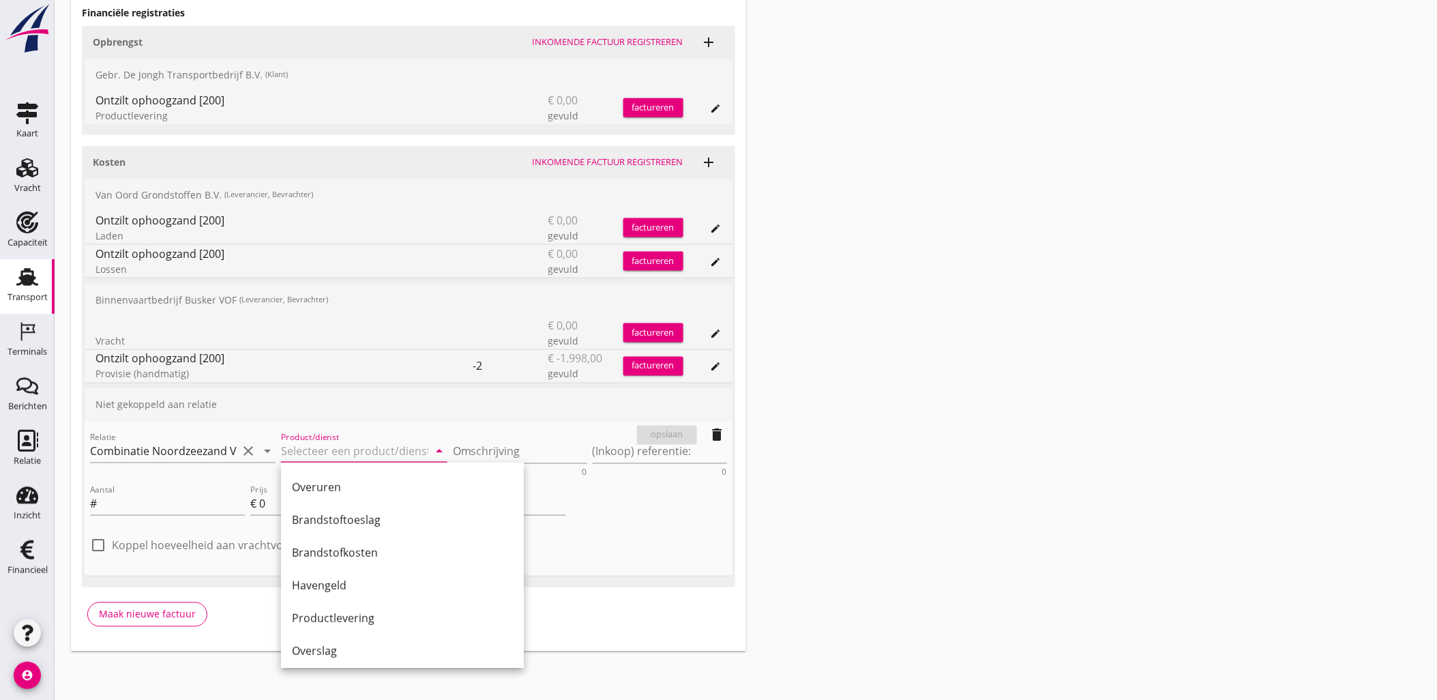
scroll to position [303, 0]
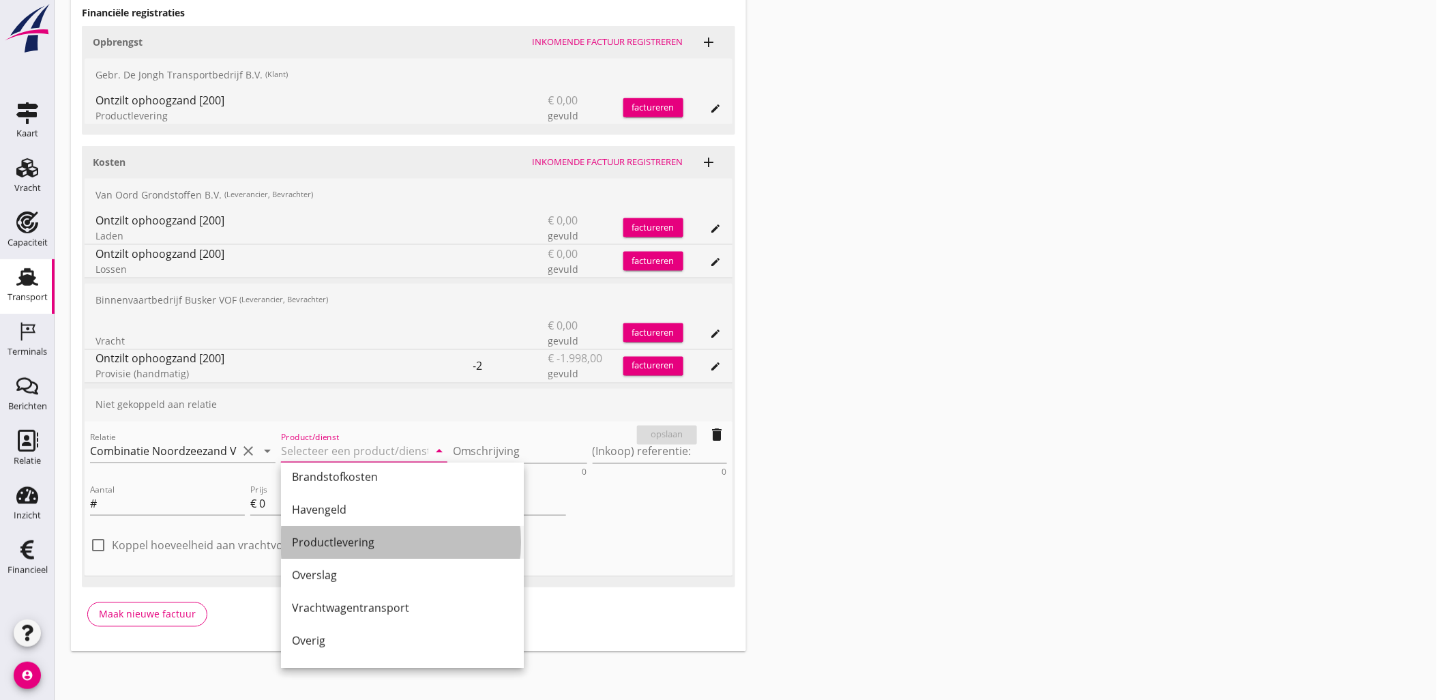
click at [363, 548] on div "Productlevering" at bounding box center [402, 542] width 221 height 16
type input "Productlevering"
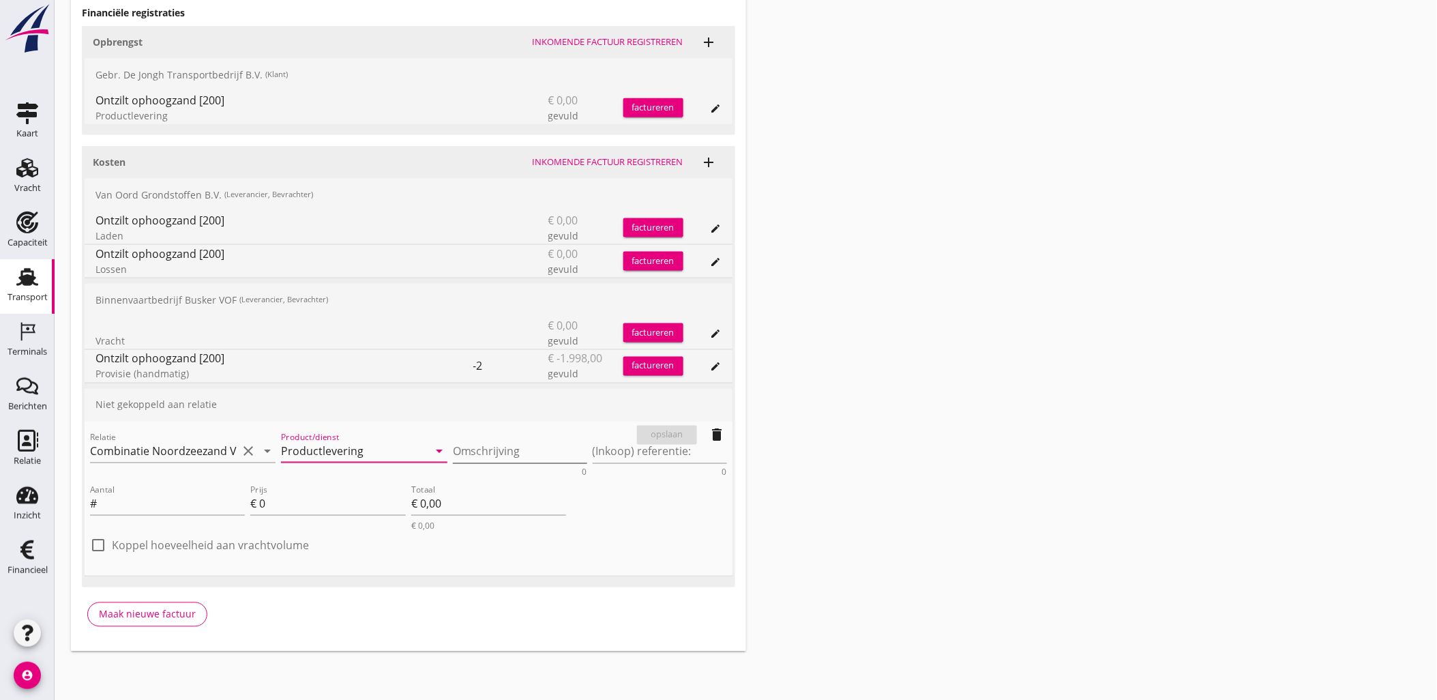
click at [499, 451] on textarea "Omschrijving" at bounding box center [520, 451] width 134 height 23
type textarea "Ontzilt ophoogzand [200]"
drag, startPoint x: 280, startPoint y: 508, endPoint x: 250, endPoint y: 508, distance: 30.0
click at [250, 508] on div "Prijs € 0" at bounding box center [327, 504] width 155 height 22
type input "6.25"
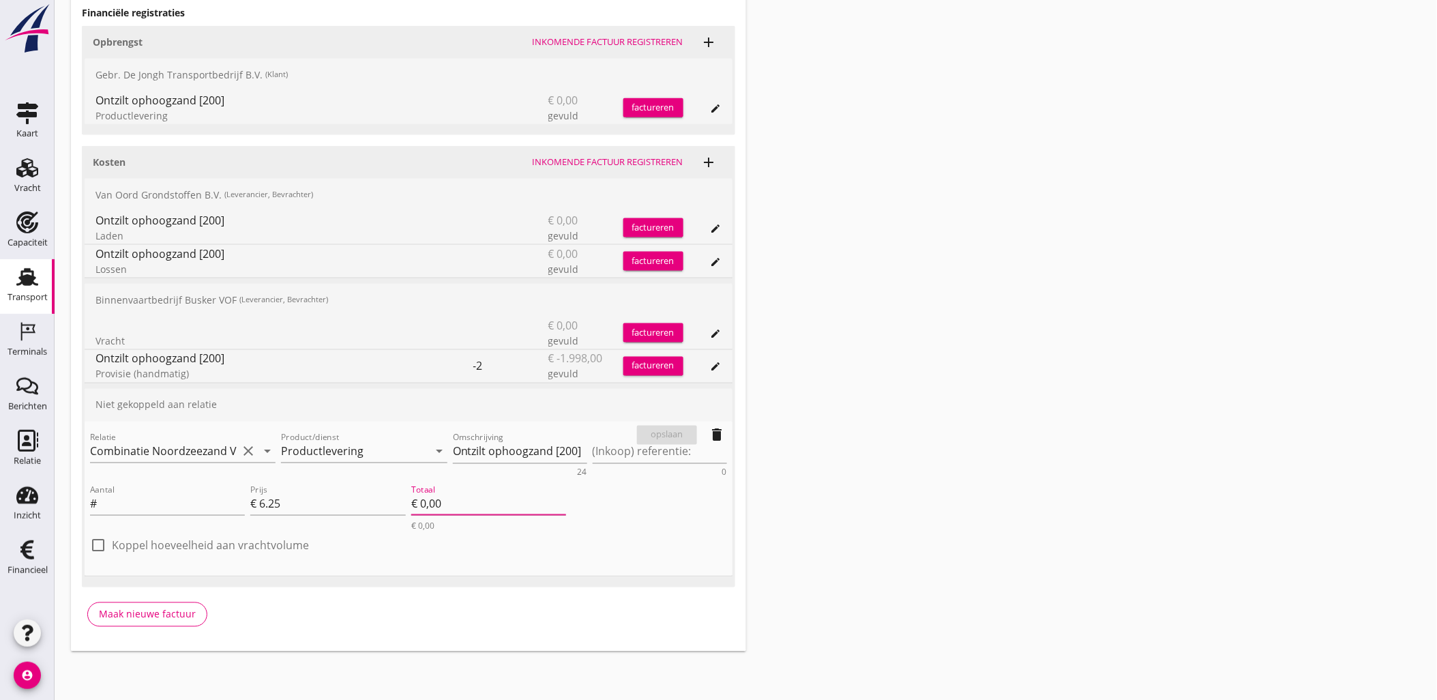
click at [233, 532] on div "Aantal #" at bounding box center [167, 506] width 160 height 55
click at [236, 542] on label "Koppel hoeveelheid aan vrachtvolume" at bounding box center [210, 546] width 197 height 14
checkbox input "true"
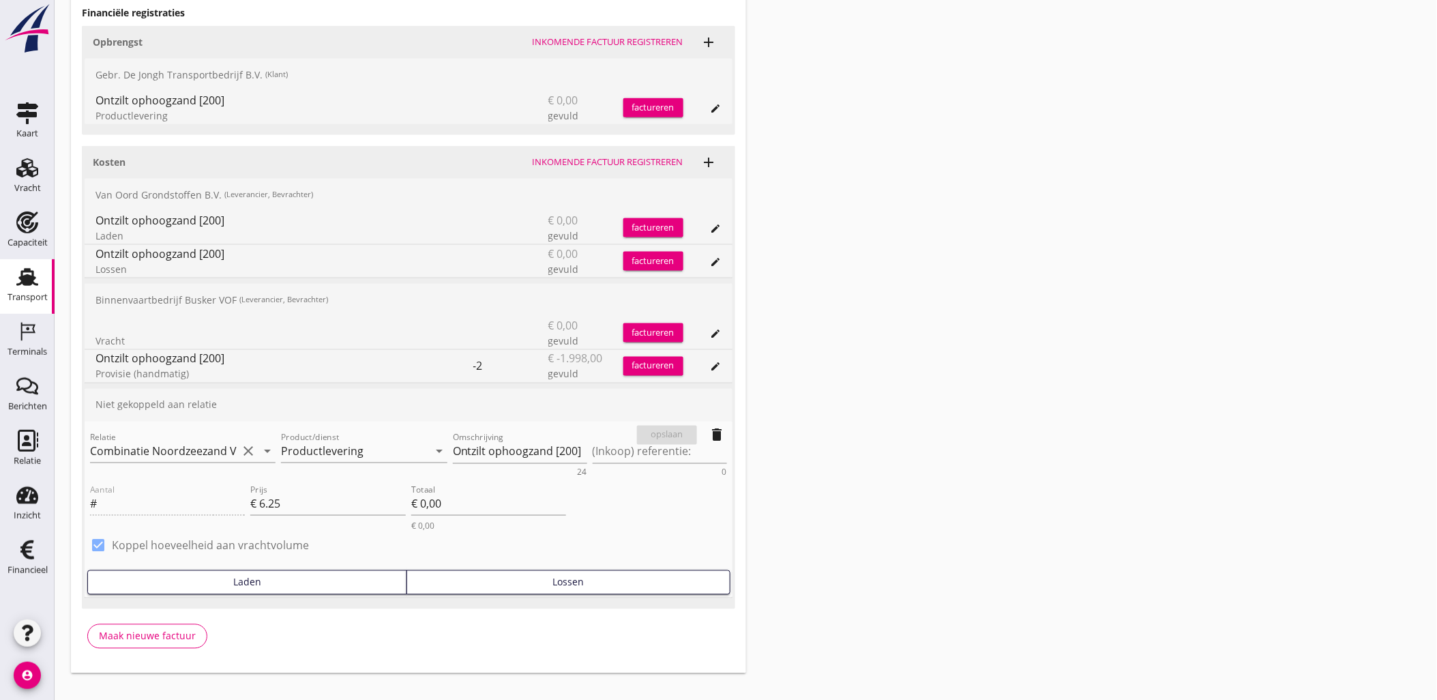
click at [484, 582] on div "Lossen" at bounding box center [568, 582] width 311 height 14
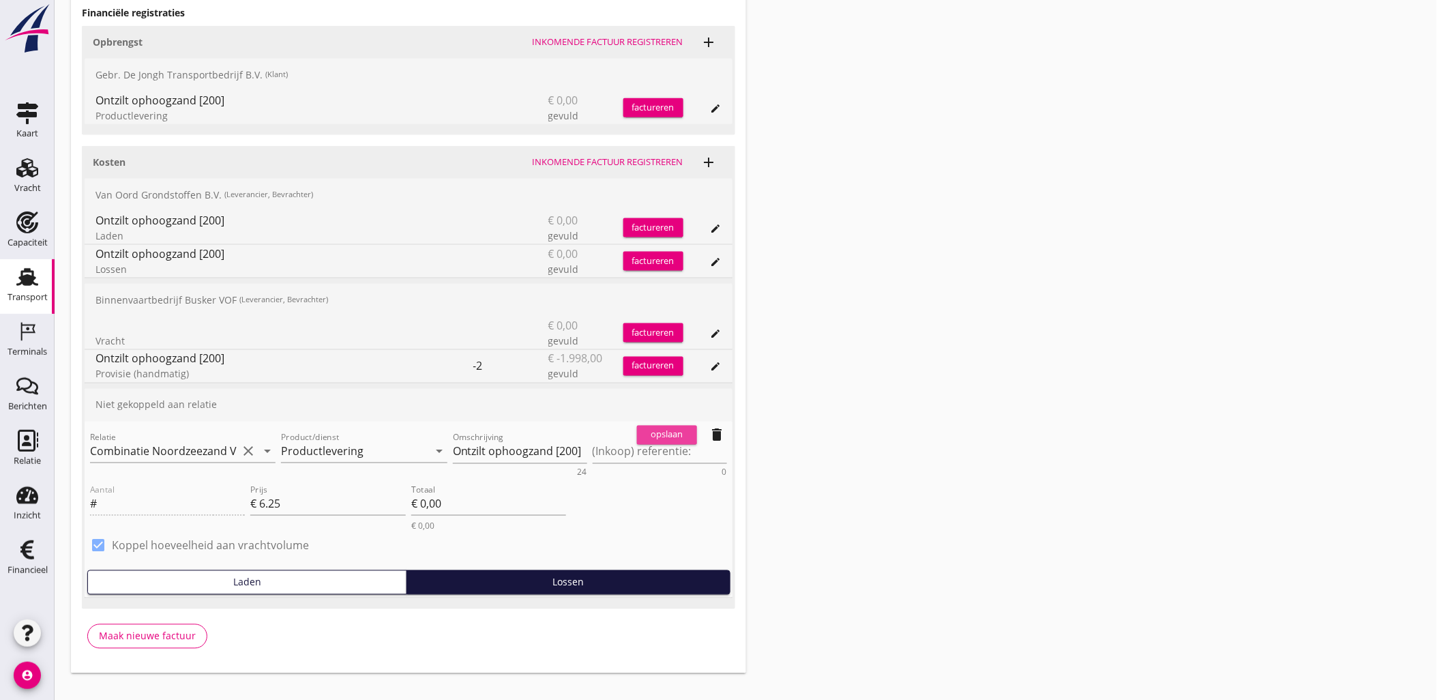
click at [659, 425] on button "opslaan" at bounding box center [667, 434] width 60 height 19
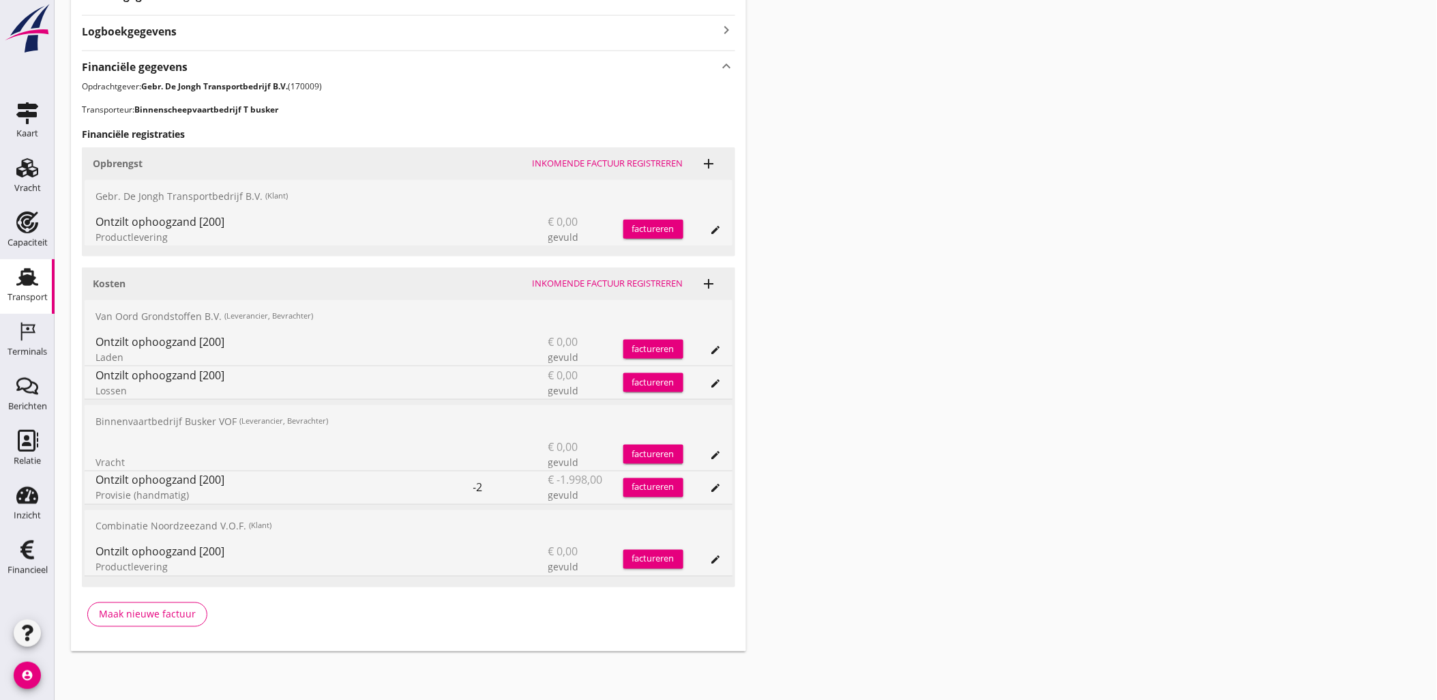
drag, startPoint x: 146, startPoint y: 528, endPoint x: 260, endPoint y: 567, distance: 120.3
click at [260, 567] on div "Combinatie Noordzeezand V.O.F. (Klant) Ontzilt ophoogzand [200] Productlevering…" at bounding box center [409, 543] width 648 height 66
click at [260, 567] on div "Productlevering" at bounding box center [284, 567] width 378 height 14
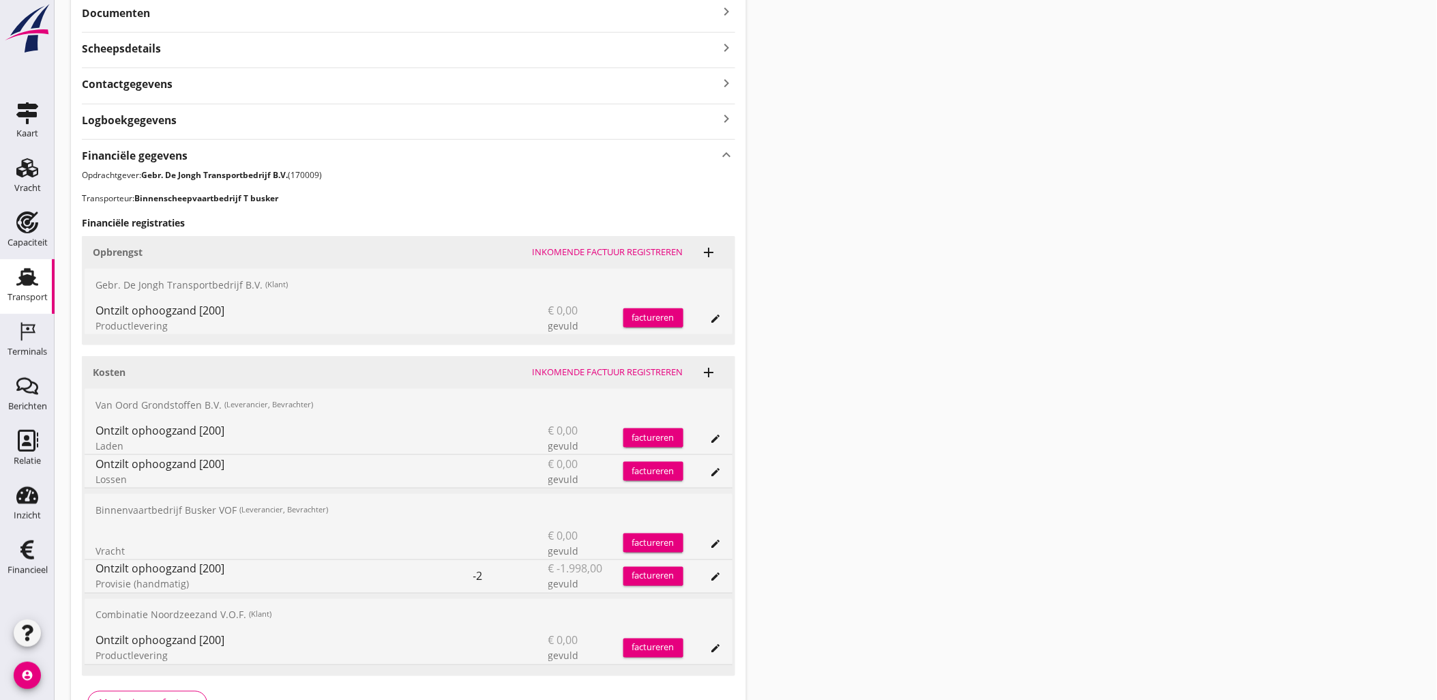
scroll to position [0, 0]
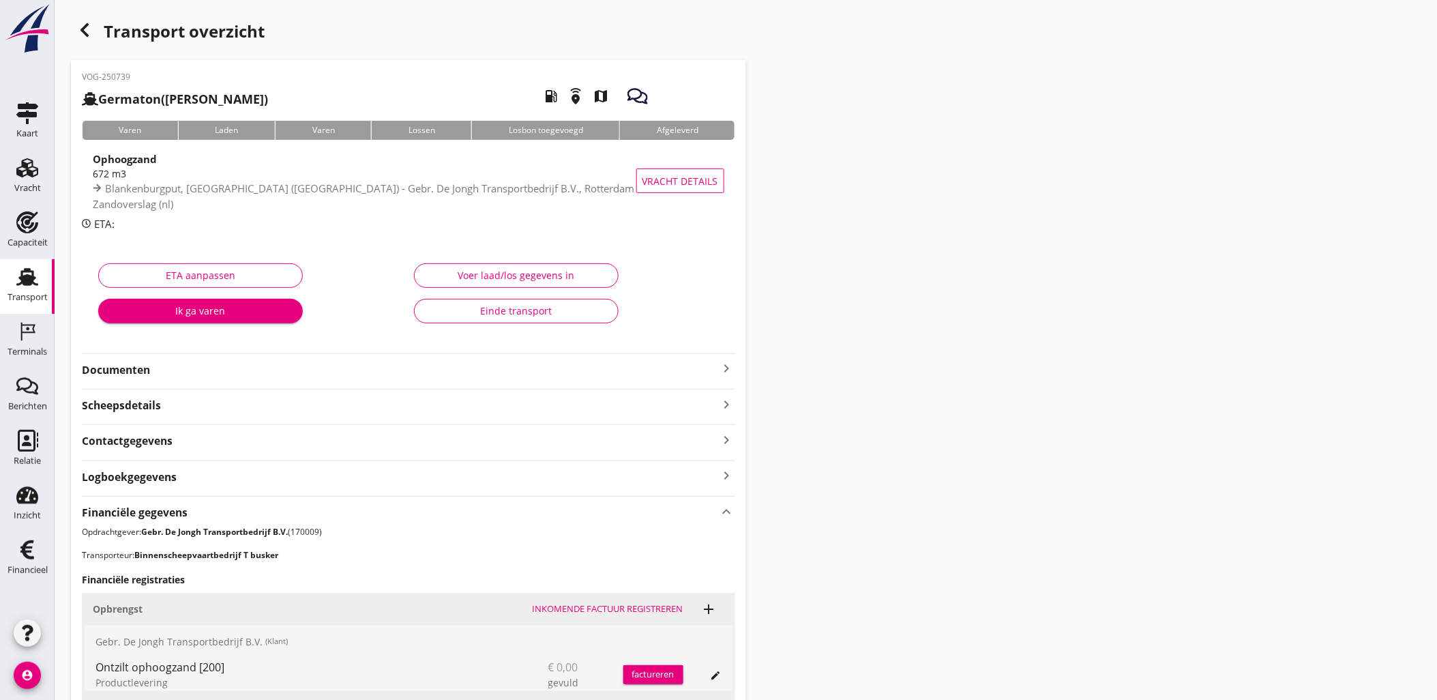
click at [77, 31] on icon "button" at bounding box center [84, 30] width 16 height 16
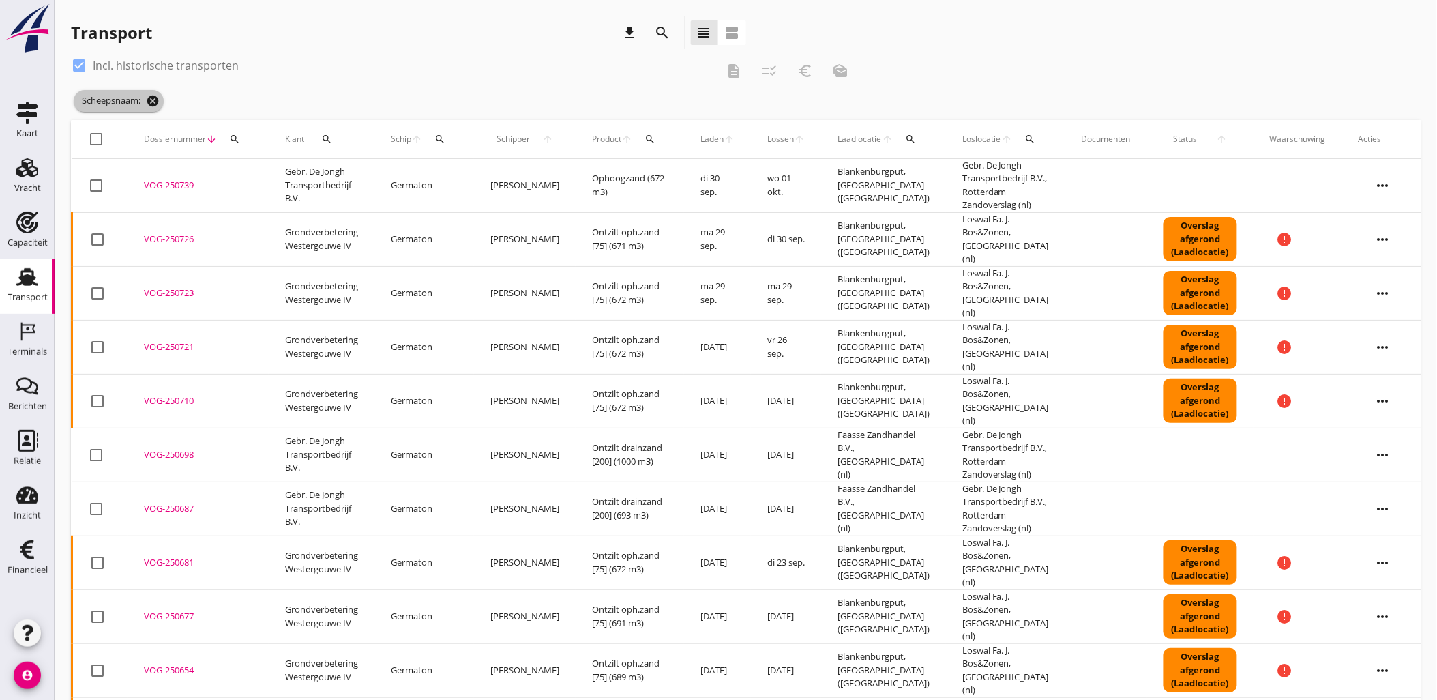
click at [158, 95] on icon "cancel" at bounding box center [153, 101] width 14 height 14
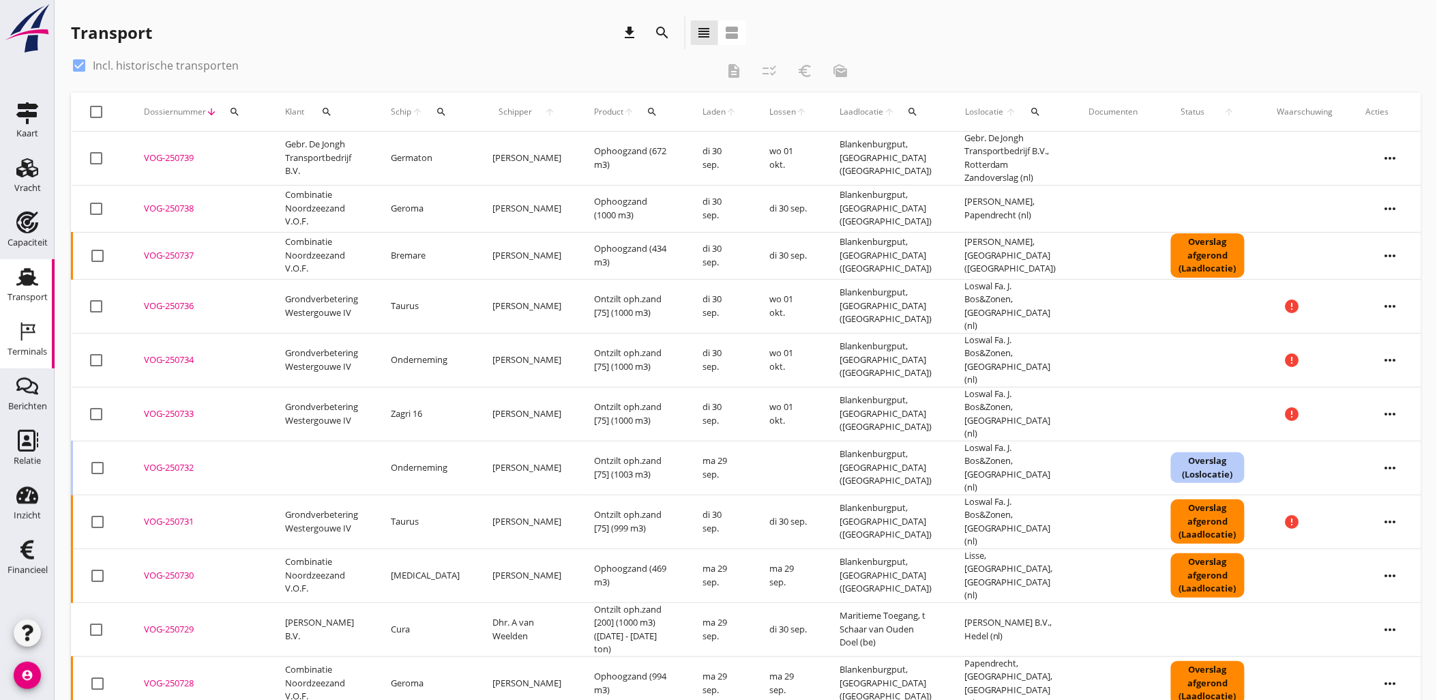
click at [31, 335] on icon "Terminals" at bounding box center [27, 331] width 22 height 22
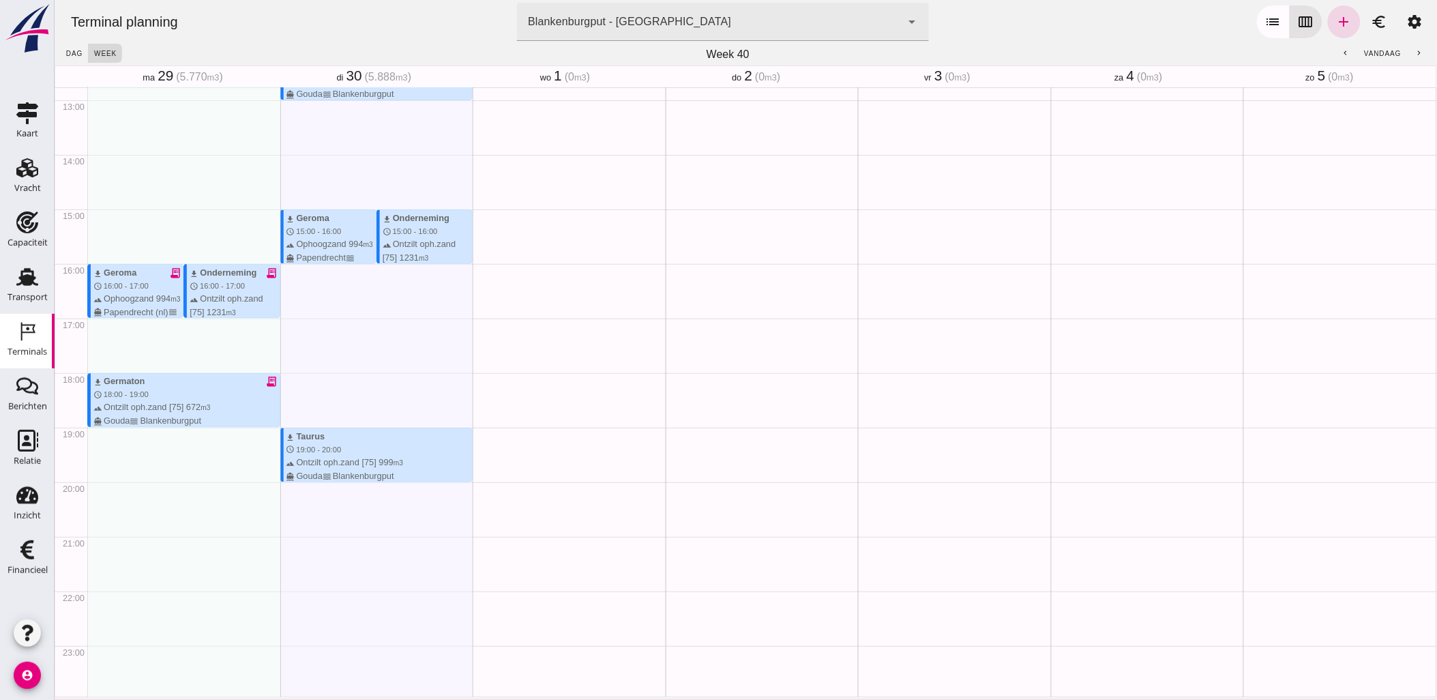
scroll to position [697, 0]
click at [1335, 26] on icon "add" at bounding box center [1343, 22] width 16 height 16
type input "Combinatie Noordzeezand V.O.F."
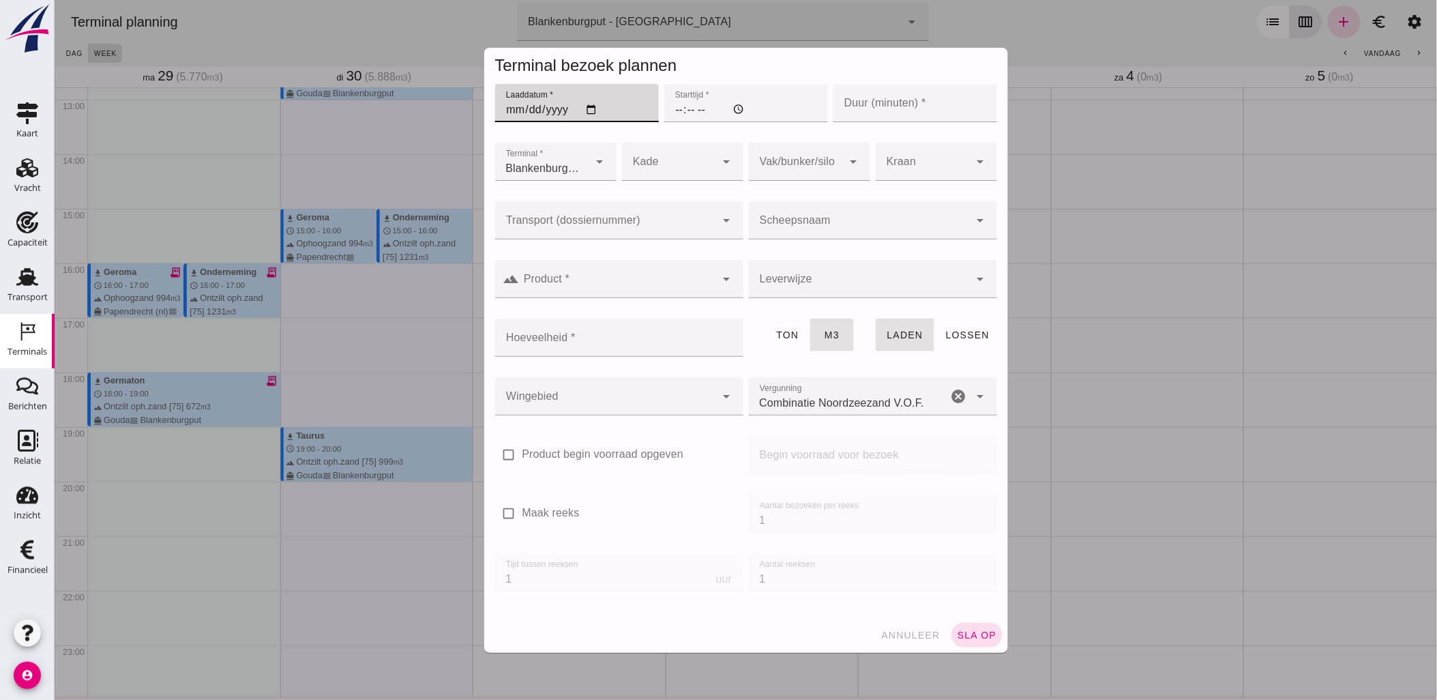
click at [589, 109] on input "Laaddatum *" at bounding box center [576, 103] width 164 height 38
type input "[DATE]"
click at [669, 107] on input "Starttijd *" at bounding box center [745, 103] width 164 height 38
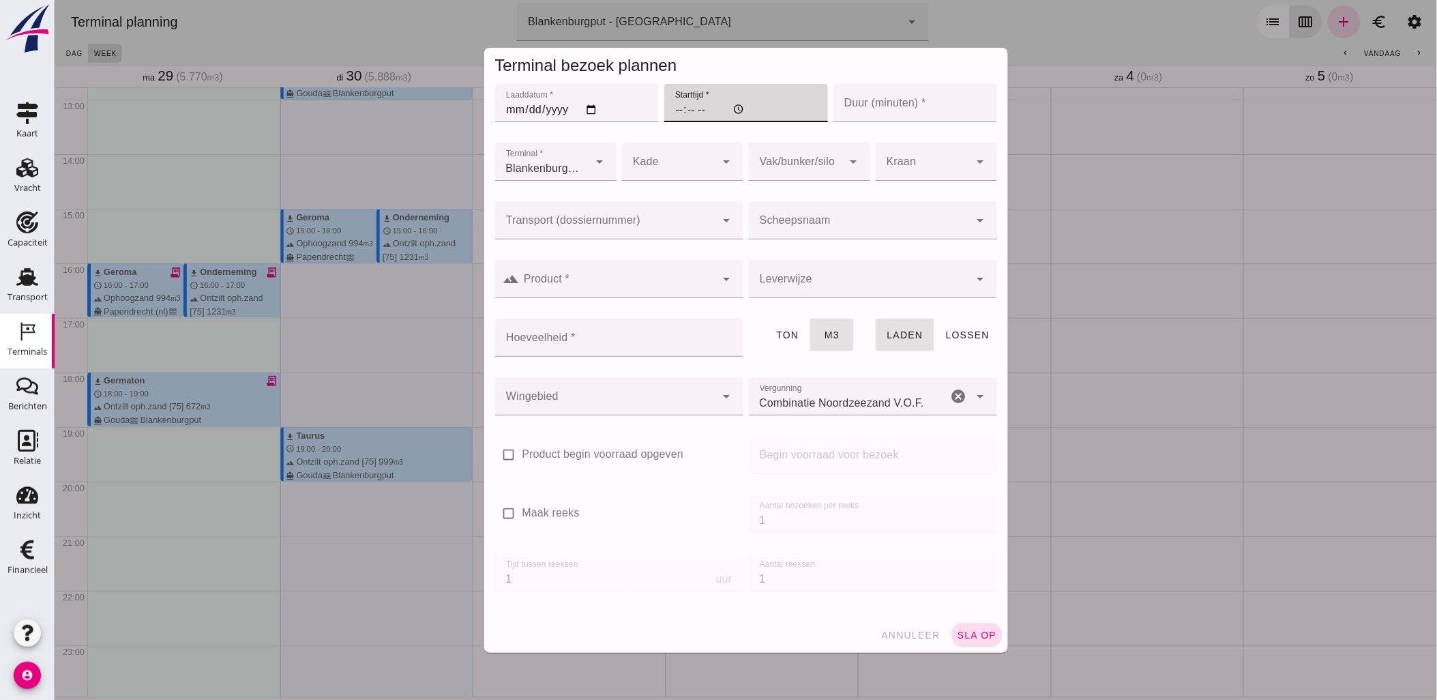
type input "16:00"
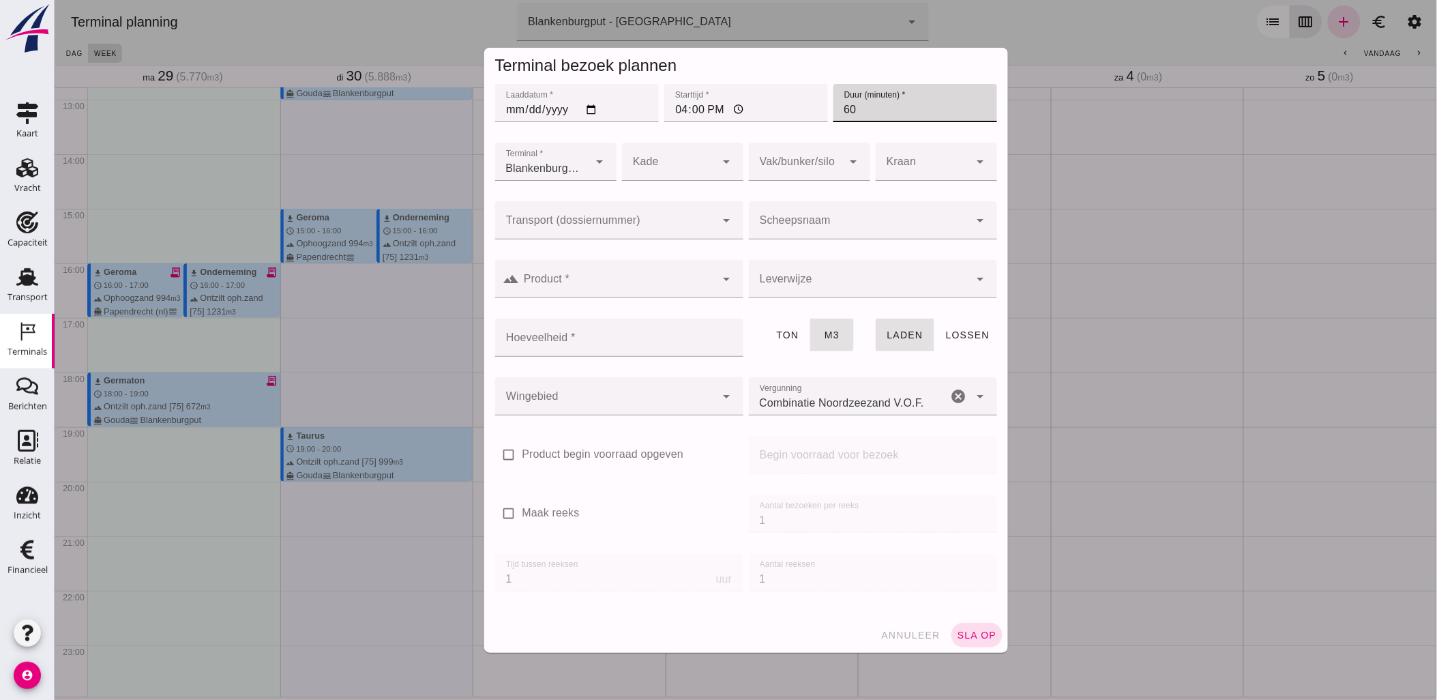
type input "60"
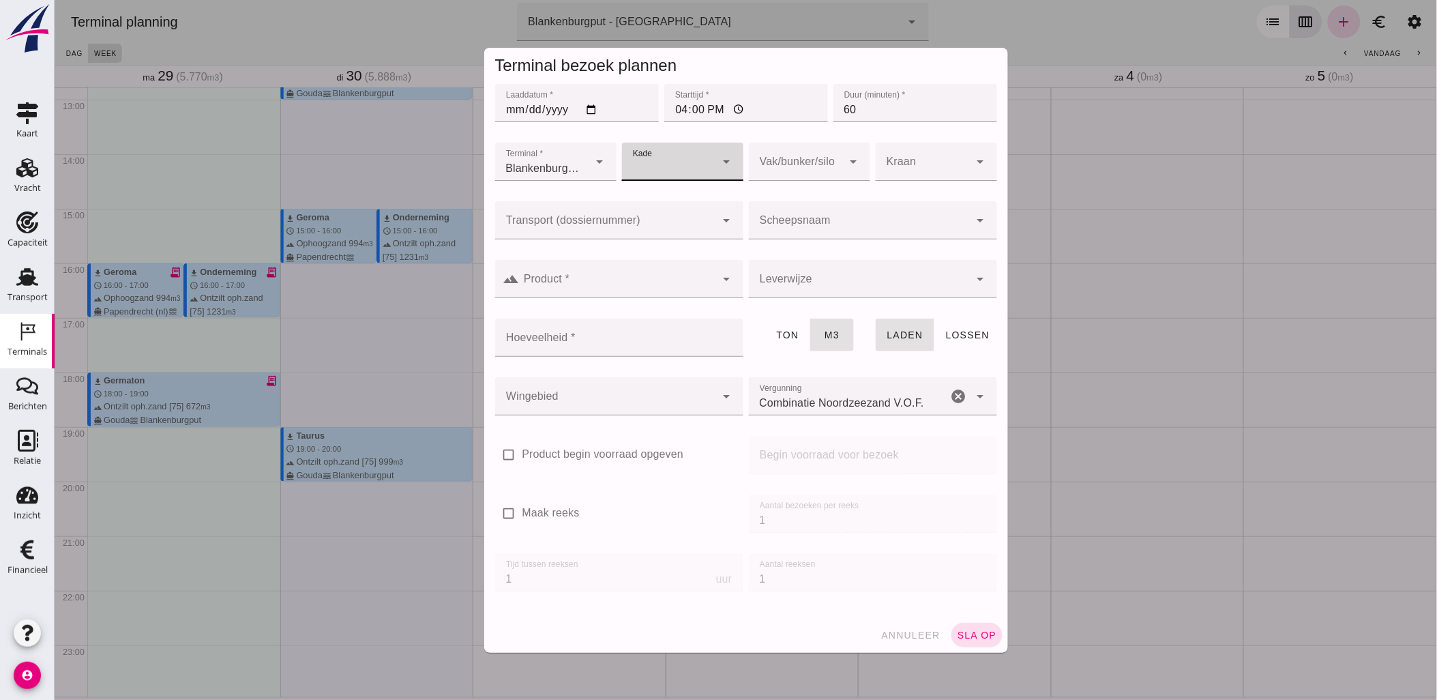
click at [635, 230] on input "Transport (dossiernummer)" at bounding box center [604, 227] width 221 height 16
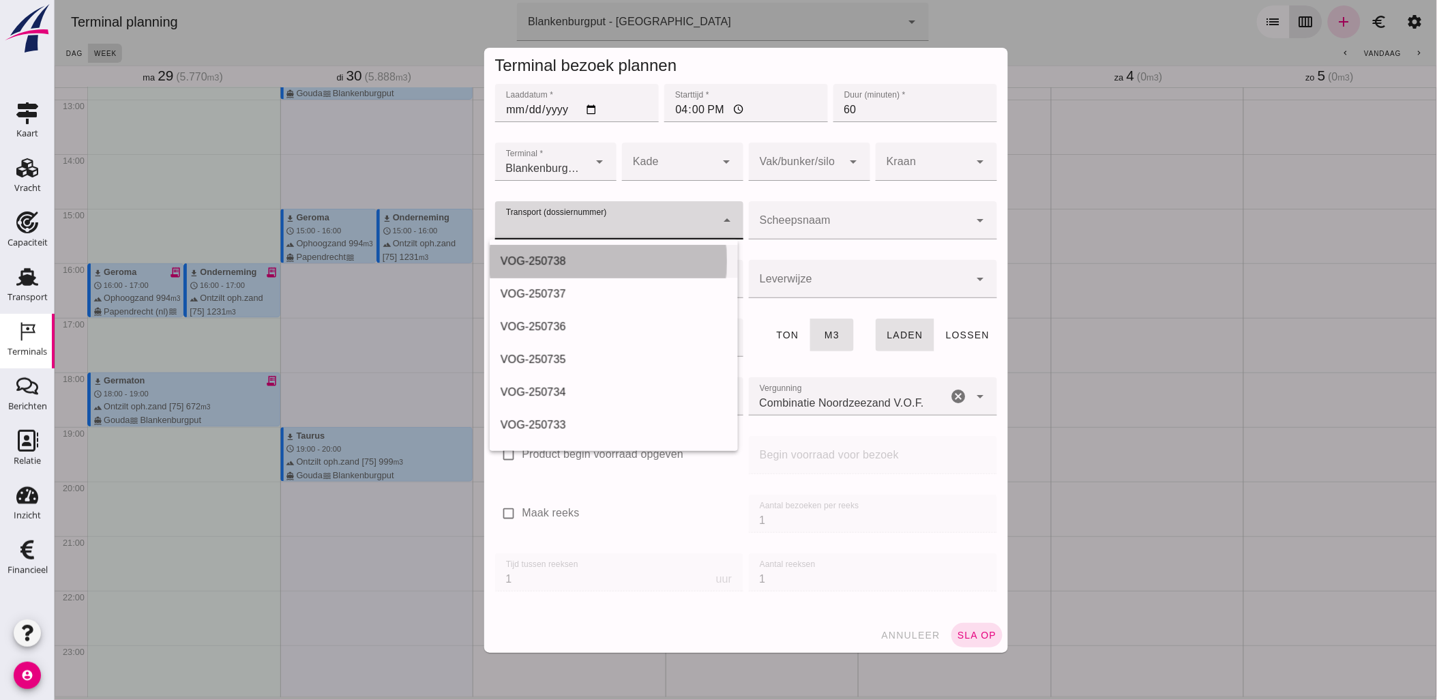
click at [622, 253] on div "VOG-250738" at bounding box center [613, 261] width 226 height 16
type input "VOG-250738"
type input "franco_on_board"
type input "994"
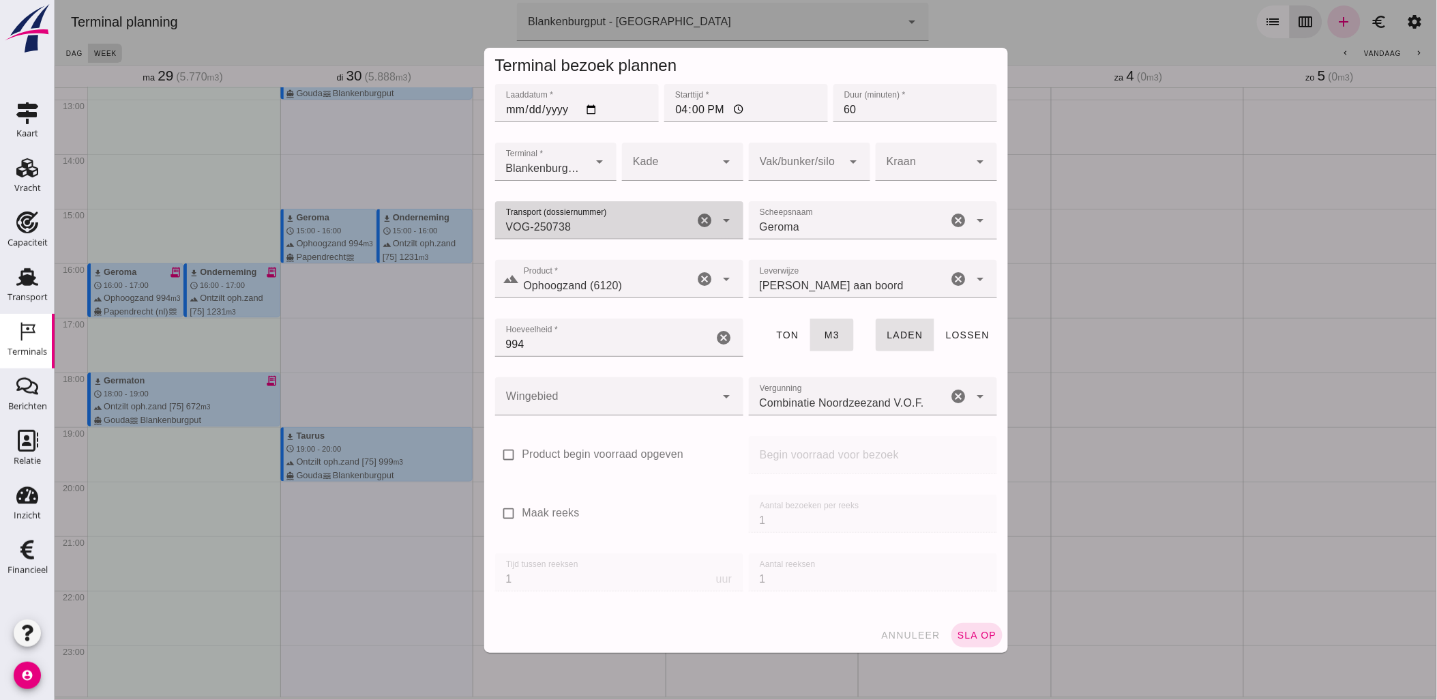
click at [696, 221] on icon "cancel" at bounding box center [704, 220] width 16 height 16
click at [651, 226] on input "Transport (dossiernummer)" at bounding box center [604, 227] width 221 height 16
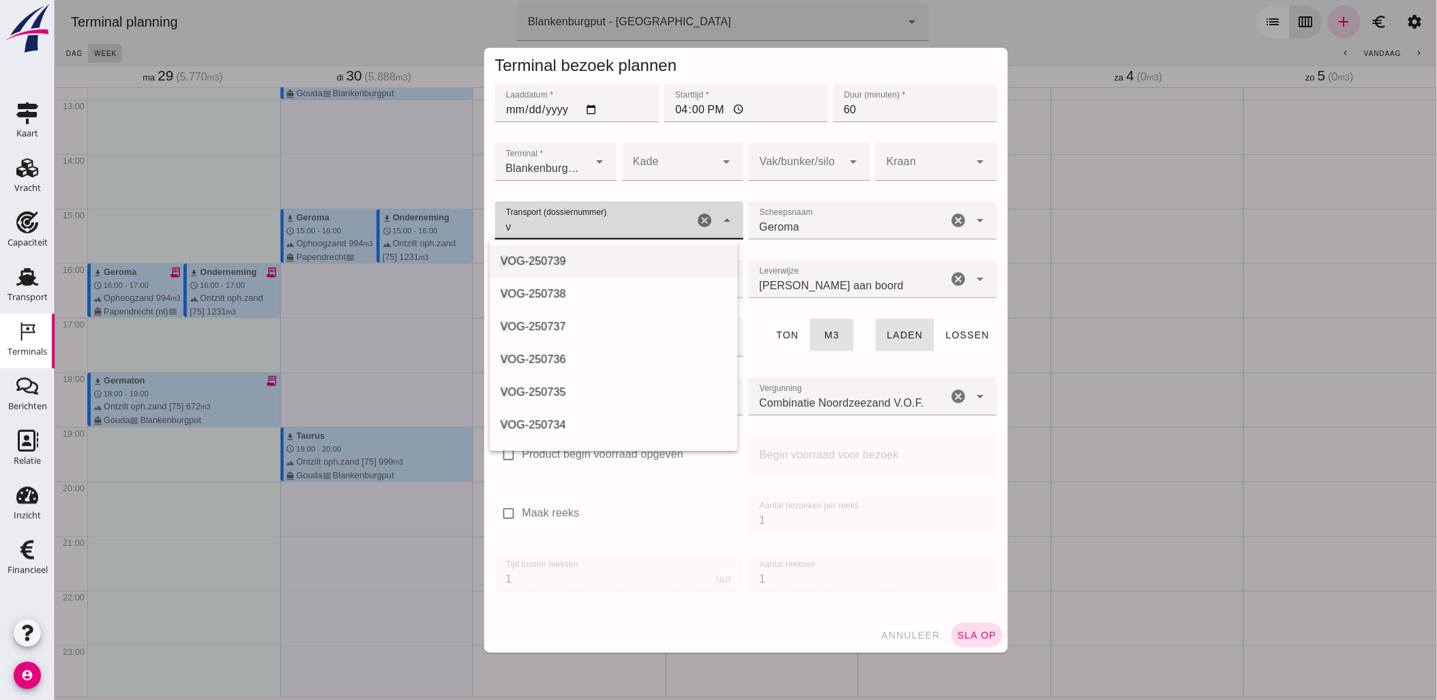
click at [584, 263] on div "V OG-250739" at bounding box center [613, 261] width 226 height 16
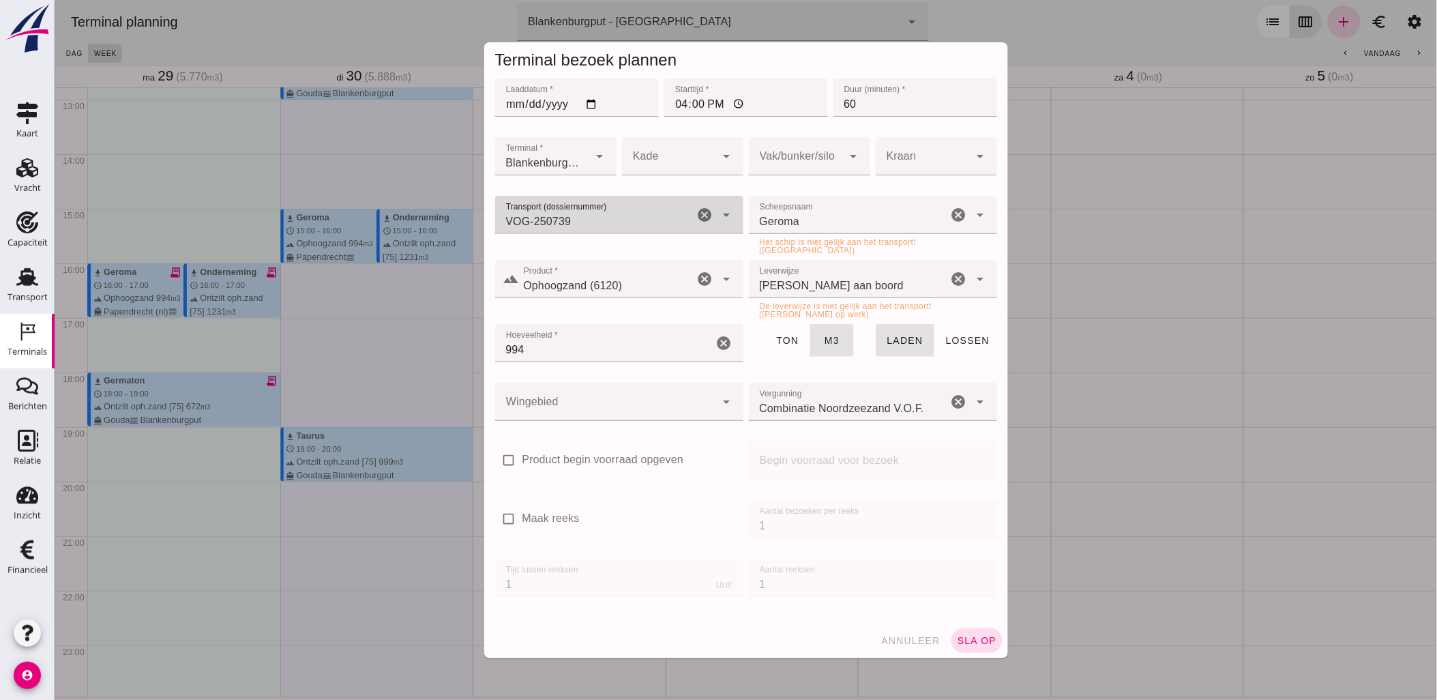
type input "VOG-250739"
click at [790, 226] on input "Scheepsnaam" at bounding box center [847, 221] width 199 height 16
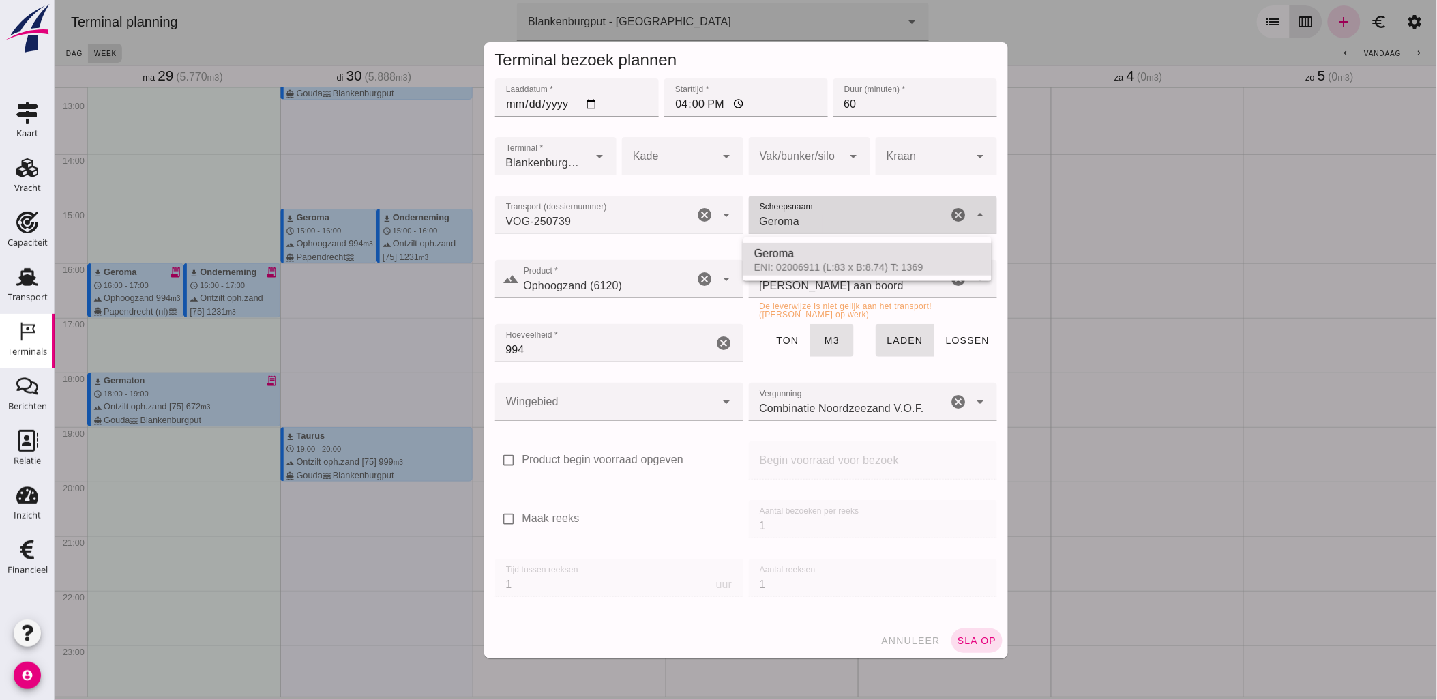
click at [790, 226] on input "Geroma" at bounding box center [847, 221] width 199 height 16
click at [811, 250] on span "Germaton" at bounding box center [799, 254] width 49 height 12
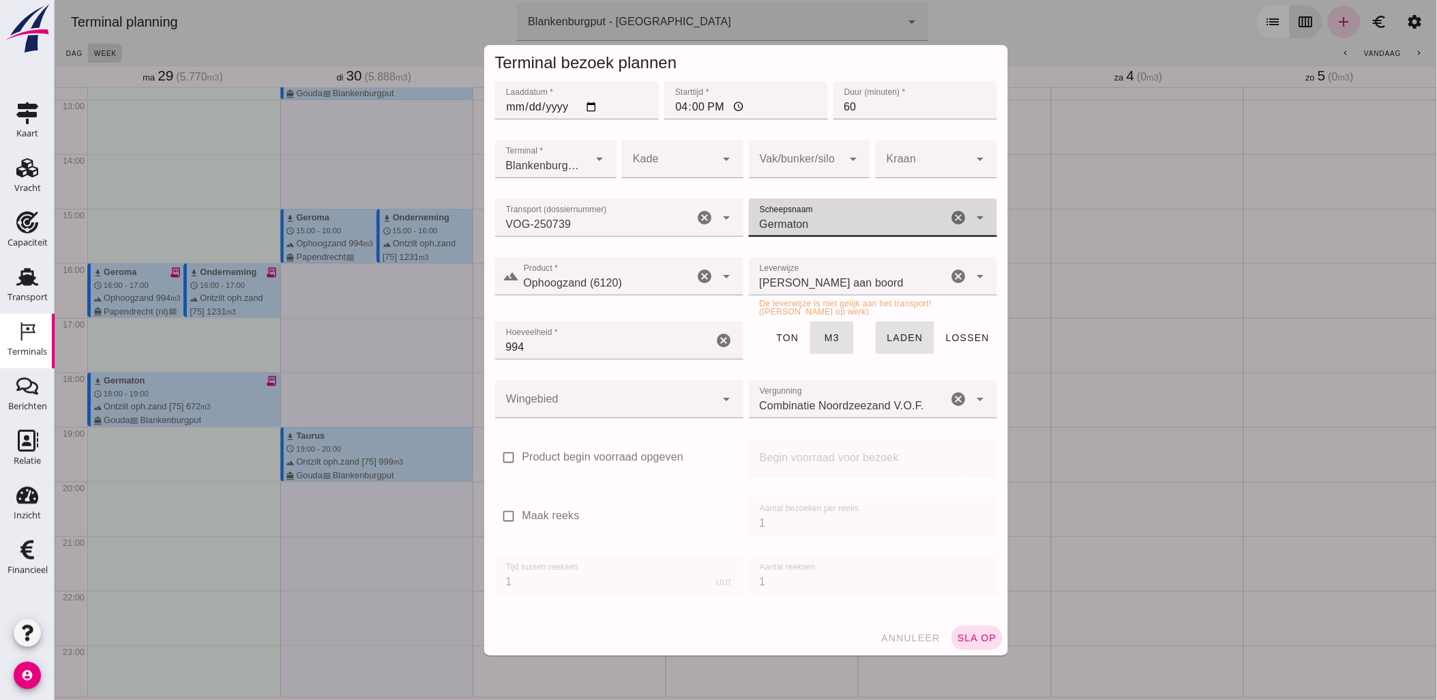
type input "Germaton"
type input "Ophoogzand (6120)"
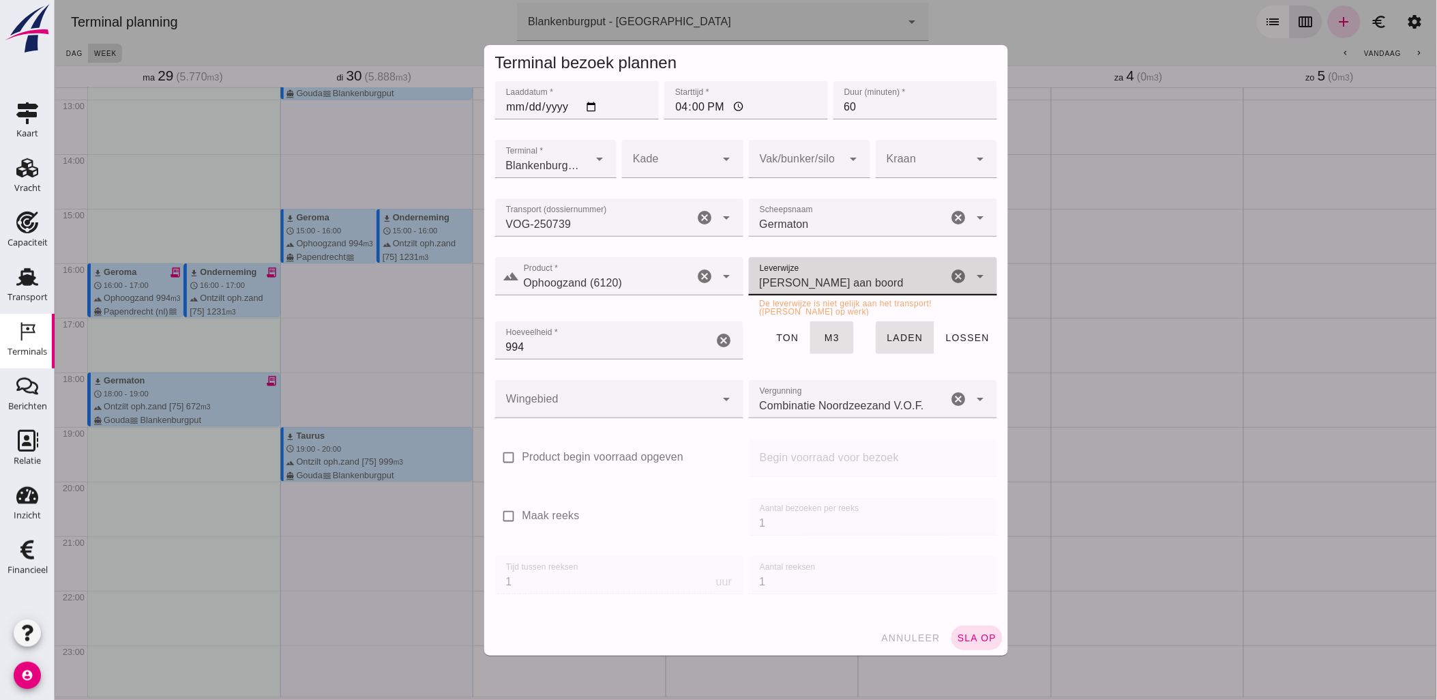
click at [974, 278] on icon "arrow_drop_down" at bounding box center [980, 276] width 16 height 16
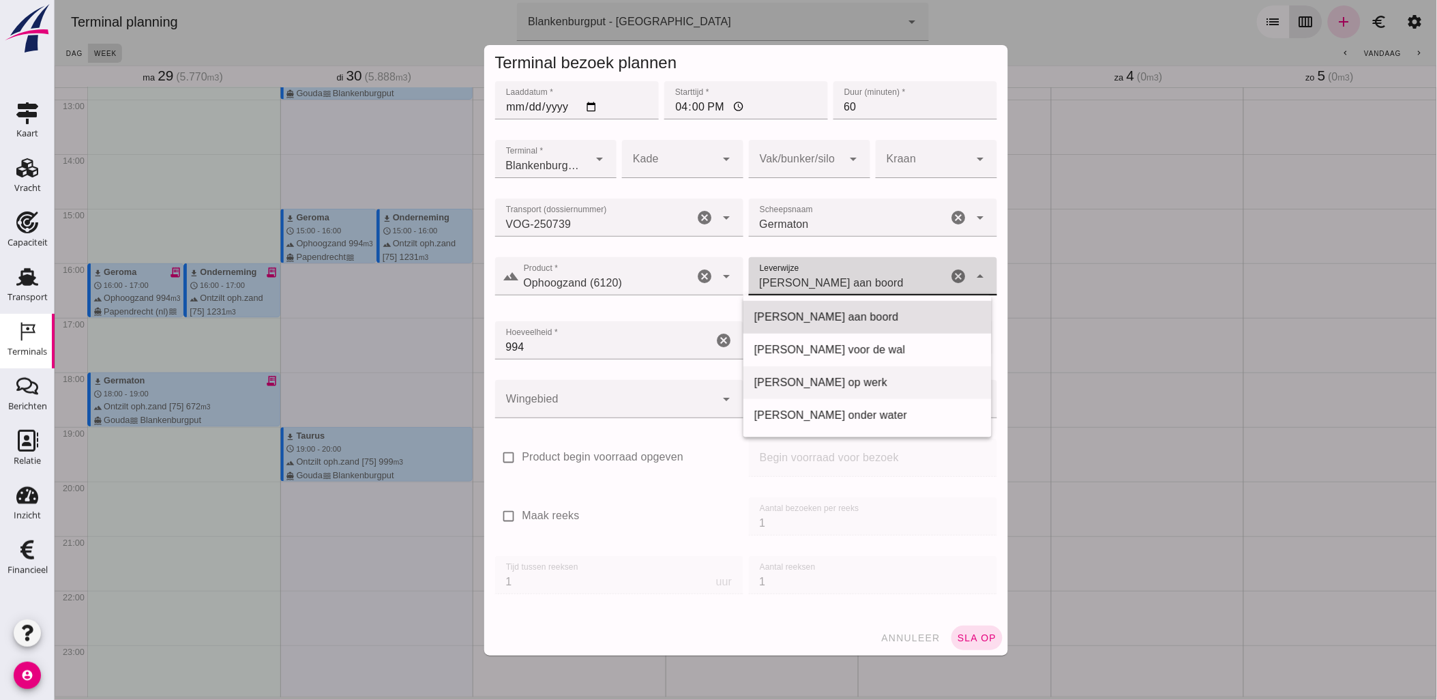
click at [891, 387] on div "[PERSON_NAME] op werk" at bounding box center [866, 382] width 226 height 16
type input "franco_at_work"
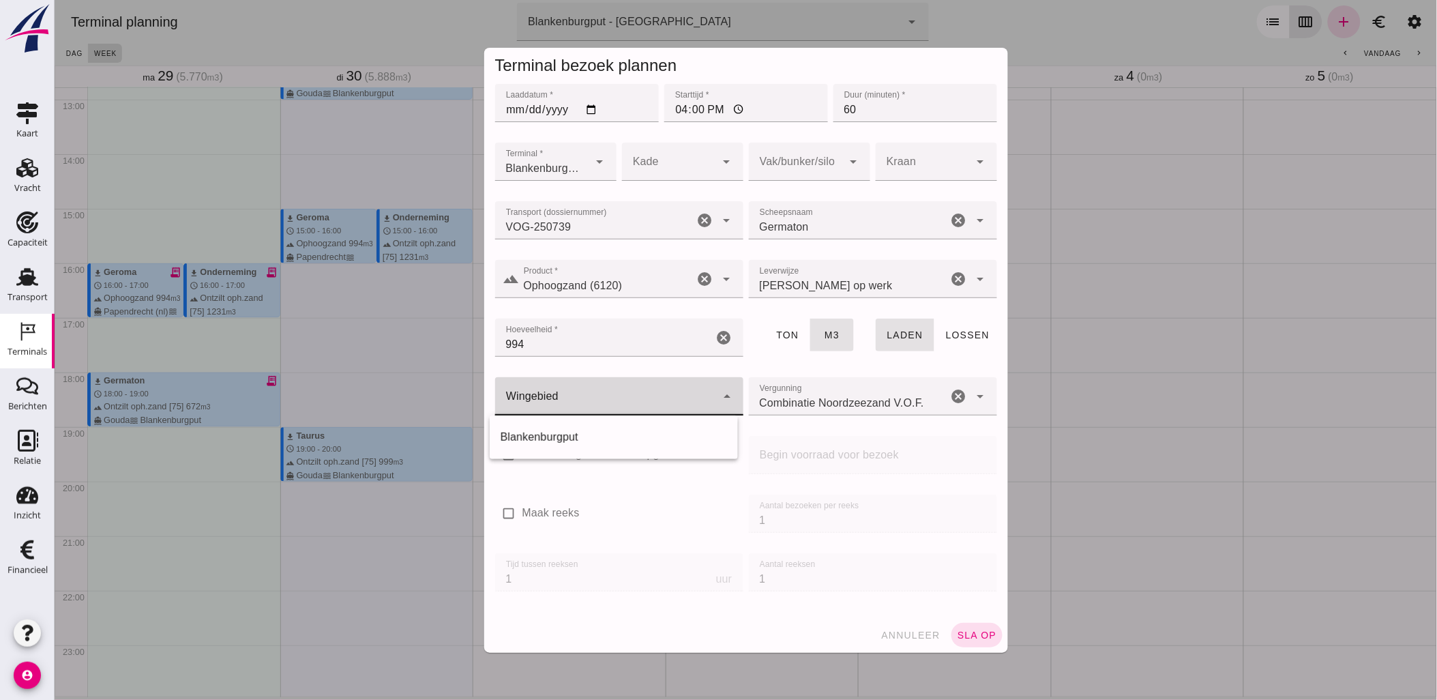
click at [603, 395] on div at bounding box center [604, 396] width 221 height 38
click at [588, 430] on div "Blankenburgput" at bounding box center [613, 437] width 226 height 16
type input "333"
click at [806, 152] on div at bounding box center [795, 162] width 94 height 38
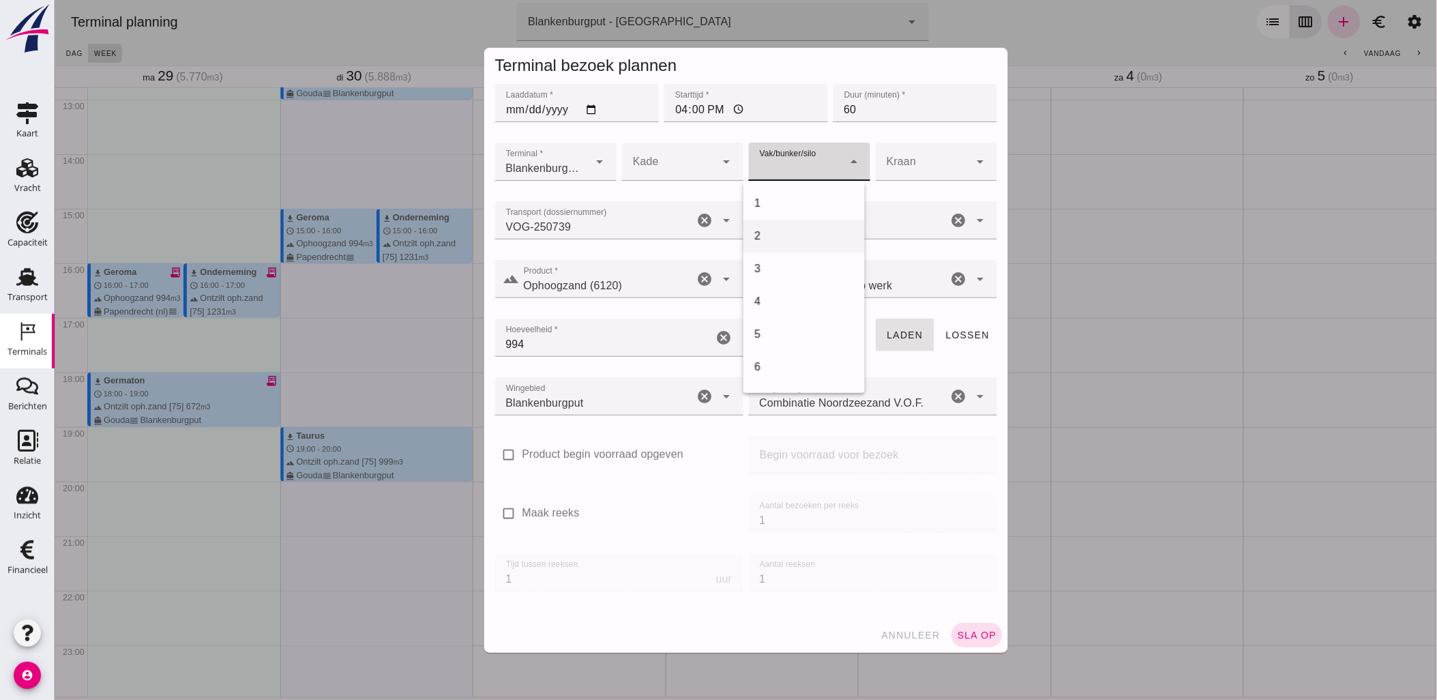
scroll to position [556, 0]
click at [811, 202] on div "18" at bounding box center [803, 204] width 100 height 16
type input "366"
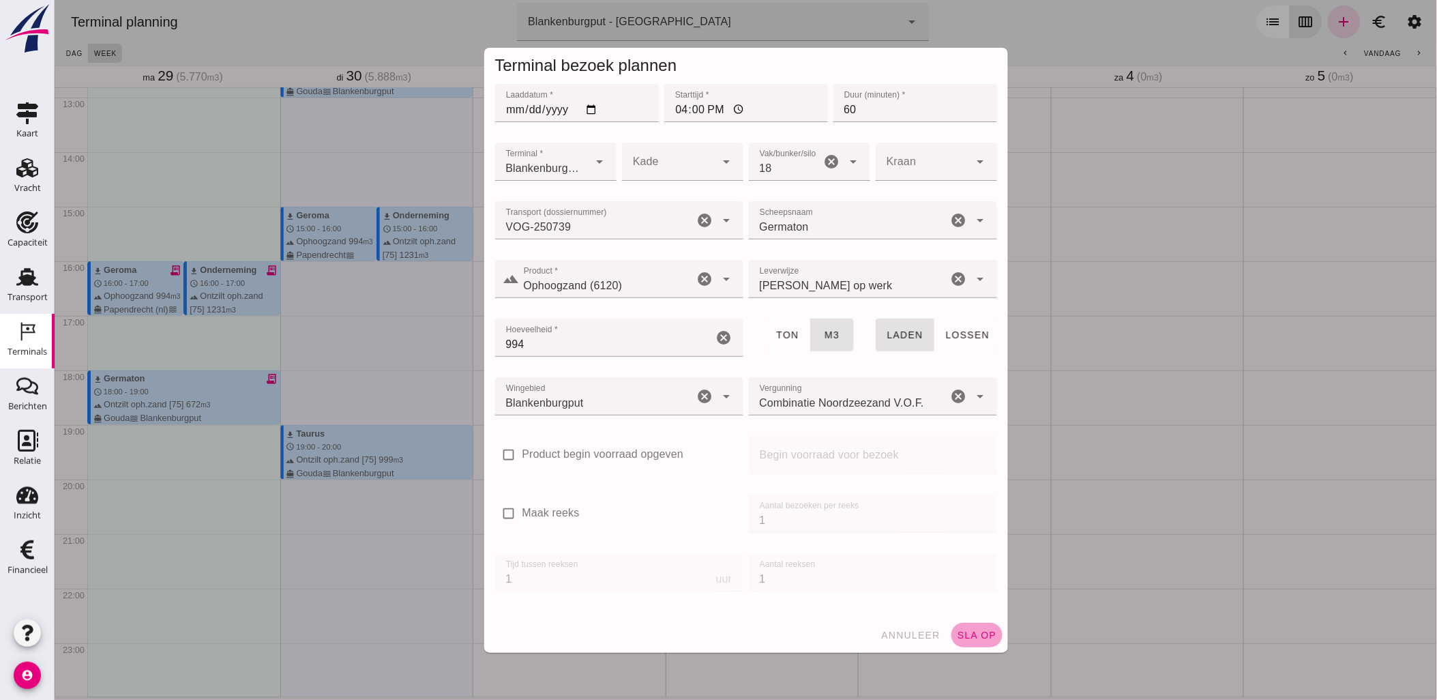
click at [972, 631] on span "sla op" at bounding box center [976, 634] width 40 height 11
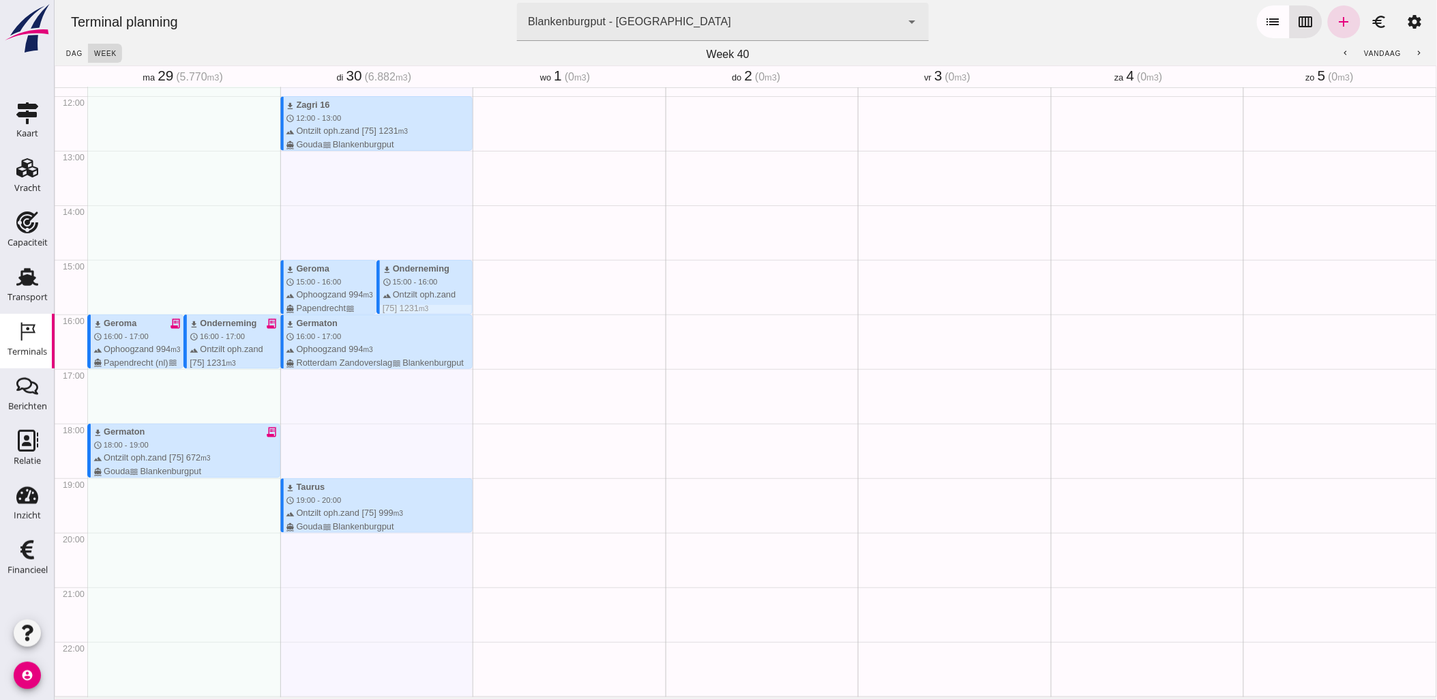
scroll to position [623, 0]
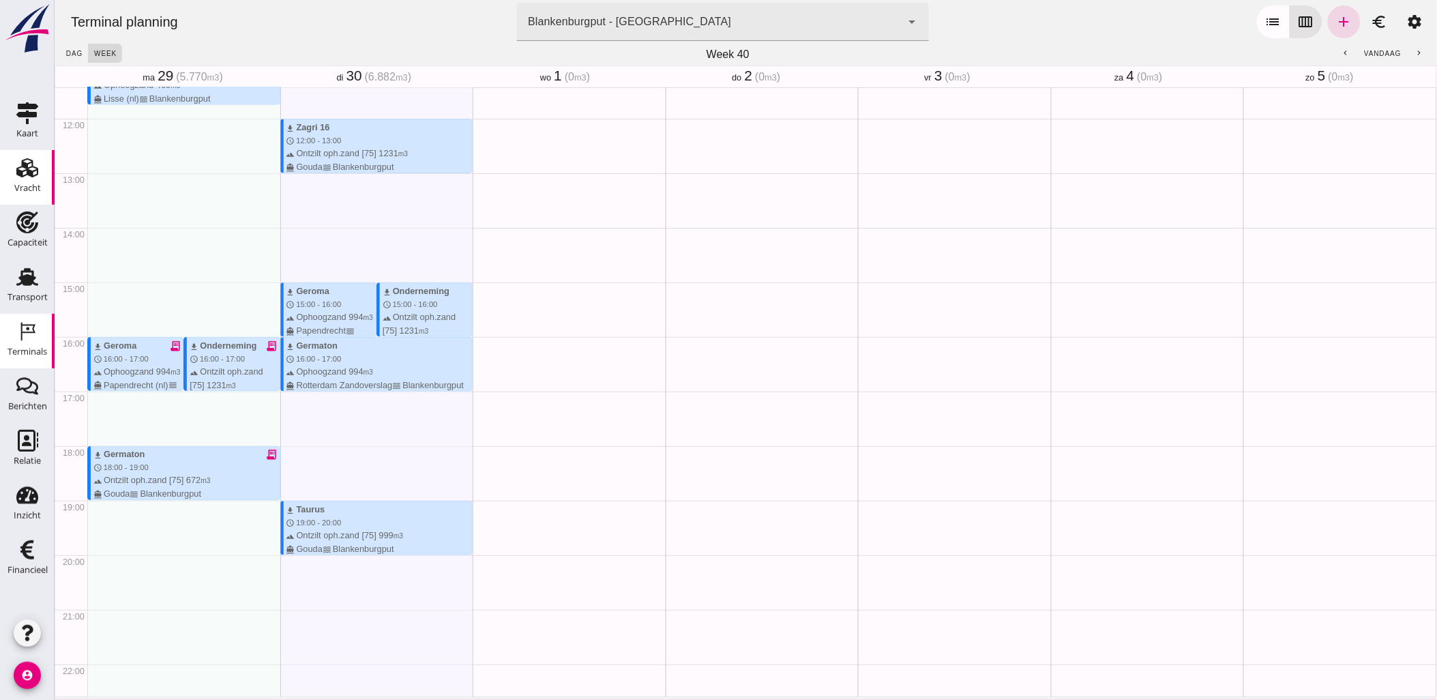
click at [42, 166] on div "Vracht" at bounding box center [27, 168] width 33 height 22
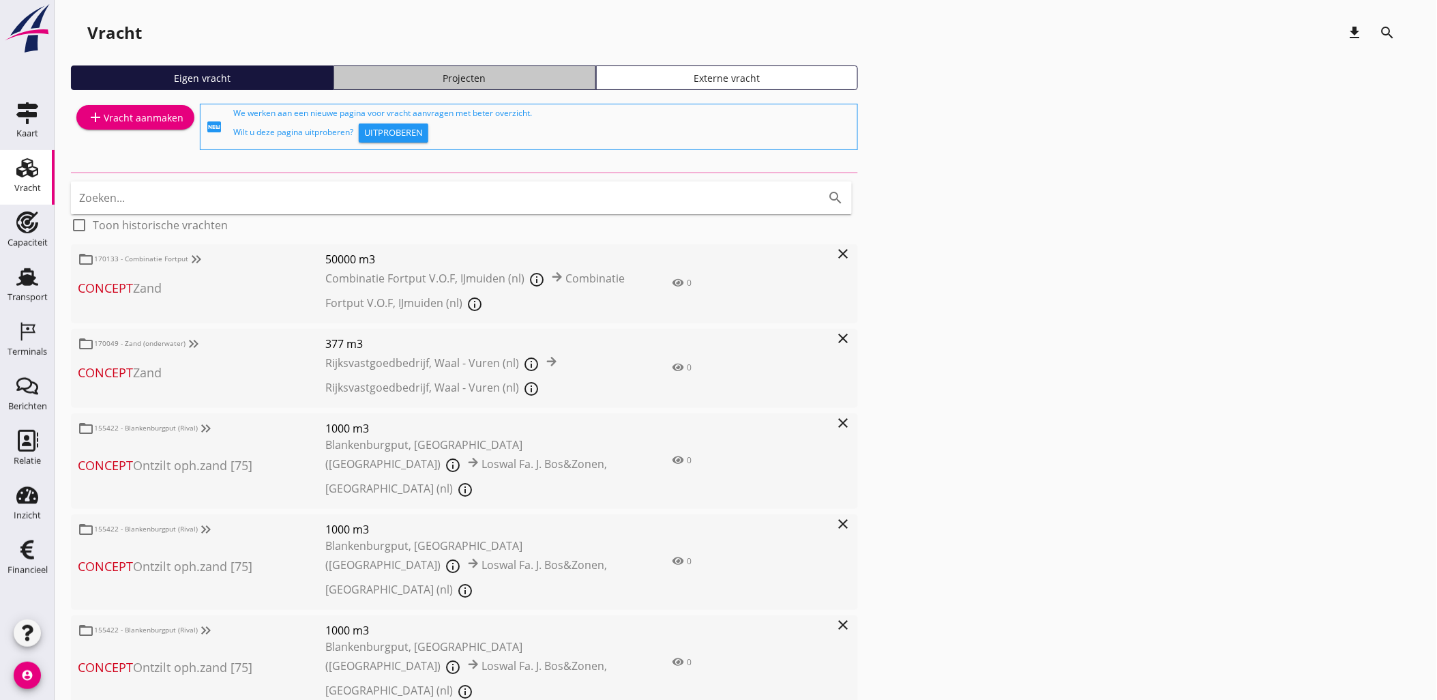
click at [516, 78] on div "Projecten" at bounding box center [465, 78] width 250 height 14
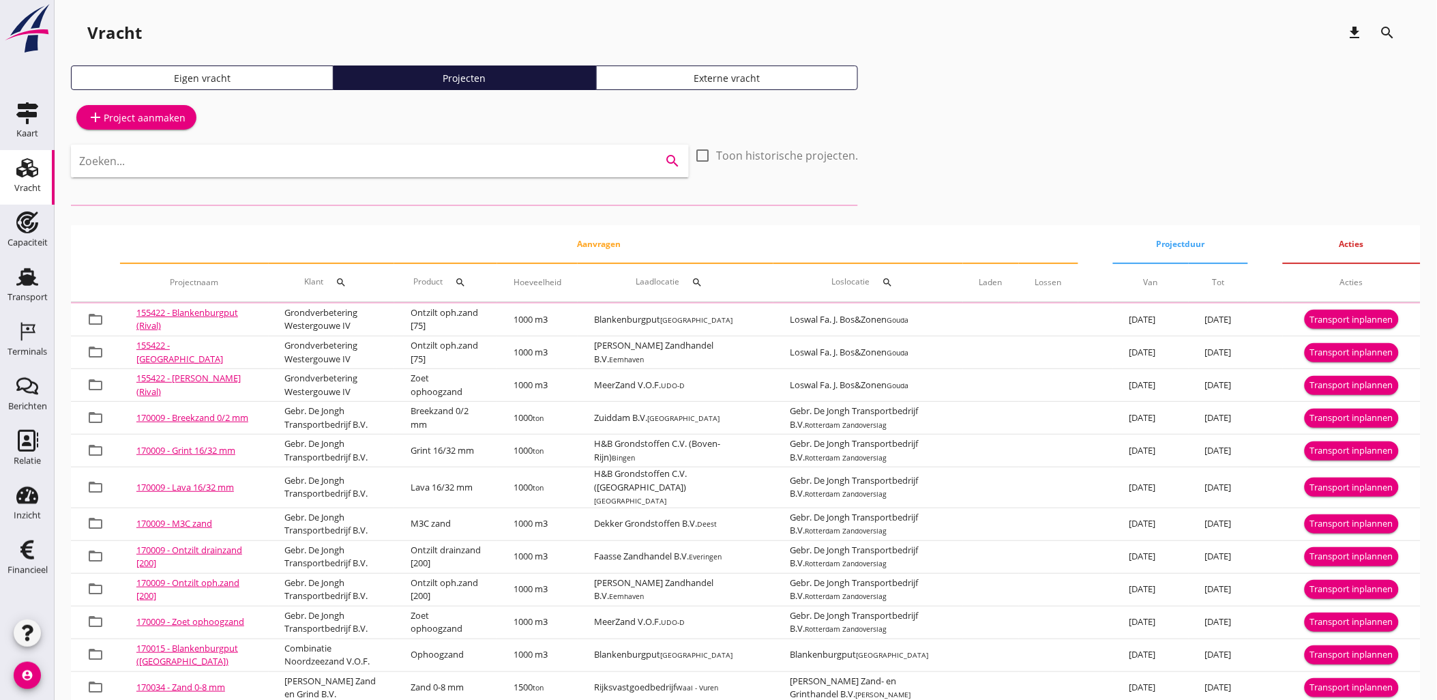
click at [257, 164] on input "Zoeken..." at bounding box center [360, 161] width 563 height 22
type input "b"
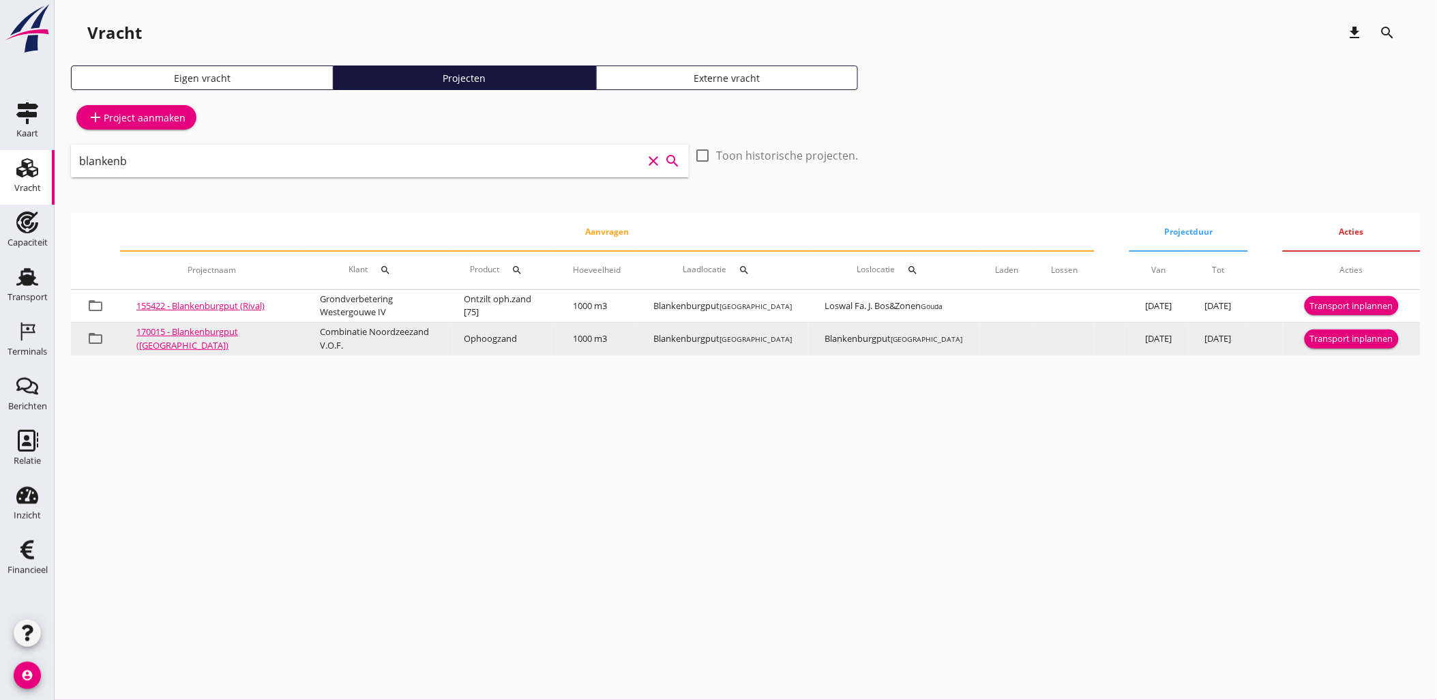
type input "blankenb"
click at [1330, 342] on div "Transport inplannen" at bounding box center [1351, 339] width 83 height 14
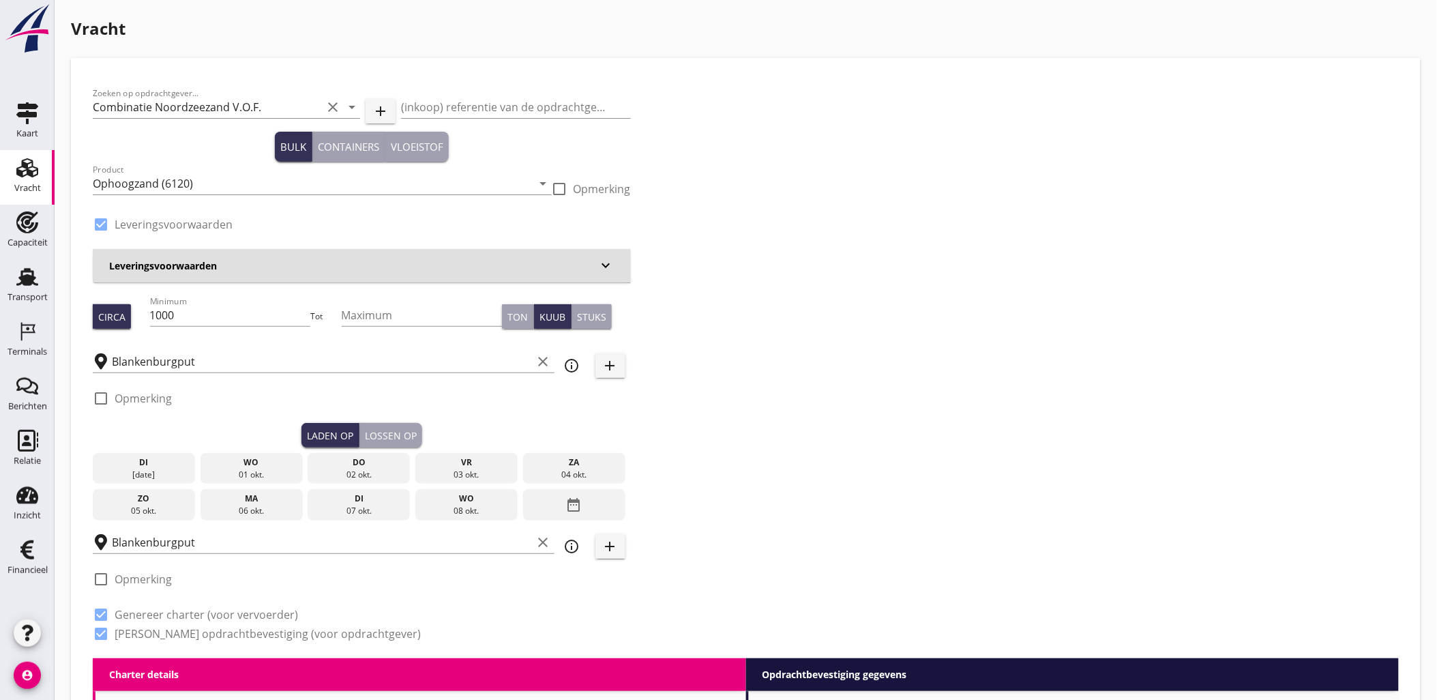
click at [141, 466] on div "di" at bounding box center [143, 462] width 95 height 12
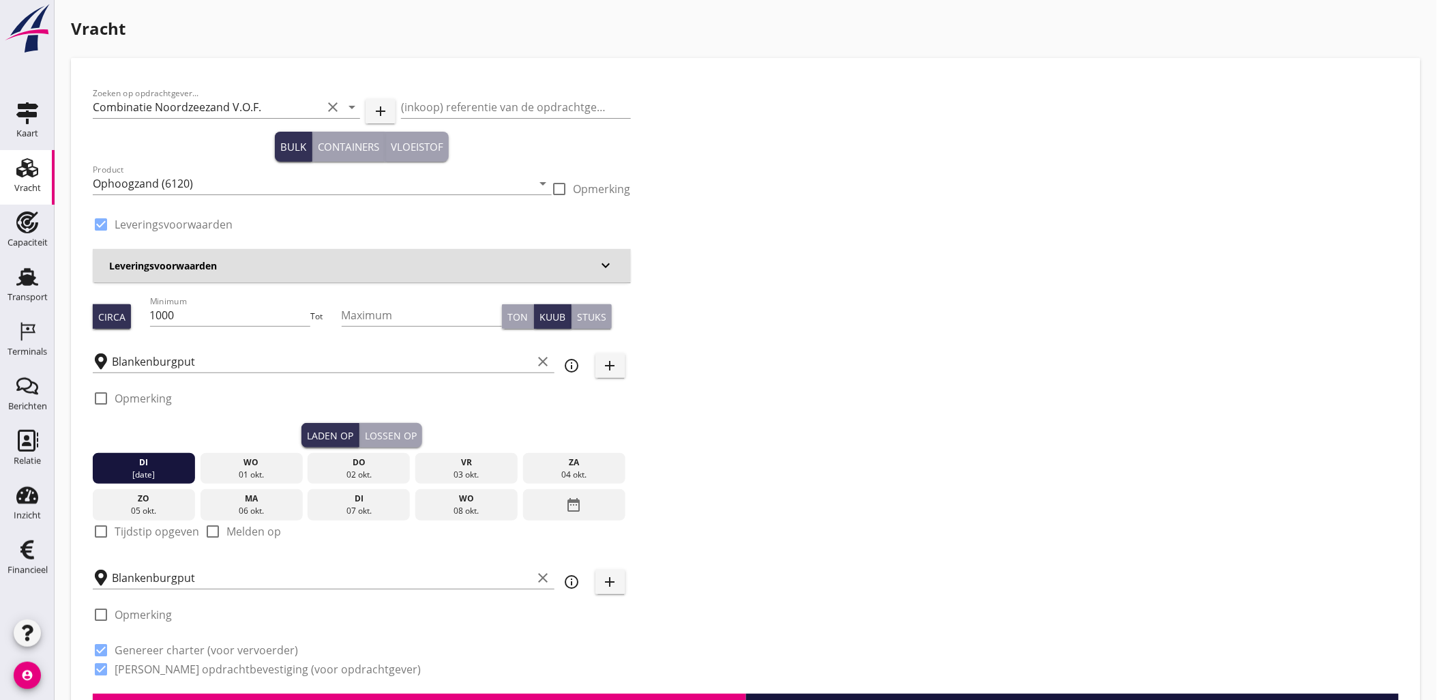
click at [398, 441] on div "Lossen op" at bounding box center [391, 435] width 52 height 14
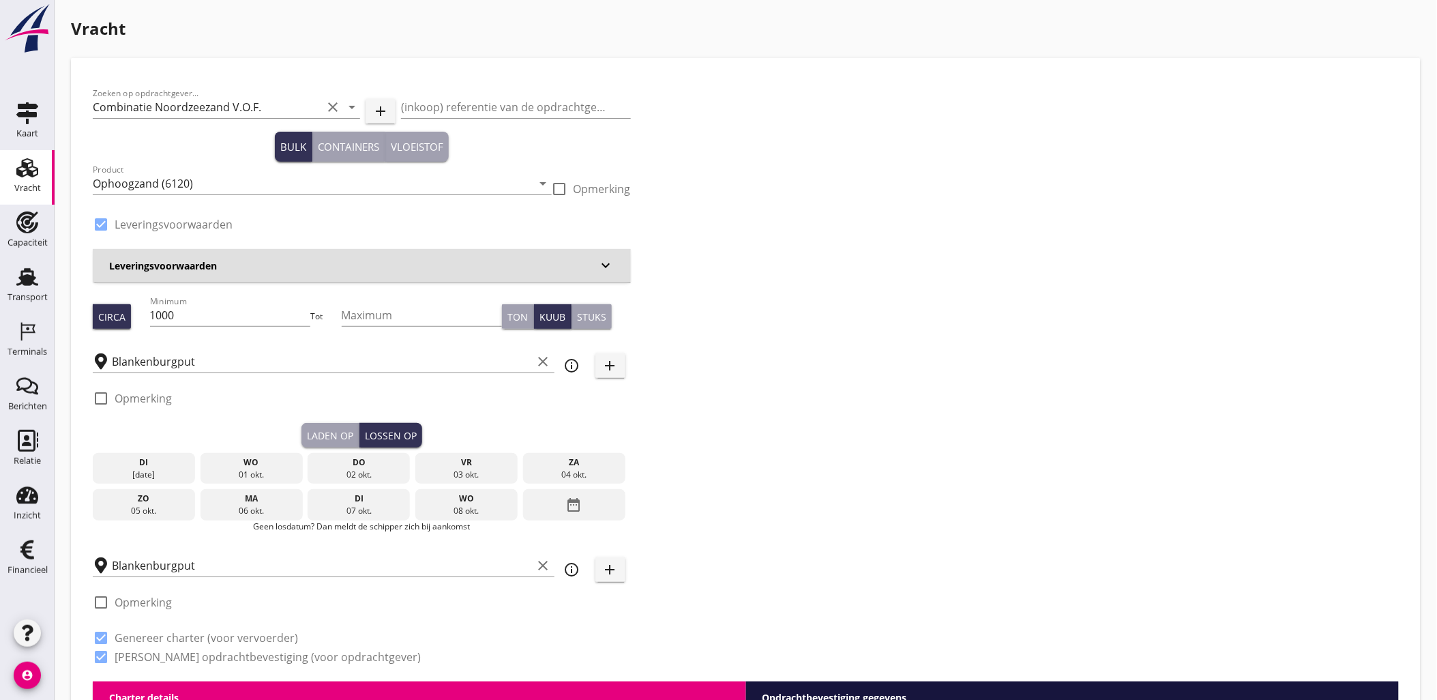
click at [165, 475] on div "[DATE]" at bounding box center [143, 474] width 95 height 12
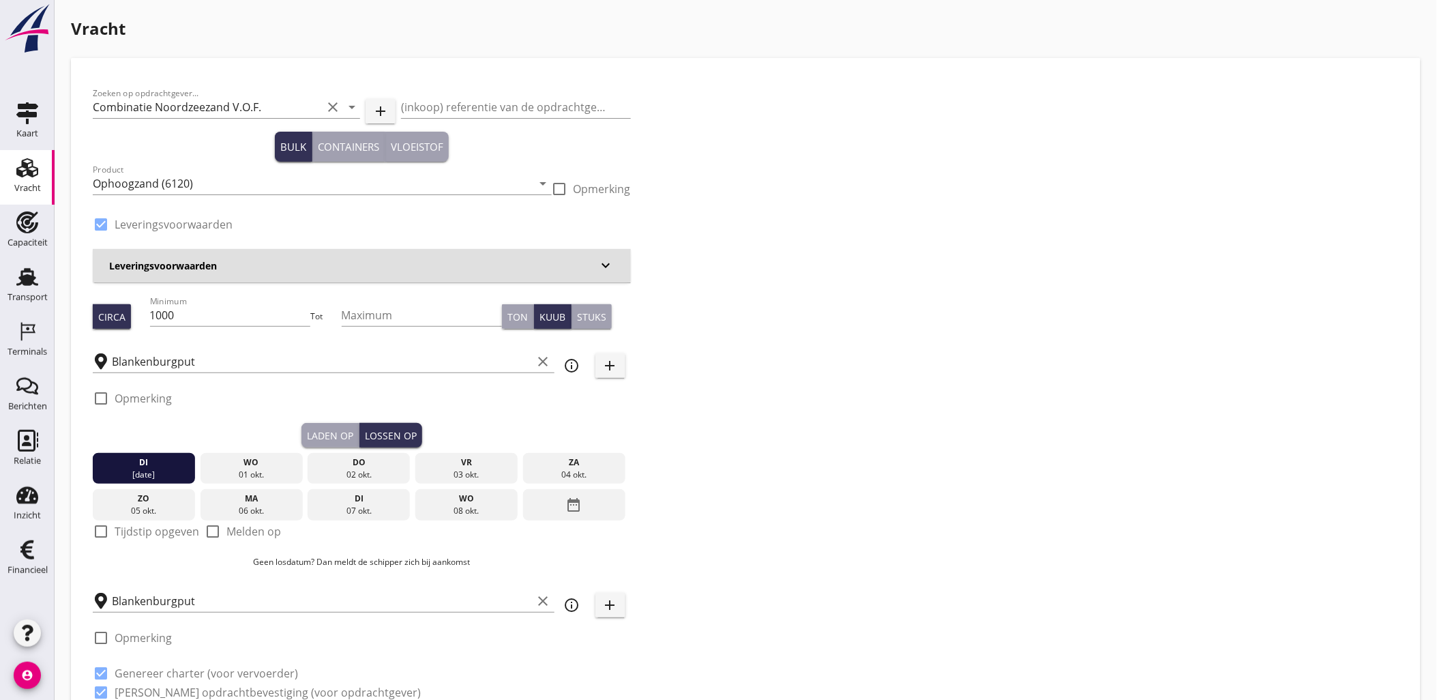
click at [329, 444] on button "Laden op" at bounding box center [330, 435] width 58 height 25
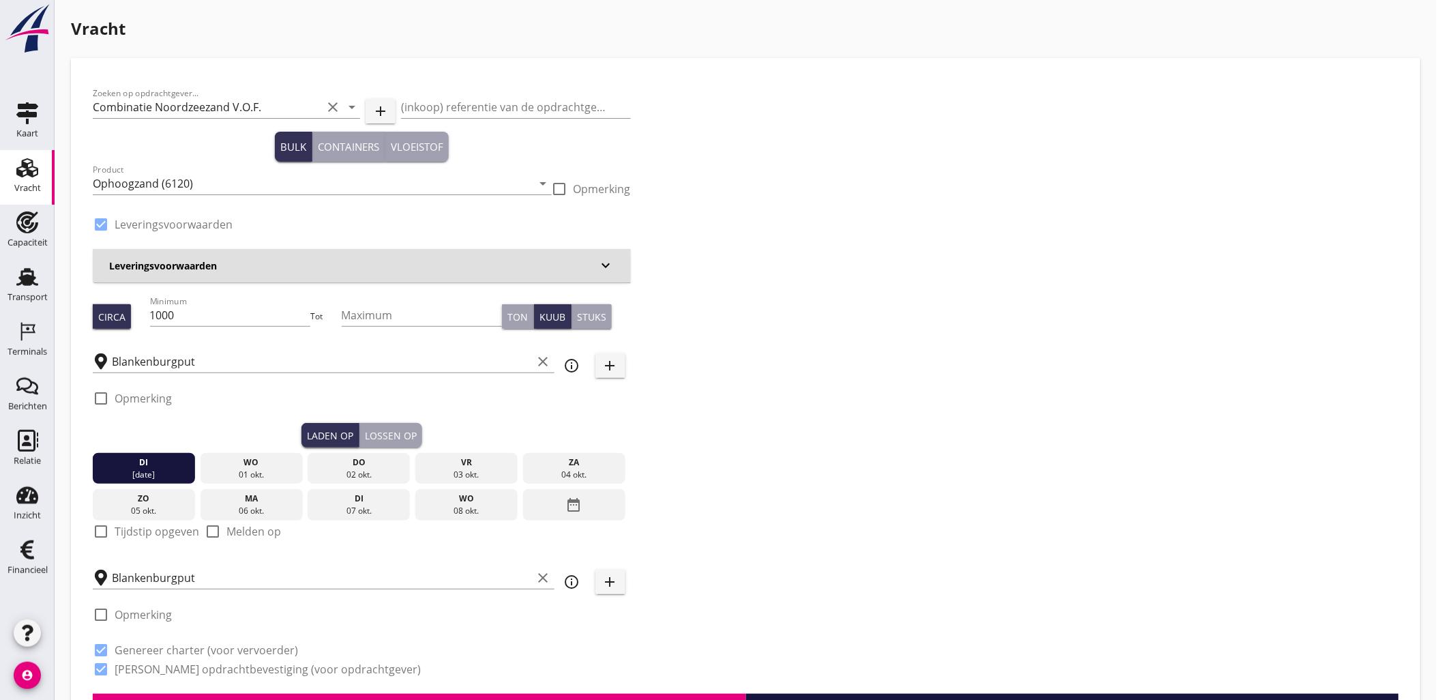
click at [128, 536] on label "Tijdstip opgeven" at bounding box center [157, 531] width 85 height 14
checkbox input "true"
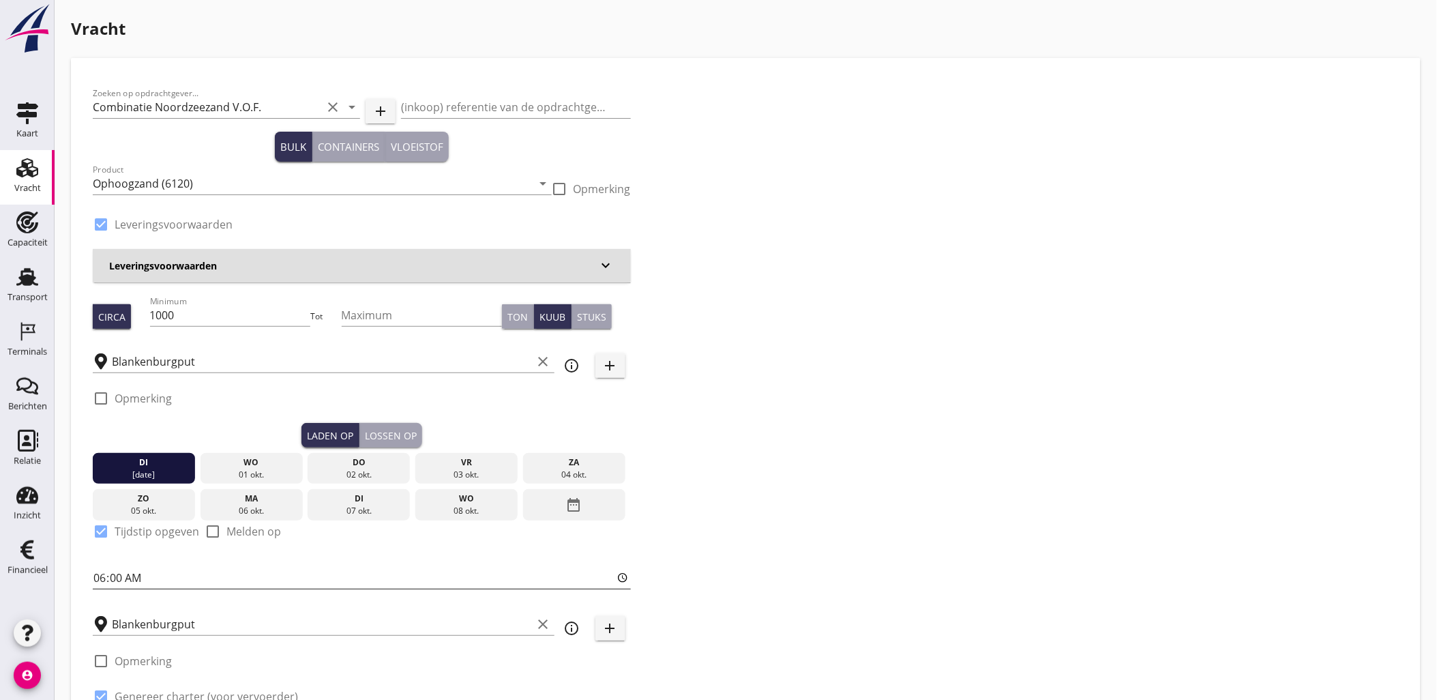
click at [99, 573] on input "06:00" at bounding box center [362, 578] width 538 height 22
type input "14:00"
click at [849, 295] on div "Zoeken op opdrachtgever... Combinatie Noordzeezand V.O.F. clear arrow_drop_down…" at bounding box center [745, 410] width 1317 height 660
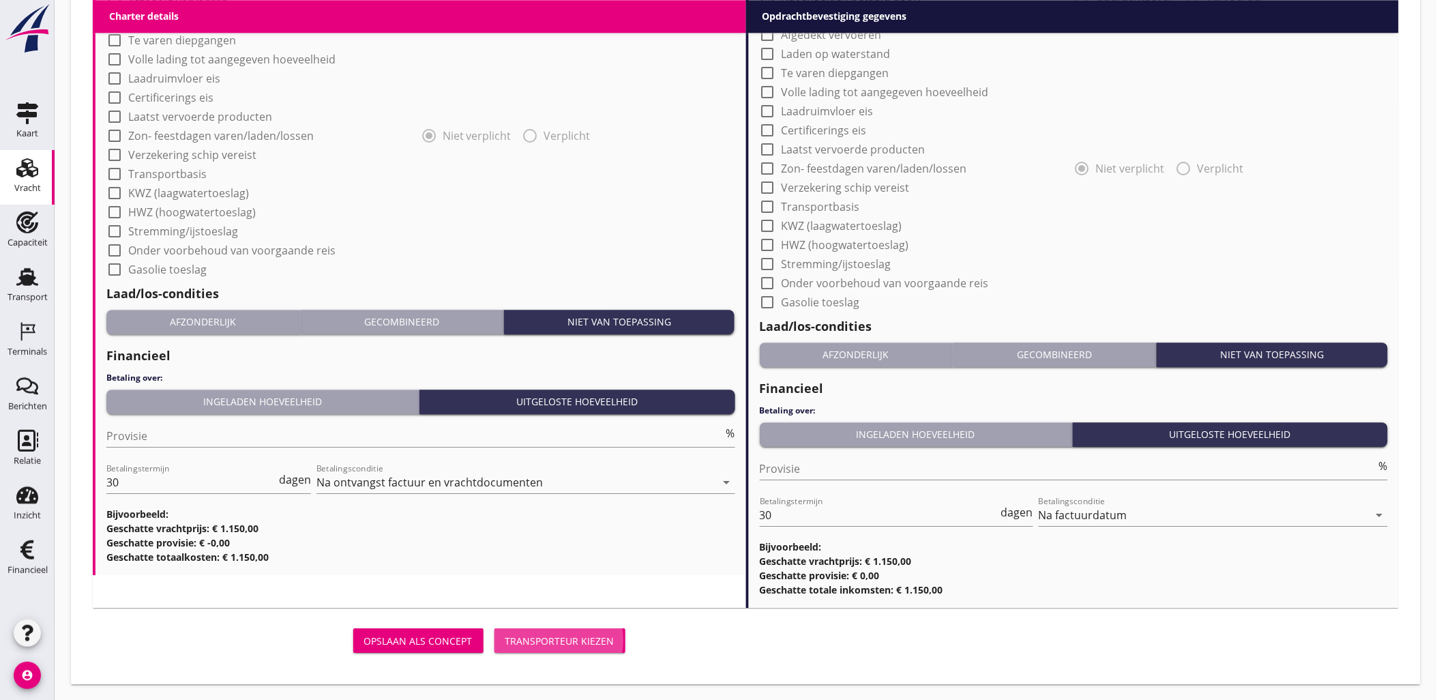
click at [604, 642] on div "Transporteur kiezen" at bounding box center [559, 640] width 109 height 14
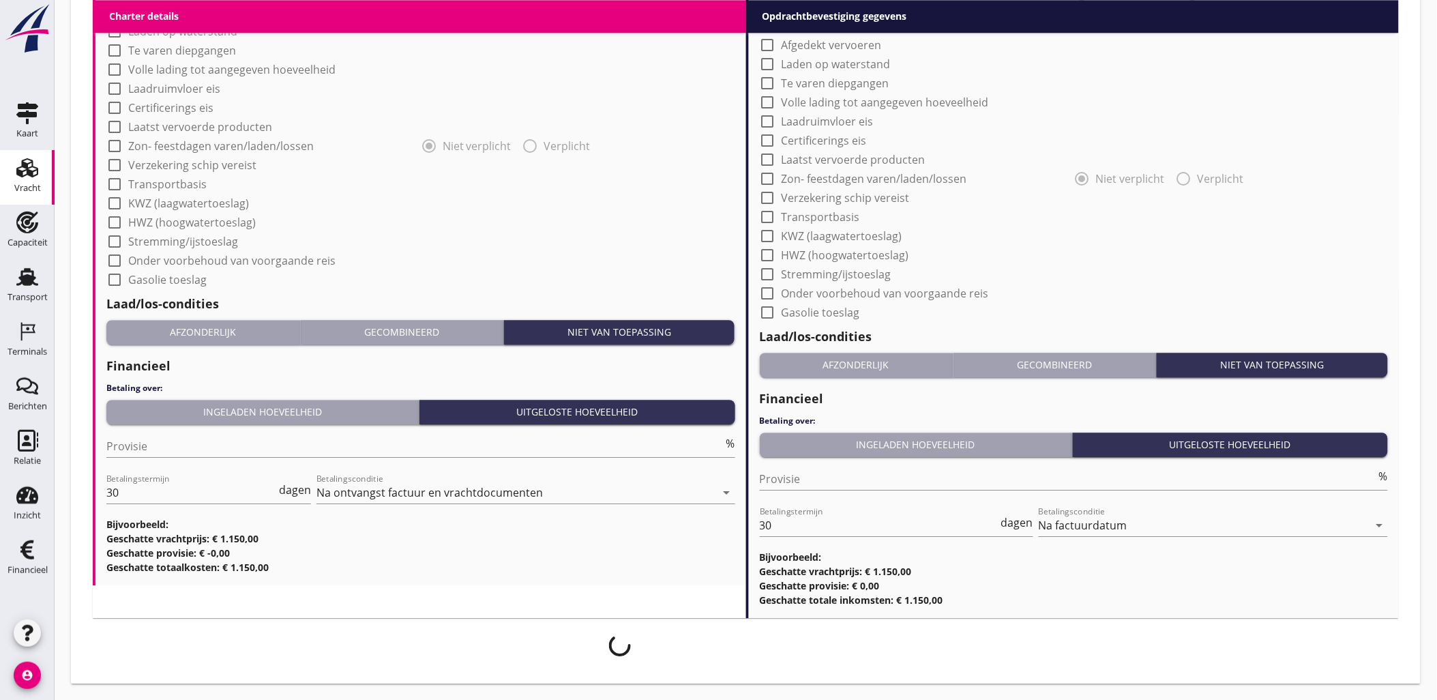
scroll to position [1176, 0]
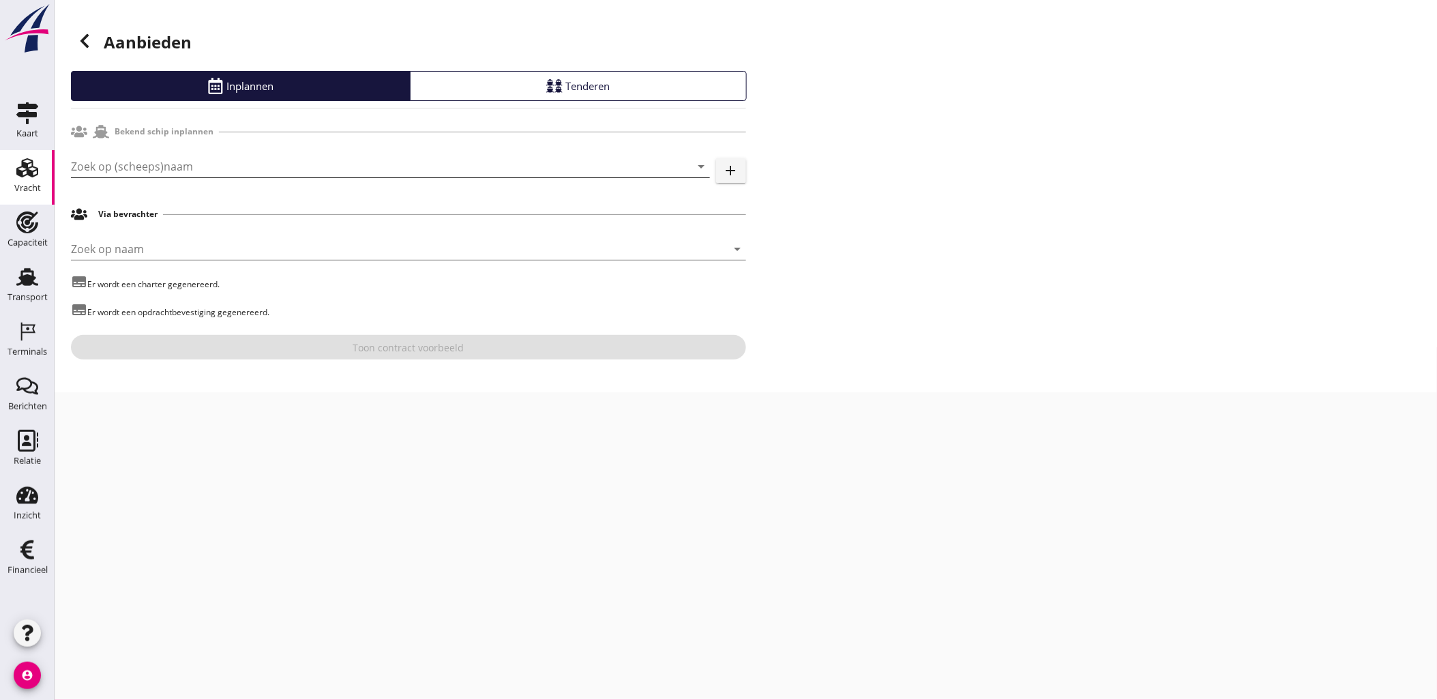
click at [178, 169] on input "Zoek op (scheeps)naam" at bounding box center [371, 166] width 601 height 22
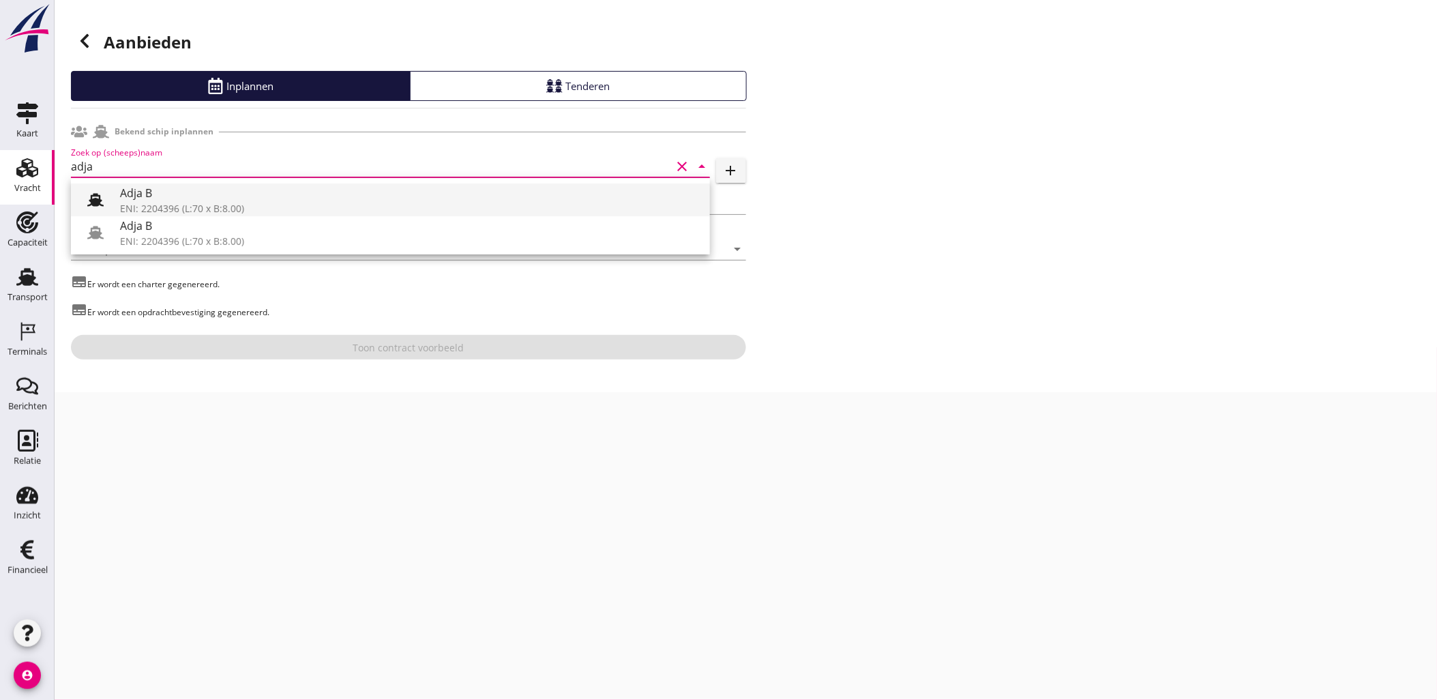
click at [181, 199] on div "Adja B" at bounding box center [409, 193] width 579 height 16
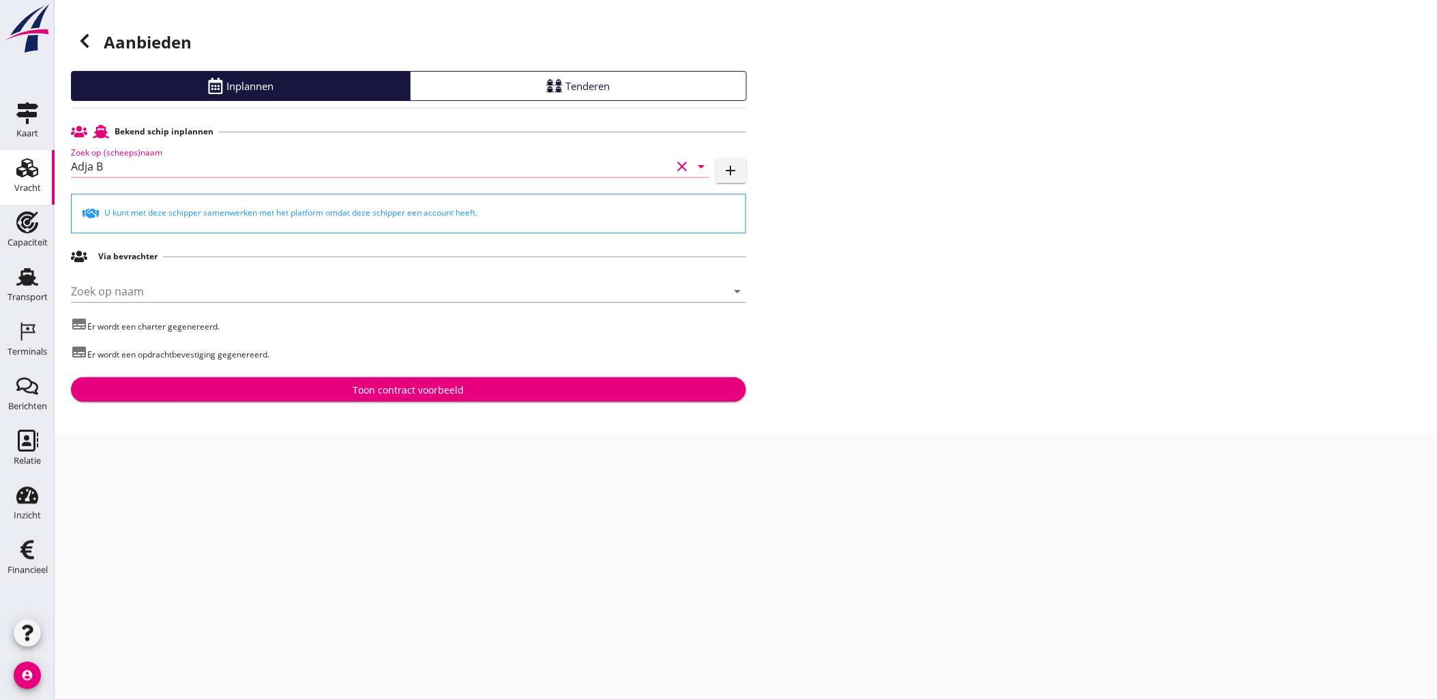
type input "Adja B"
click at [560, 389] on div "Toon contract voorbeeld" at bounding box center [408, 390] width 653 height 14
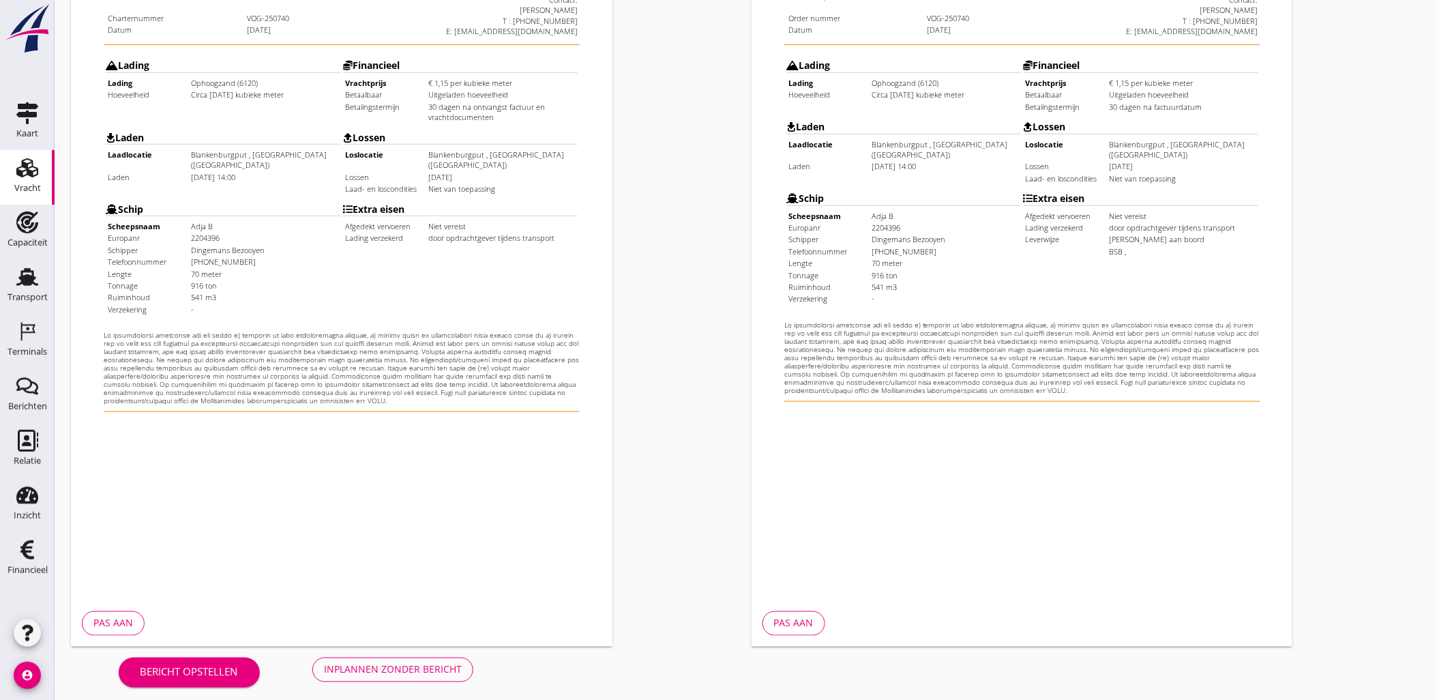
scroll to position [309, 0]
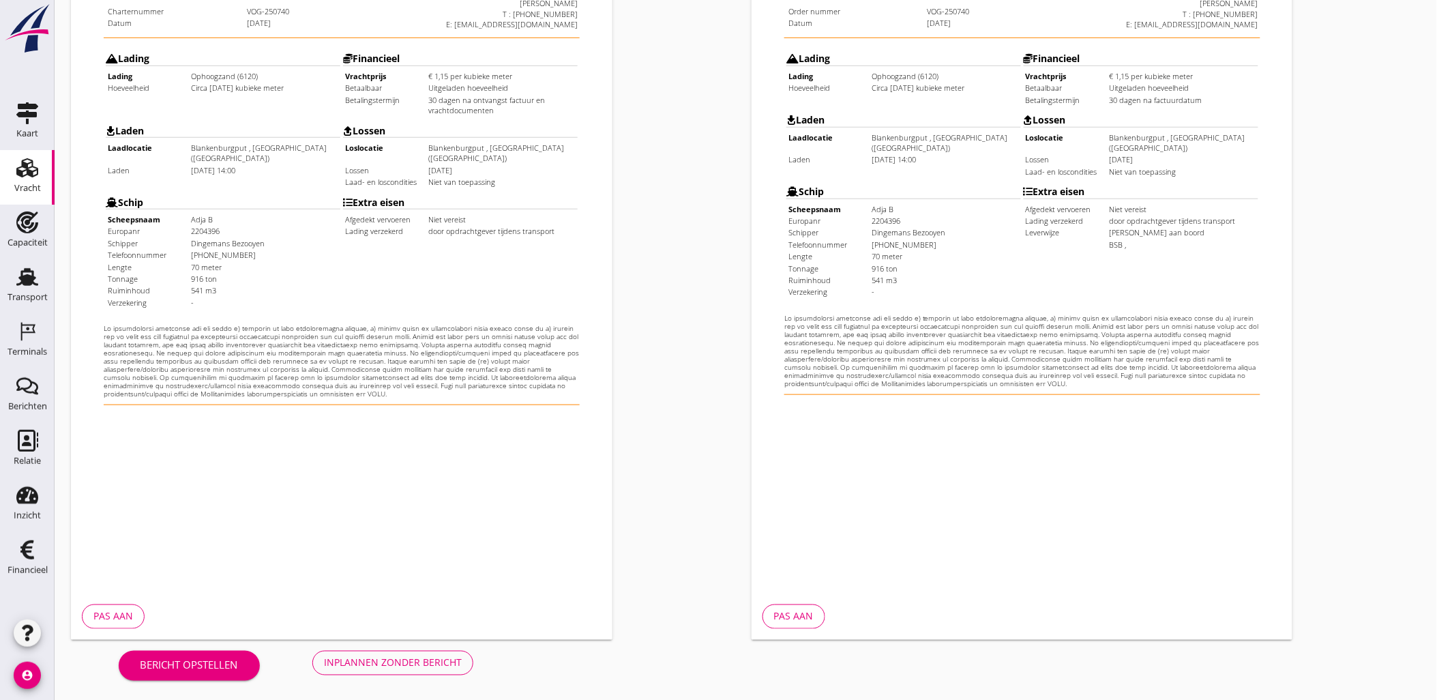
click at [403, 664] on div "Inplannen zonder bericht" at bounding box center [393, 662] width 138 height 14
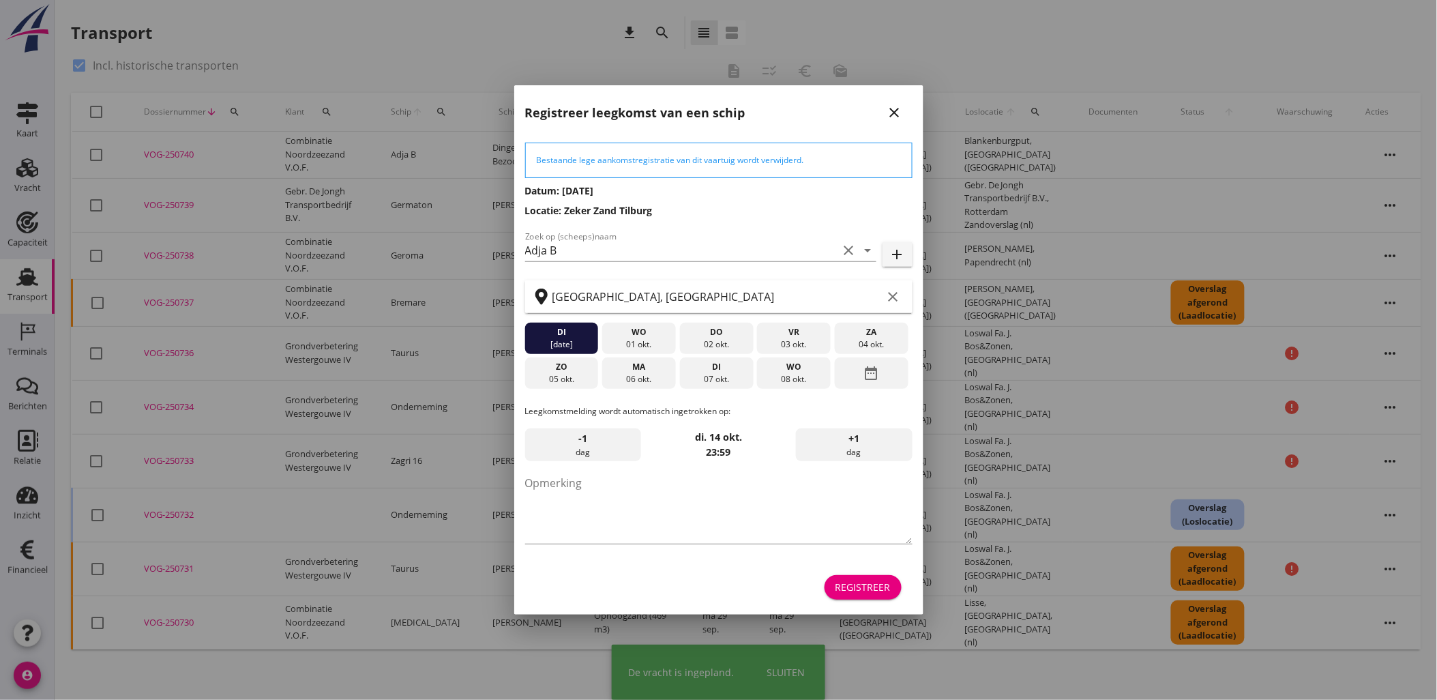
drag, startPoint x: 867, startPoint y: 584, endPoint x: 944, endPoint y: 467, distance: 140.3
click at [867, 585] on div "Registreer" at bounding box center [862, 587] width 55 height 14
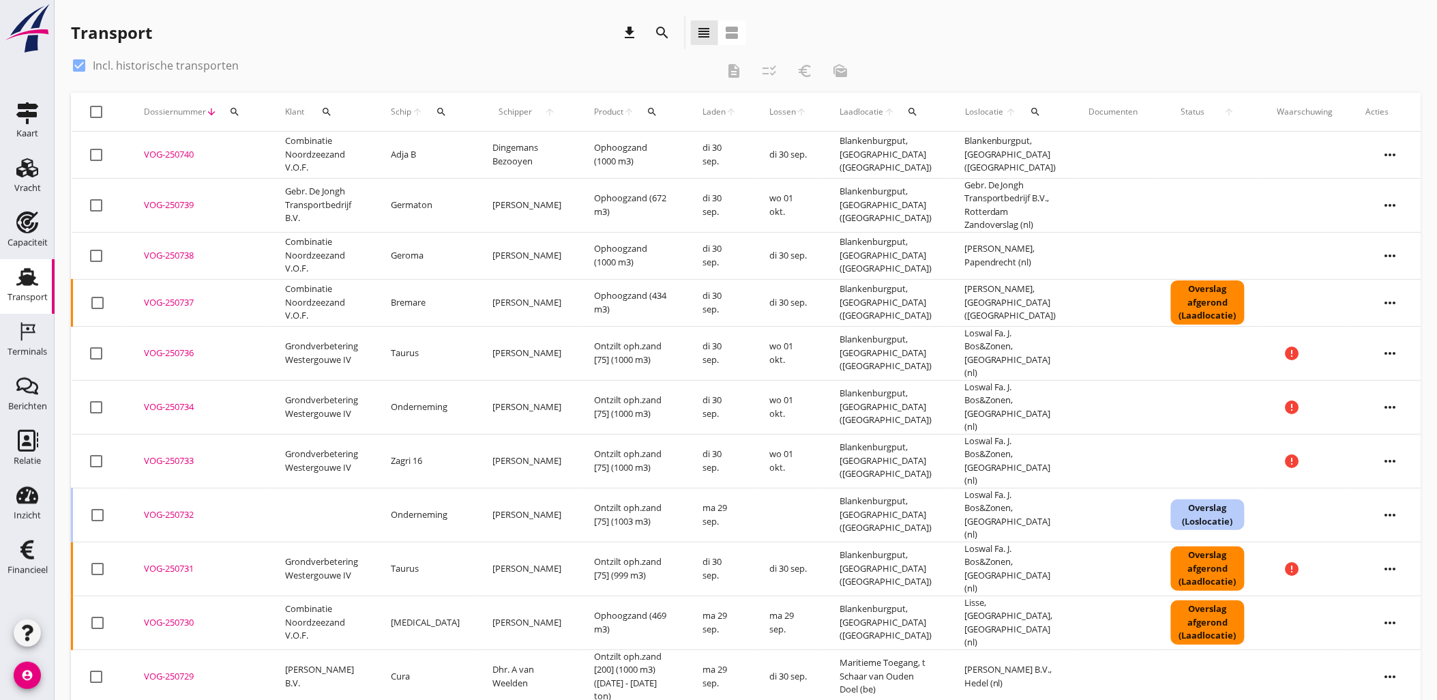
click at [1383, 145] on icon "more_horiz" at bounding box center [1390, 155] width 38 height 38
drag, startPoint x: 1373, startPoint y: 266, endPoint x: 1366, endPoint y: 270, distance: 7.4
click at [1373, 266] on div "Vracht aanpassen" at bounding box center [1371, 260] width 98 height 16
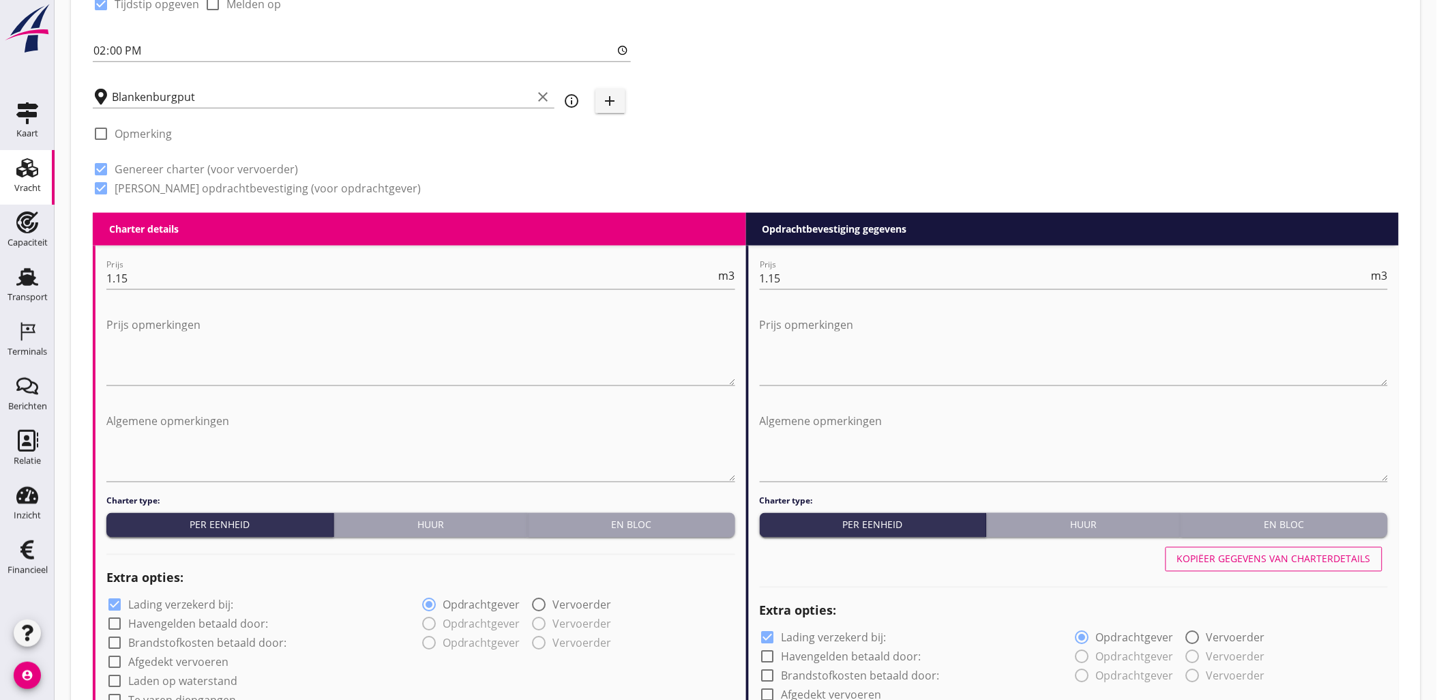
scroll to position [76, 0]
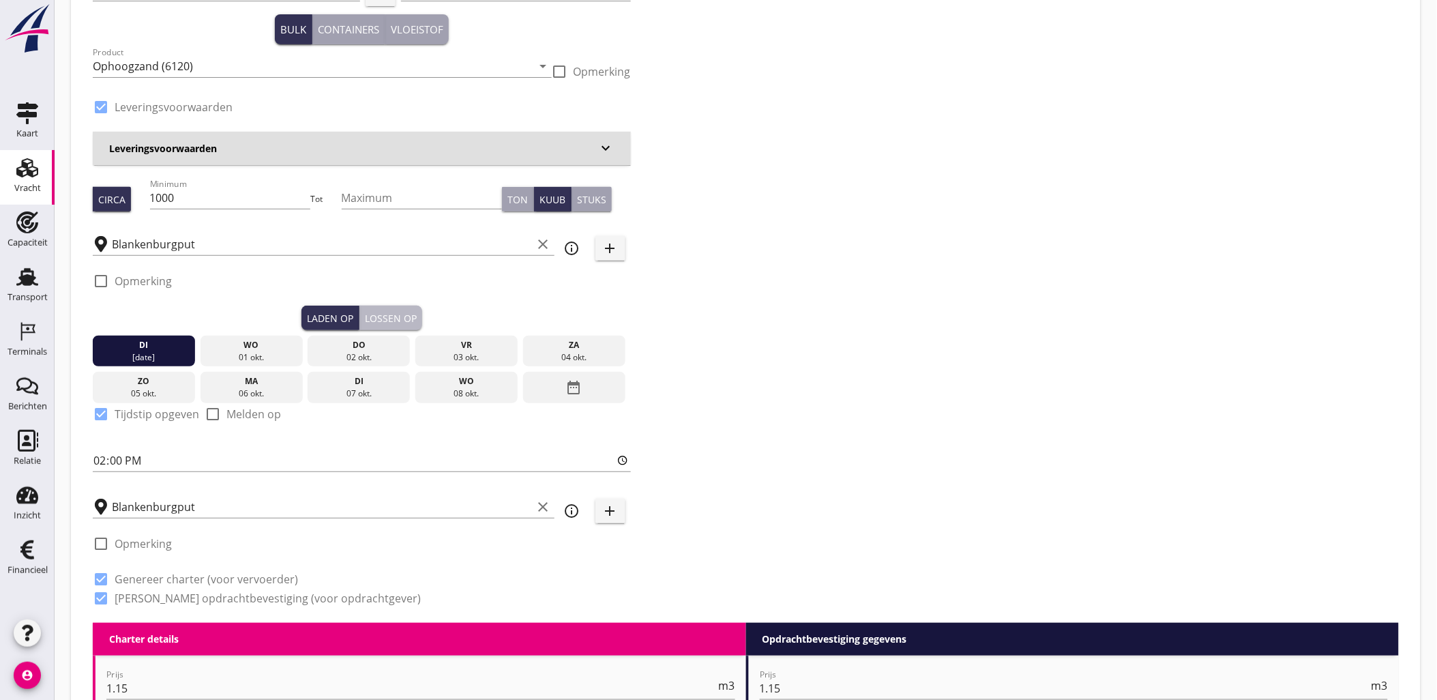
click at [401, 311] on div "Lossen op" at bounding box center [391, 318] width 52 height 14
checkbox input "false"
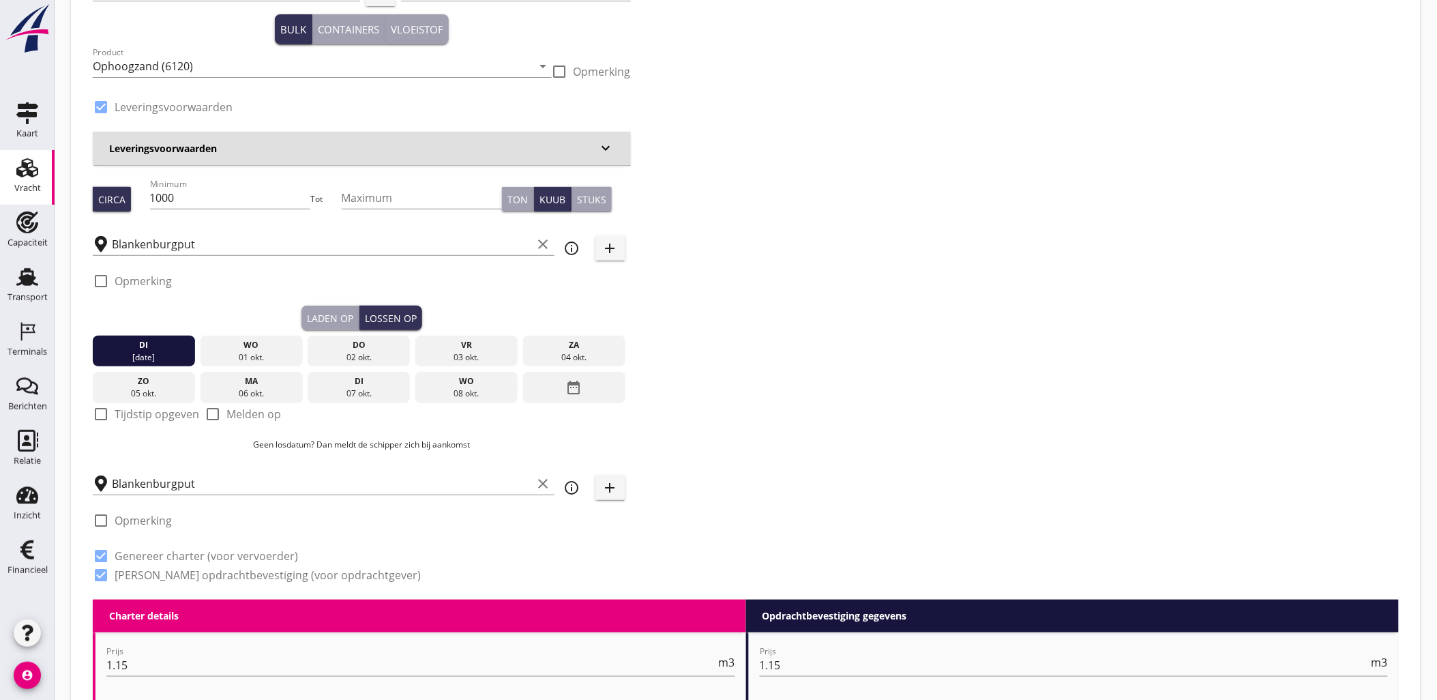
click at [288, 467] on div "Blankenburgput clear" at bounding box center [324, 479] width 462 height 30
click at [296, 473] on input "Blankenburgput" at bounding box center [322, 484] width 421 height 22
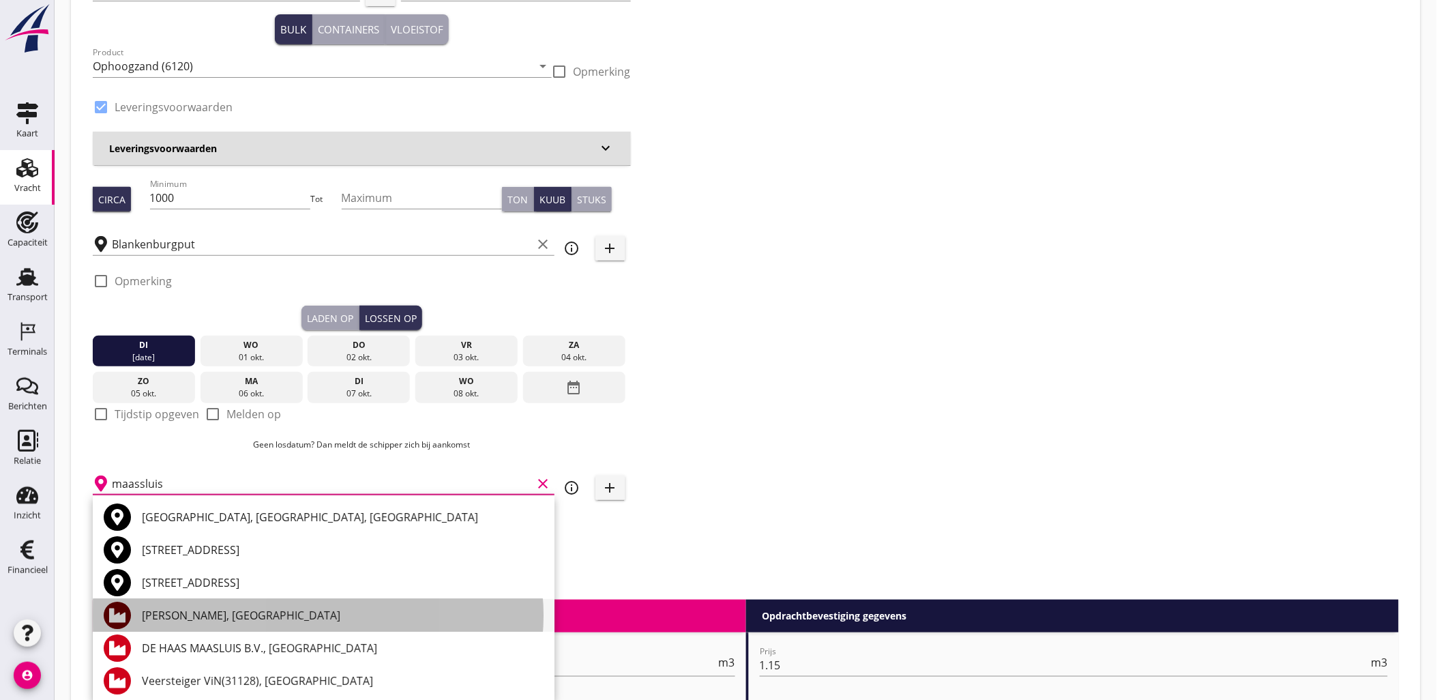
click at [295, 615] on div "[PERSON_NAME], [GEOGRAPHIC_DATA]" at bounding box center [343, 615] width 402 height 16
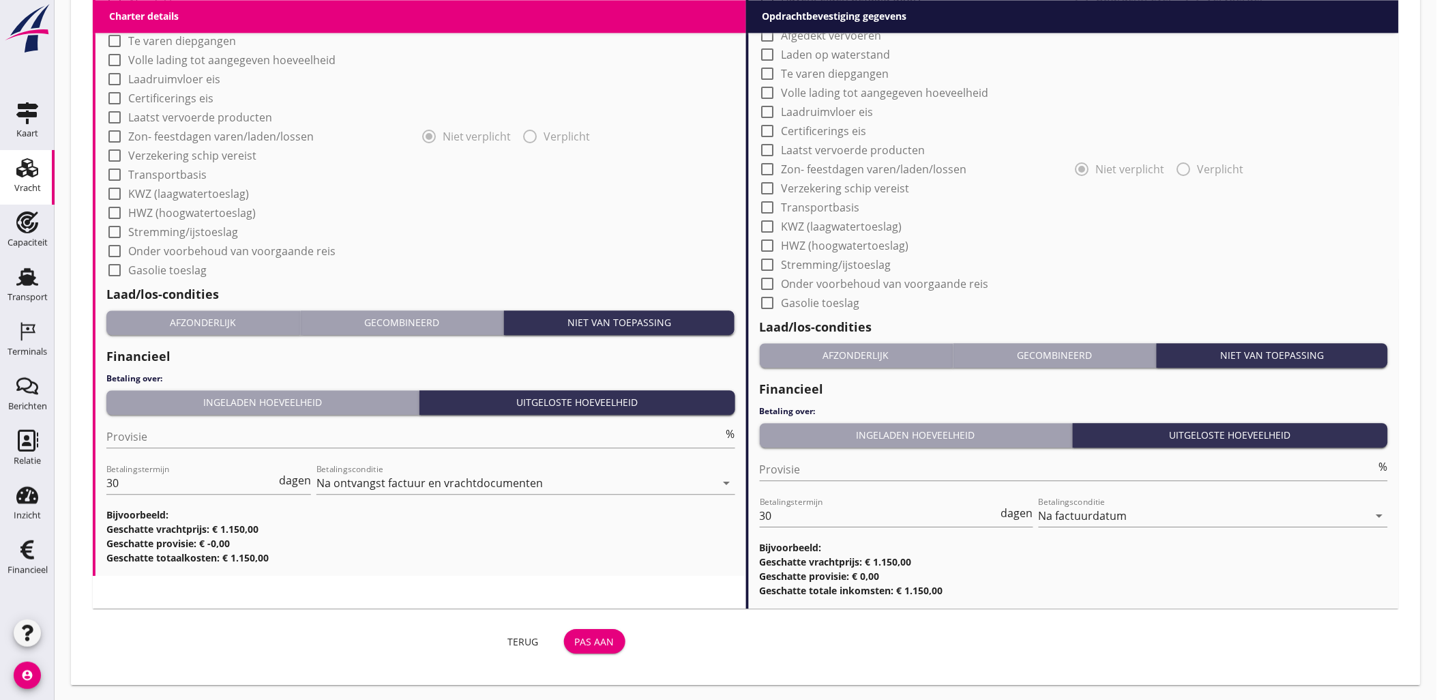
type input "[PERSON_NAME], [GEOGRAPHIC_DATA]"
click at [592, 643] on div "Pas aan" at bounding box center [595, 641] width 40 height 14
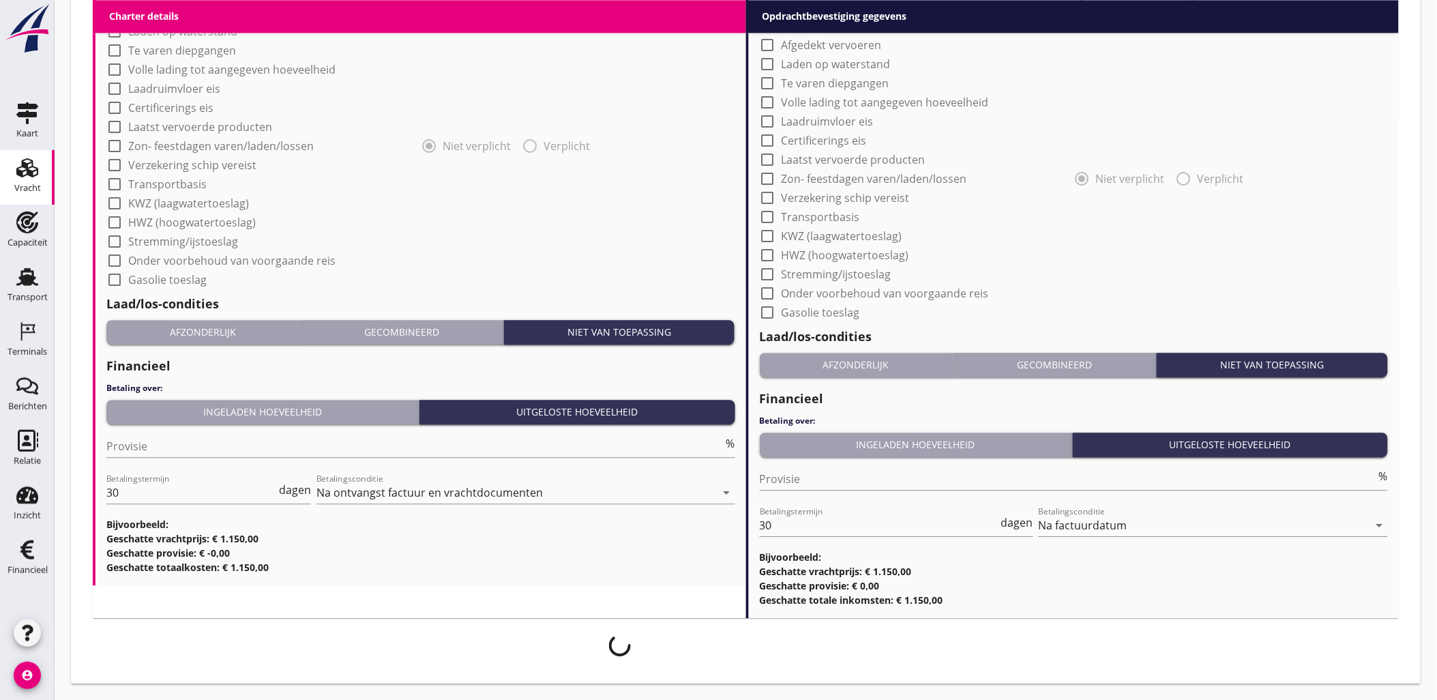
scroll to position [1111, 0]
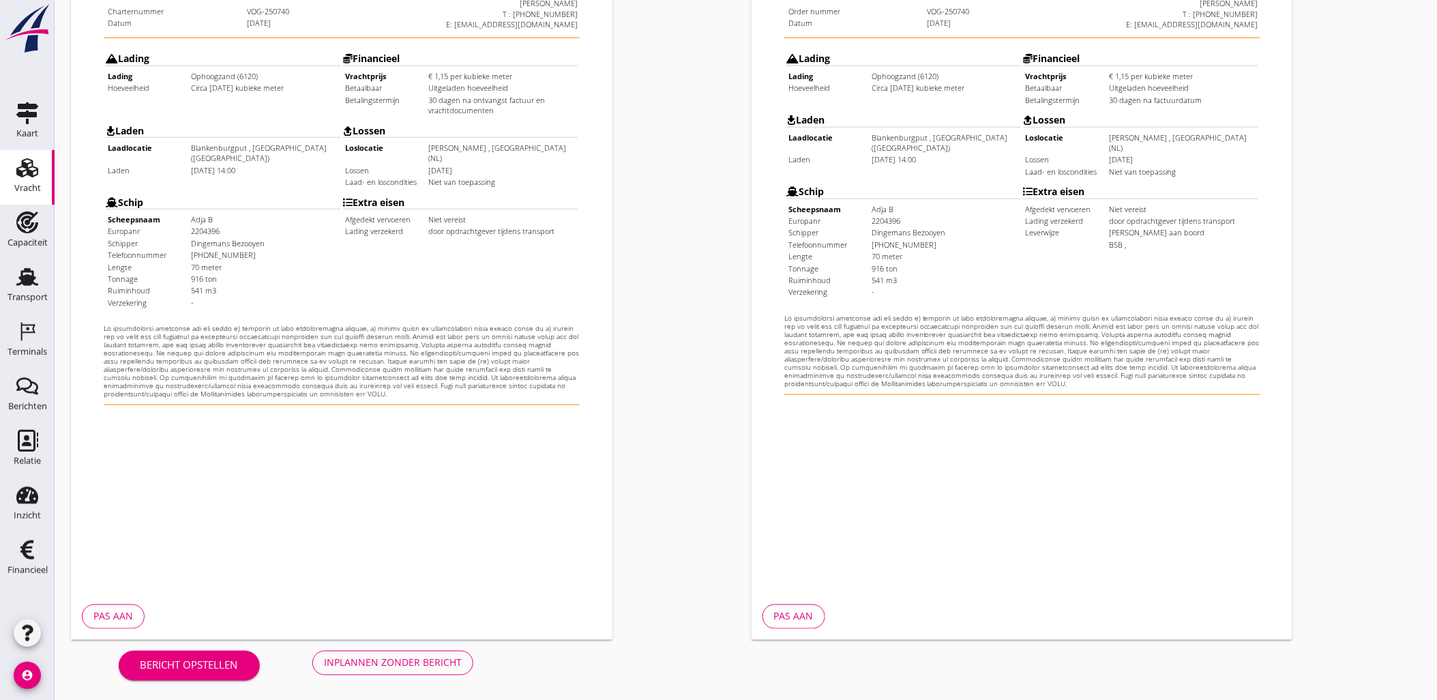
click at [453, 651] on button "Inplannen zonder bericht" at bounding box center [392, 663] width 161 height 25
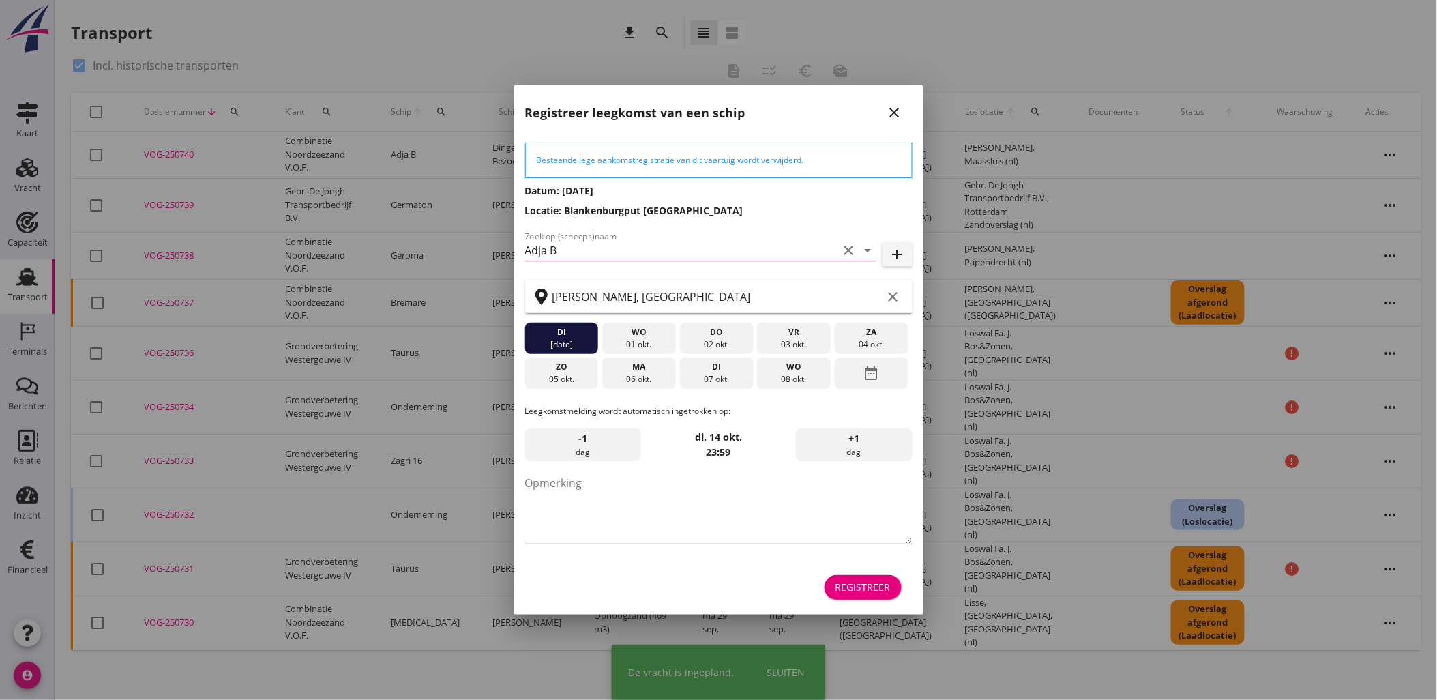
click at [861, 582] on div "Registreer" at bounding box center [862, 587] width 55 height 14
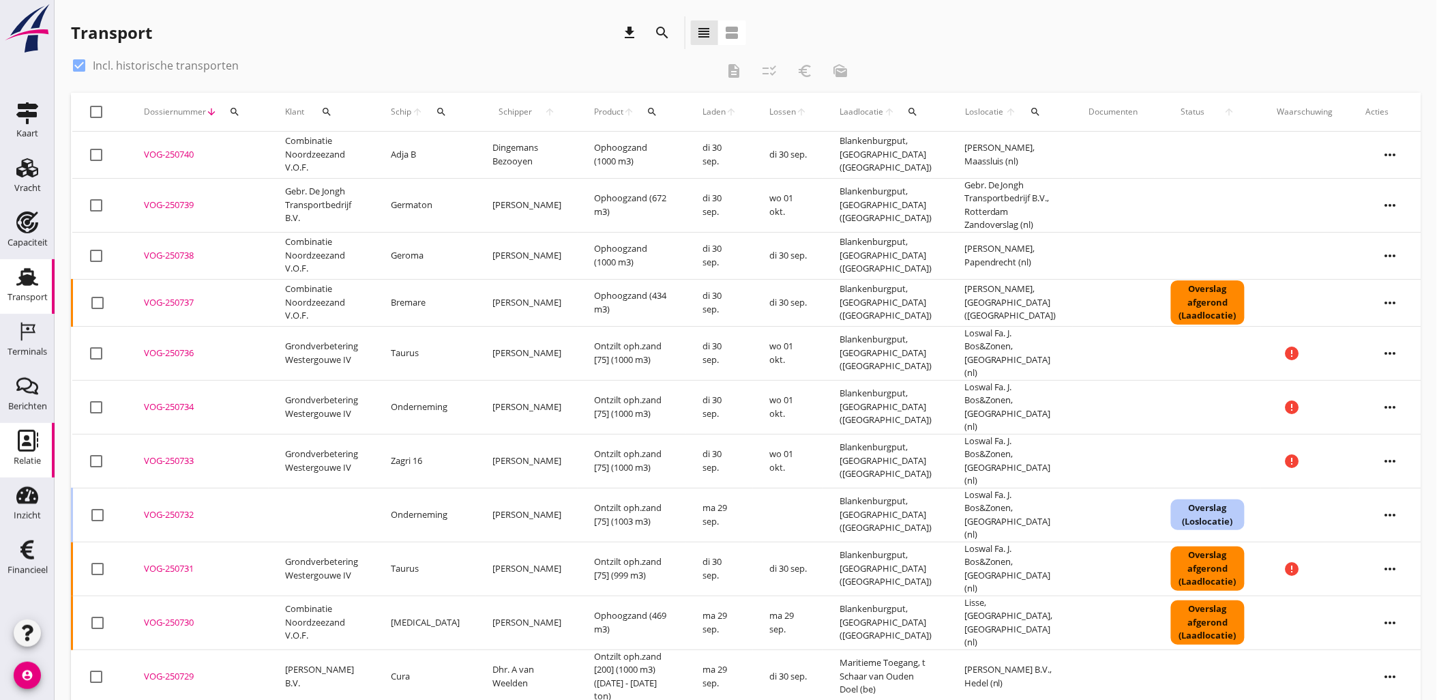
click at [29, 430] on use at bounding box center [28, 441] width 20 height 22
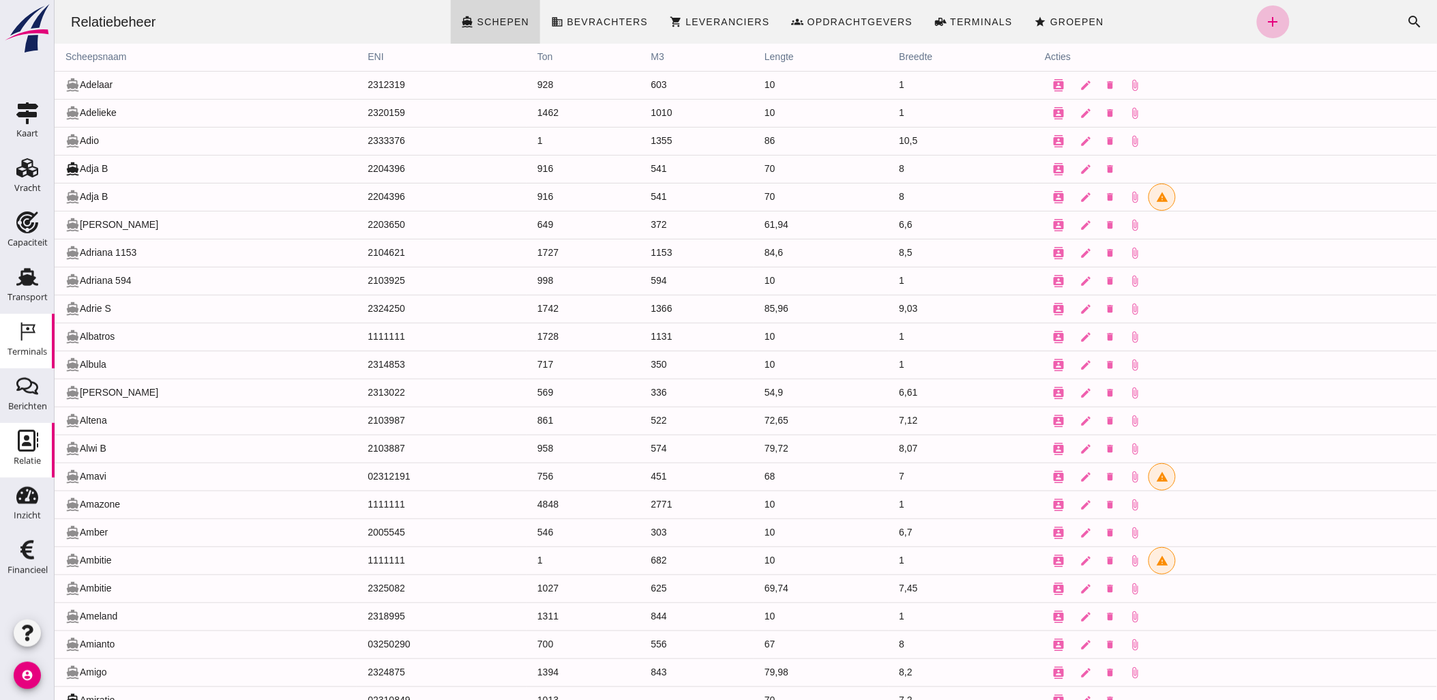
click at [12, 344] on div "Terminals" at bounding box center [28, 351] width 40 height 19
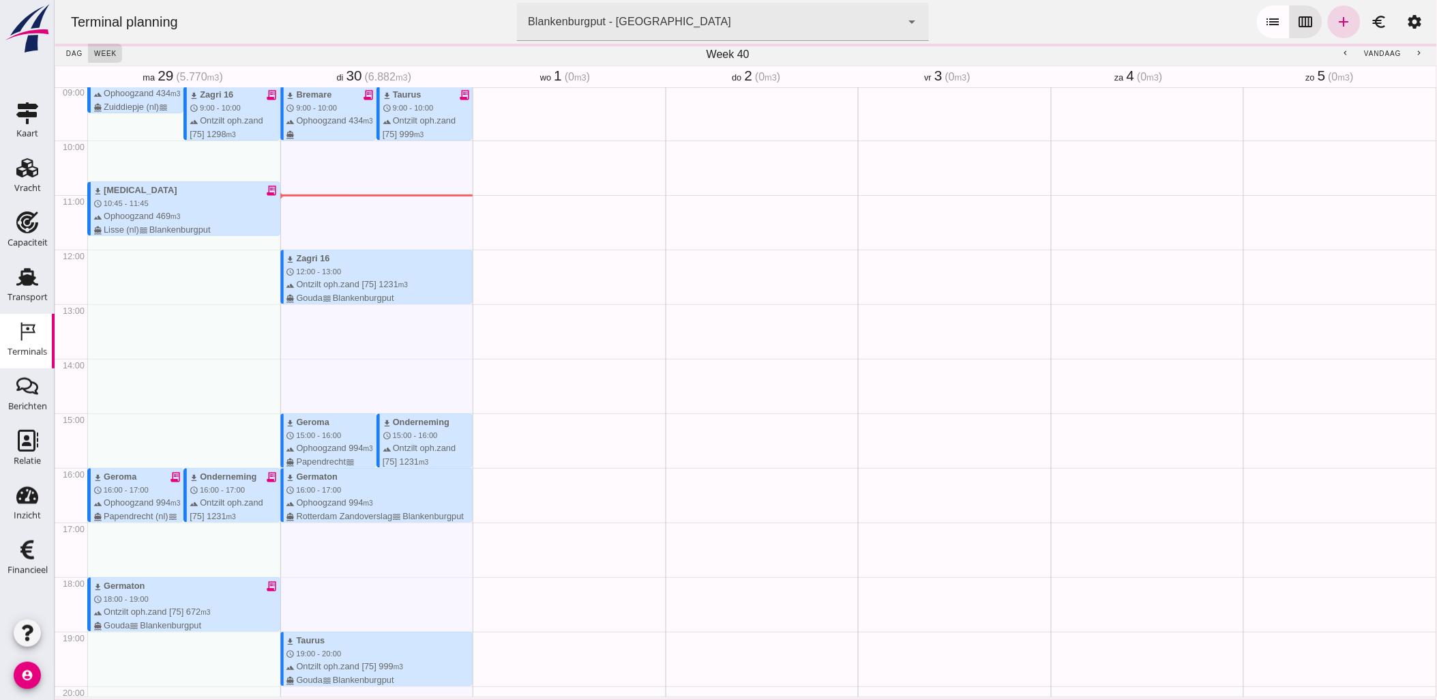
scroll to position [546, 0]
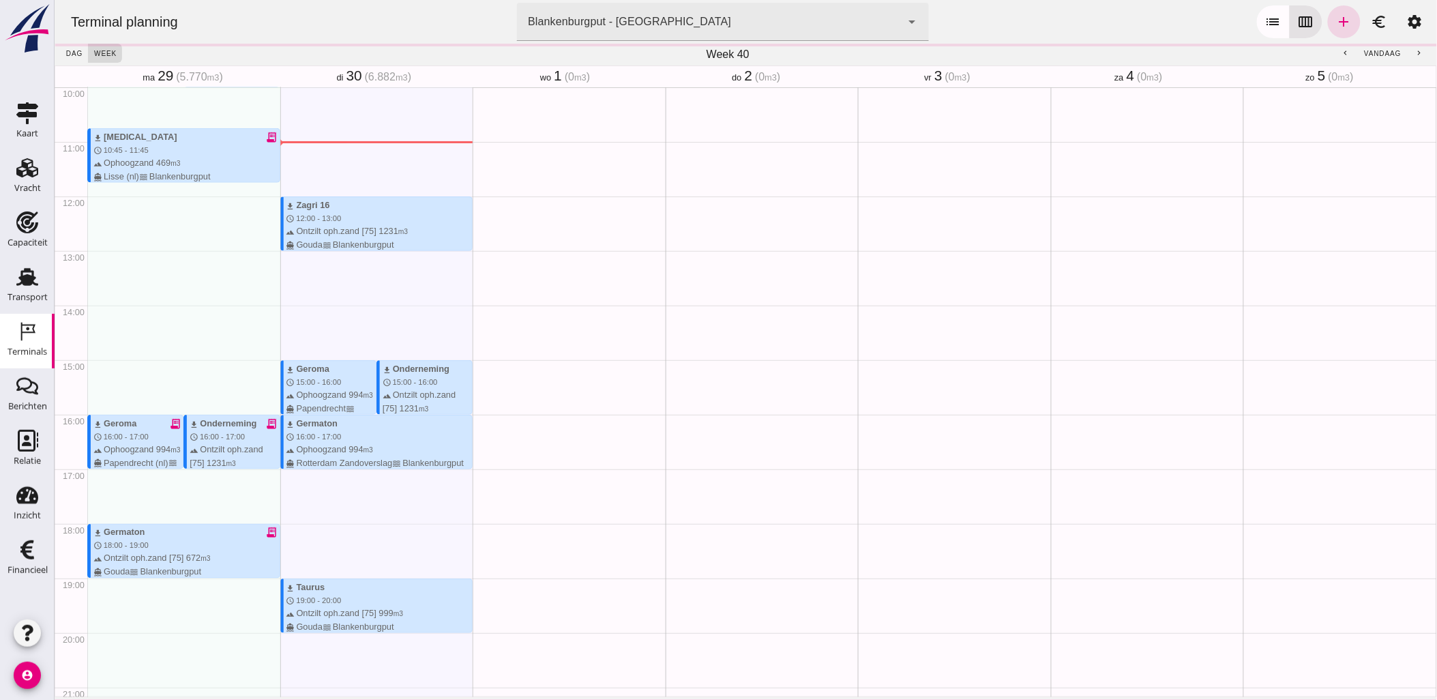
drag, startPoint x: 1306, startPoint y: 18, endPoint x: 653, endPoint y: 253, distance: 694.1
click at [1306, 18] on button "calendar_view_week" at bounding box center [1305, 21] width 33 height 33
drag, startPoint x: 344, startPoint y: 323, endPoint x: 1323, endPoint y: 29, distance: 1022.5
click at [1327, 29] on link "add" at bounding box center [1343, 21] width 33 height 33
type input "Combinatie Noordzeezand V.O.F."
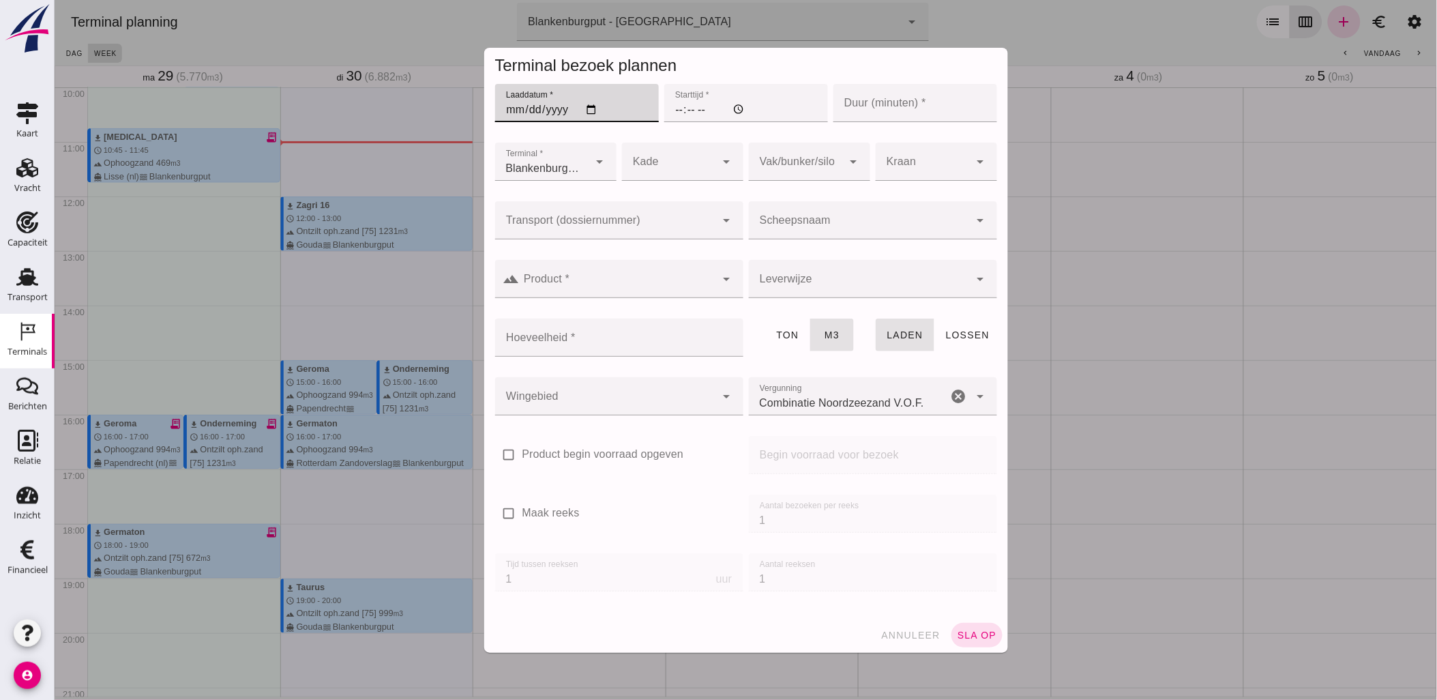
click at [586, 111] on input "Laaddatum *" at bounding box center [576, 103] width 164 height 38
type input "[DATE]"
click at [674, 109] on input "Starttijd *" at bounding box center [745, 103] width 164 height 38
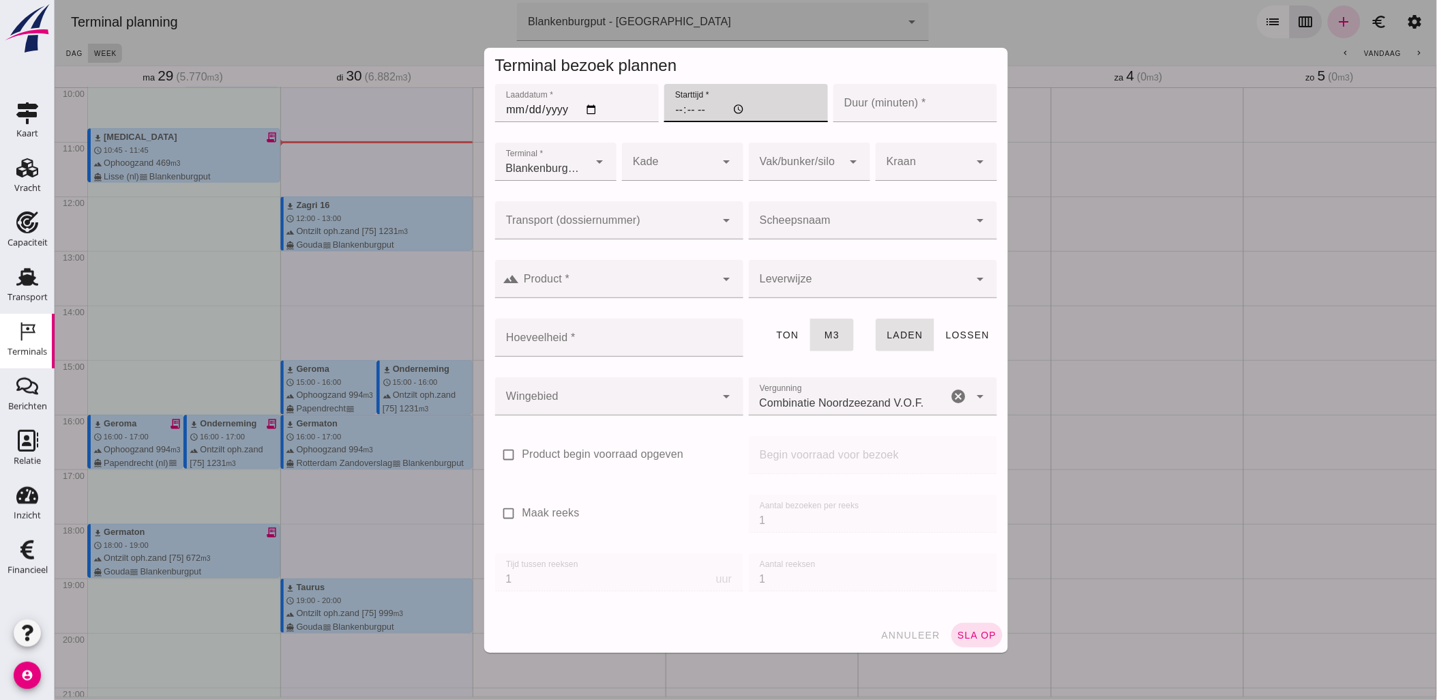
type input "14:00"
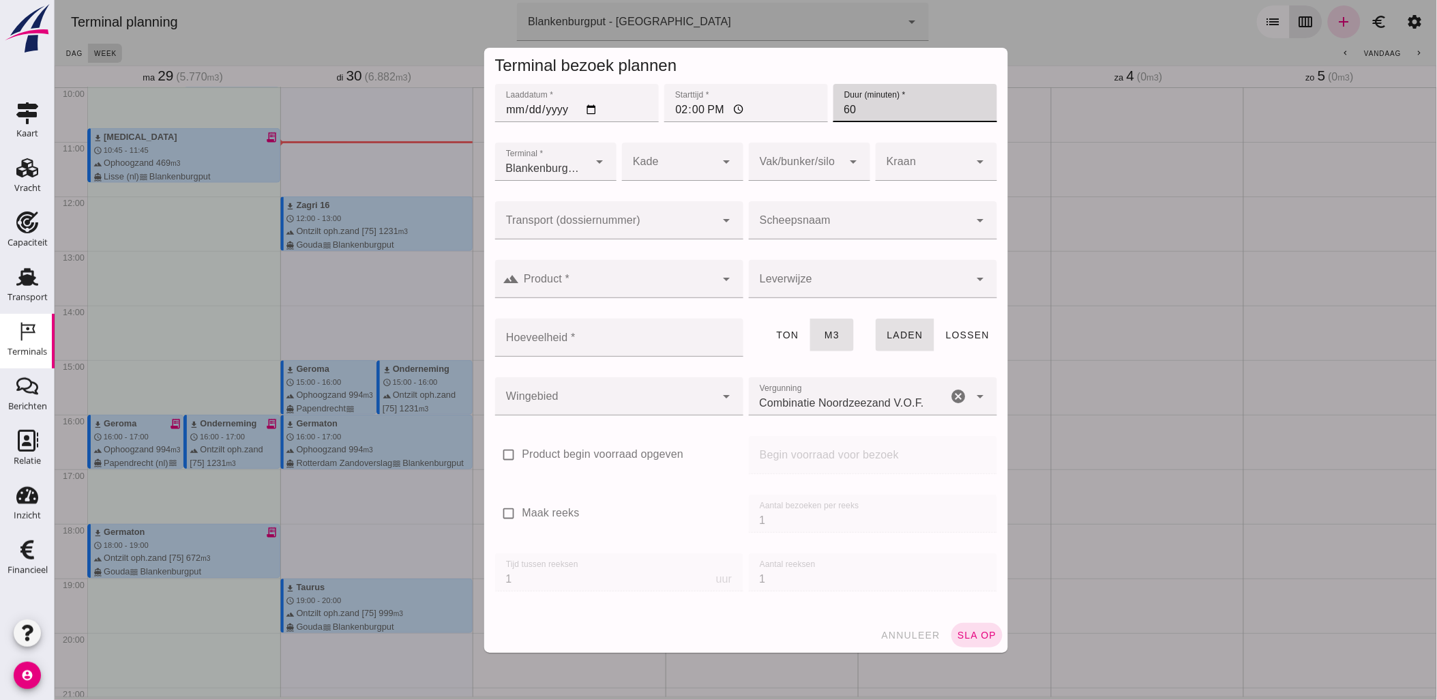
type input "60"
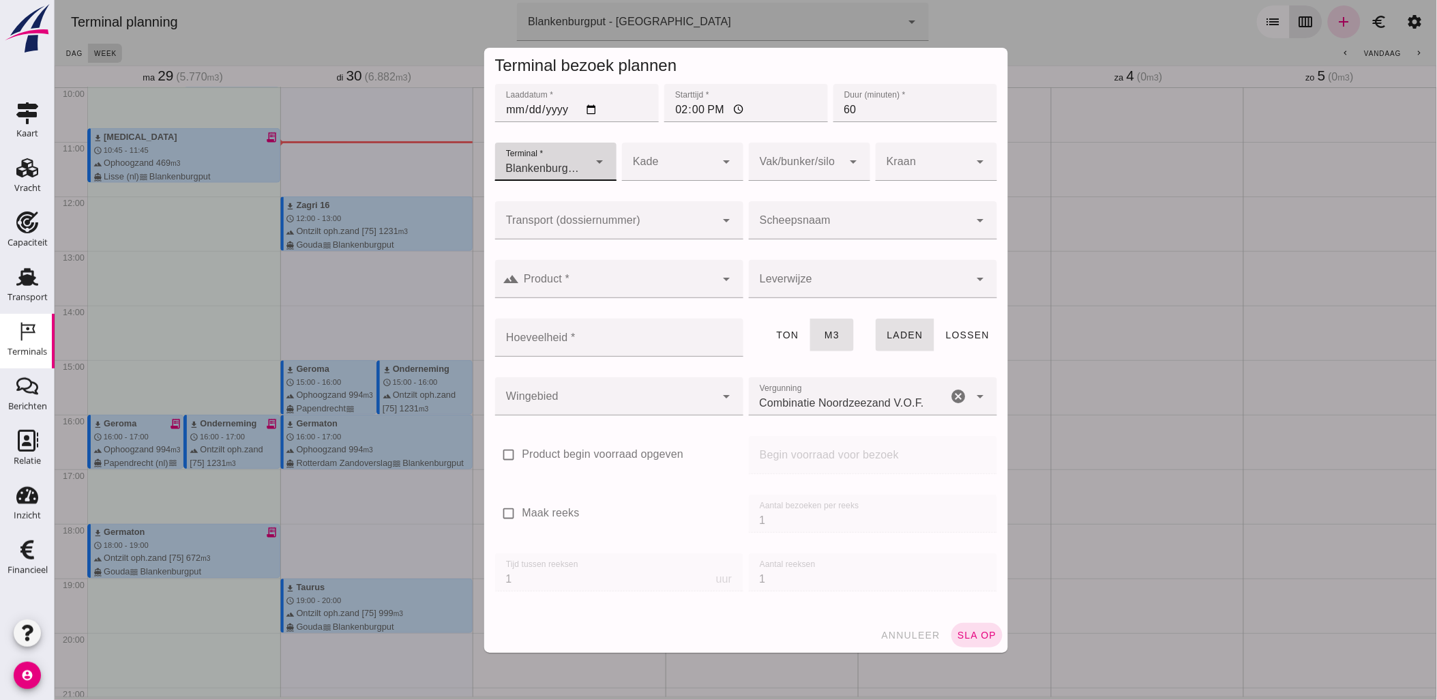
click at [668, 223] on input "Transport (dossiernummer)" at bounding box center [604, 227] width 221 height 16
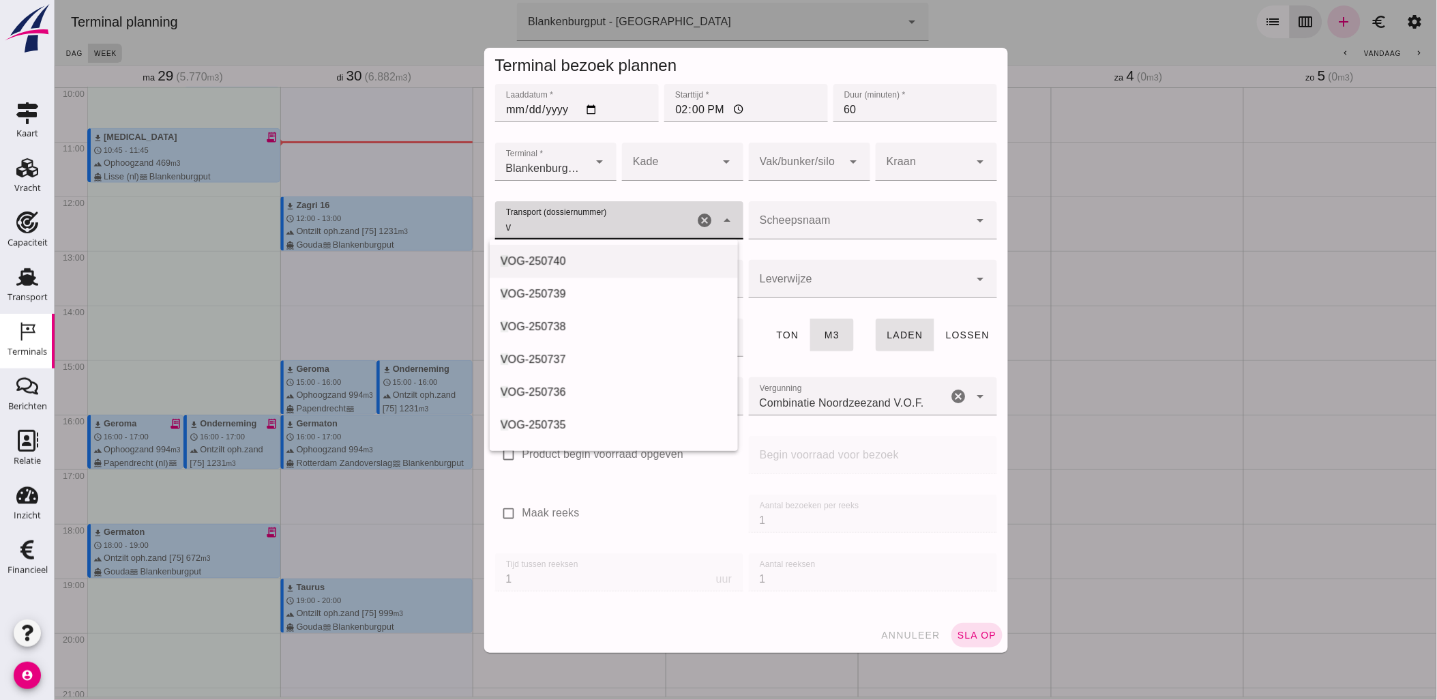
click at [603, 264] on div "V OG-250740" at bounding box center [613, 261] width 226 height 16
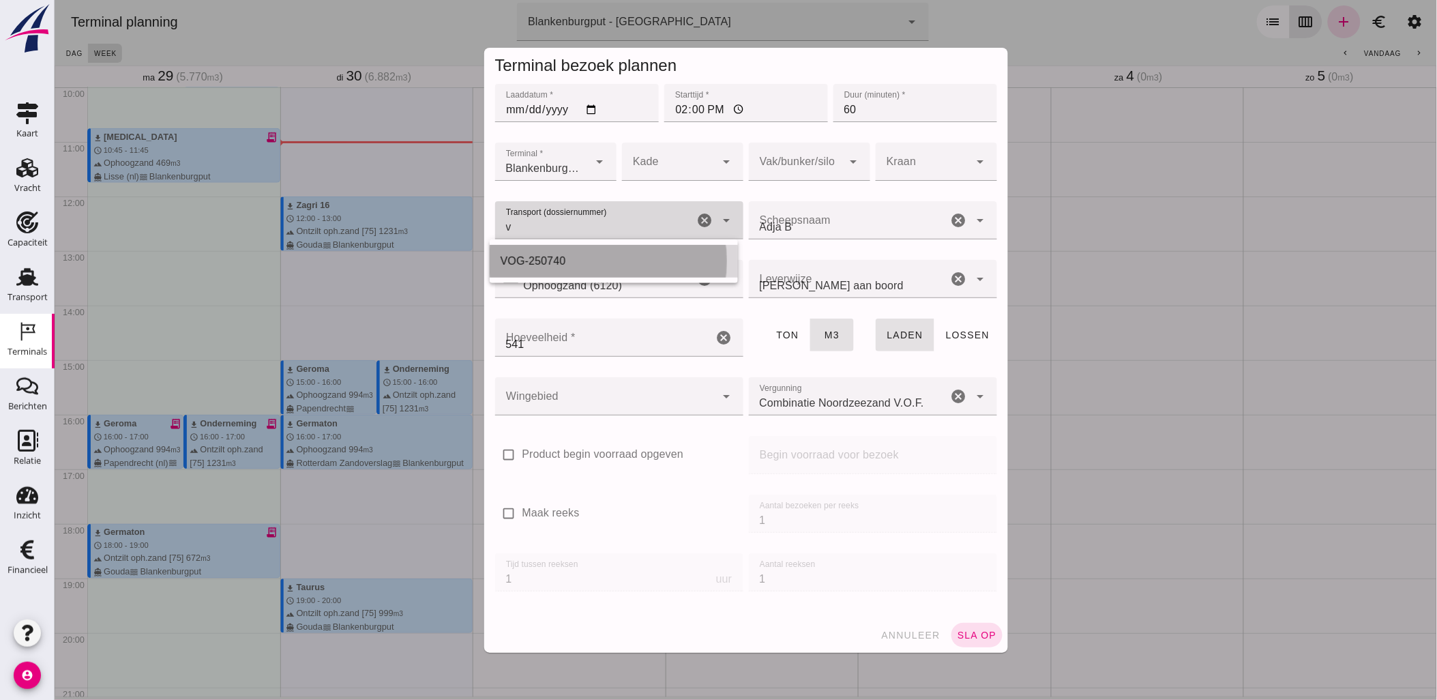
type input "VOG-250740"
type input "franco_on_board"
type input "541"
type input "VOG-250740"
click at [779, 160] on div at bounding box center [795, 162] width 94 height 38
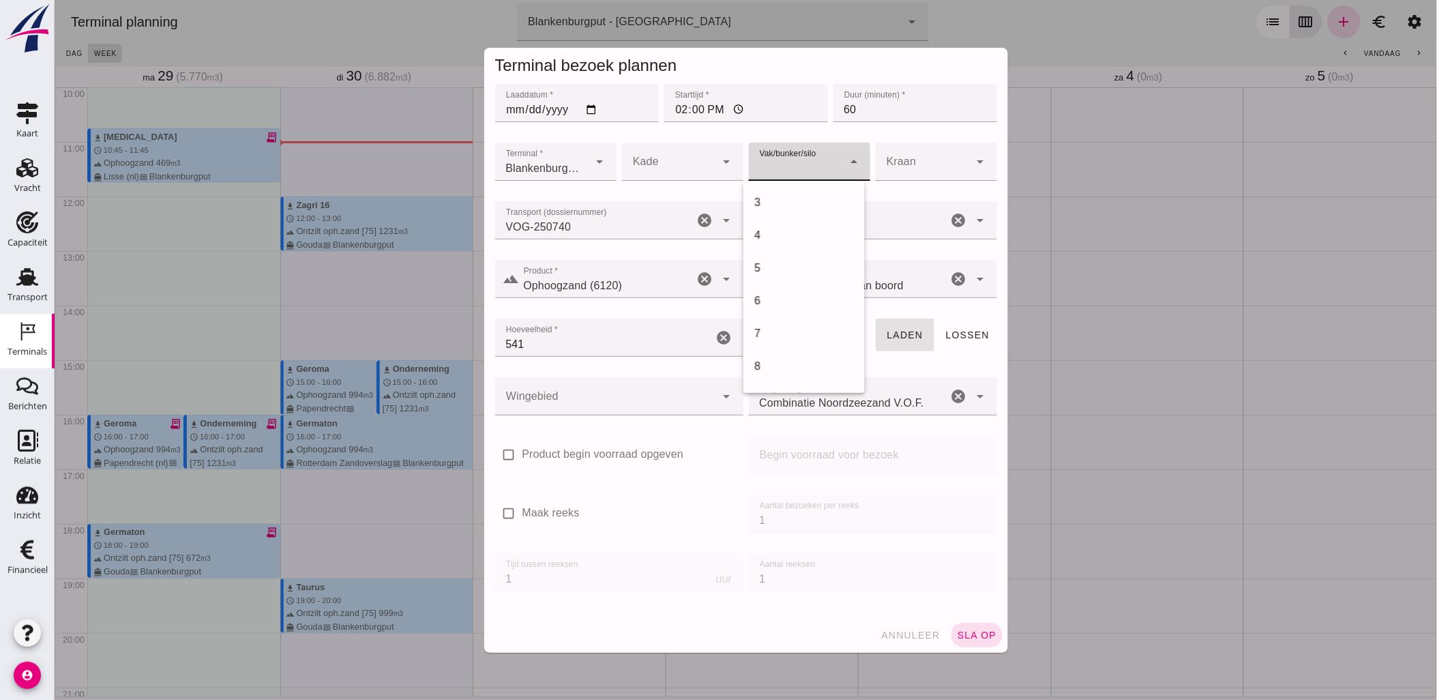
scroll to position [530, 0]
click at [788, 228] on div "18" at bounding box center [803, 230] width 100 height 16
type input "366"
click at [662, 382] on div at bounding box center [604, 396] width 221 height 38
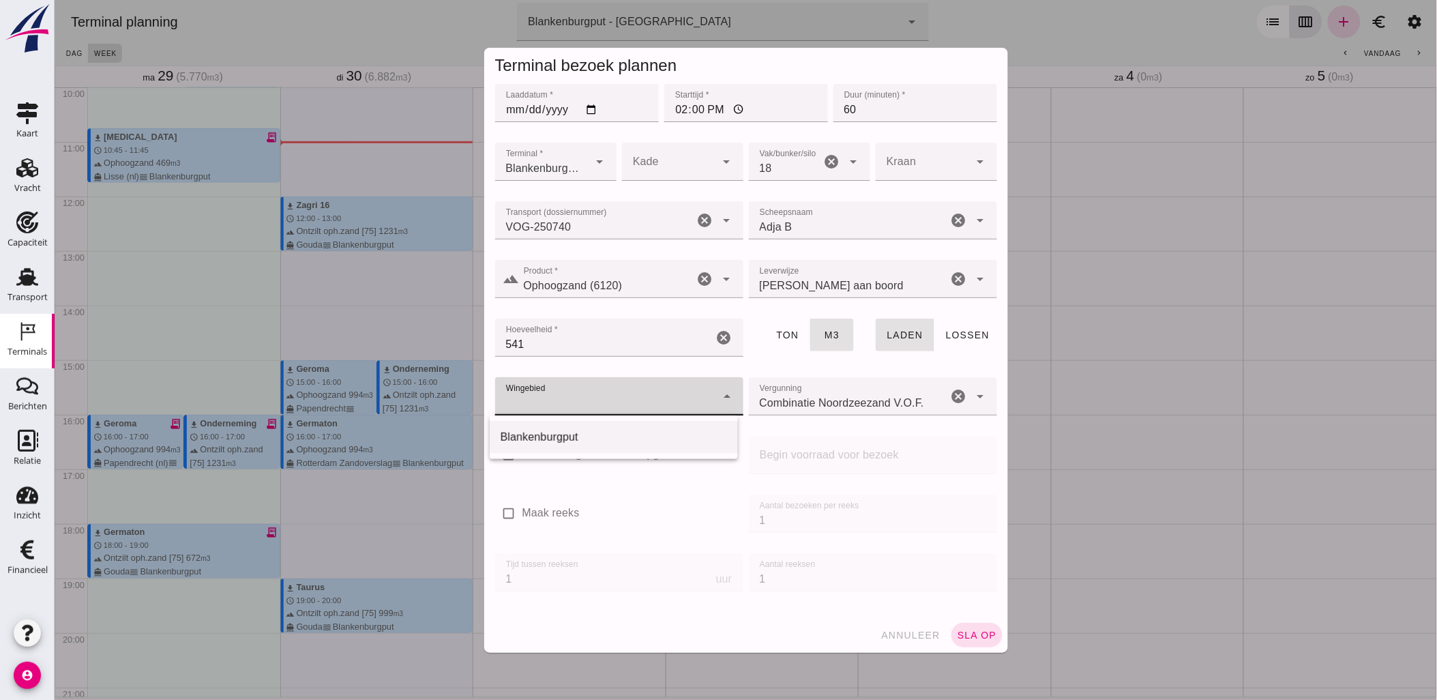
click at [636, 433] on div "Blankenburgput" at bounding box center [613, 437] width 226 height 16
type input "333"
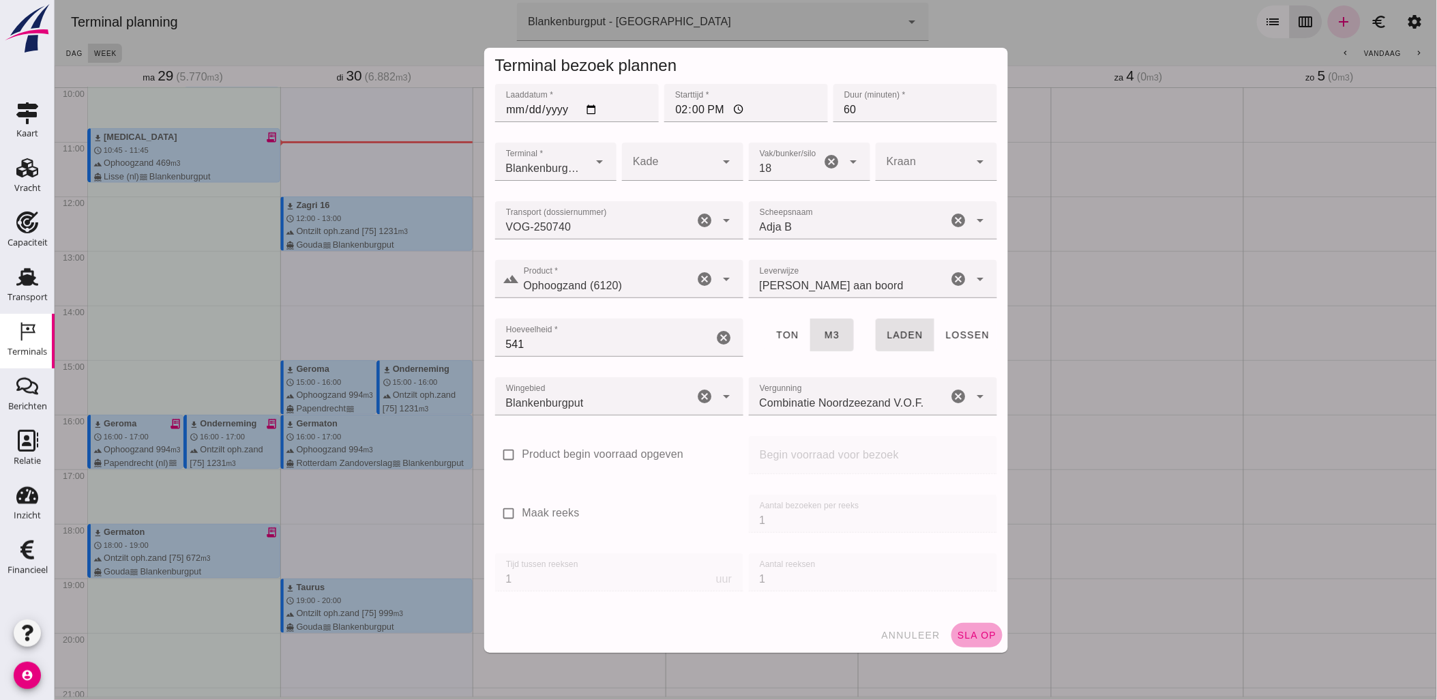
click at [972, 637] on span "sla op" at bounding box center [976, 634] width 40 height 11
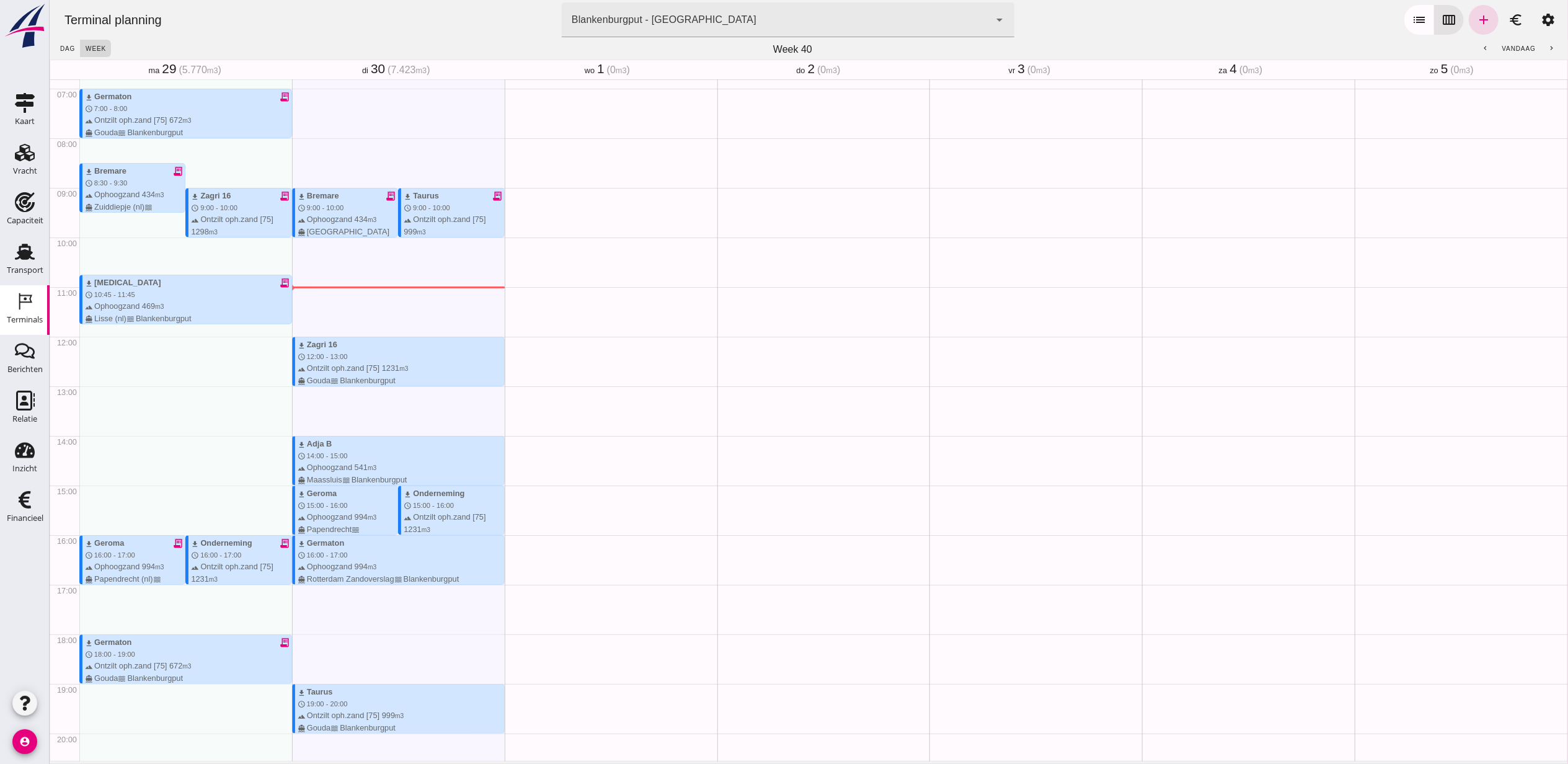
scroll to position [343, 0]
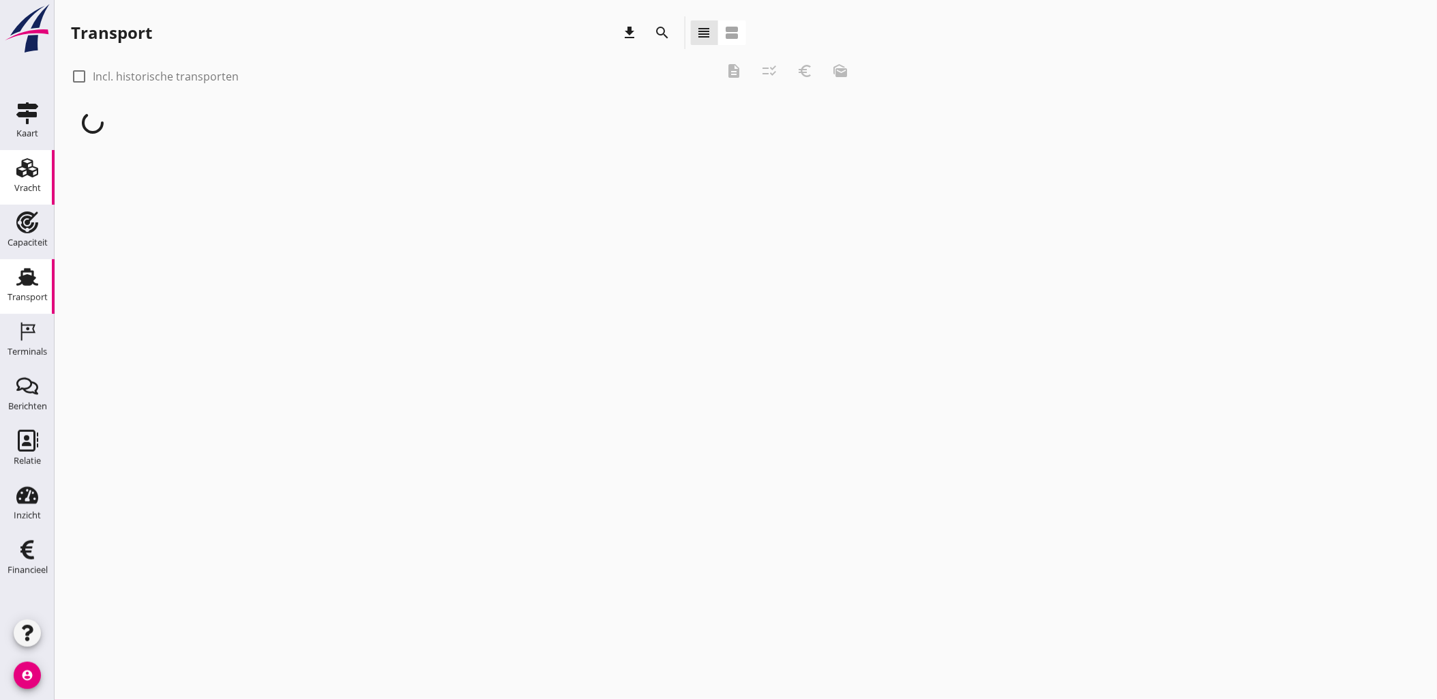
click at [39, 168] on div "Vracht" at bounding box center [27, 168] width 33 height 22
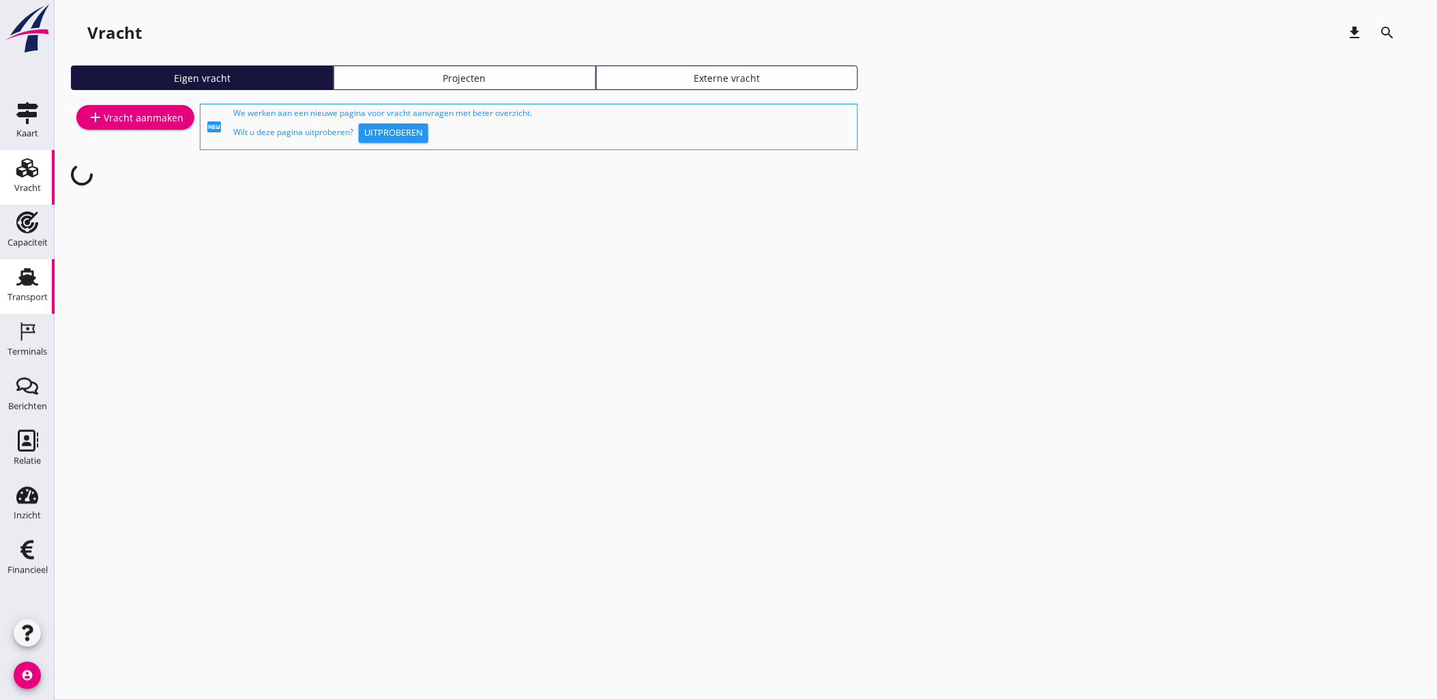
click at [23, 285] on icon "Transport" at bounding box center [27, 277] width 22 height 22
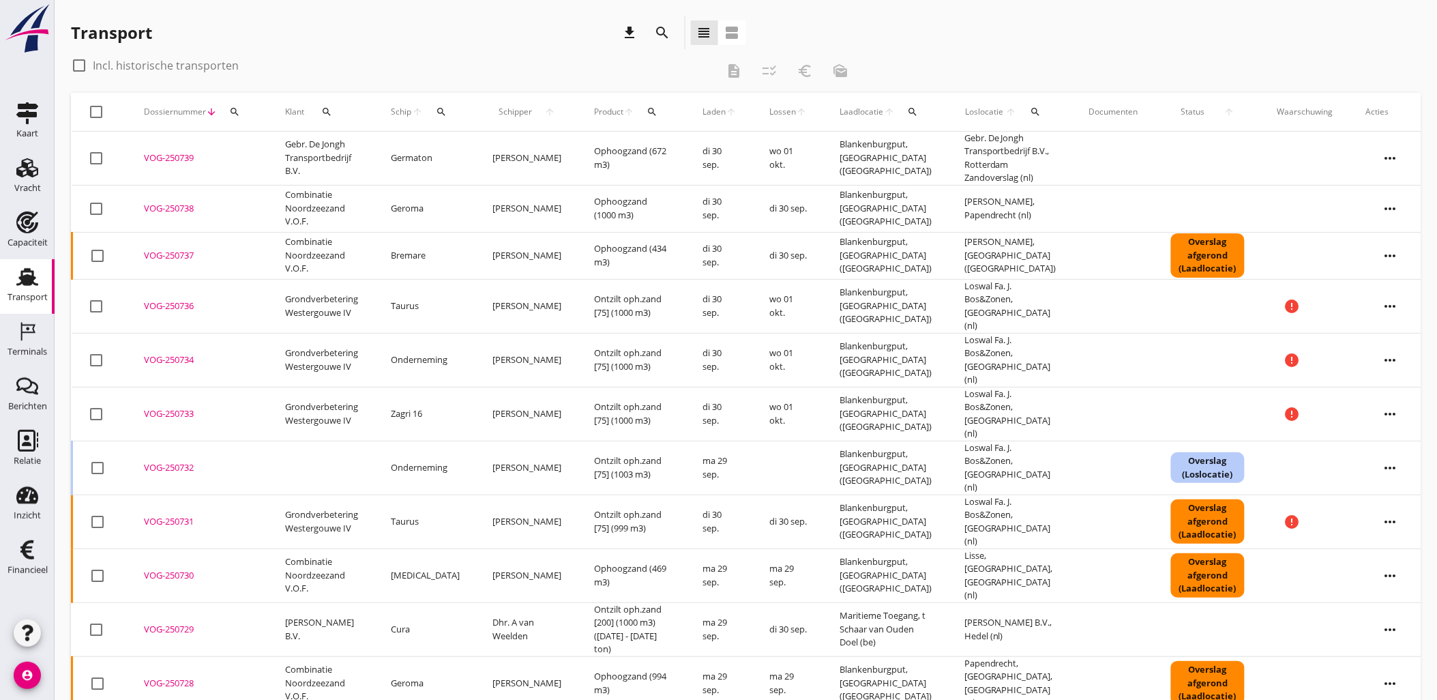
click at [452, 113] on div "search" at bounding box center [441, 111] width 25 height 11
click at [471, 149] on input "Zoek op (scheeps)naam" at bounding box center [507, 151] width 142 height 22
click at [467, 151] on input "geramton" at bounding box center [507, 151] width 142 height 22
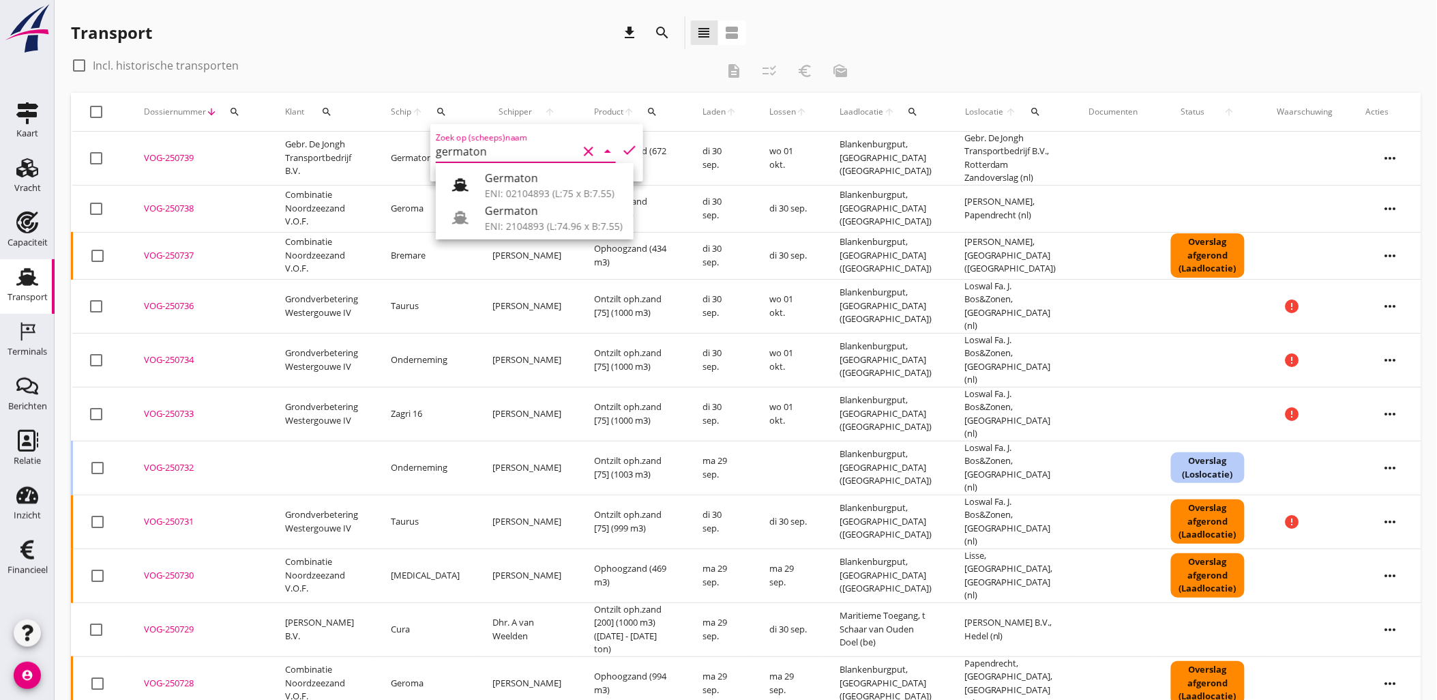
click at [519, 184] on div "Germaton" at bounding box center [554, 178] width 138 height 16
click at [623, 147] on icon "check" at bounding box center [629, 150] width 16 height 16
type input "Germaton"
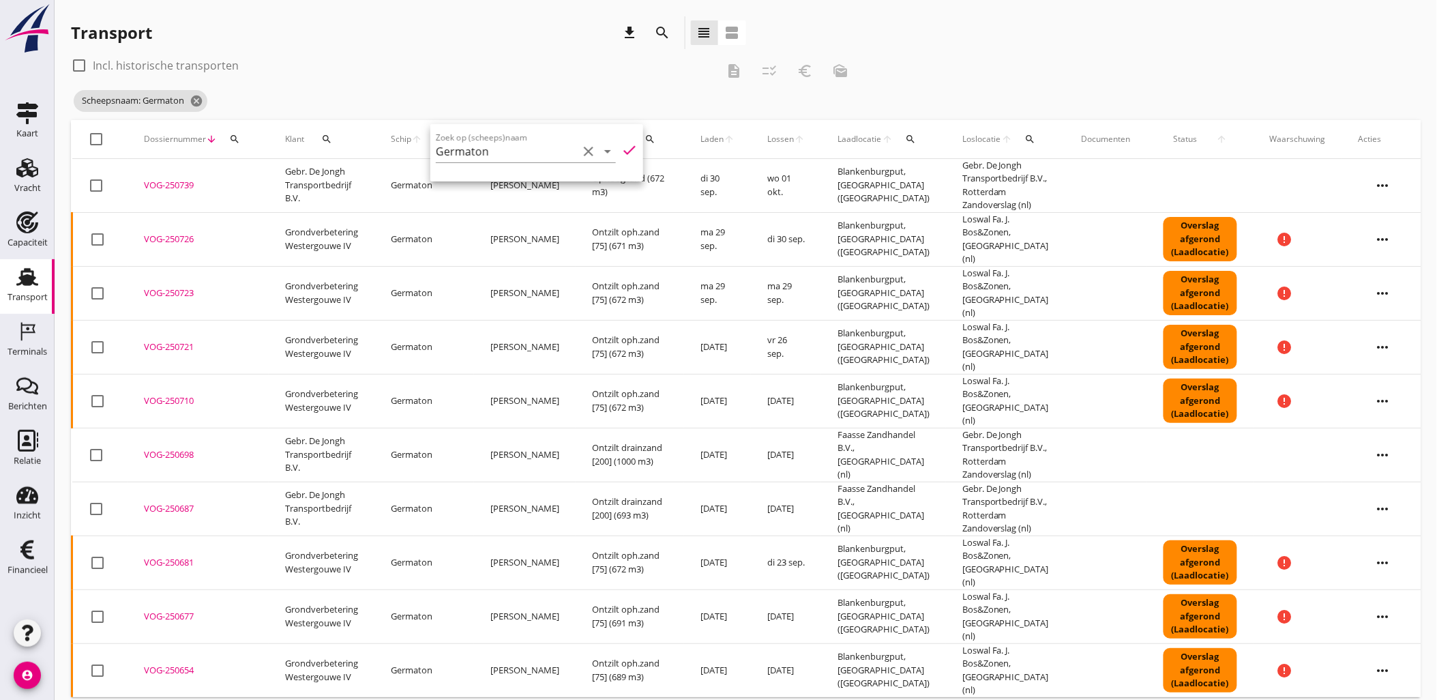
click at [1026, 135] on div "search" at bounding box center [1030, 139] width 25 height 11
click at [1054, 172] on input "text" at bounding box center [1103, 179] width 142 height 22
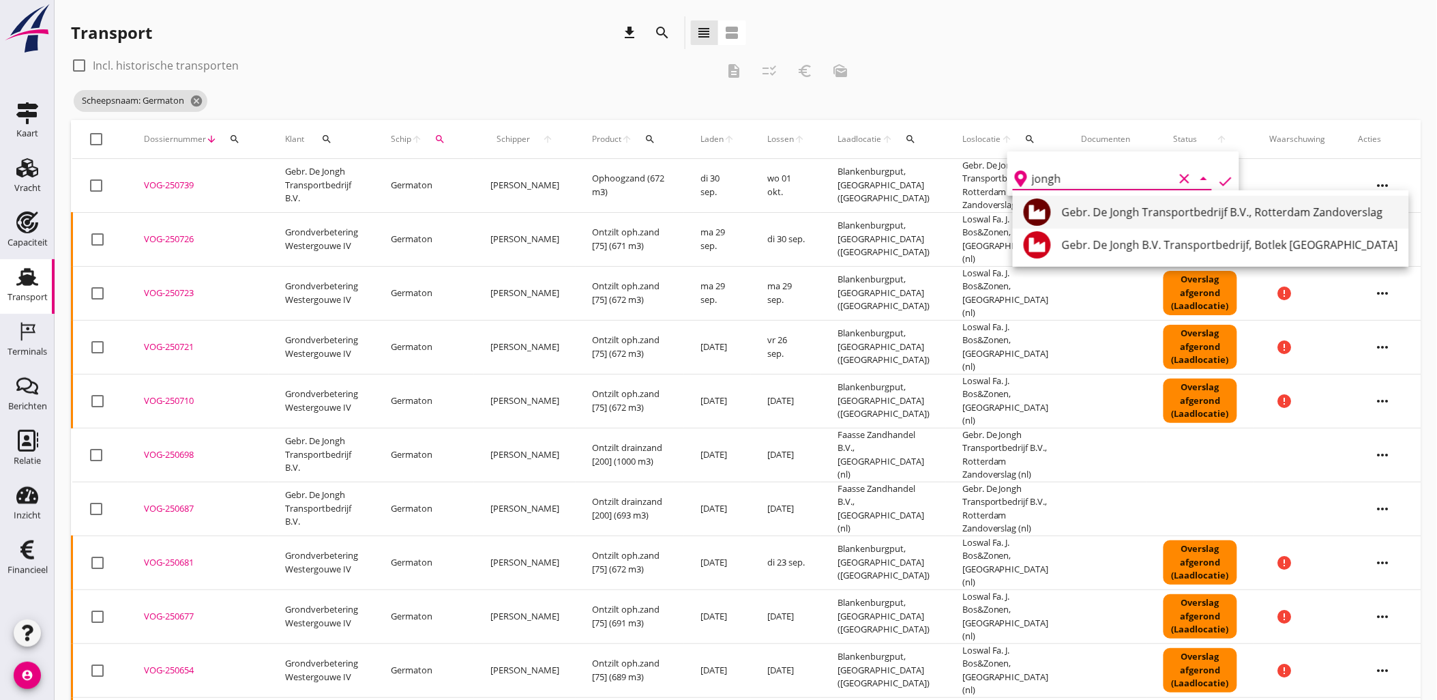
click at [1107, 206] on div "Gebr. De Jongh Transportbedrijf B.V., Rotterdam Zandoverslag" at bounding box center [1230, 212] width 336 height 16
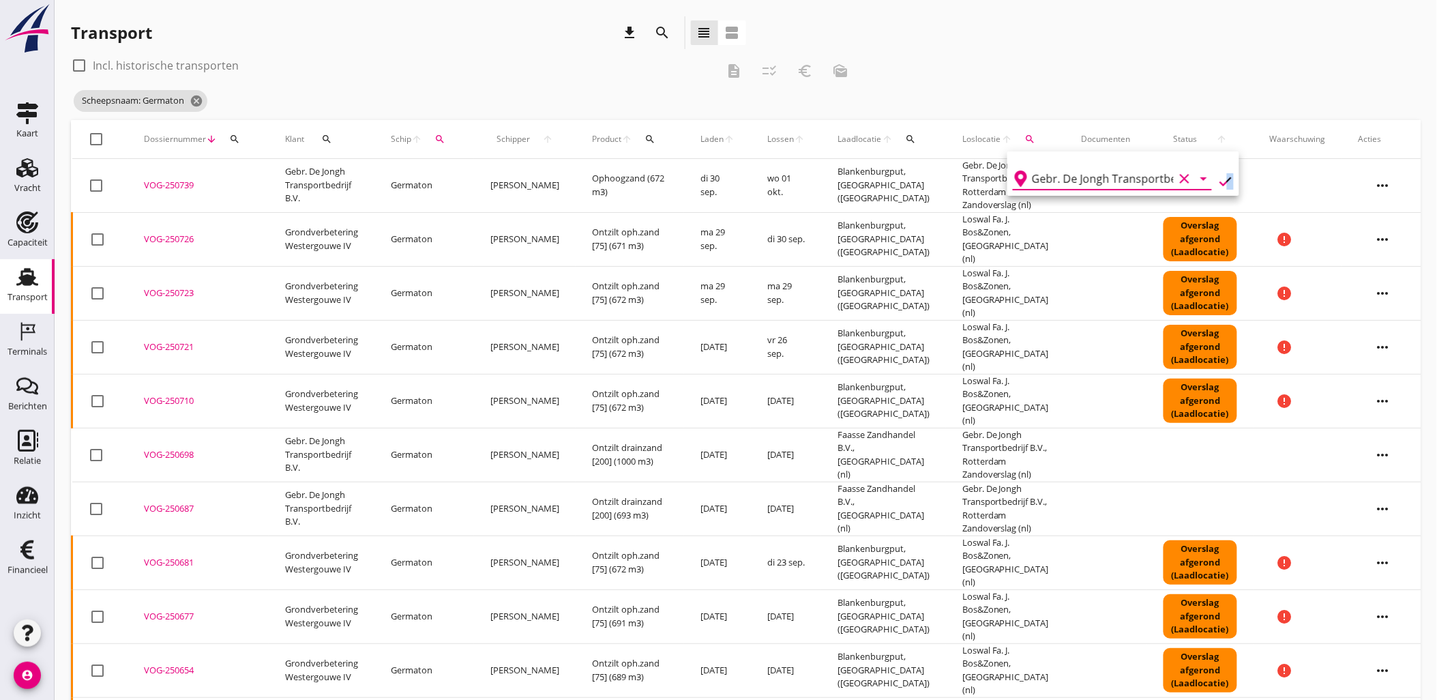
click at [1218, 180] on div "Gebr. De Jongh Transportbedrijf B.V., Rotterdam Zandoverslag clear arrow_drop_d…" at bounding box center [1123, 173] width 232 height 44
click at [1218, 180] on icon "check" at bounding box center [1225, 181] width 16 height 16
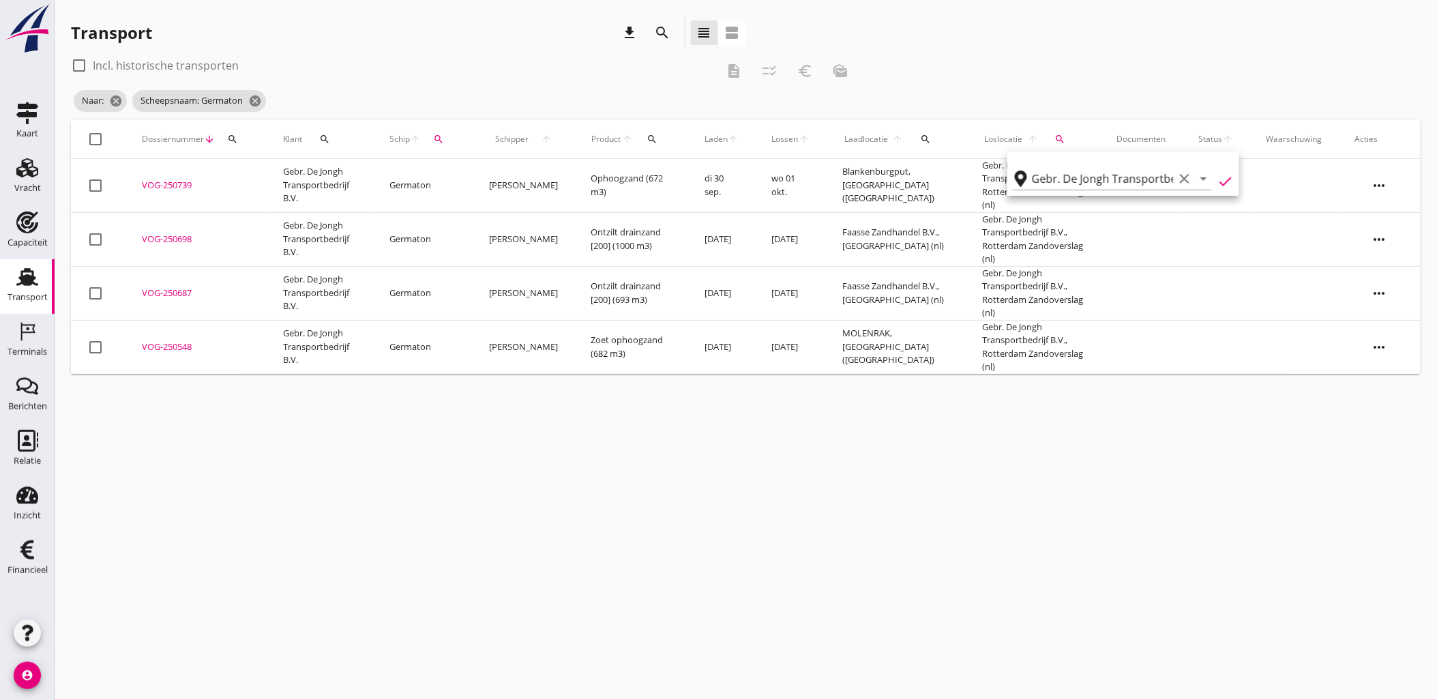
type input "Gebr. De Jongh Transportbedrijf B.V."
click at [100, 66] on label "Incl. historische transporten" at bounding box center [166, 66] width 146 height 14
checkbox input "true"
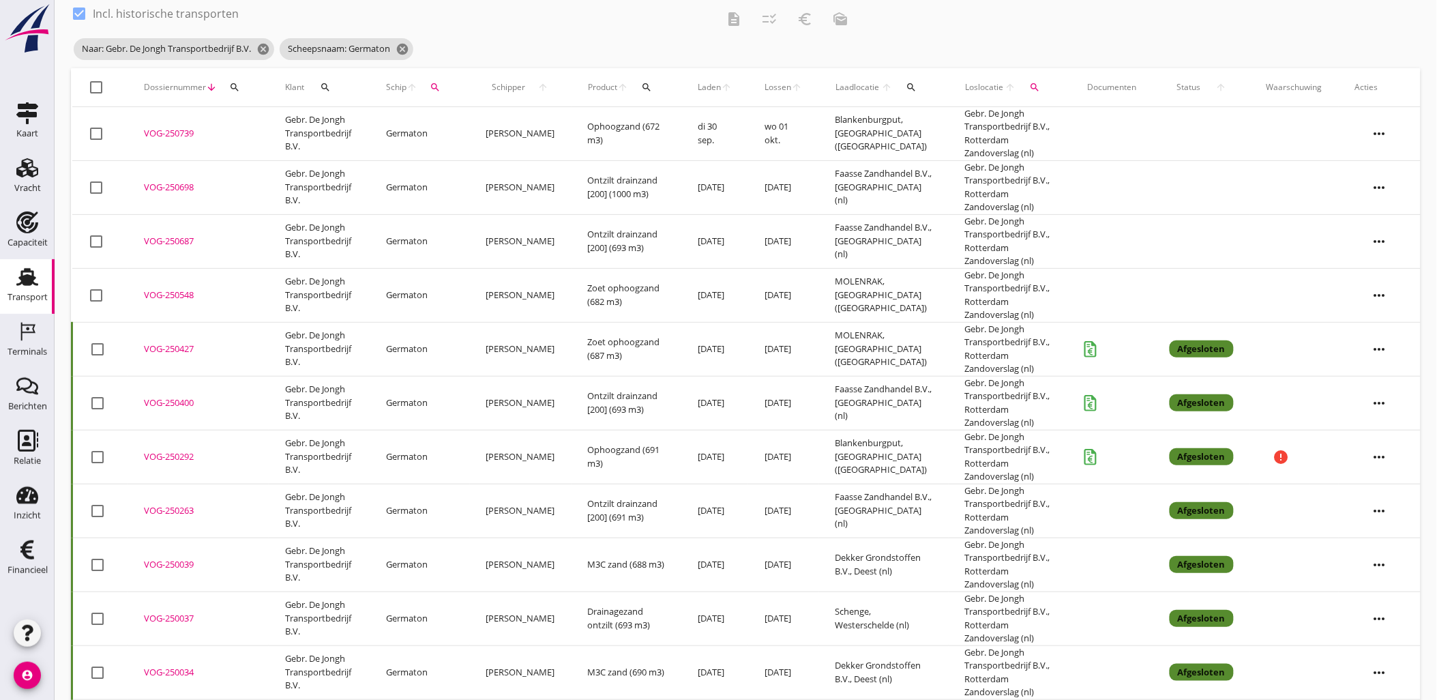
scroll to position [76, 0]
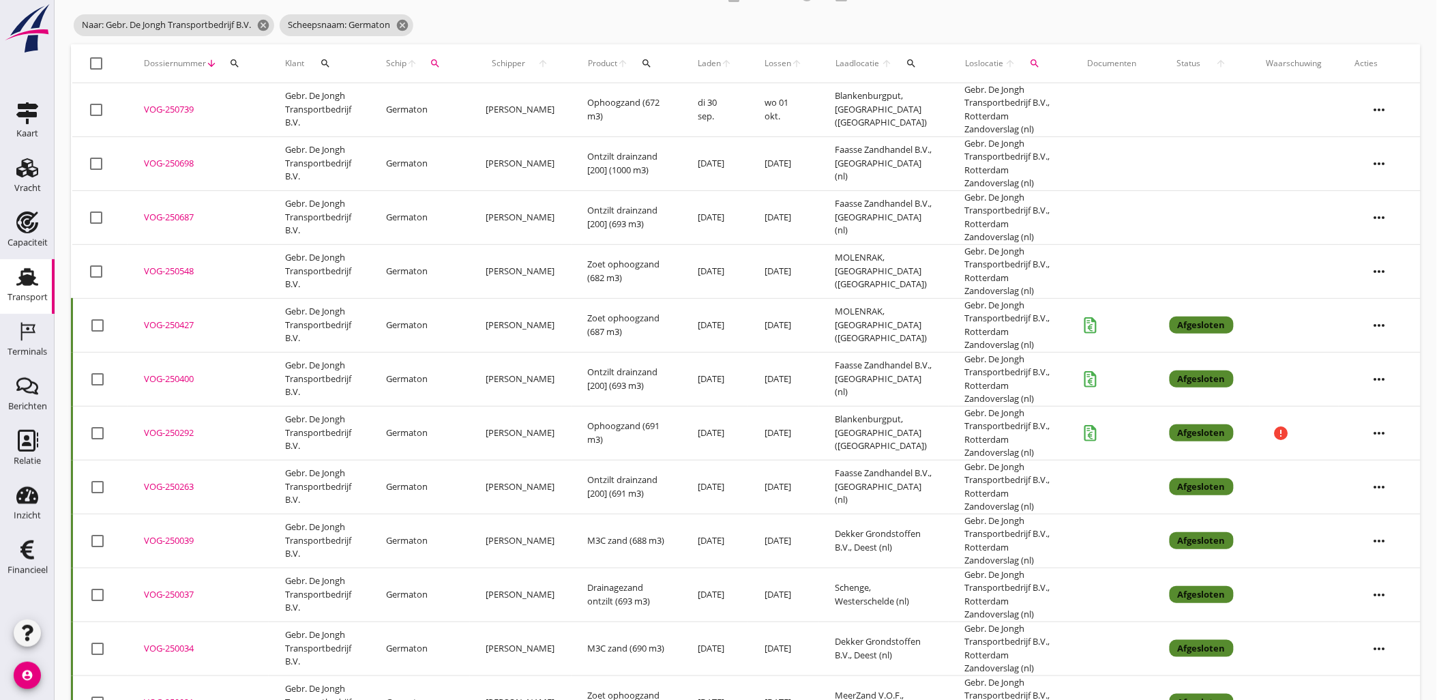
click at [179, 430] on div "VOG-250292" at bounding box center [198, 433] width 108 height 14
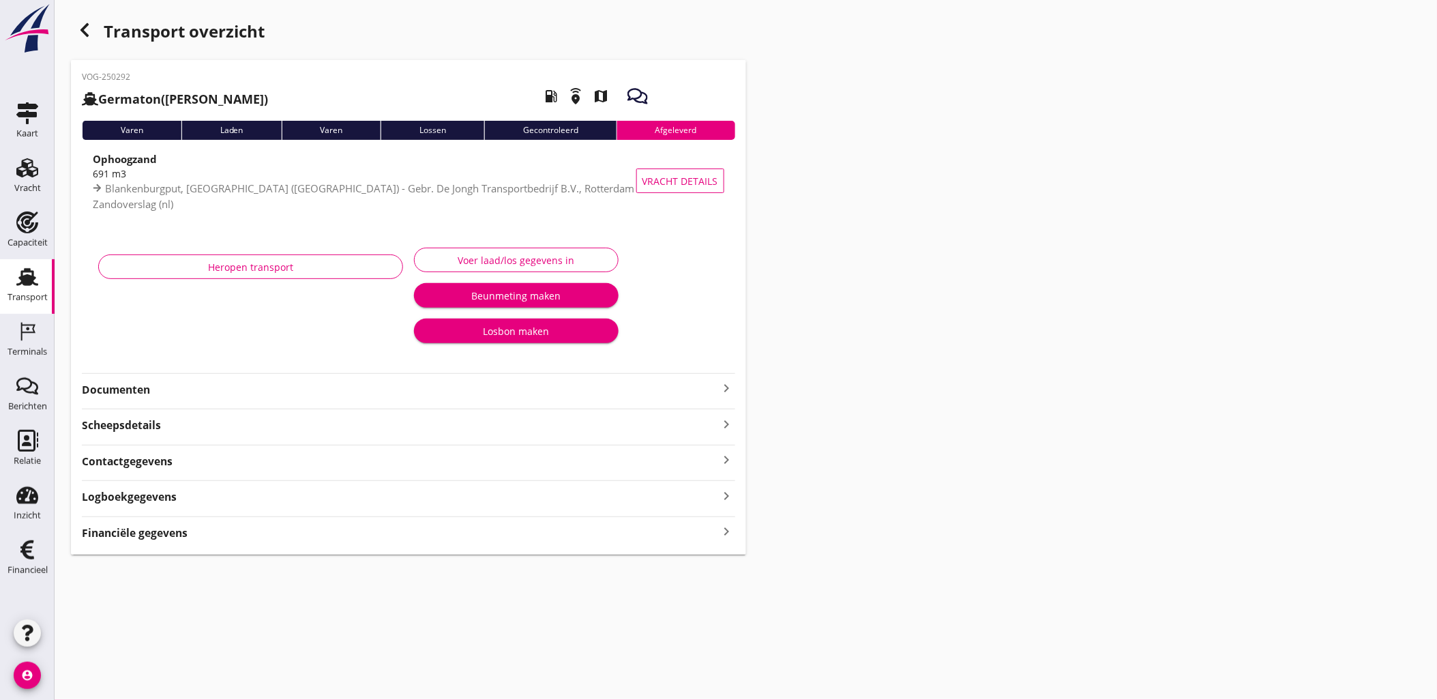
click at [191, 540] on div "Financiële gegevens keyboard_arrow_right" at bounding box center [408, 531] width 653 height 18
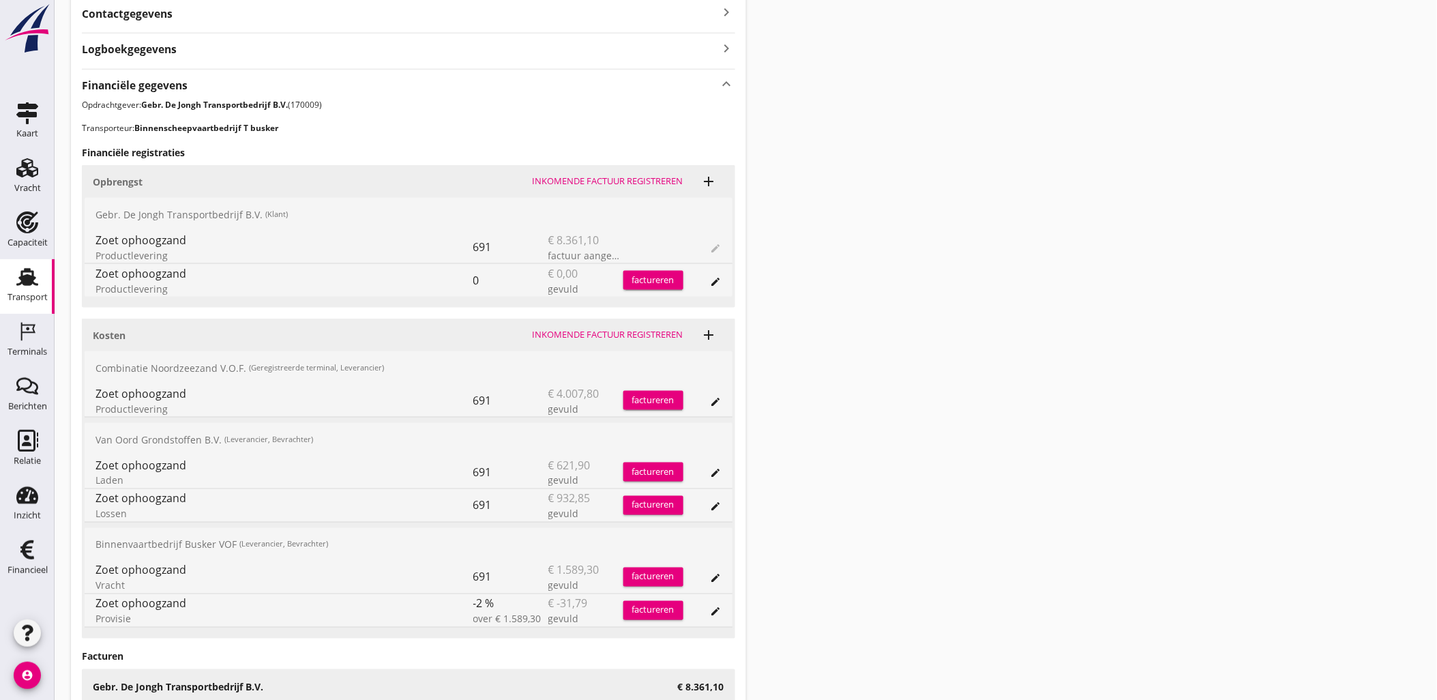
scroll to position [454, 0]
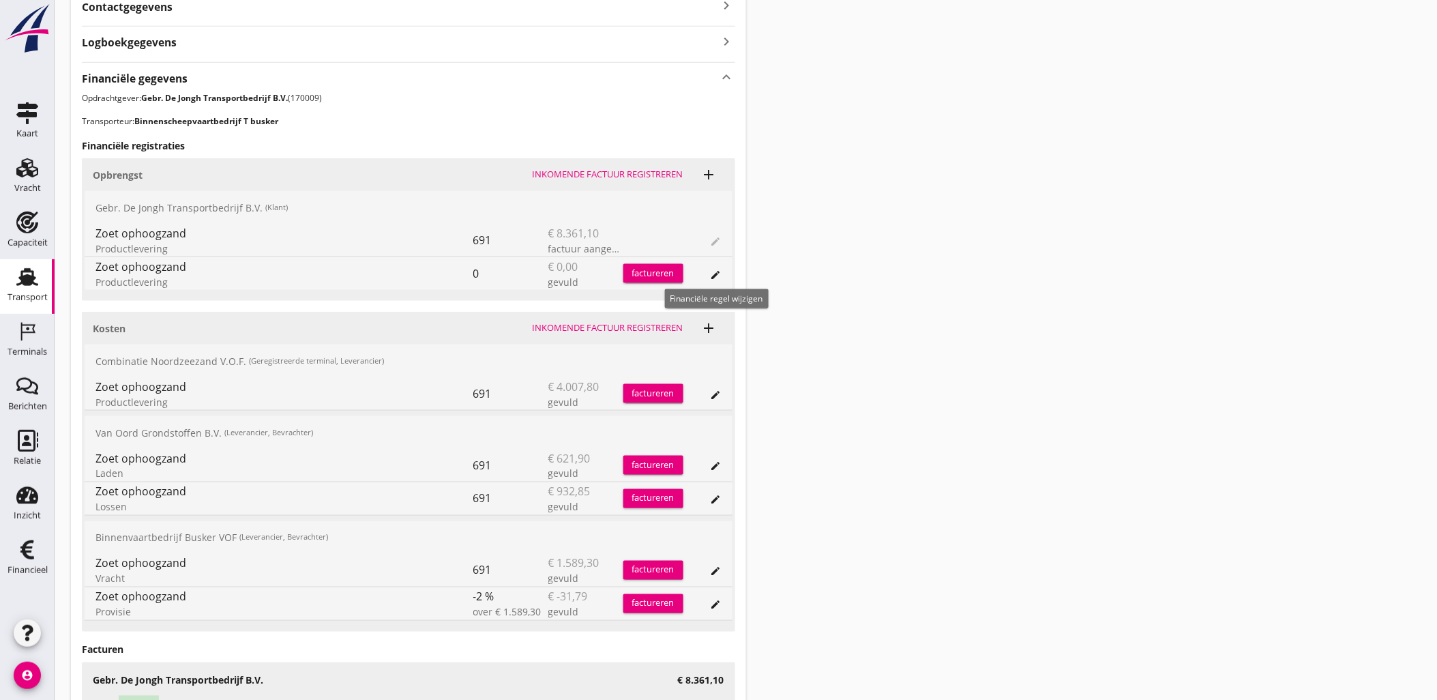
click at [723, 278] on button "edit" at bounding box center [715, 274] width 19 height 19
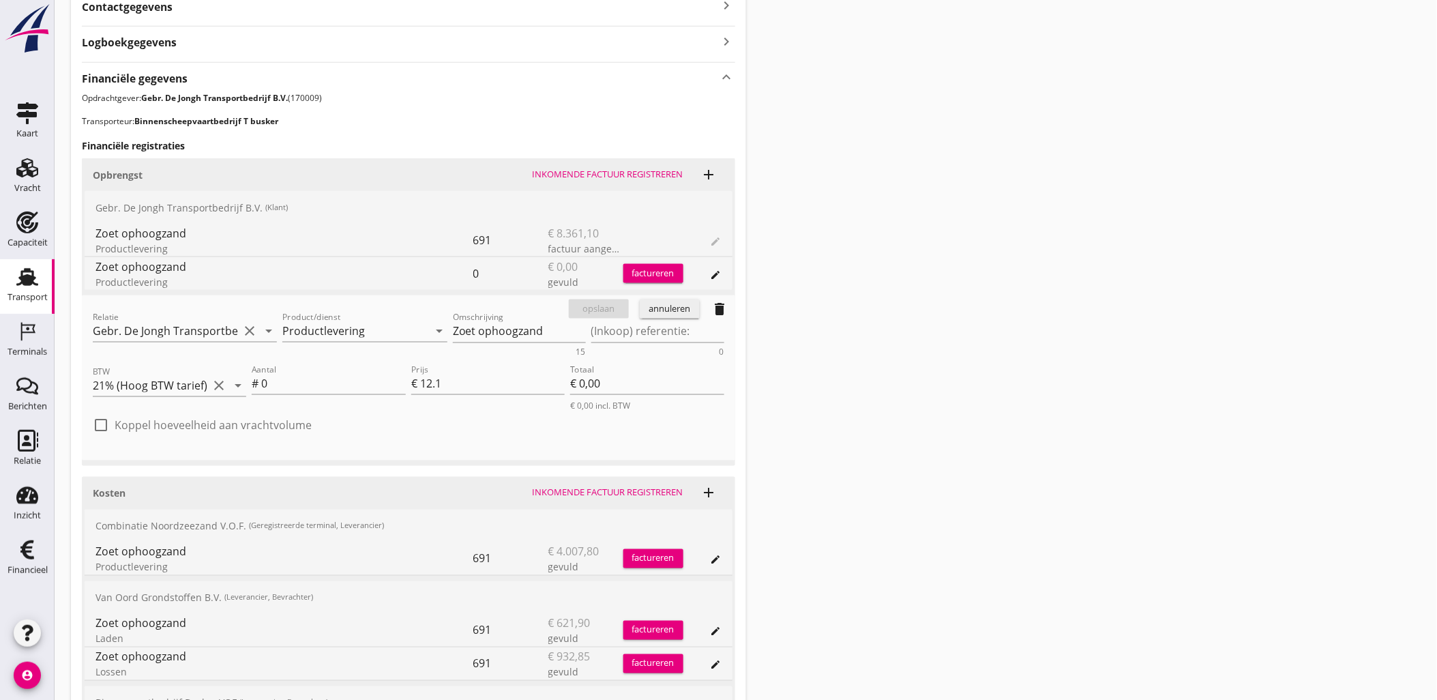
click at [674, 316] on button "annuleren" at bounding box center [670, 308] width 60 height 19
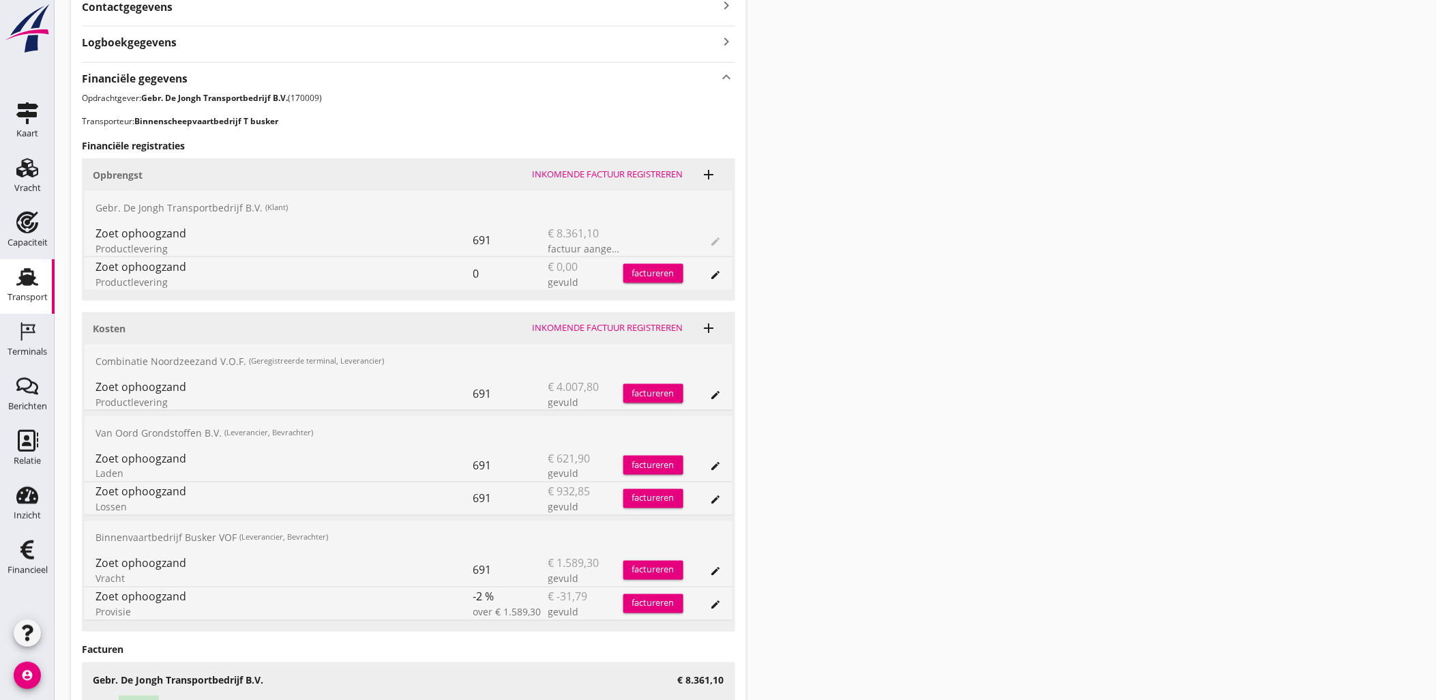
scroll to position [530, 0]
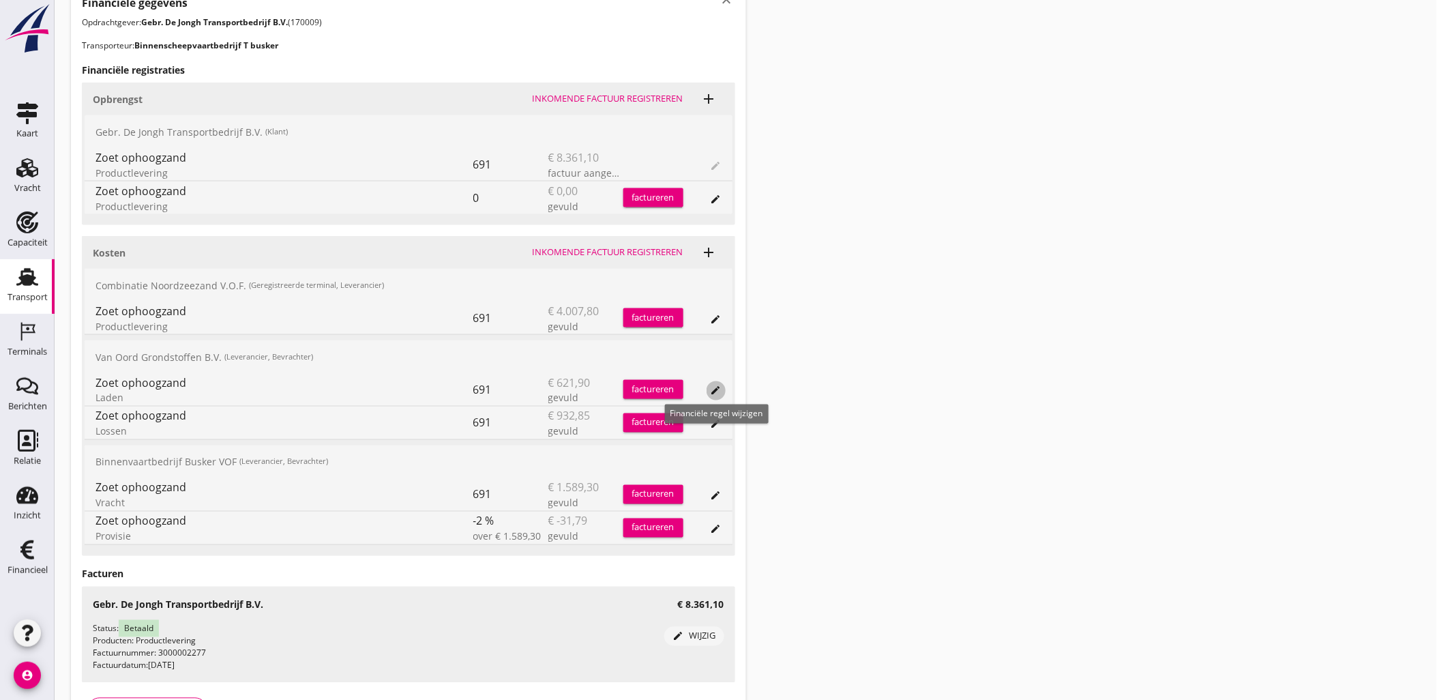
click at [721, 391] on div "edit" at bounding box center [715, 390] width 19 height 11
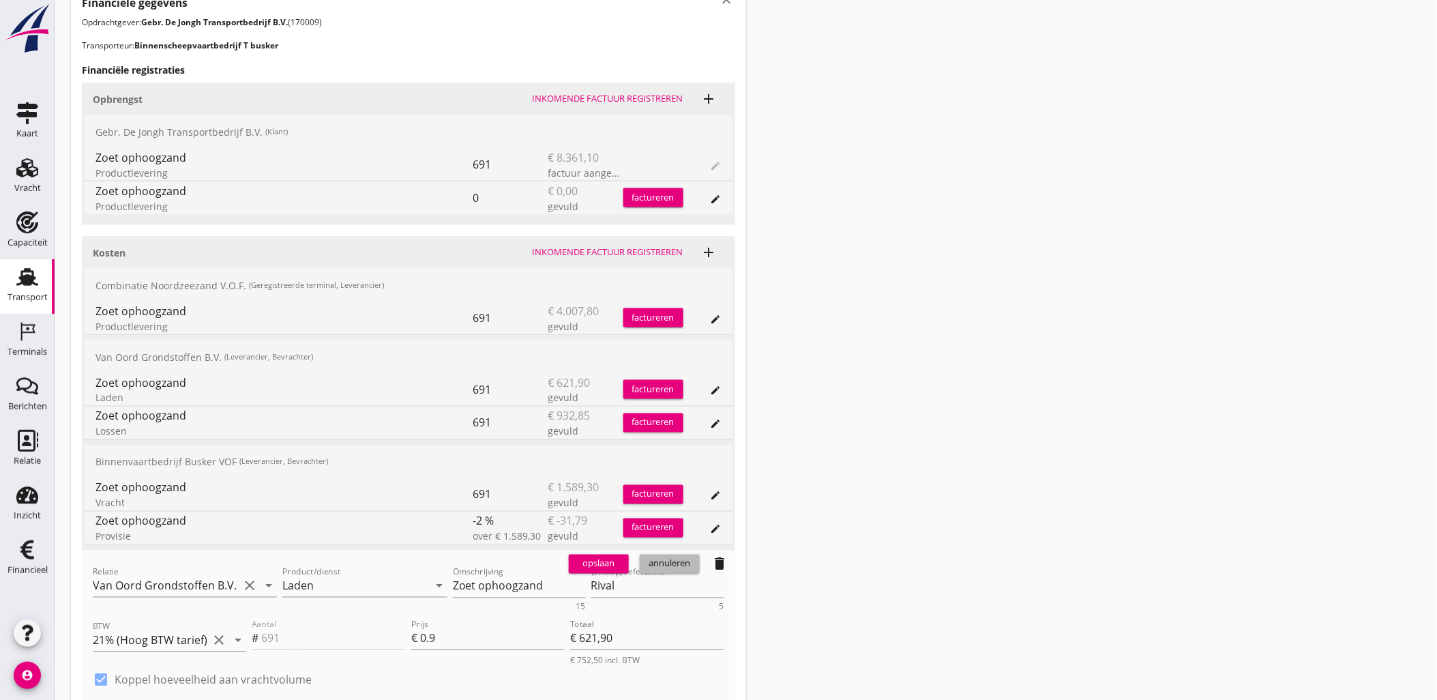
click at [674, 565] on div "annuleren" at bounding box center [669, 564] width 49 height 14
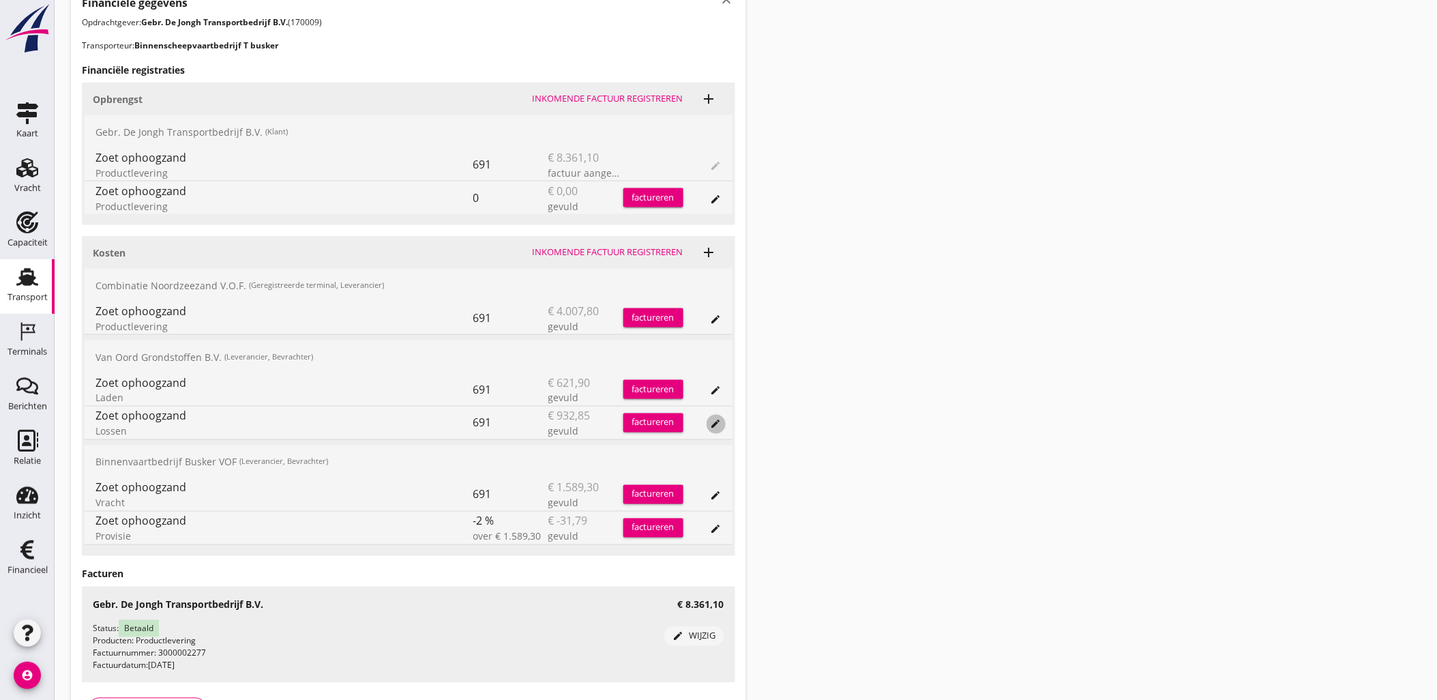
click at [723, 419] on div "edit" at bounding box center [715, 424] width 19 height 11
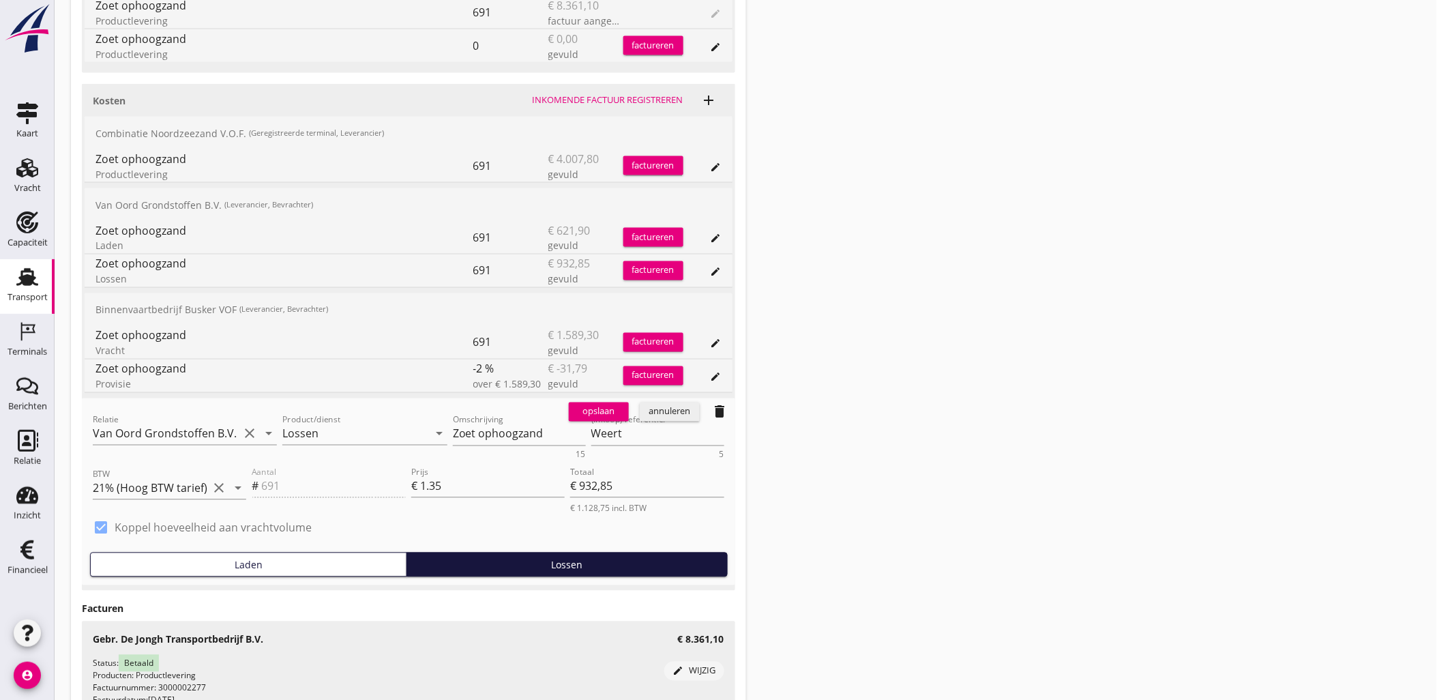
click at [669, 419] on button "annuleren" at bounding box center [670, 411] width 60 height 19
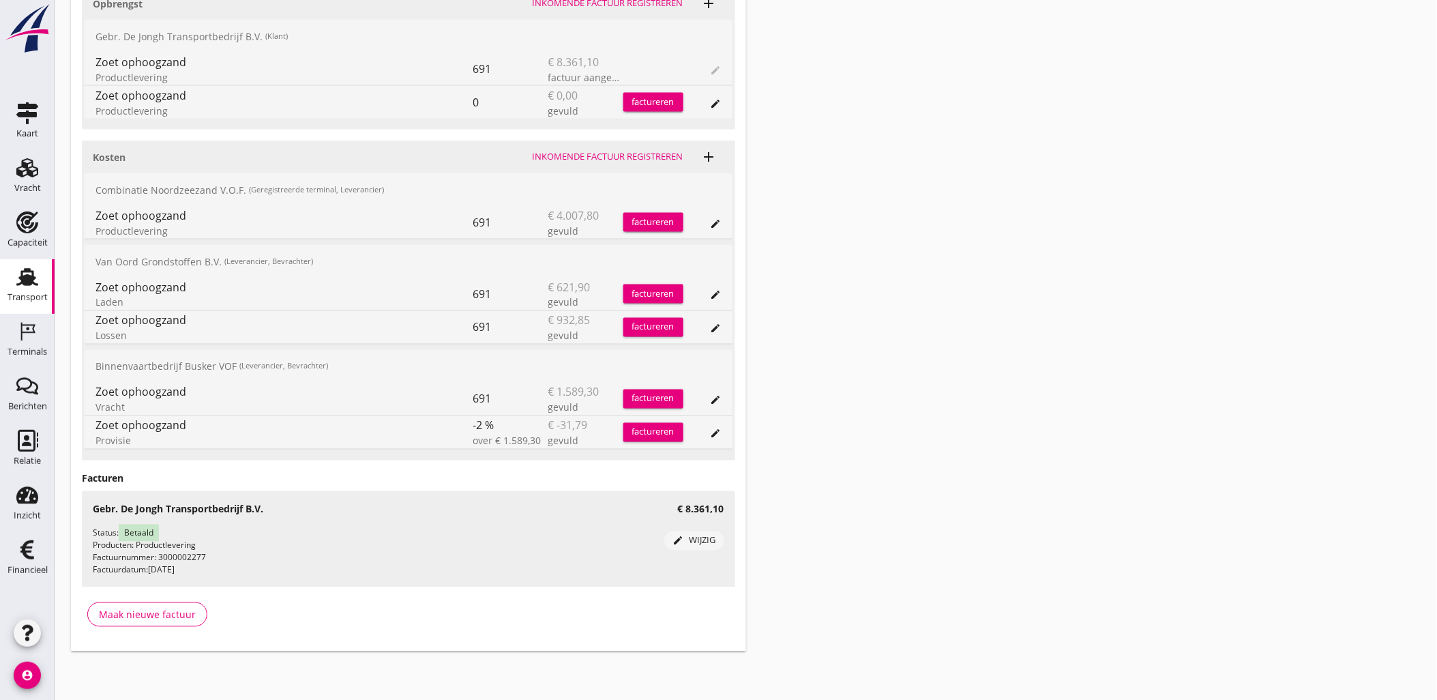
click at [852, 177] on div "Transport overzicht VOG-250292 Germaton (Tonny Busker) local_gas_station emerge…" at bounding box center [746, 21] width 1382 height 1293
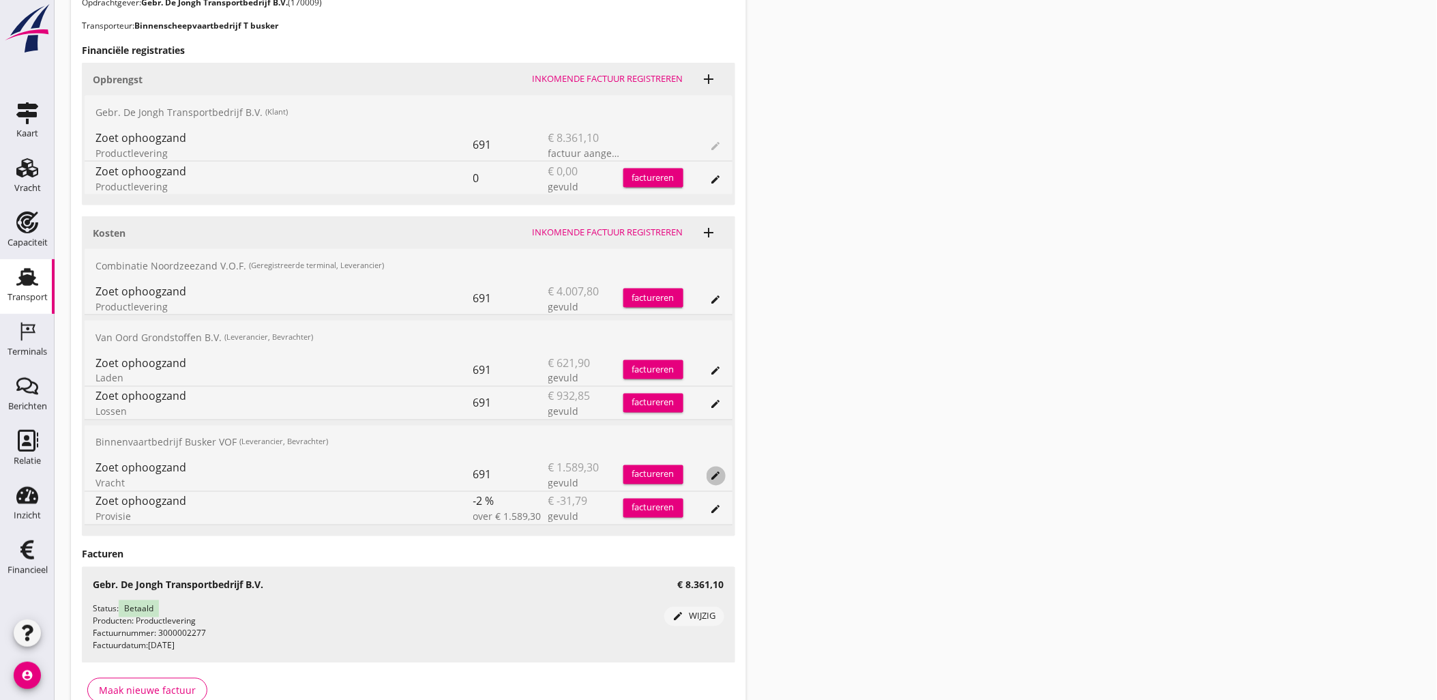
click at [714, 473] on icon "edit" at bounding box center [716, 475] width 11 height 11
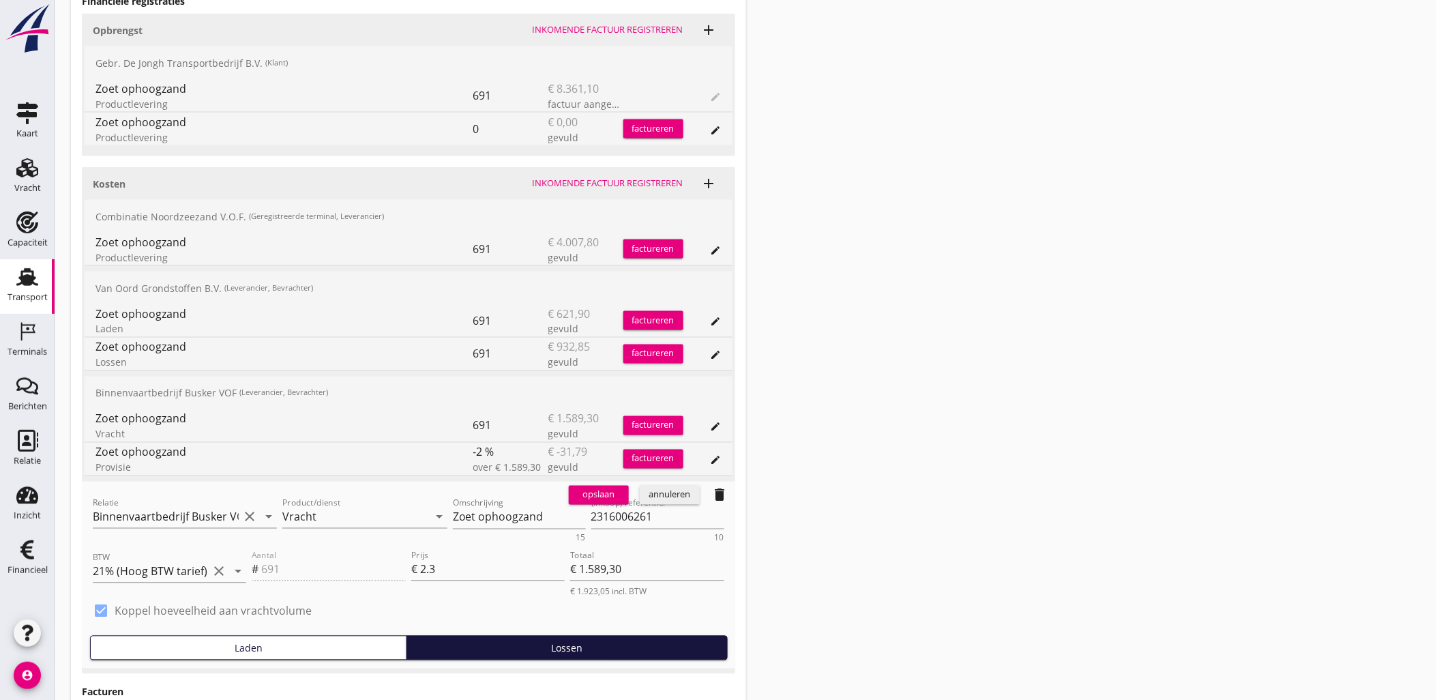
scroll to position [625, 0]
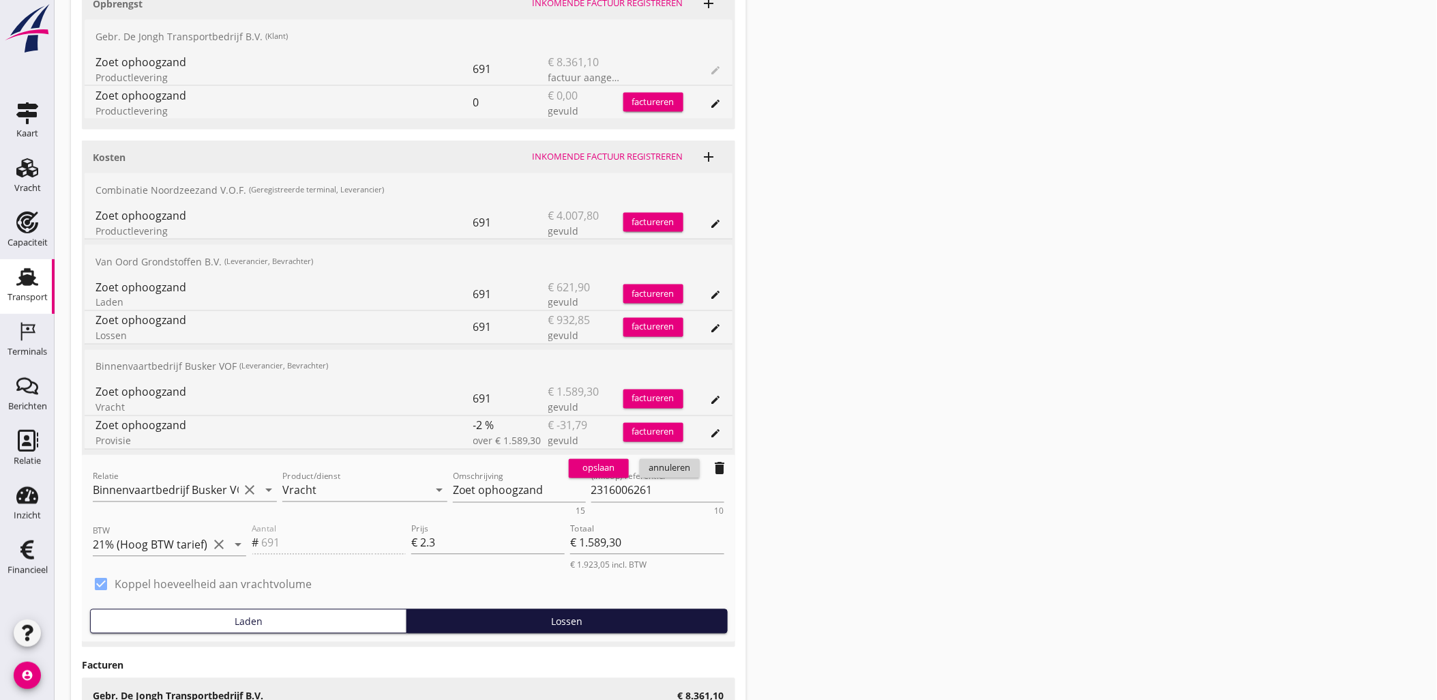
click at [681, 471] on div "annuleren" at bounding box center [669, 469] width 49 height 14
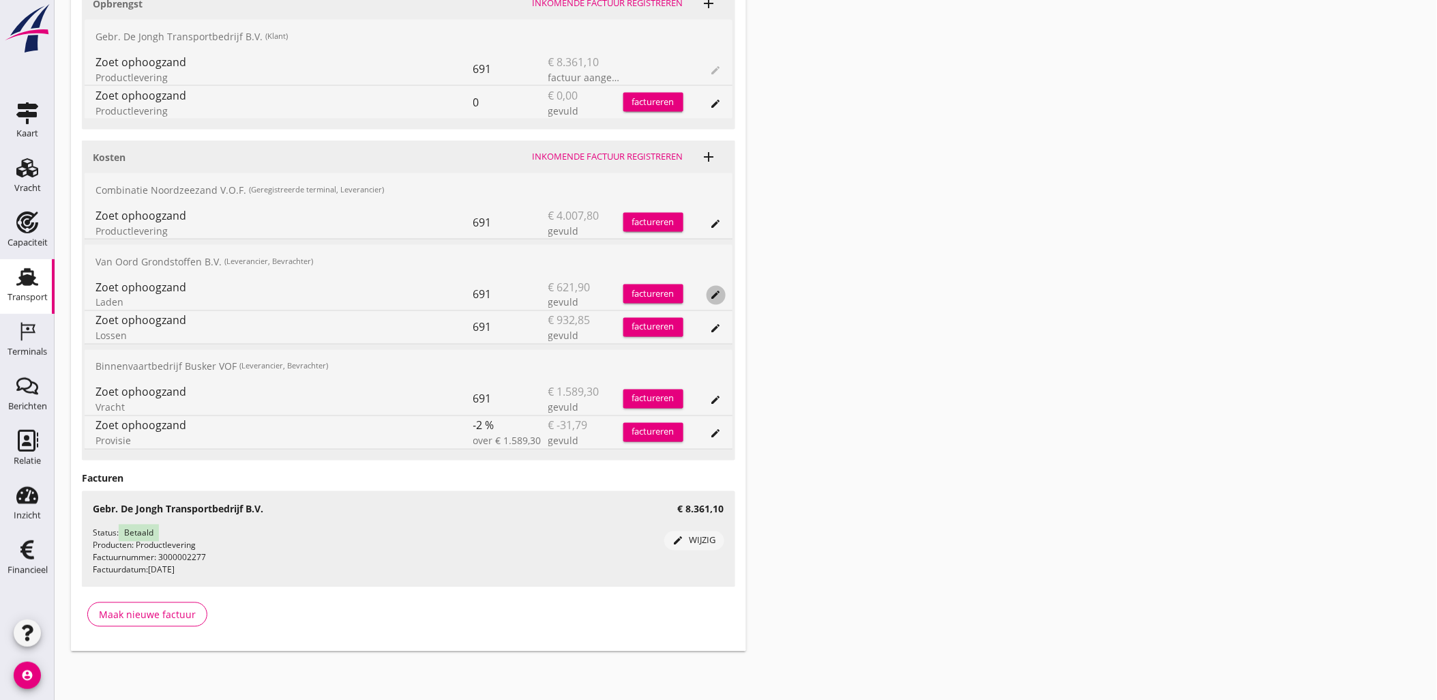
click at [711, 290] on icon "edit" at bounding box center [716, 295] width 11 height 11
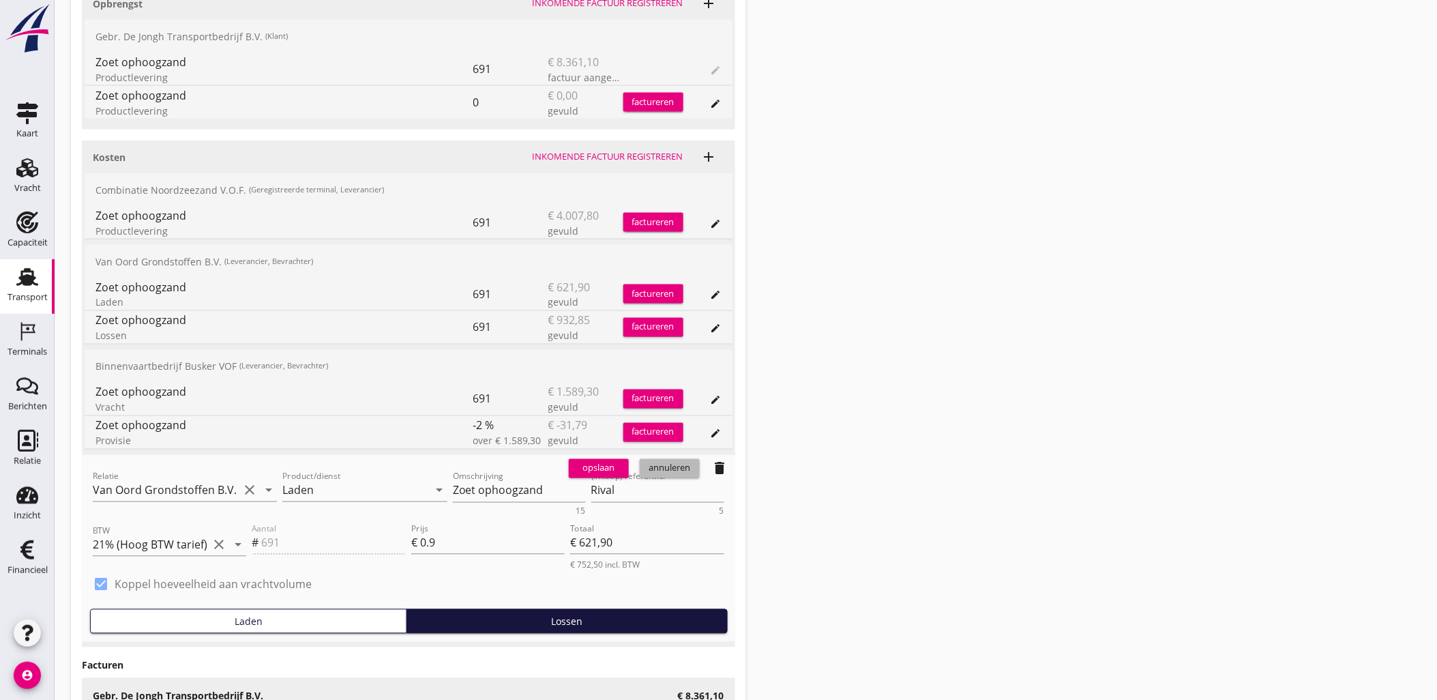
click at [683, 470] on div "annuleren" at bounding box center [669, 469] width 49 height 14
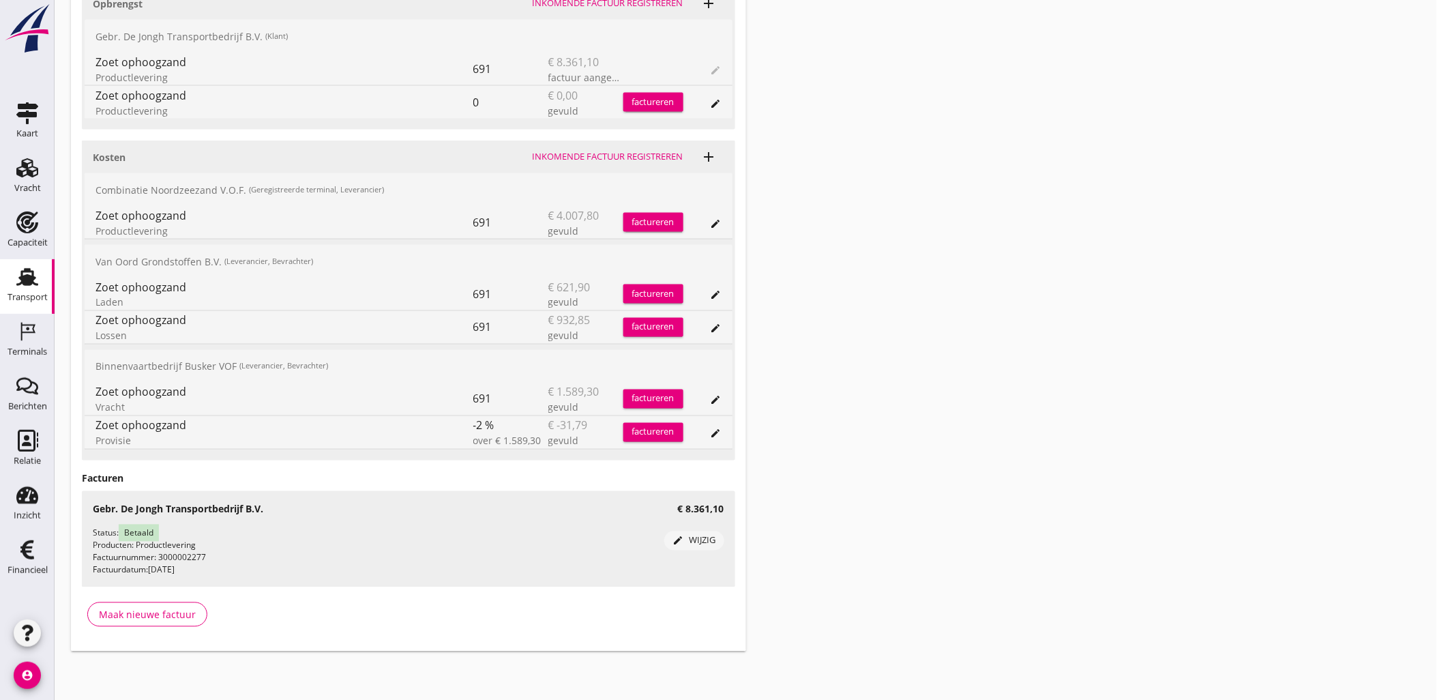
click at [706, 398] on div "edit" at bounding box center [702, 399] width 38 height 33
click at [715, 397] on icon "edit" at bounding box center [716, 400] width 11 height 11
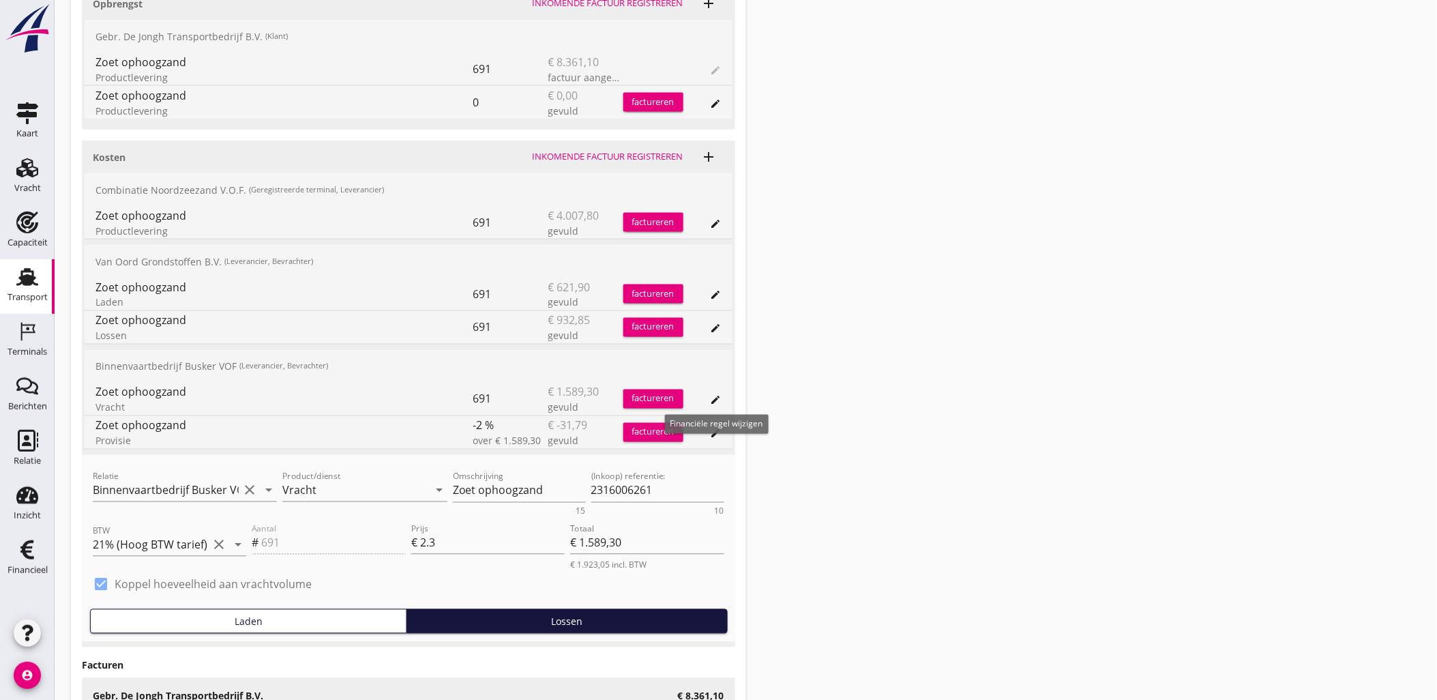
click at [715, 397] on icon "edit" at bounding box center [716, 400] width 11 height 11
click at [683, 465] on div "annuleren" at bounding box center [669, 469] width 49 height 14
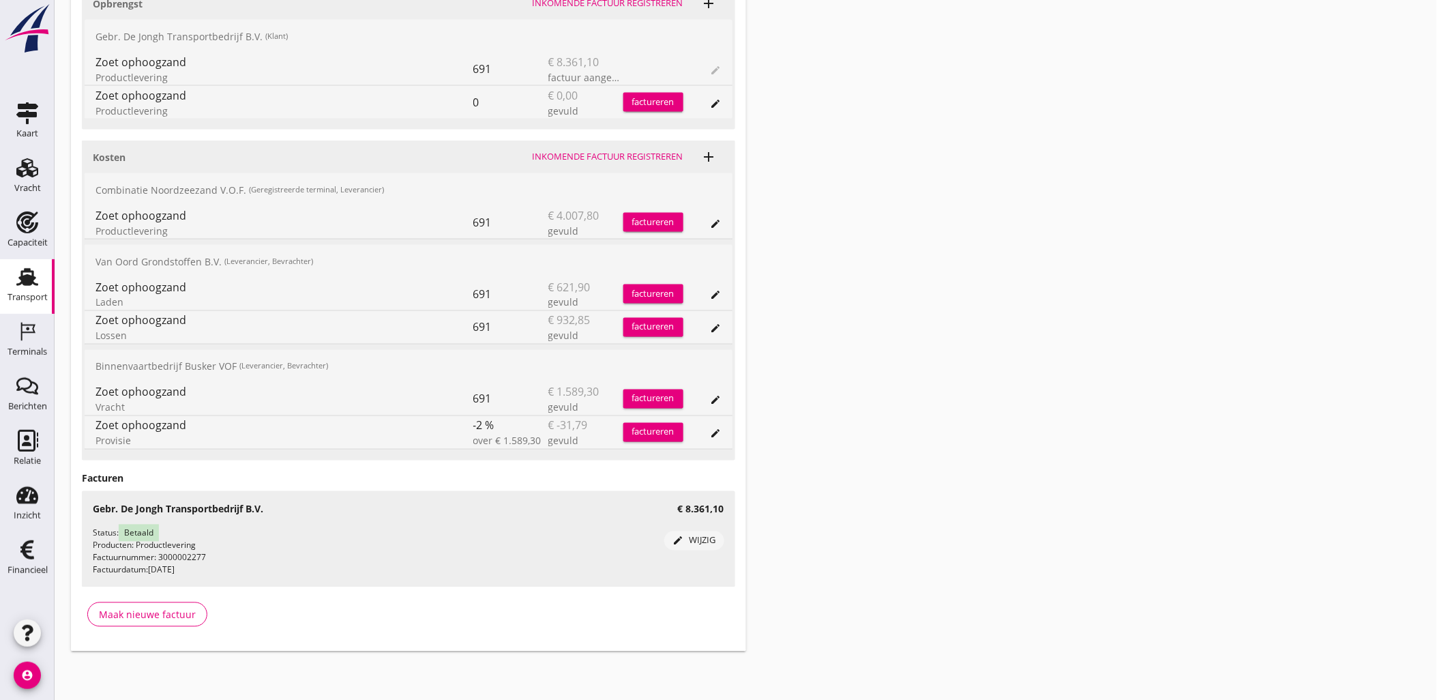
click at [724, 221] on div "edit" at bounding box center [715, 223] width 19 height 11
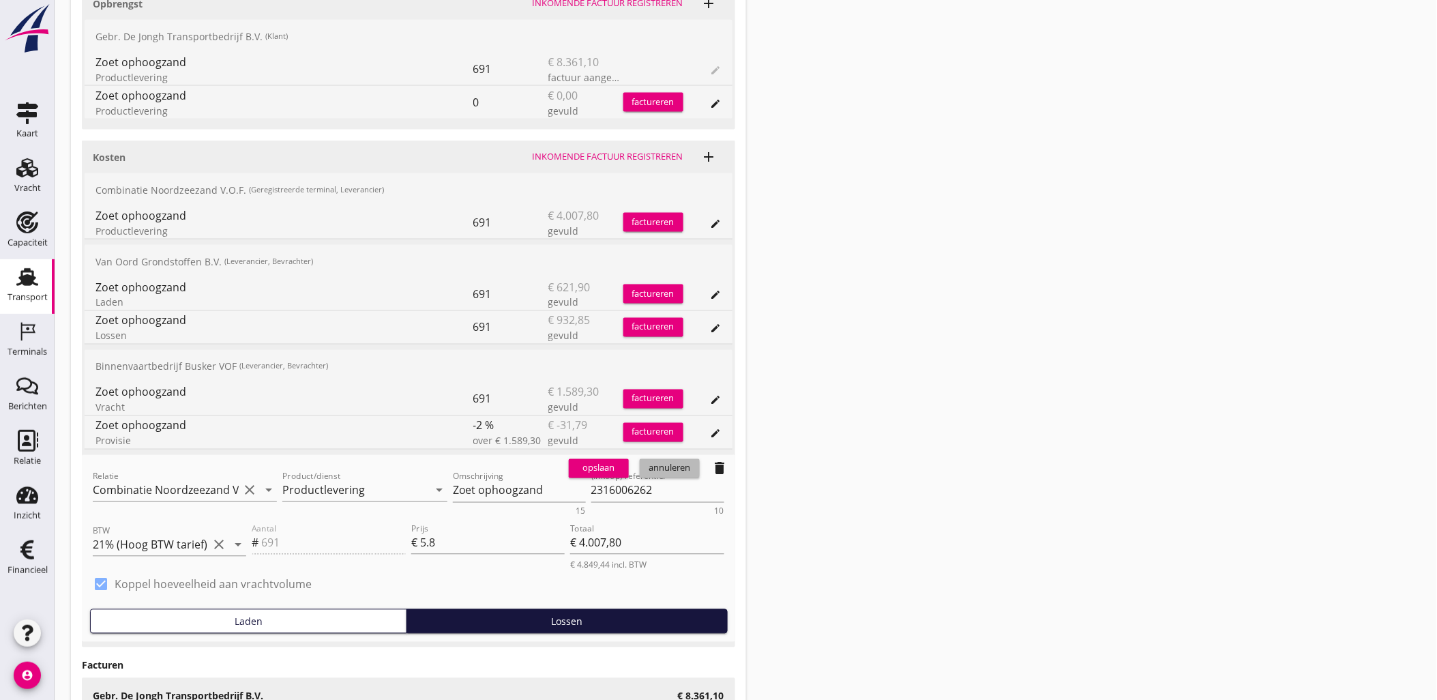
click at [671, 473] on div "annuleren" at bounding box center [669, 469] width 49 height 14
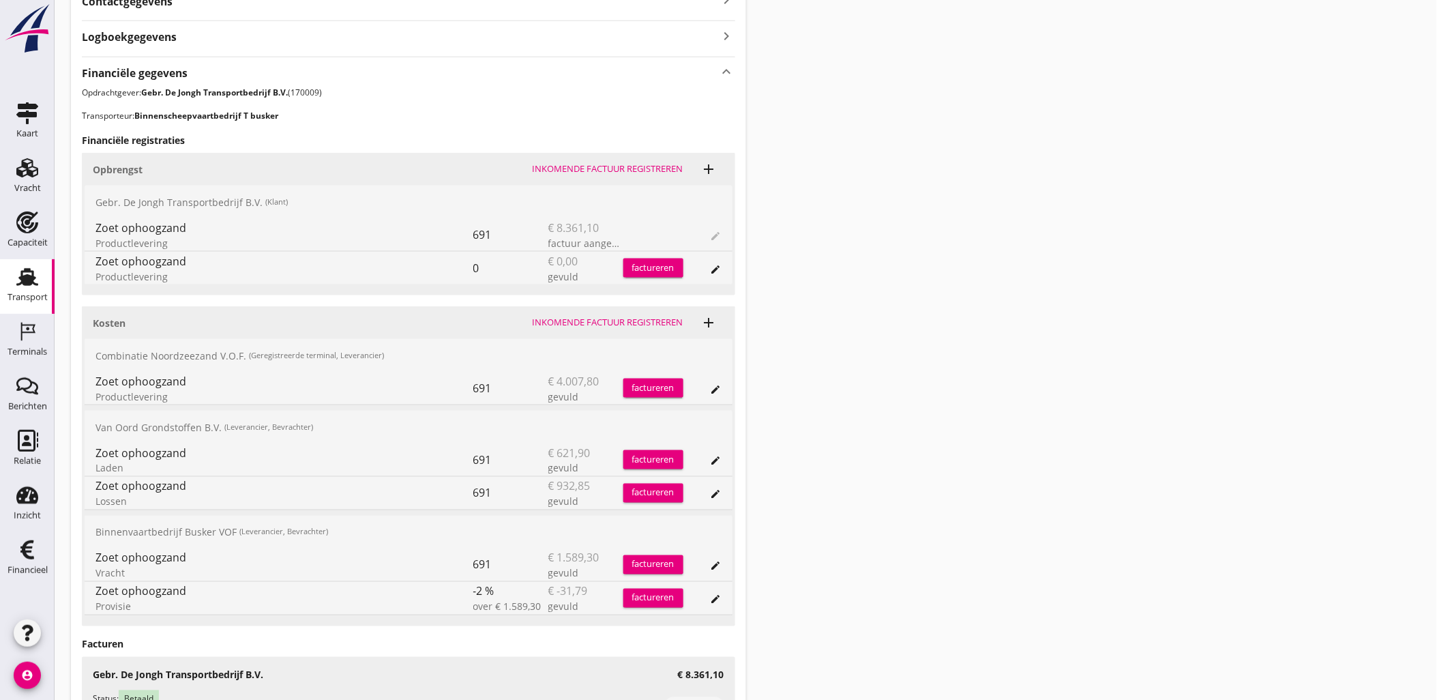
scroll to position [398, 0]
